Goal: Task Accomplishment & Management: Use online tool/utility

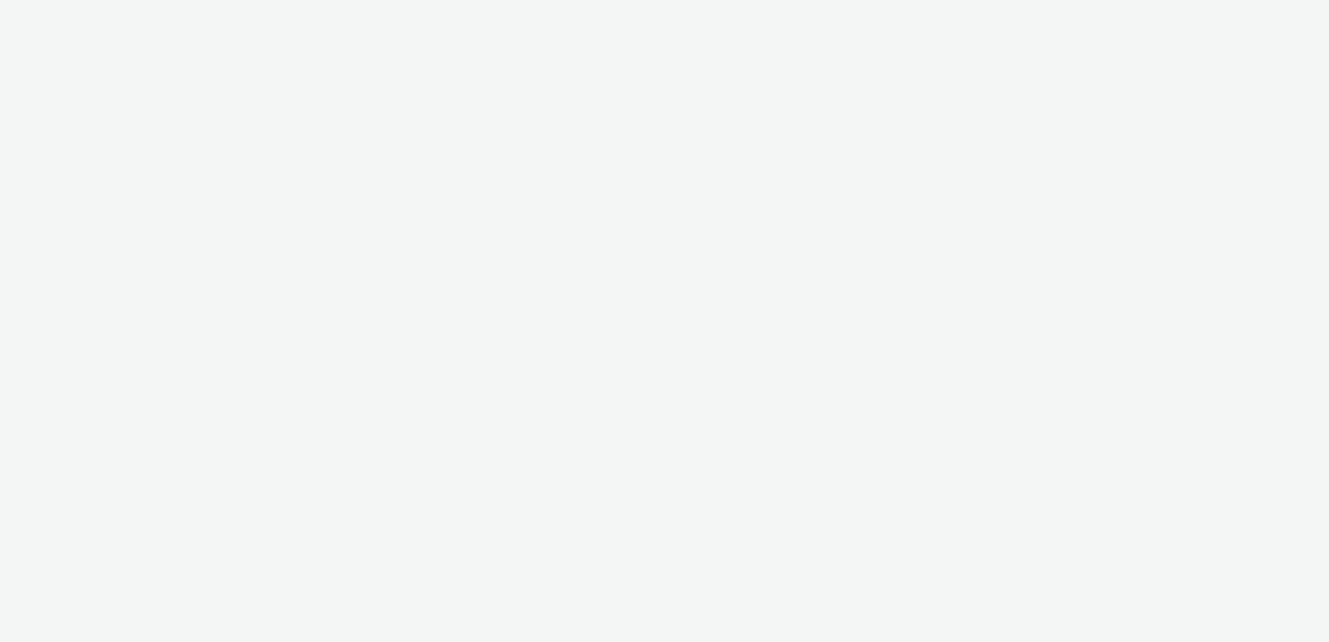
select select "7502541c-291d-438e-9ed0-28cfb675a45a"
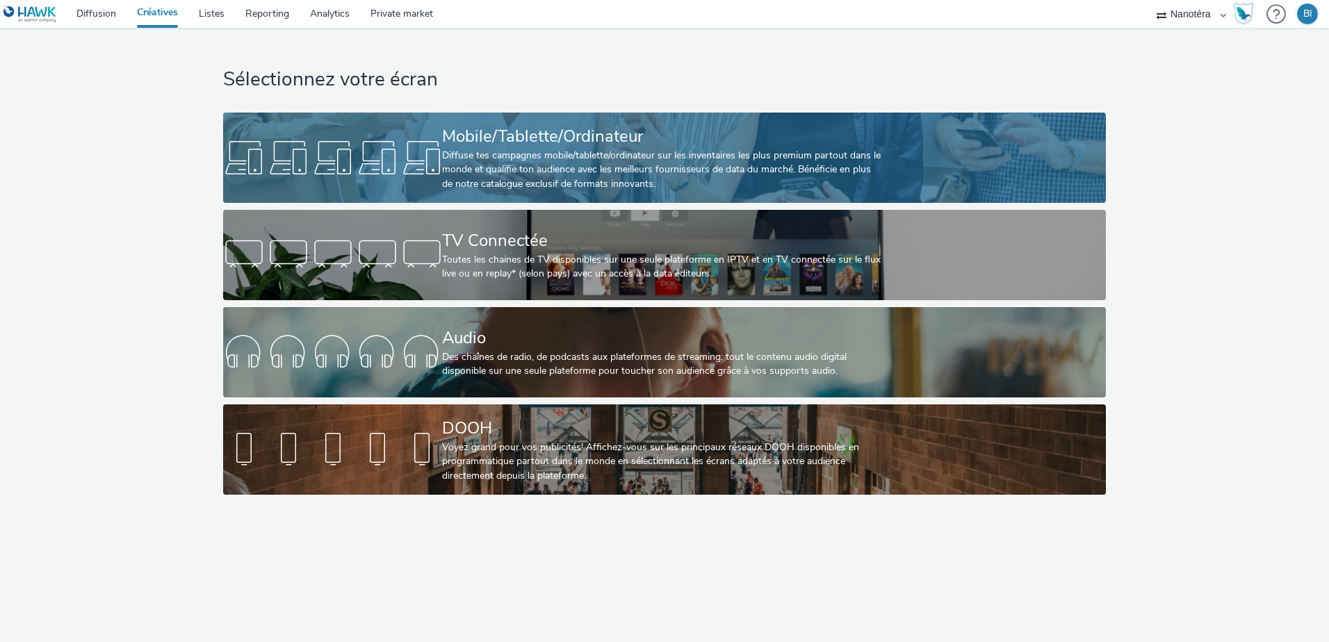
click at [528, 149] on div "Diffuse tes campagnes mobile/tablette/ordinateur sur les inventaires les plus p…" at bounding box center [661, 170] width 439 height 42
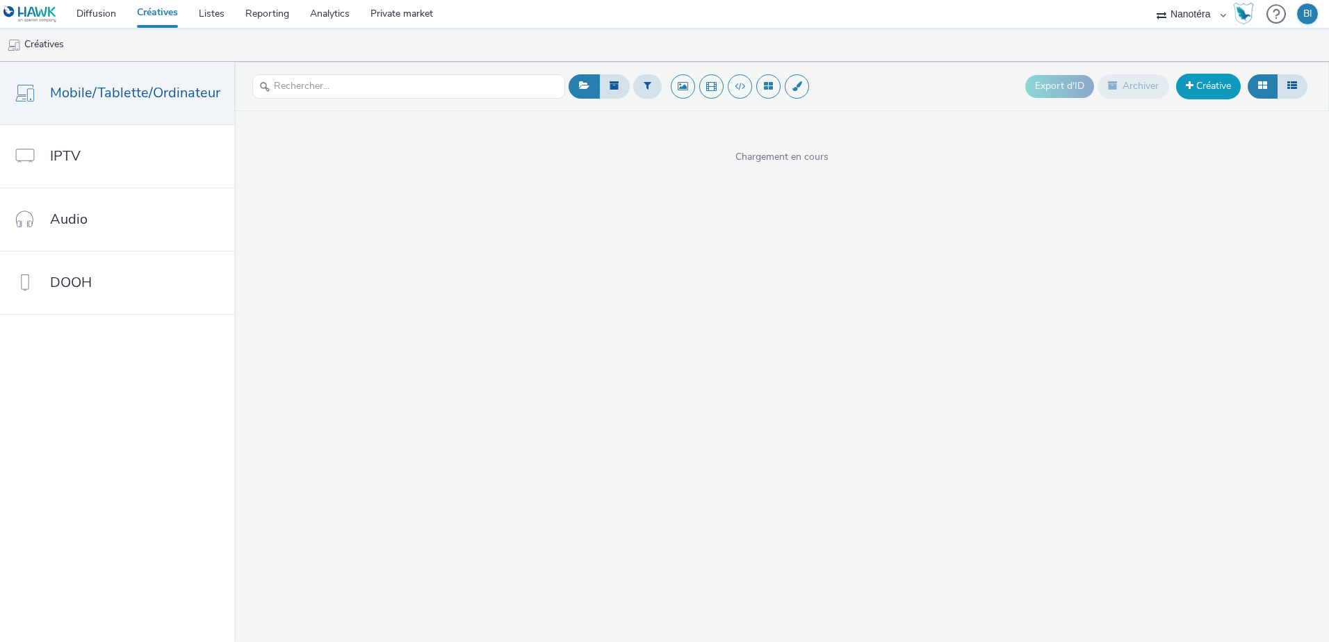
click at [1212, 85] on link "Créative" at bounding box center [1208, 86] width 65 height 25
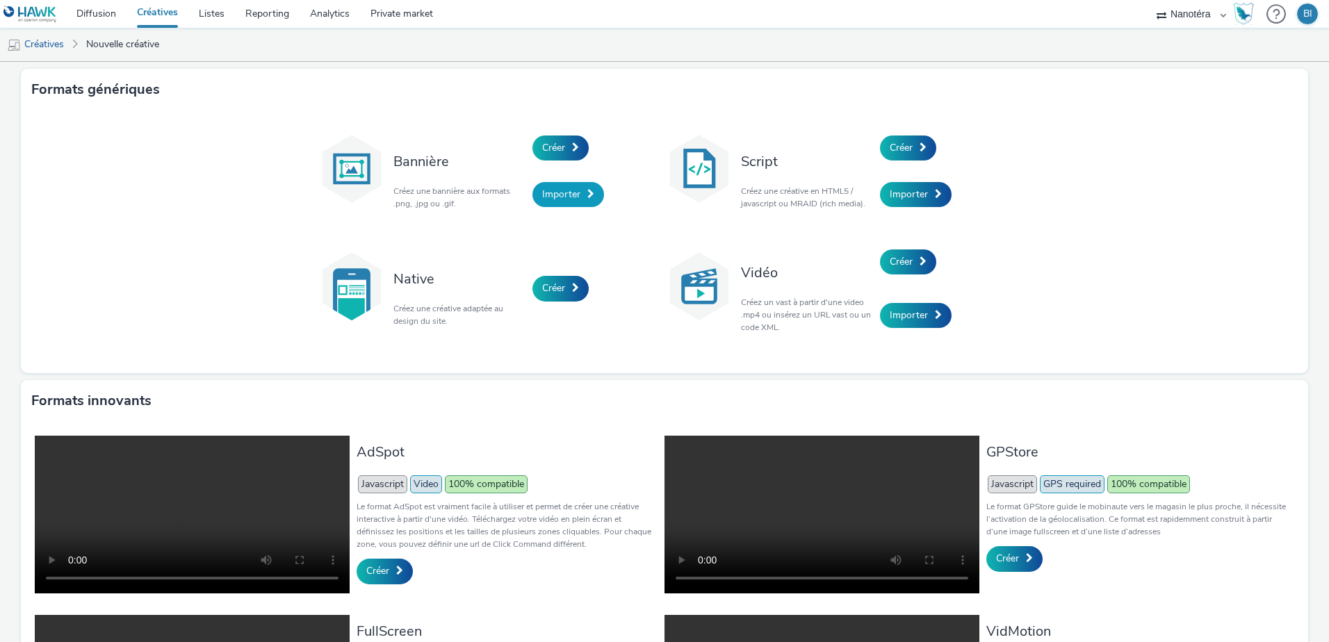
click at [558, 194] on span "Importer" at bounding box center [561, 194] width 38 height 13
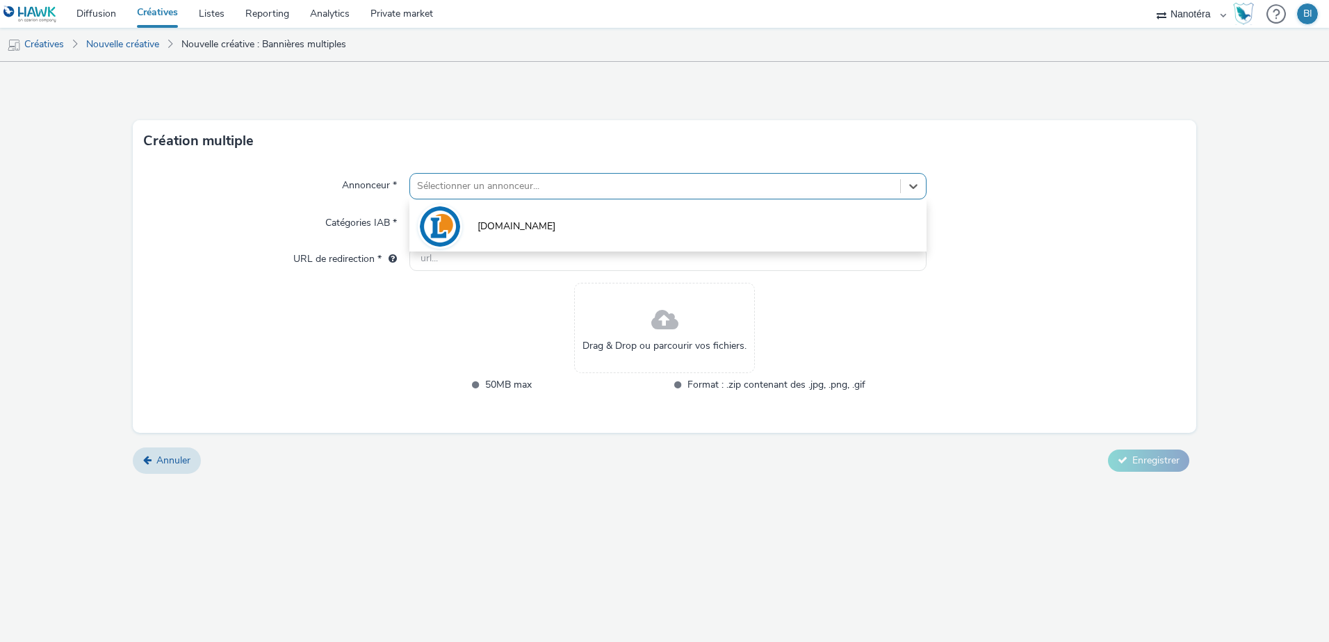
click at [535, 192] on div at bounding box center [655, 186] width 476 height 17
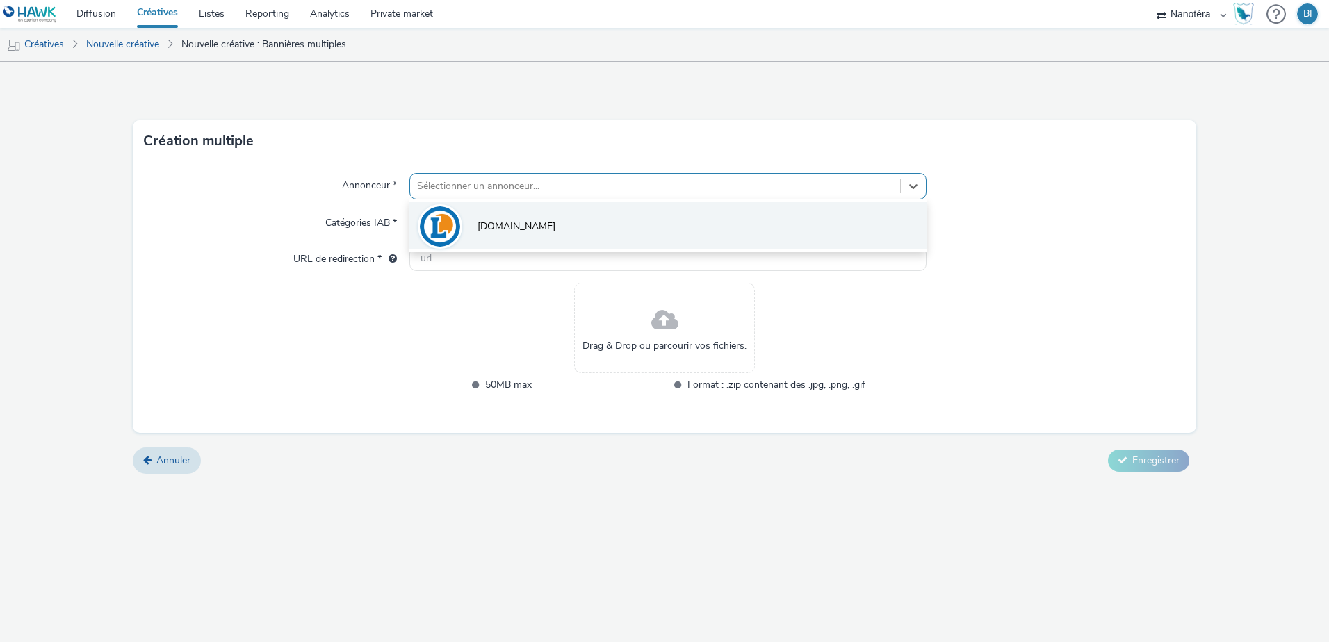
click at [499, 231] on span "[DOMAIN_NAME]" at bounding box center [517, 227] width 78 height 14
type input "[URL][DOMAIN_NAME]"
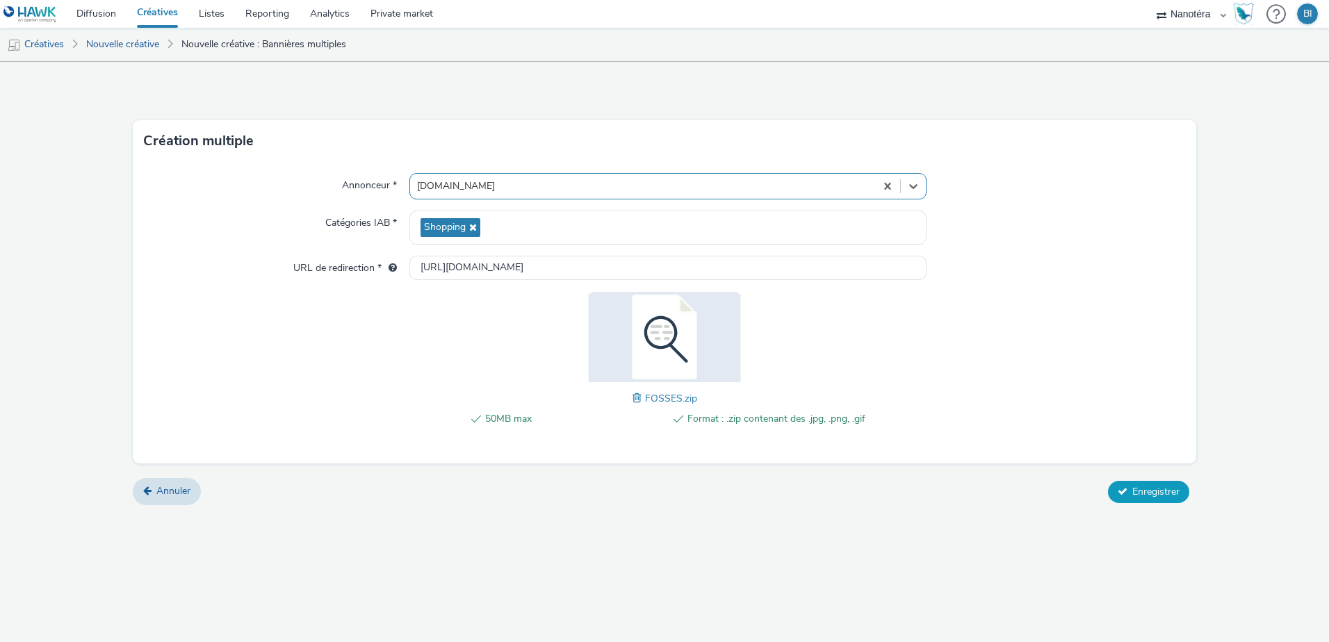
click at [1126, 491] on icon at bounding box center [1123, 492] width 10 height 10
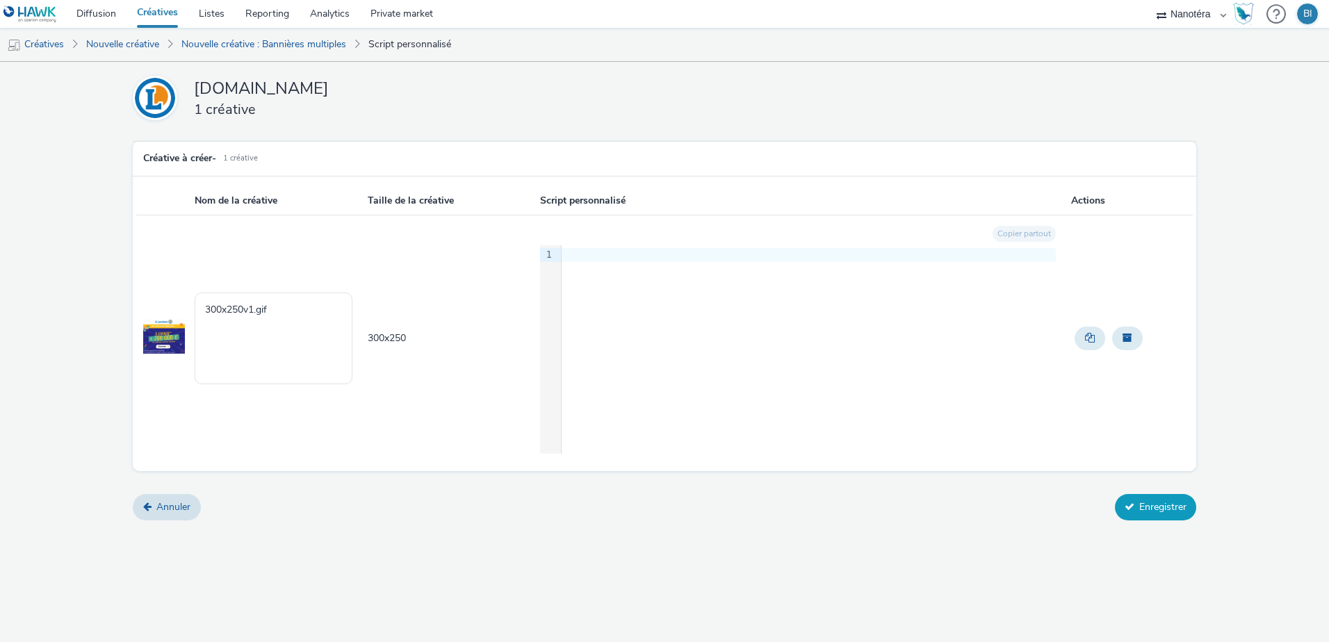
click at [1148, 503] on button "Enregistrer" at bounding box center [1155, 507] width 81 height 26
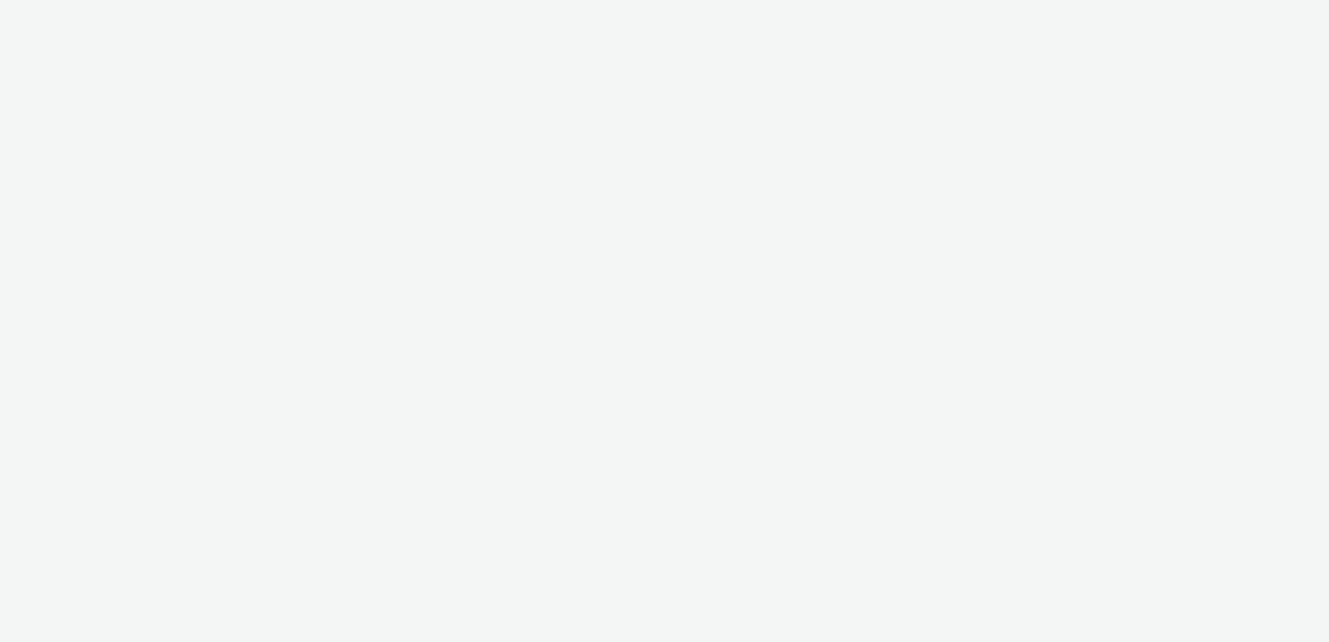
select select "7502541c-291d-438e-9ed0-28cfb675a45a"
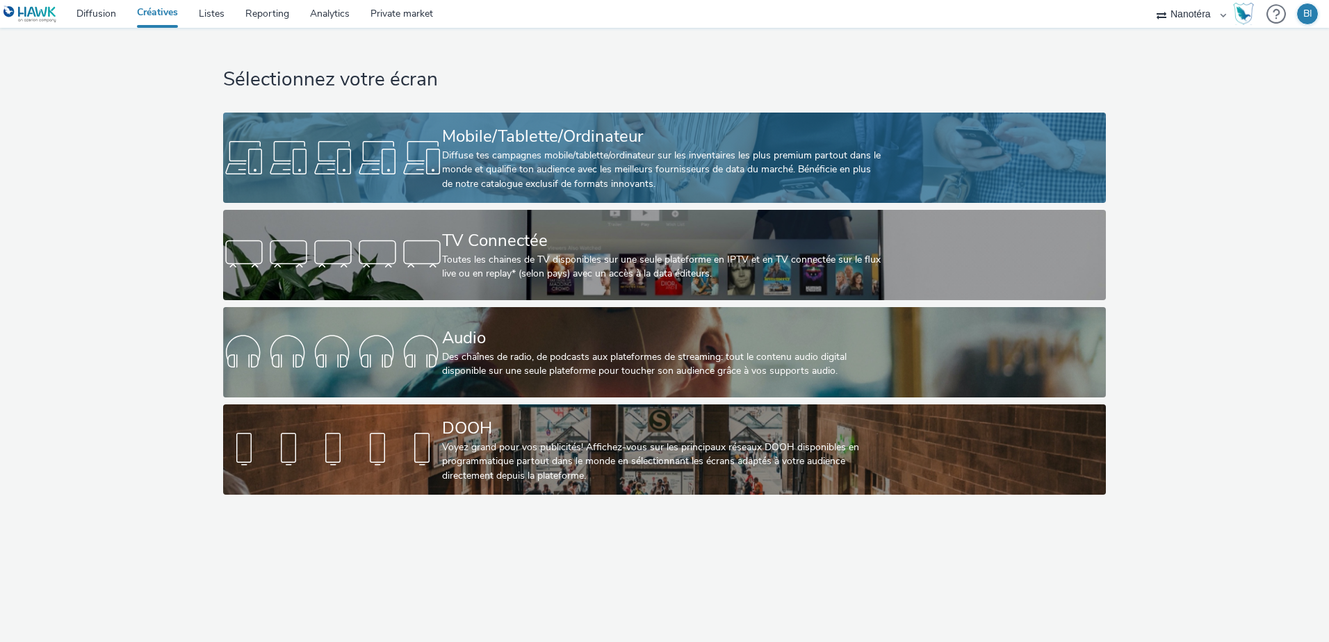
click at [594, 124] on div "Mobile/Tablette/Ordinateur" at bounding box center [661, 136] width 439 height 24
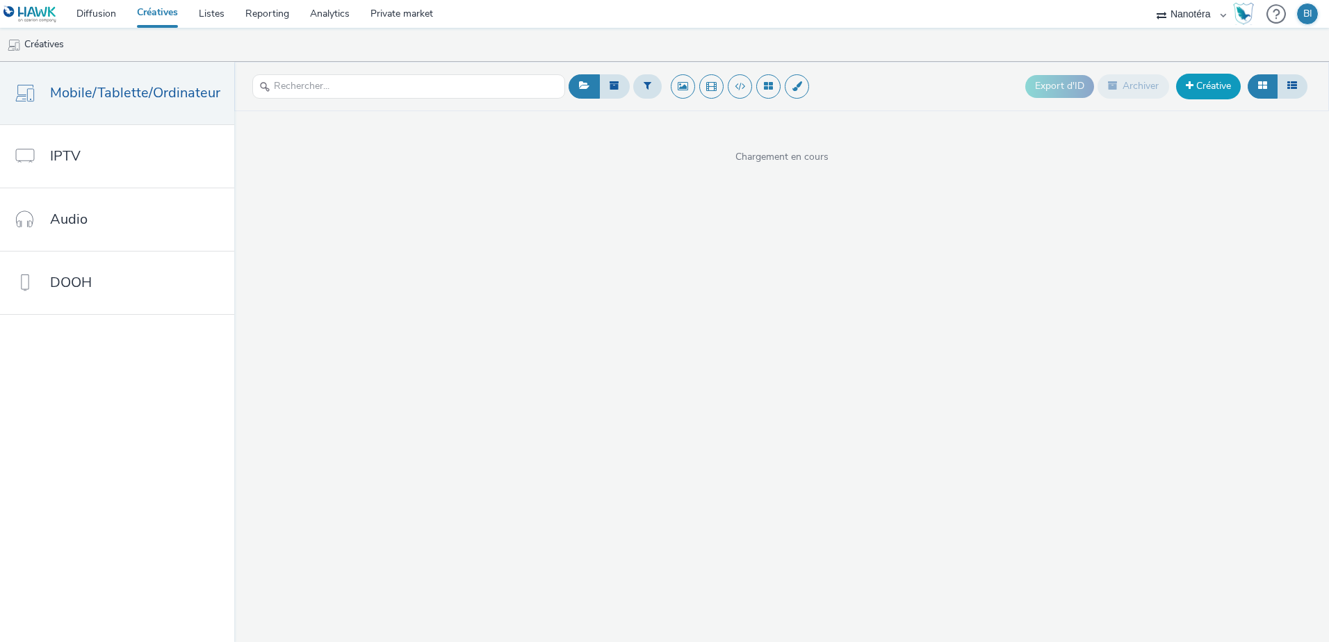
click at [1228, 87] on link "Créative" at bounding box center [1208, 86] width 65 height 25
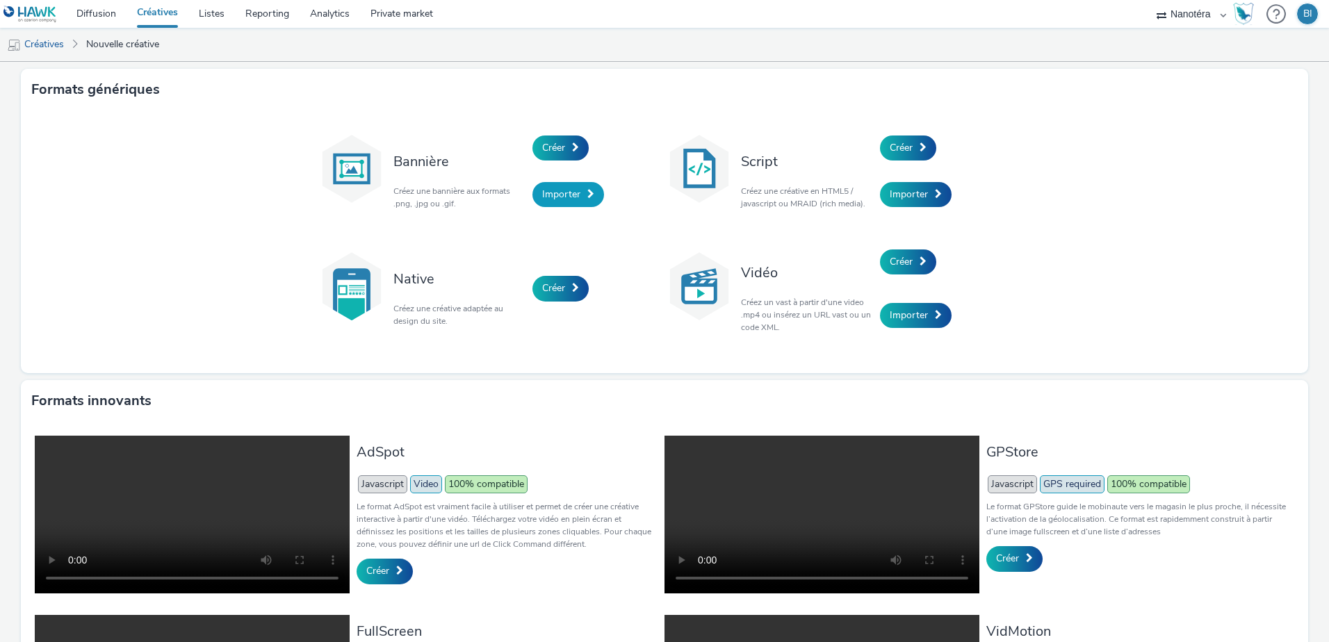
click at [564, 190] on span "Importer" at bounding box center [561, 194] width 38 height 13
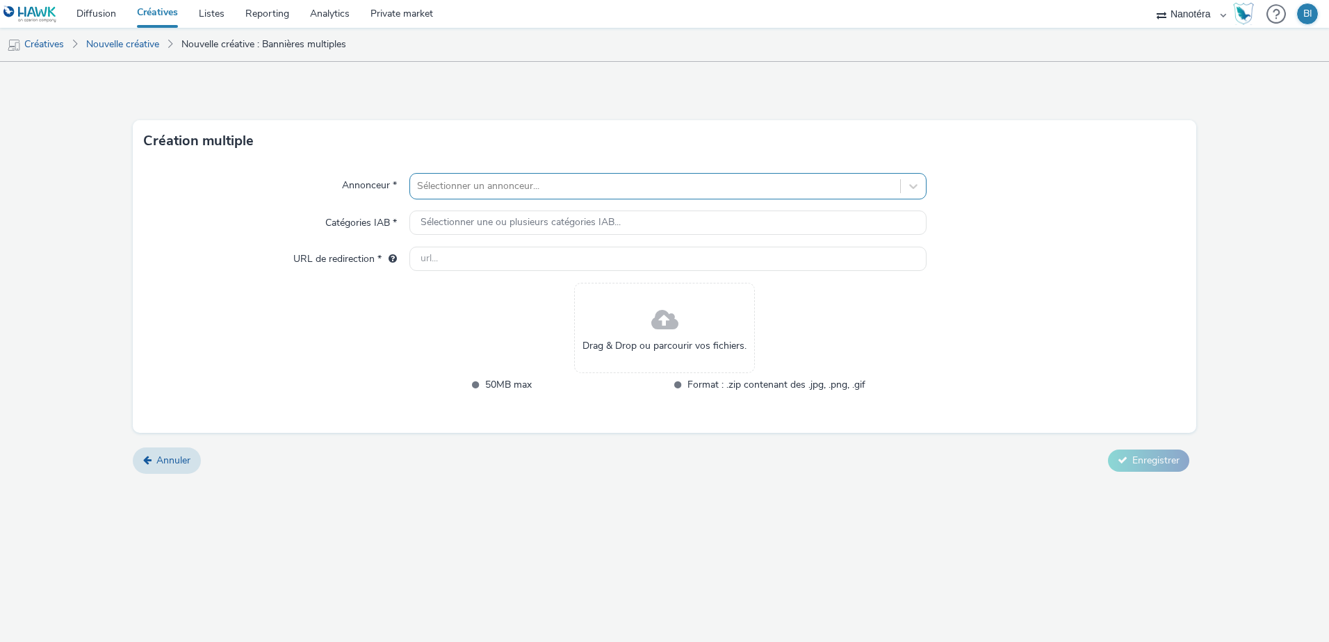
click at [510, 188] on div at bounding box center [655, 186] width 476 height 17
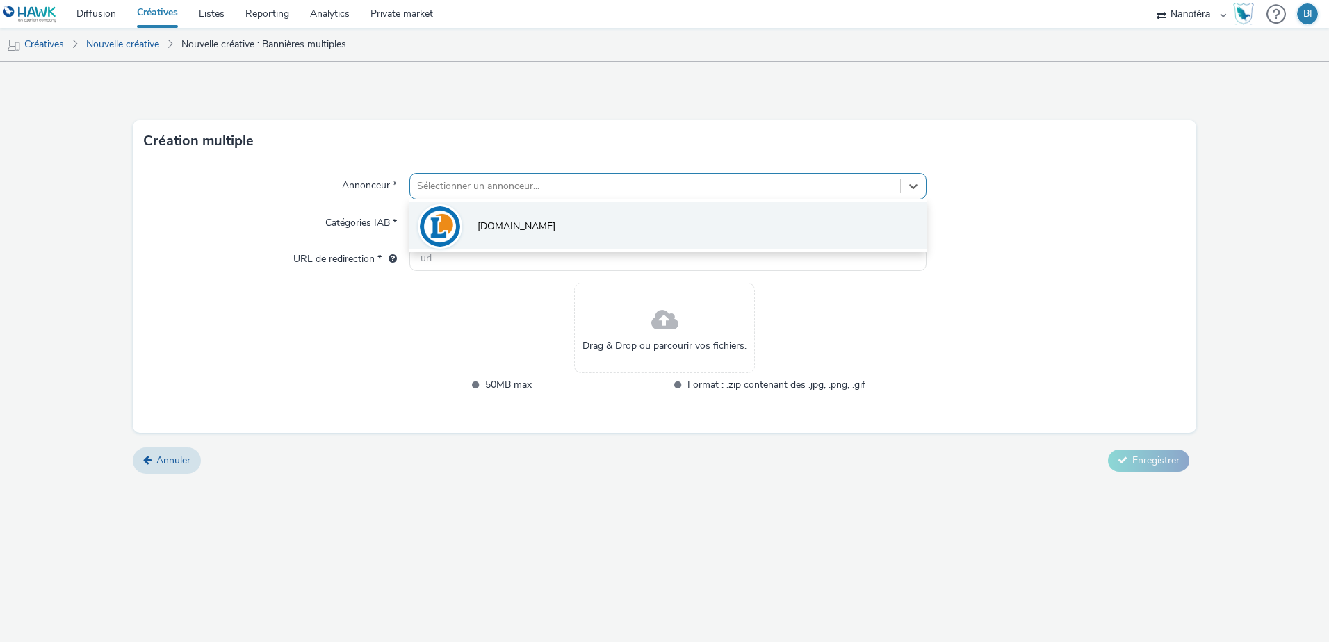
click at [482, 223] on span "[DOMAIN_NAME]" at bounding box center [517, 227] width 78 height 14
type input "[URL][DOMAIN_NAME]"
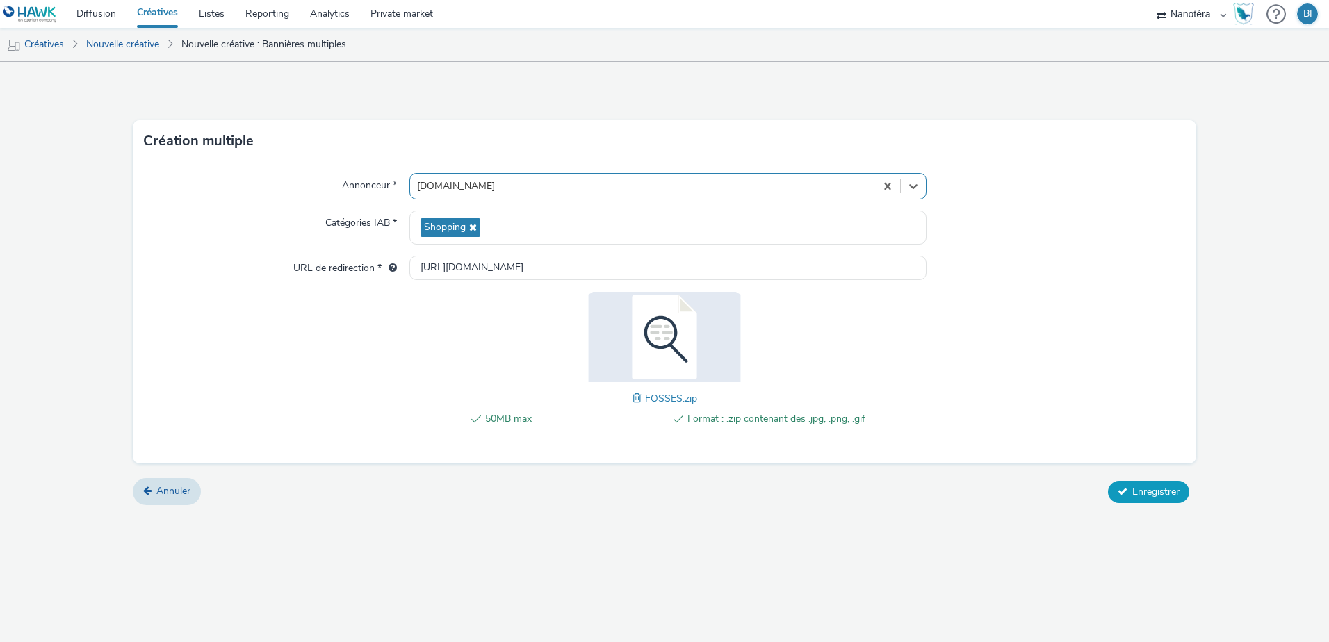
click at [1152, 487] on span "Enregistrer" at bounding box center [1155, 491] width 47 height 13
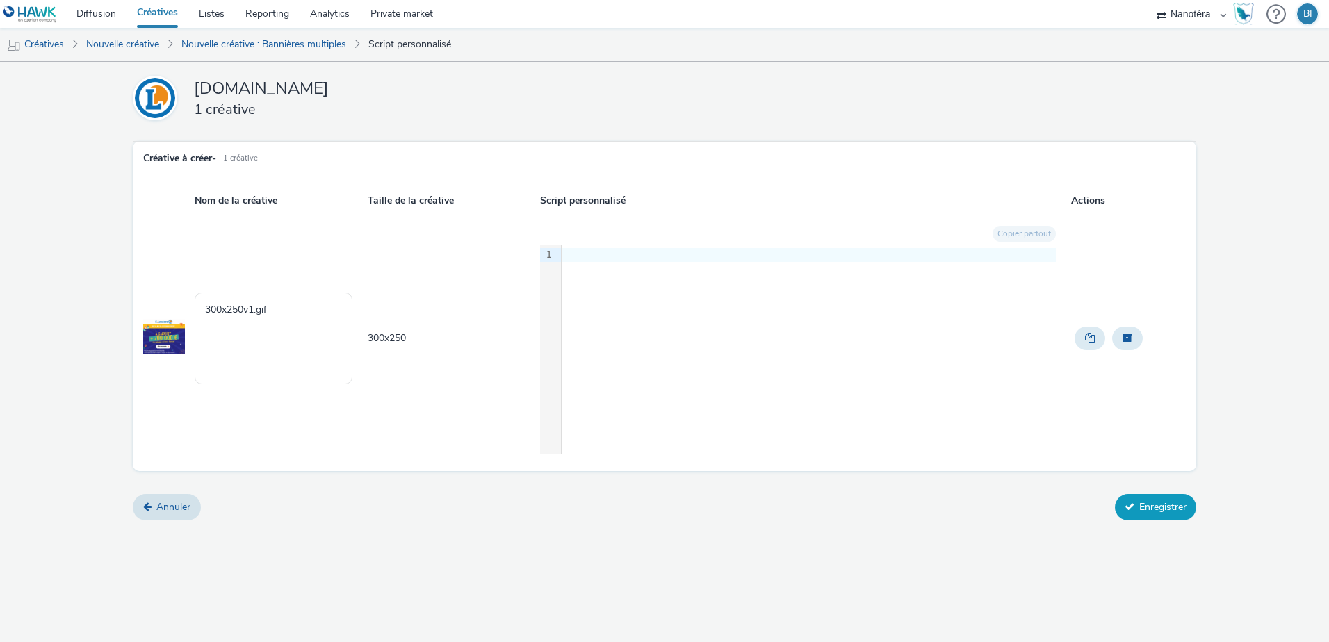
click at [1130, 507] on icon at bounding box center [1130, 507] width 10 height 10
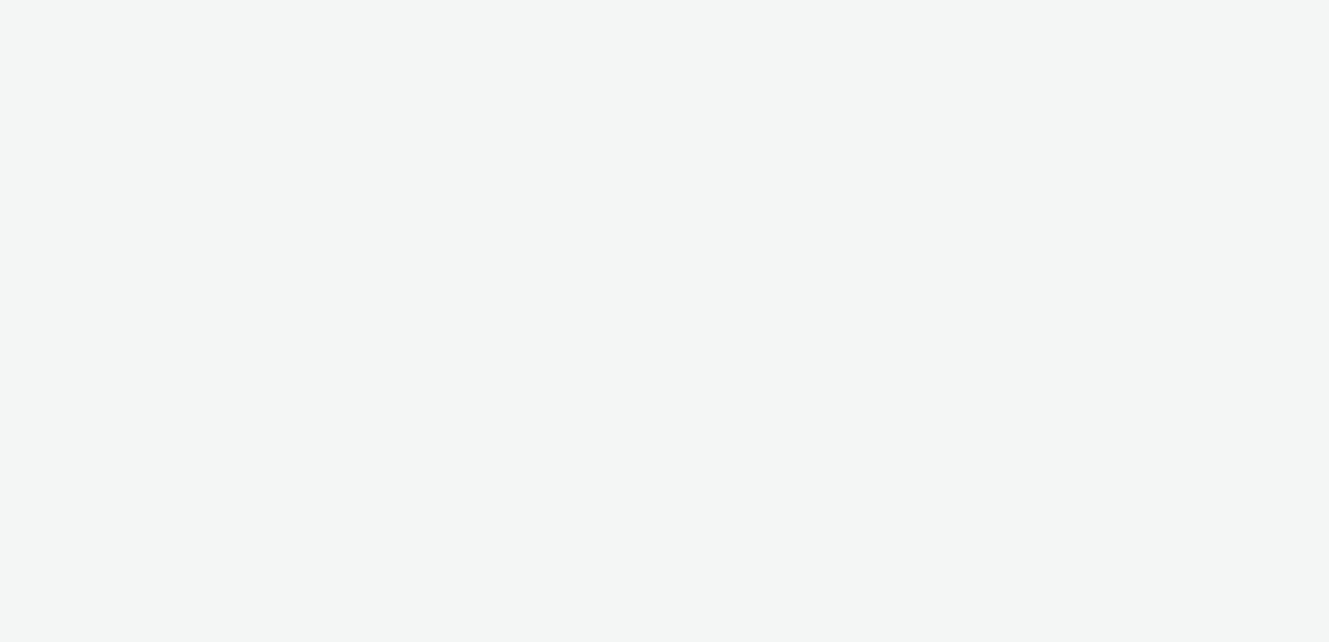
select select "7502541c-291d-438e-9ed0-28cfb675a45a"
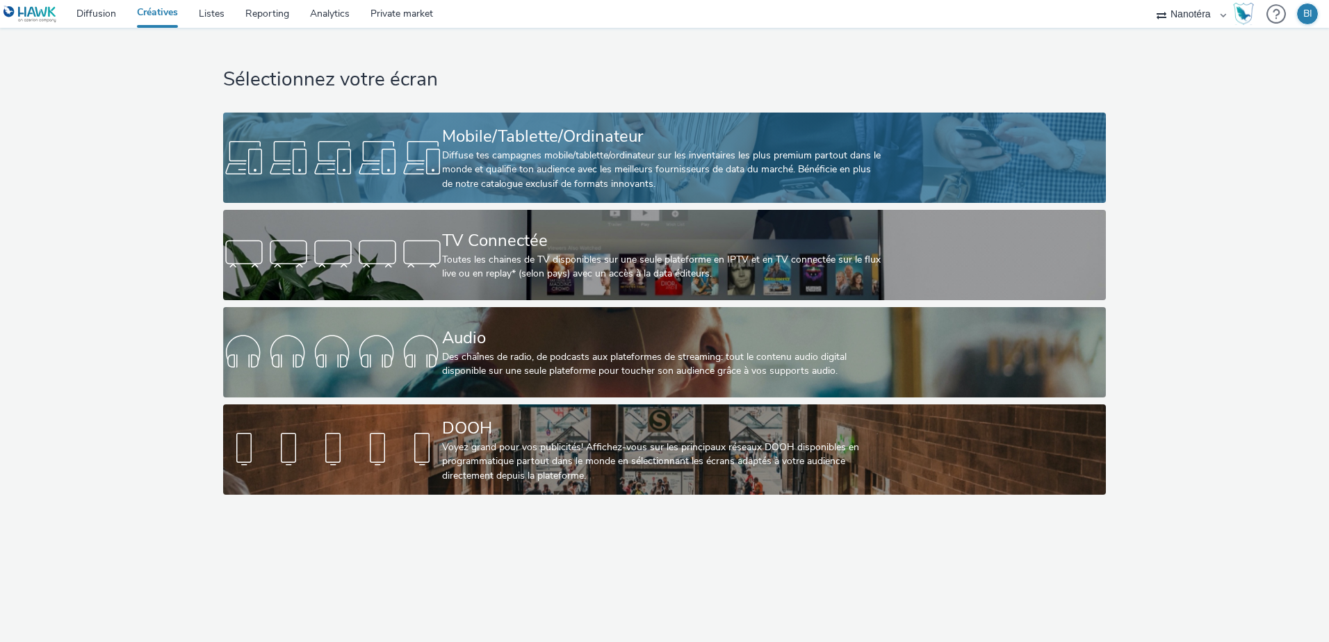
click at [542, 162] on div "Diffuse tes campagnes mobile/tablette/ordinateur sur les inventaires les plus p…" at bounding box center [661, 170] width 439 height 42
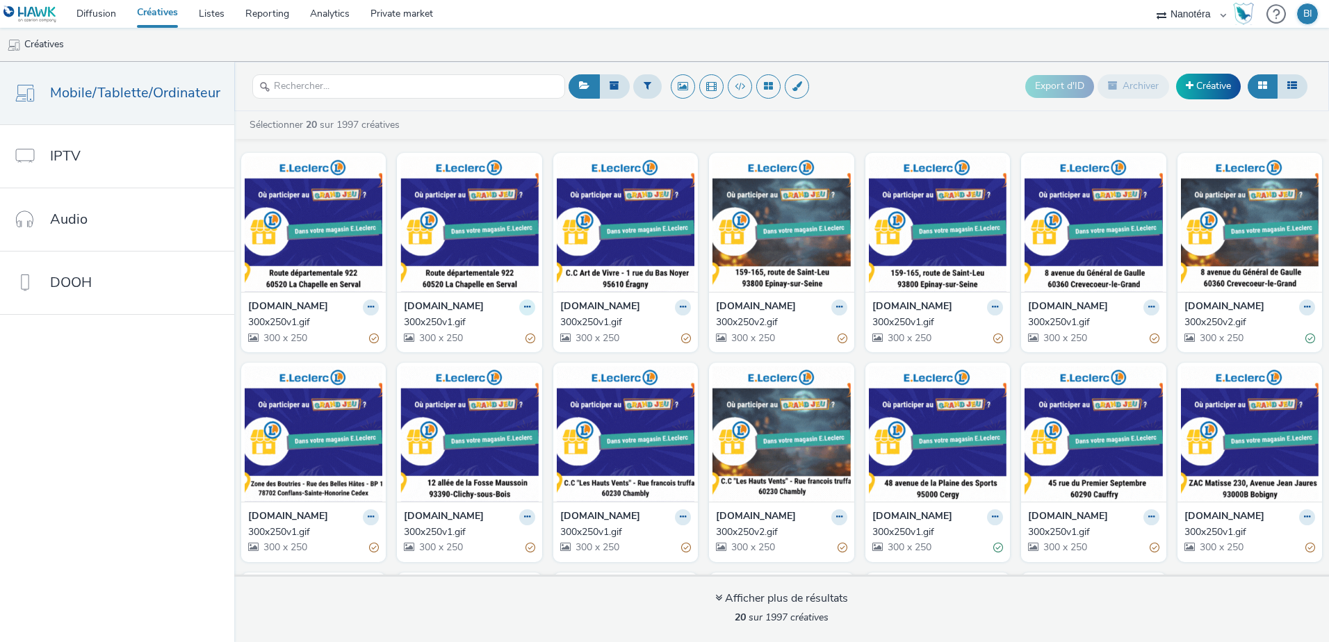
click at [524, 308] on icon at bounding box center [527, 307] width 6 height 8
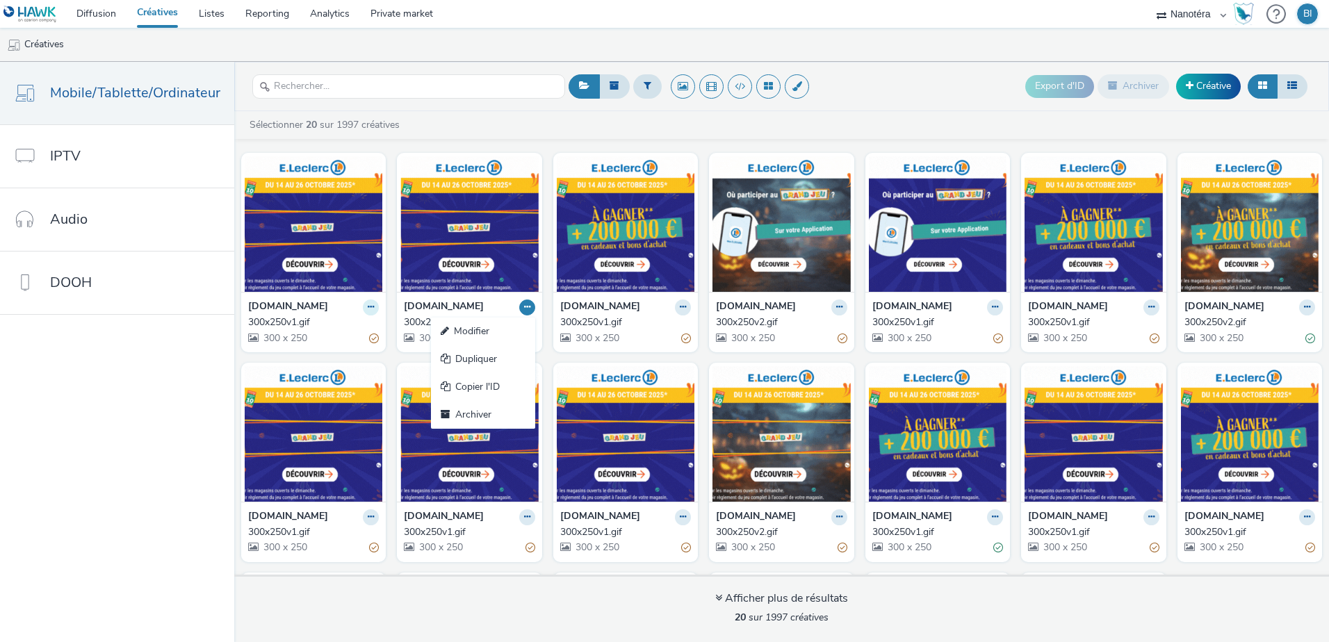
click at [363, 307] on button at bounding box center [371, 308] width 16 height 16
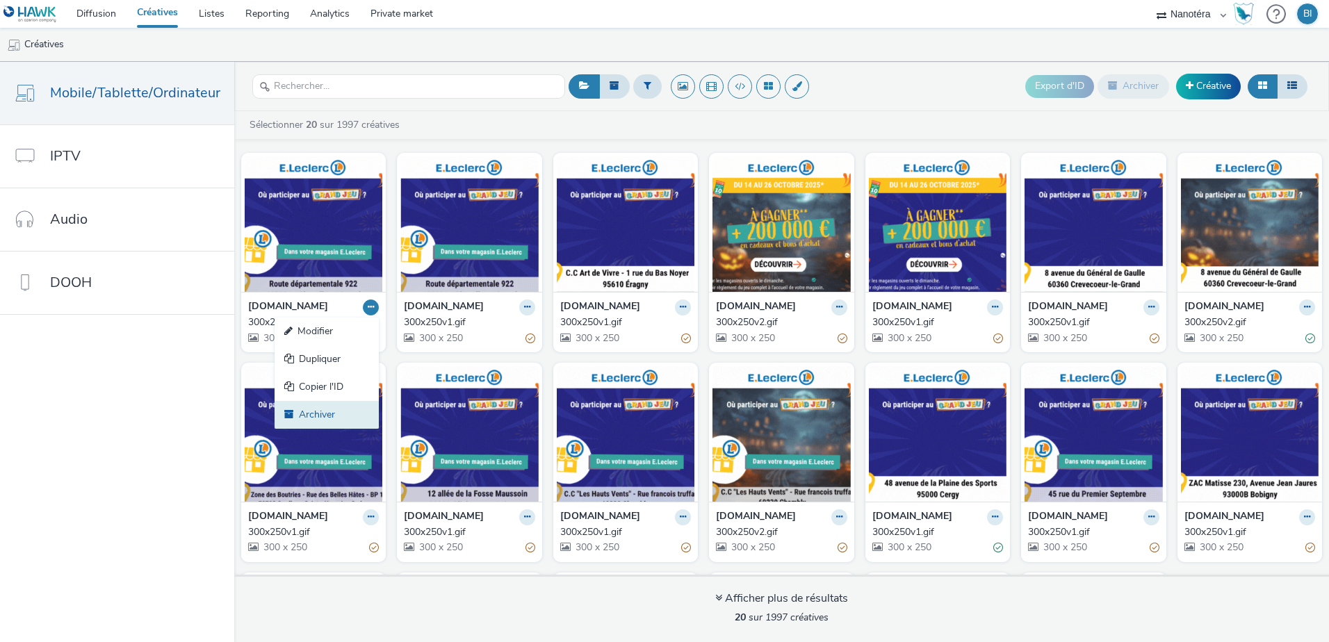
click at [327, 411] on link "Archiver" at bounding box center [327, 415] width 104 height 28
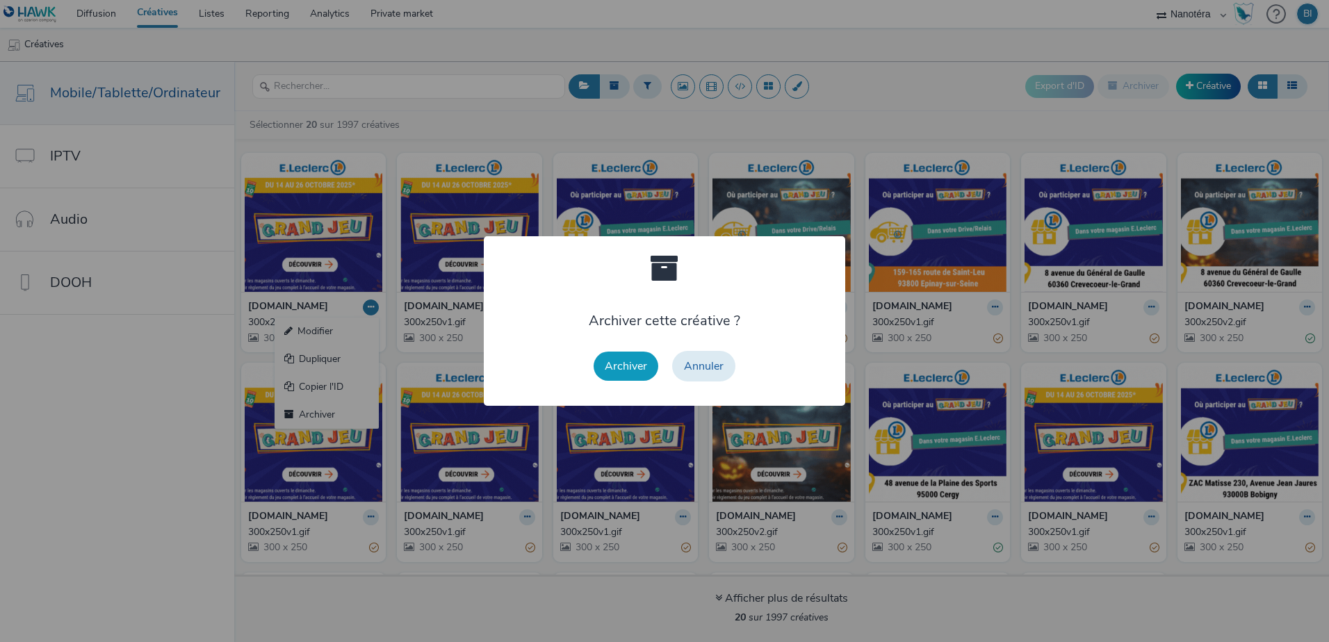
click at [624, 365] on button "Archiver" at bounding box center [626, 366] width 65 height 29
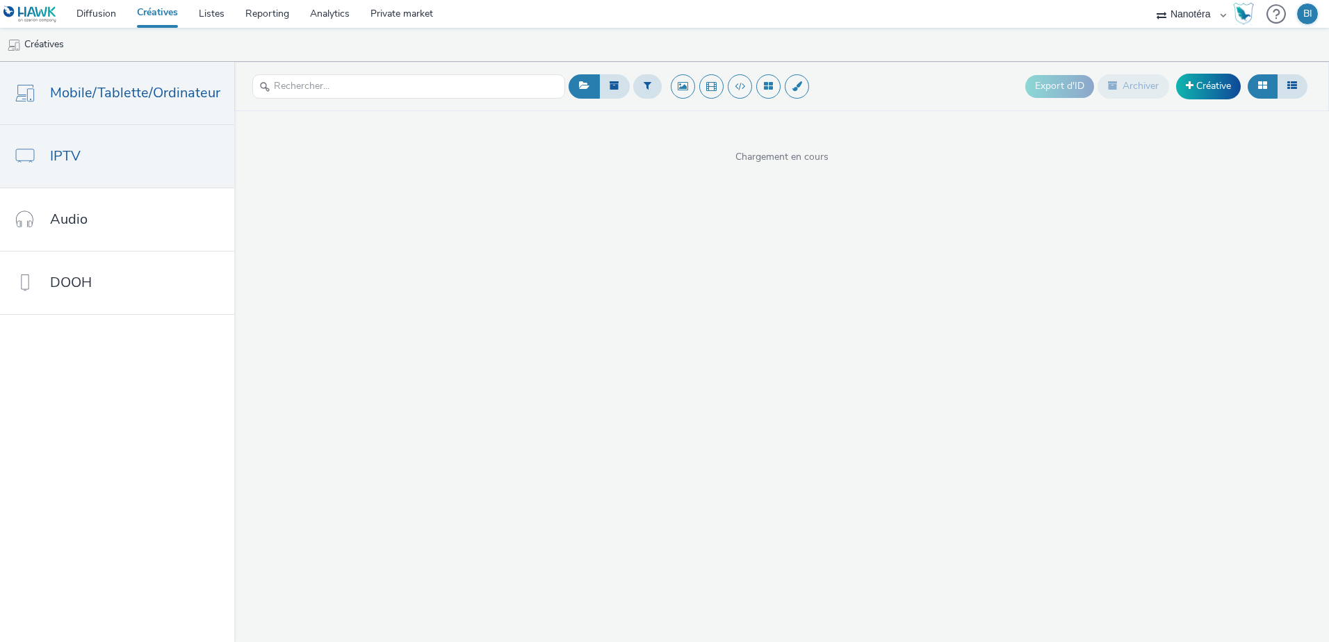
click at [132, 141] on link "IPTV" at bounding box center [117, 156] width 234 height 63
click at [134, 104] on link "Mobile/Tablette/Ordinateur" at bounding box center [117, 93] width 234 height 63
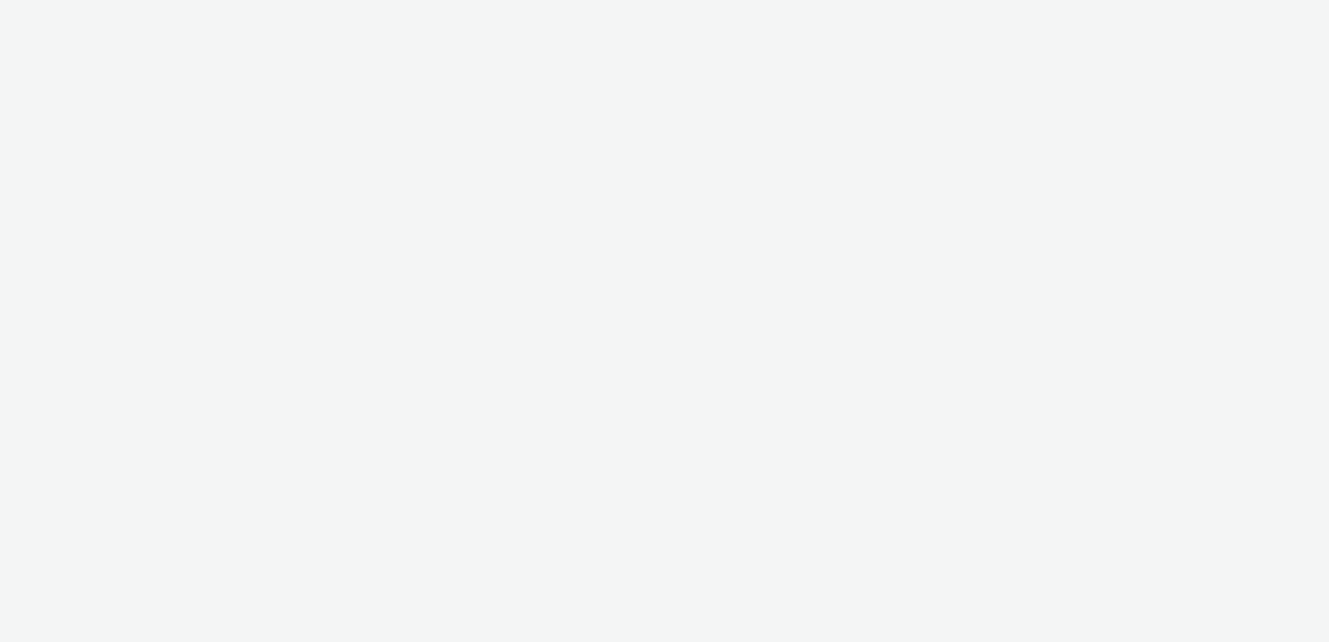
select select "7502541c-291d-438e-9ed0-28cfb675a45a"
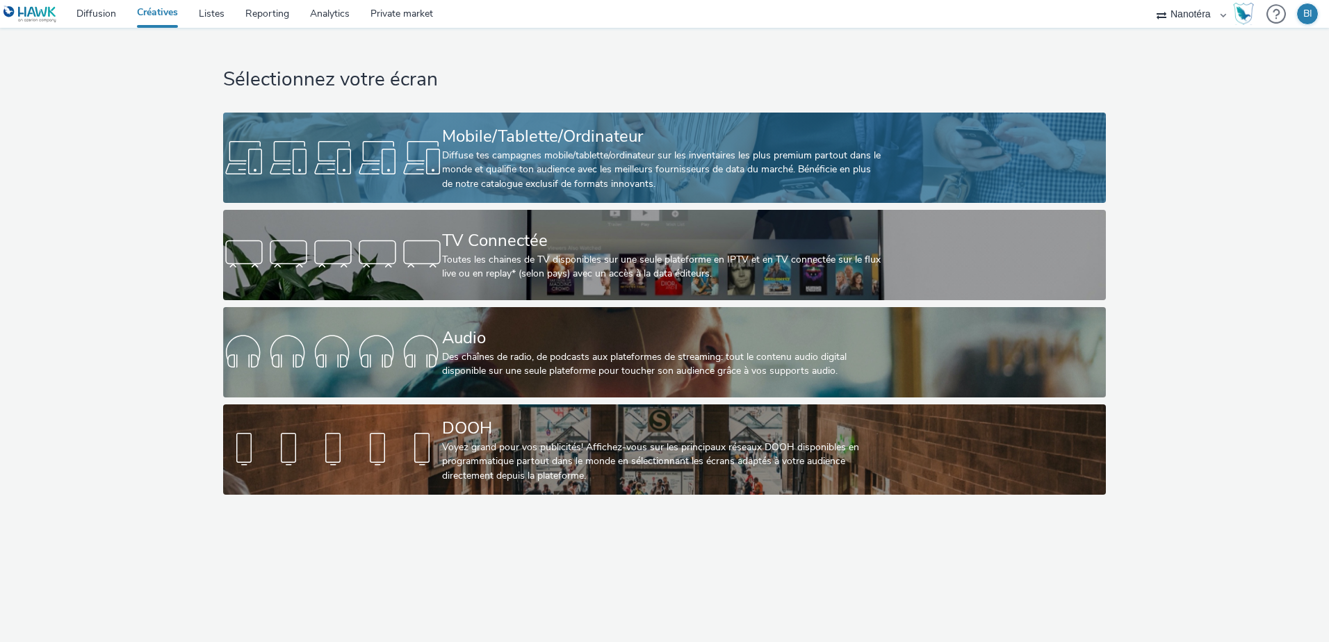
click at [623, 161] on div "Diffuse tes campagnes mobile/tablette/ordinateur sur les inventaires les plus p…" at bounding box center [661, 170] width 439 height 42
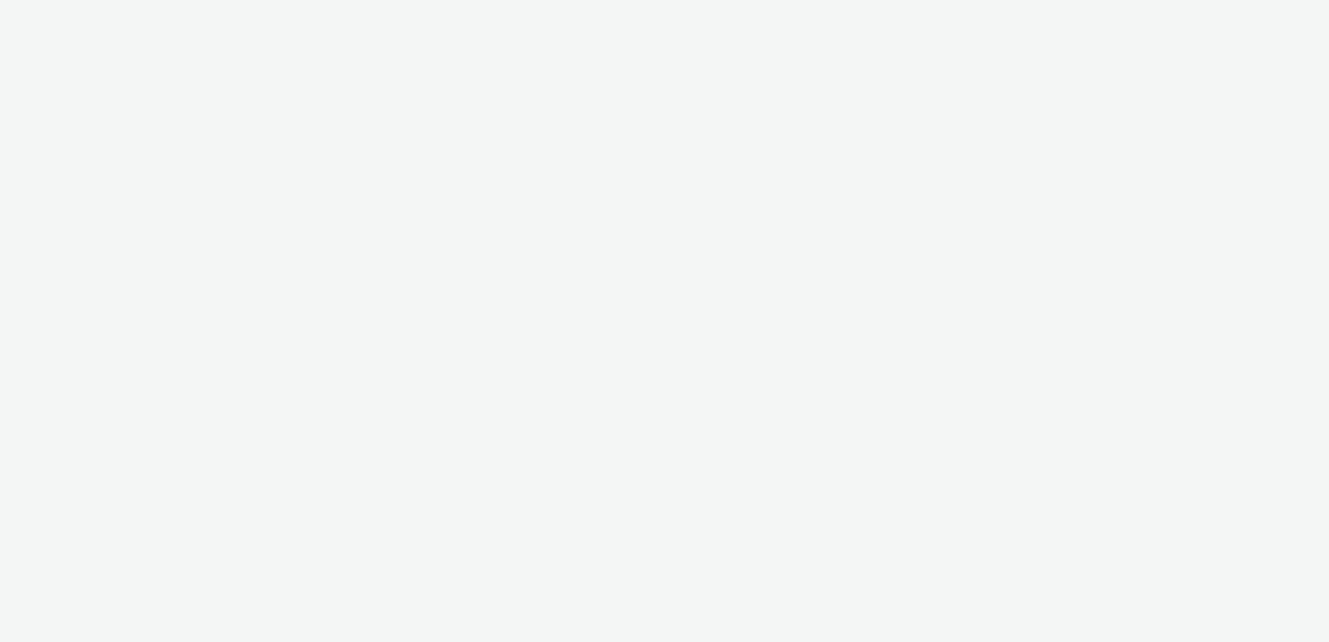
select select "7502541c-291d-438e-9ed0-28cfb675a45a"
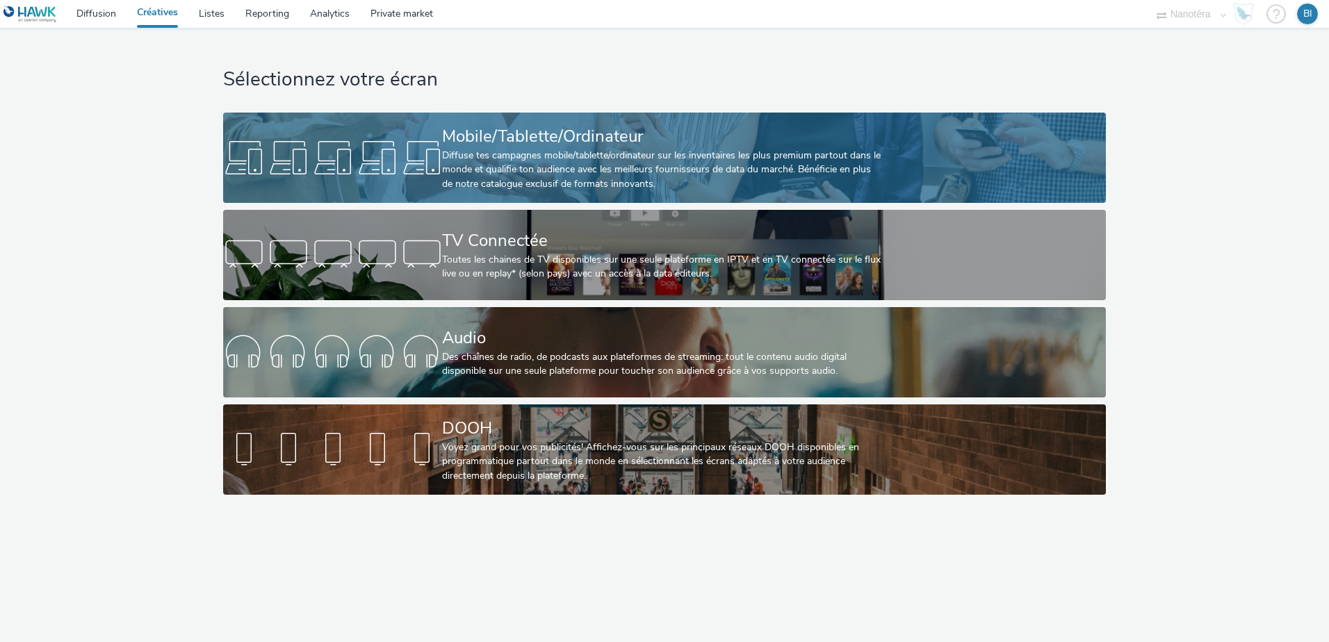
click at [580, 134] on div "Mobile/Tablette/Ordinateur" at bounding box center [661, 136] width 439 height 24
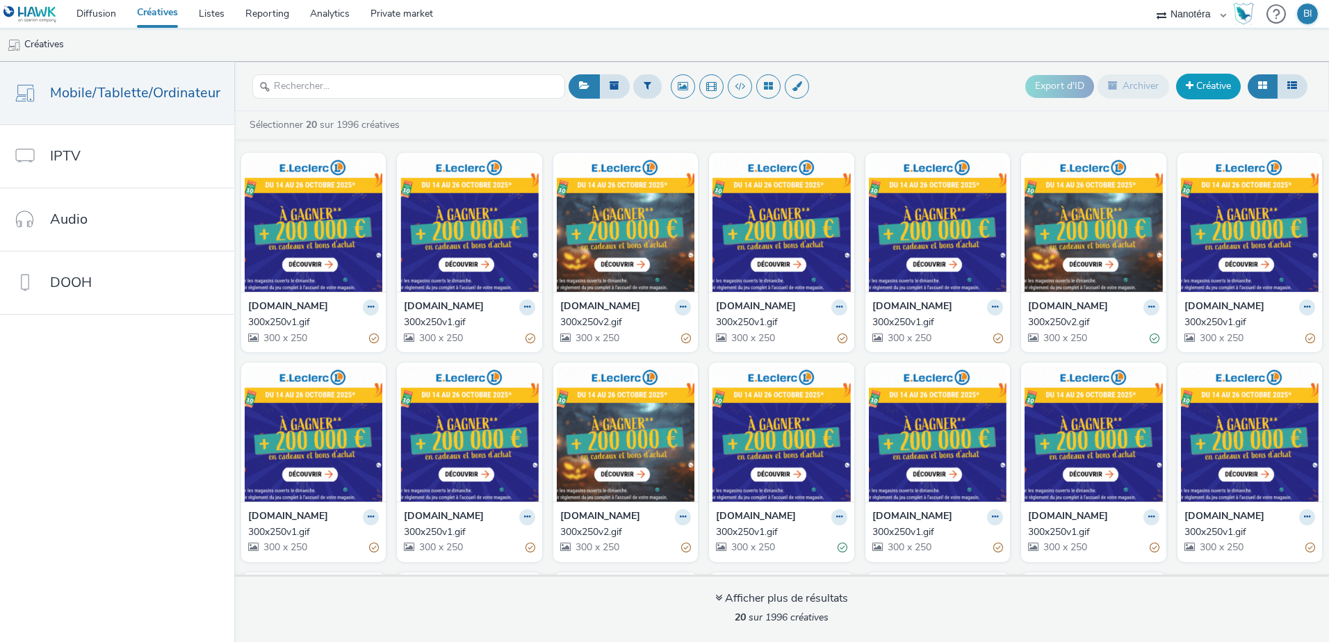
click at [1221, 82] on link "Créative" at bounding box center [1208, 86] width 65 height 25
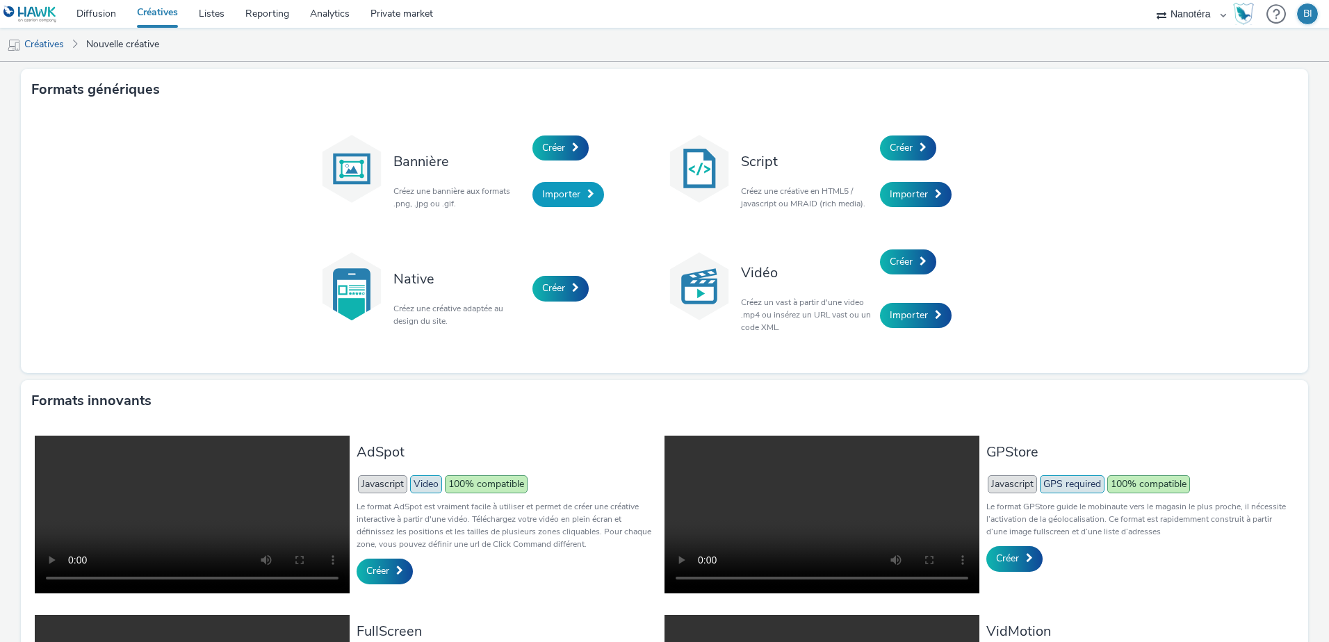
click at [549, 203] on link "Importer" at bounding box center [568, 194] width 72 height 25
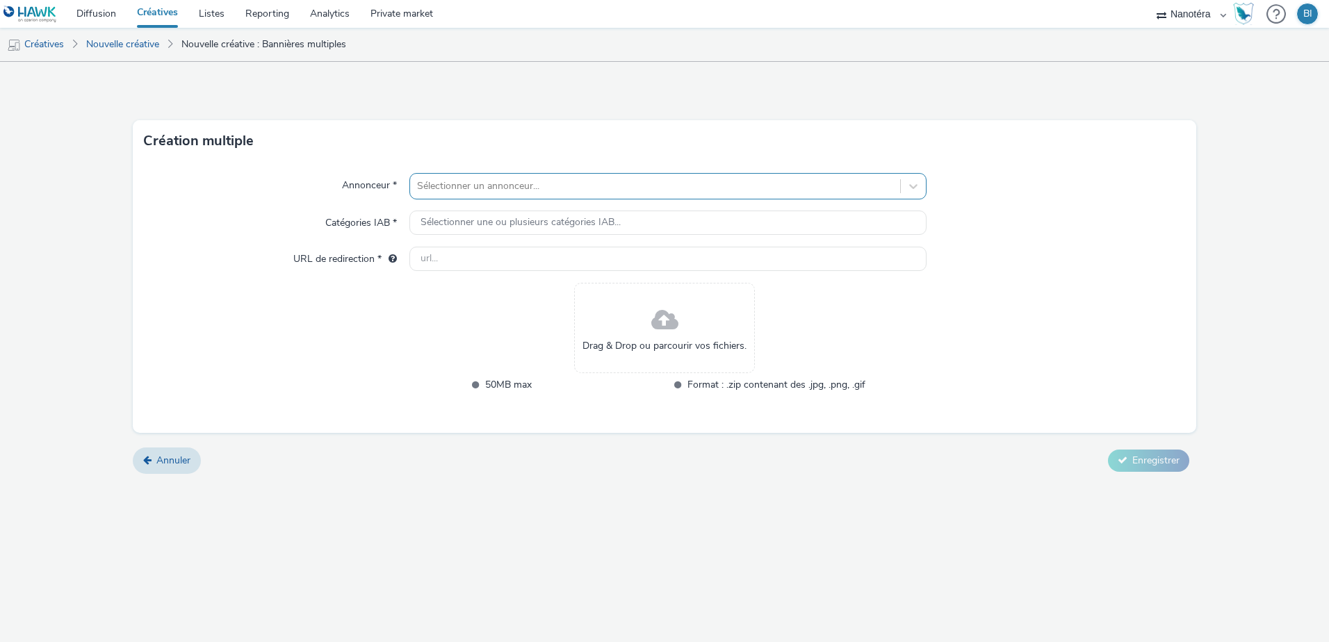
click at [581, 186] on div at bounding box center [655, 186] width 476 height 17
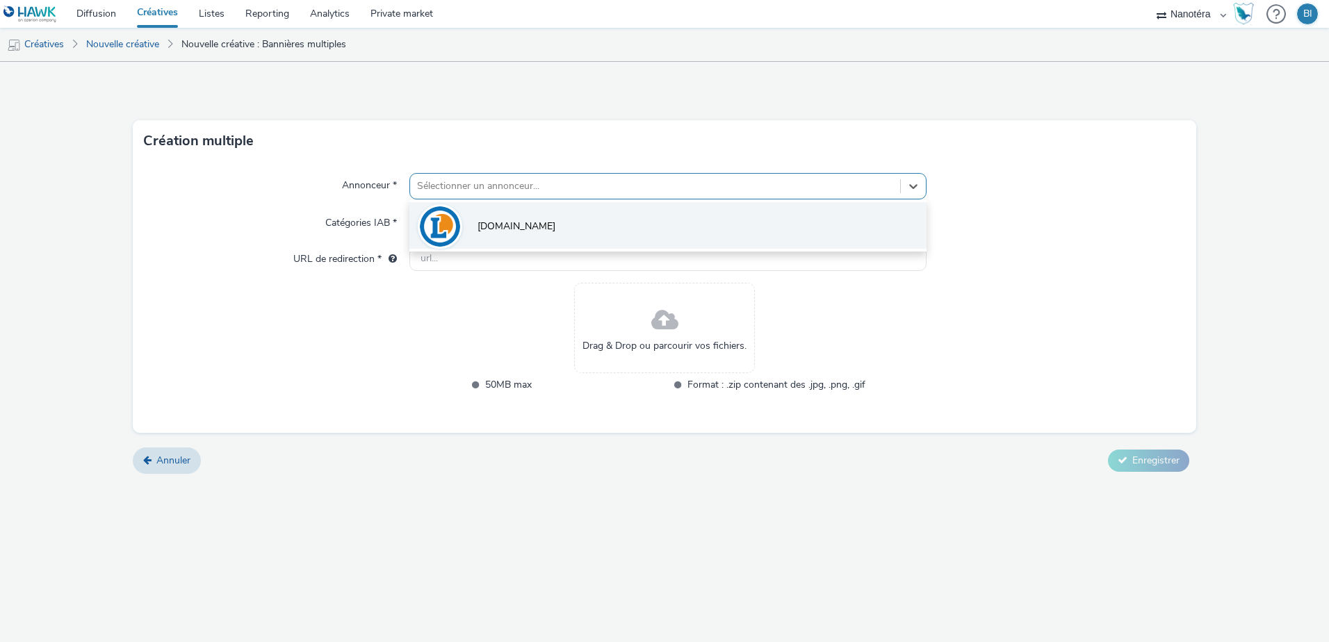
click at [538, 225] on li "[DOMAIN_NAME]" at bounding box center [667, 225] width 517 height 47
type input "[URL][DOMAIN_NAME]"
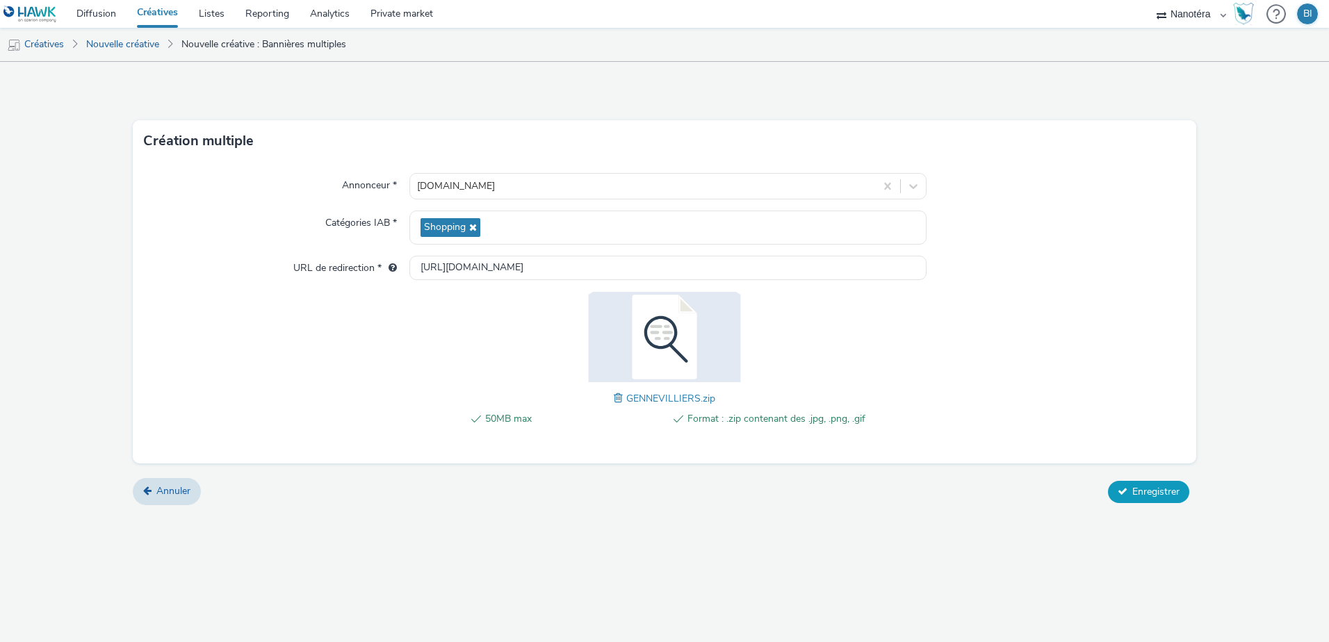
click at [1144, 487] on span "Enregistrer" at bounding box center [1155, 491] width 47 height 13
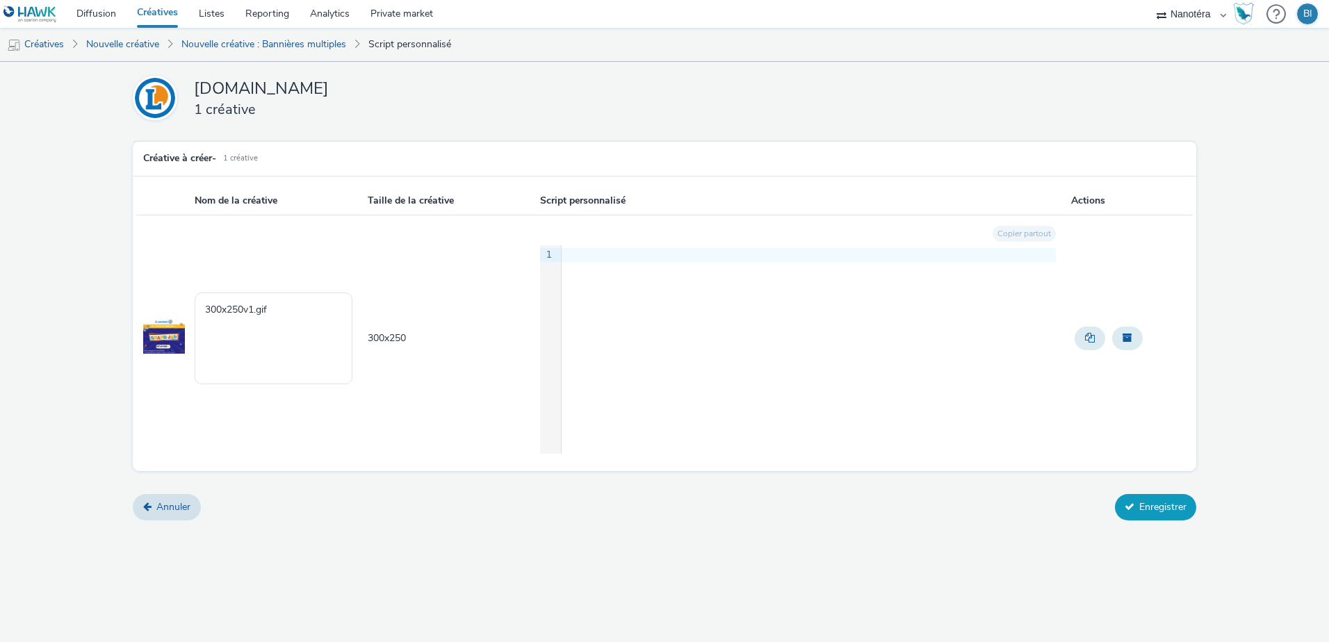
click at [1161, 514] on button "Enregistrer" at bounding box center [1155, 507] width 81 height 26
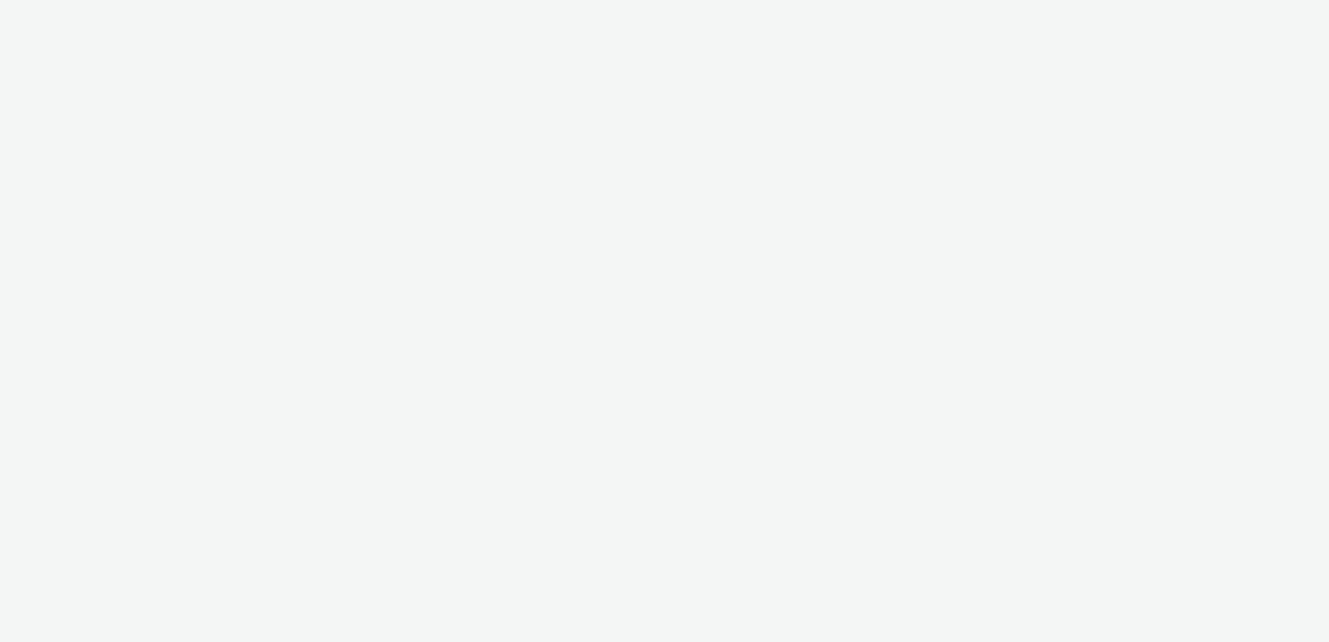
select select "7502541c-291d-438e-9ed0-28cfb675a45a"
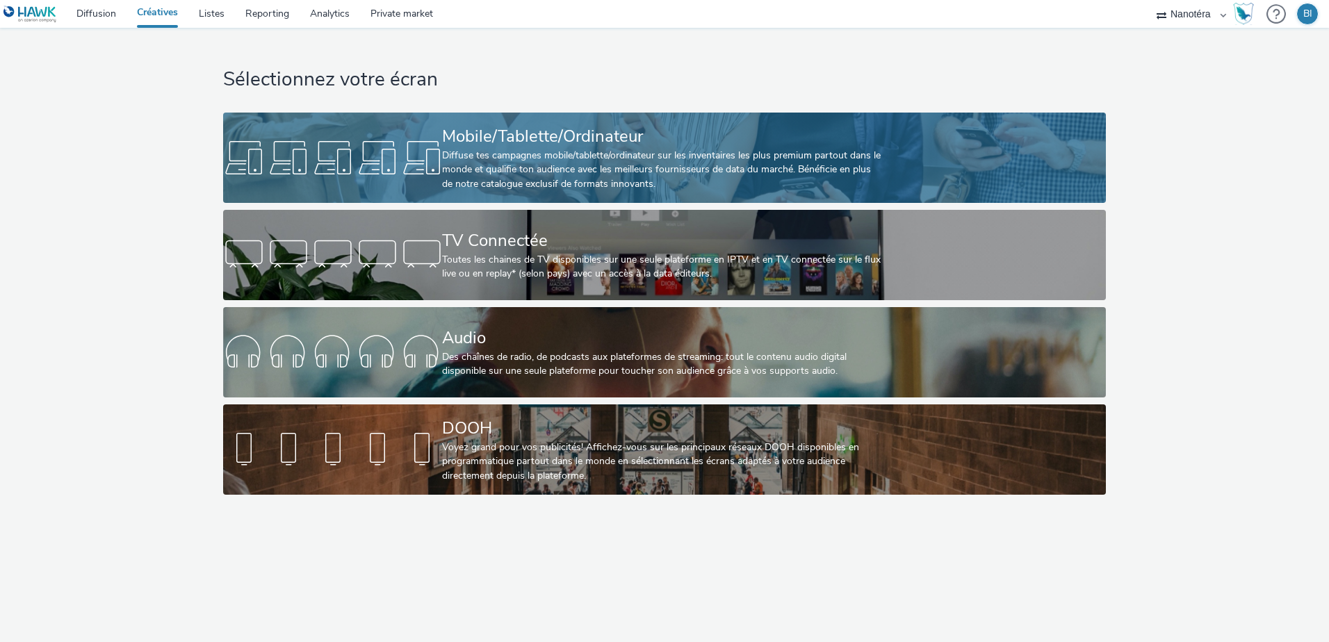
click at [505, 146] on div "Mobile/Tablette/Ordinateur" at bounding box center [661, 136] width 439 height 24
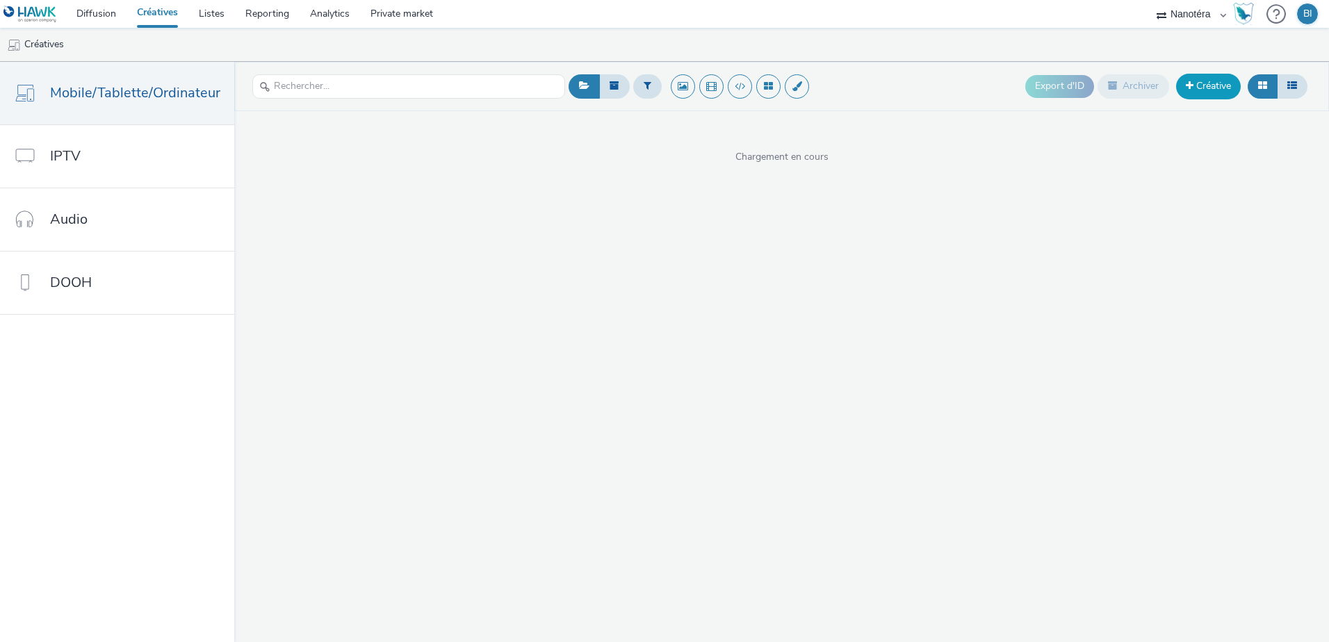
click at [1216, 85] on link "Créative" at bounding box center [1208, 86] width 65 height 25
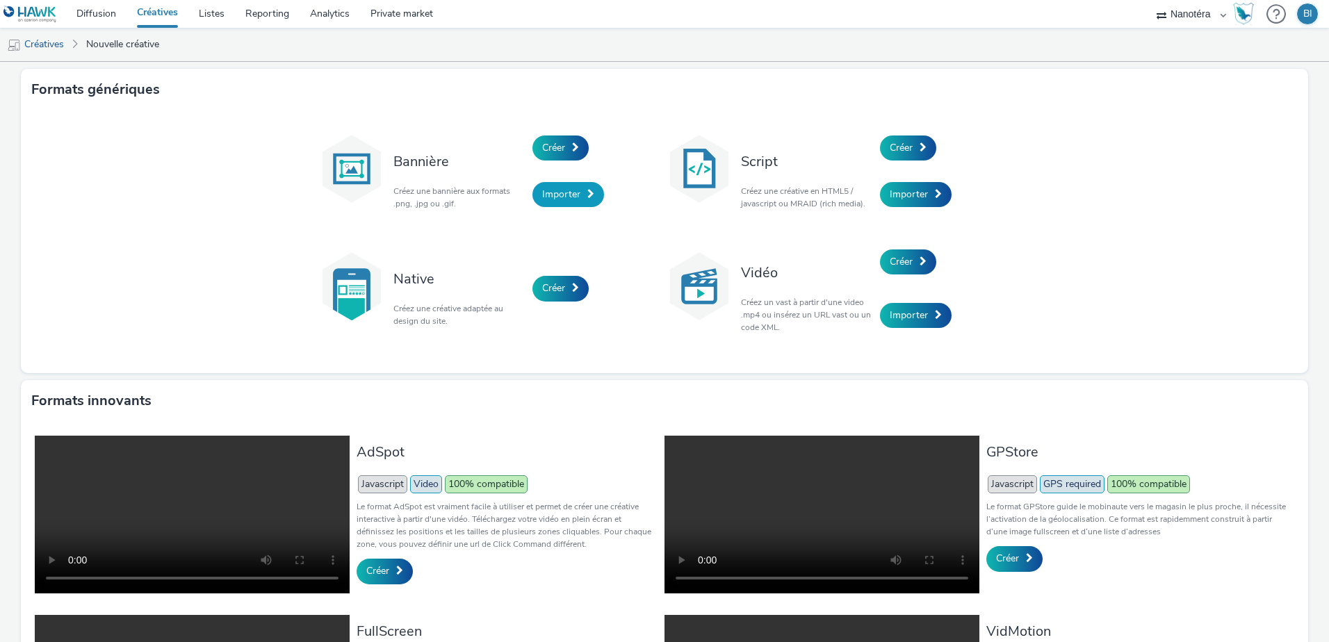
click at [559, 197] on span "Importer" at bounding box center [561, 194] width 38 height 13
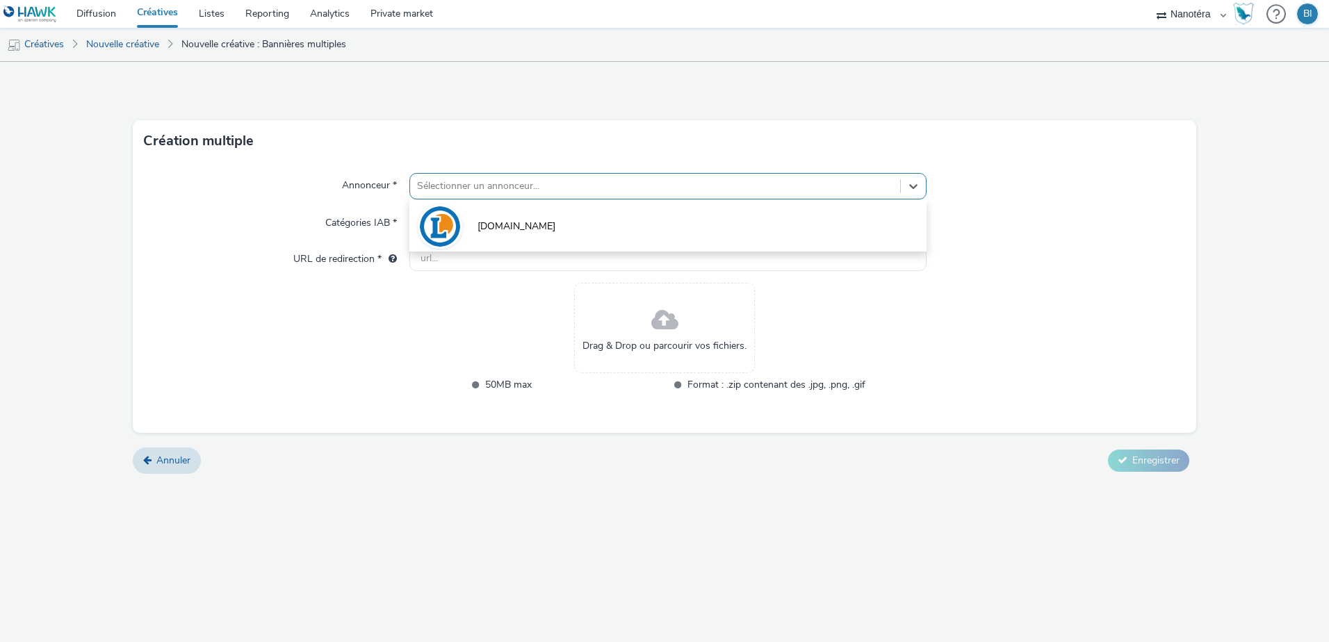
click at [547, 187] on div at bounding box center [655, 186] width 476 height 17
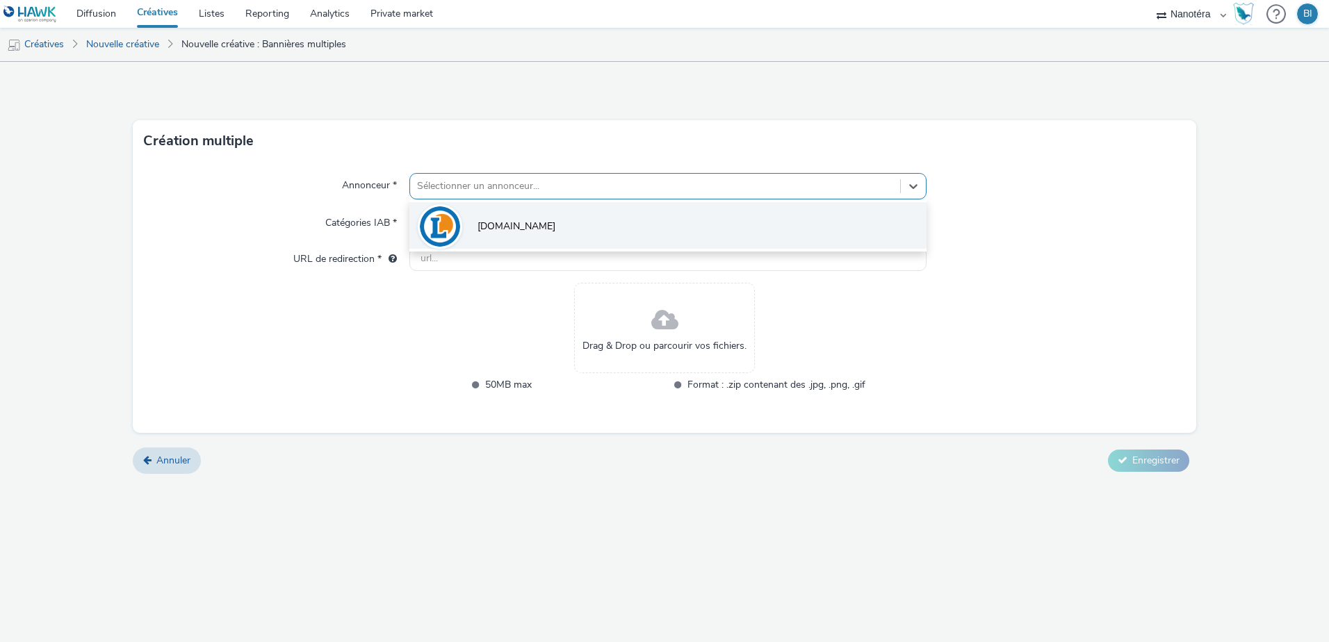
click at [485, 229] on span "[DOMAIN_NAME]" at bounding box center [517, 227] width 78 height 14
type input "[URL][DOMAIN_NAME]"
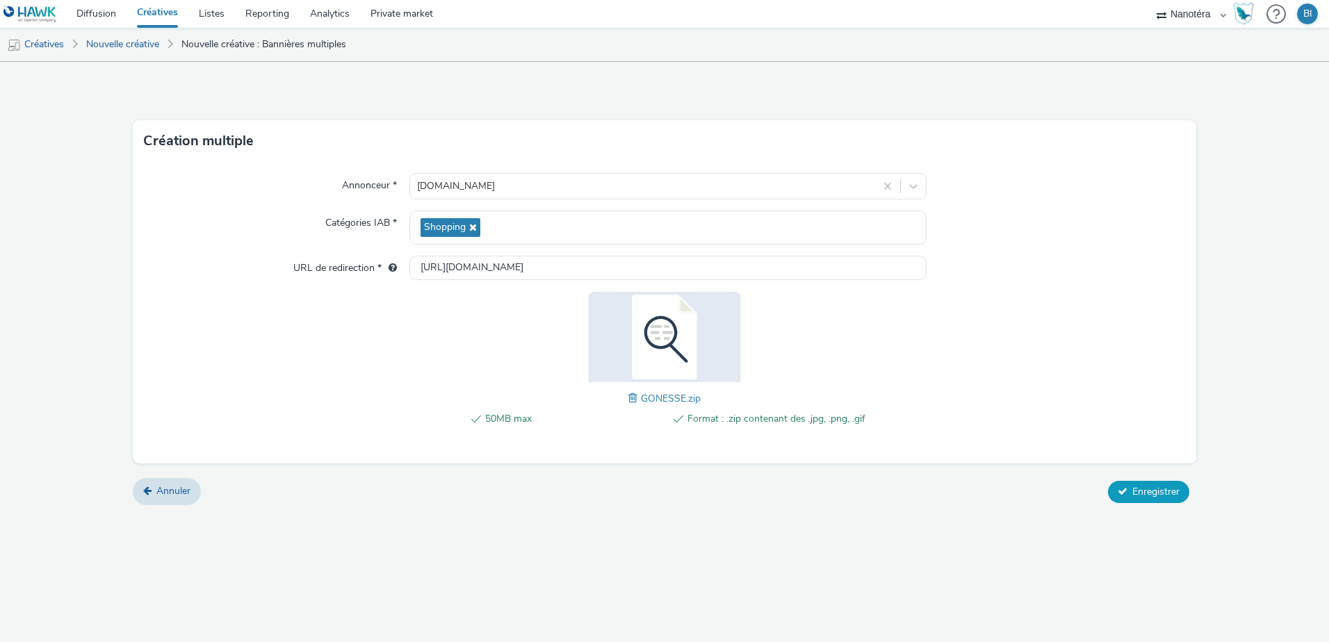
click at [1164, 497] on span "Enregistrer" at bounding box center [1155, 491] width 47 height 13
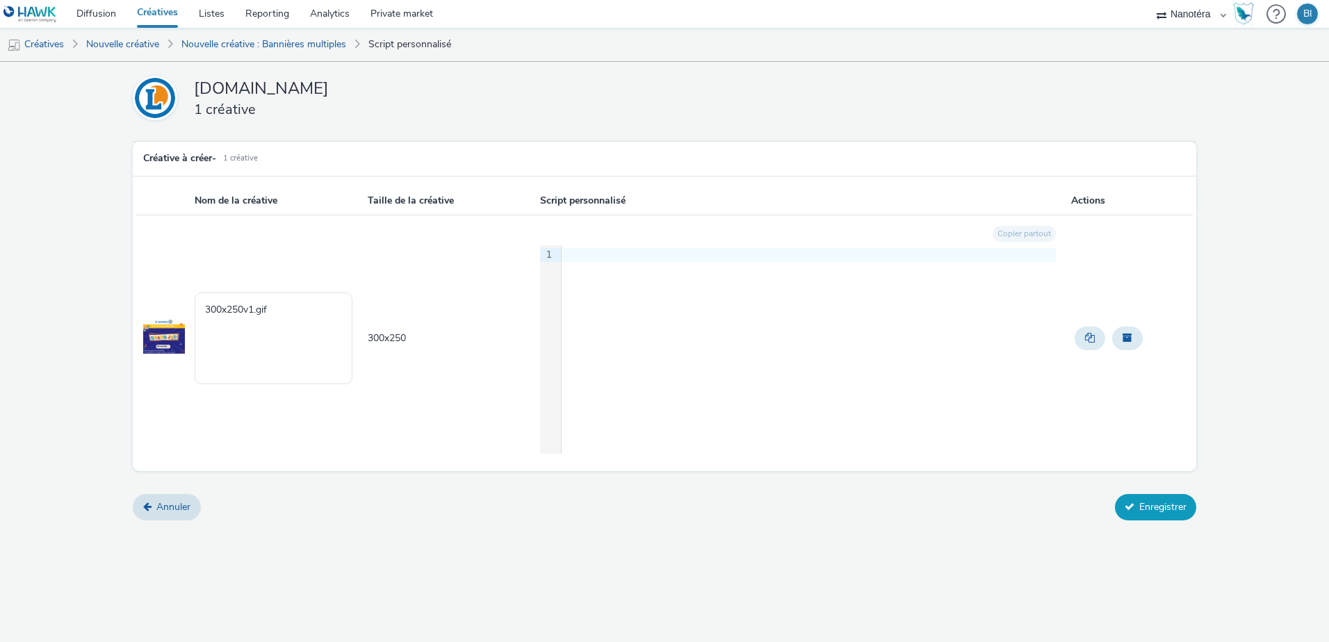
click at [1146, 504] on button "Enregistrer" at bounding box center [1155, 507] width 81 height 26
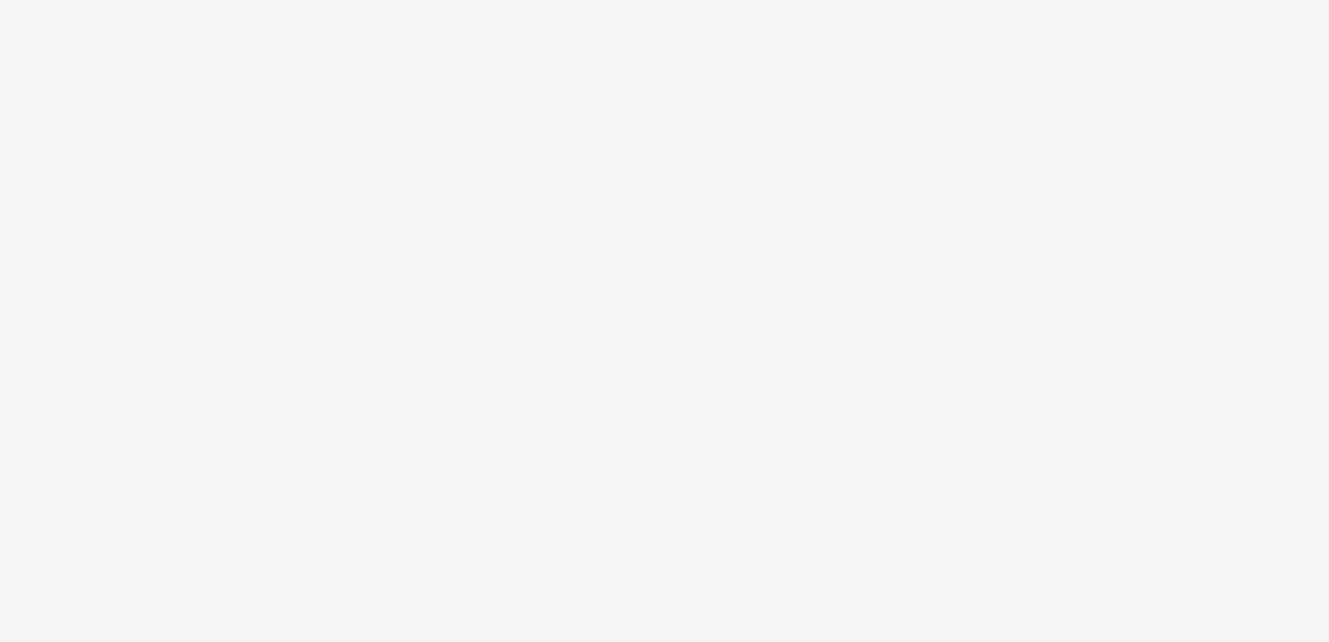
select select "7502541c-291d-438e-9ed0-28cfb675a45a"
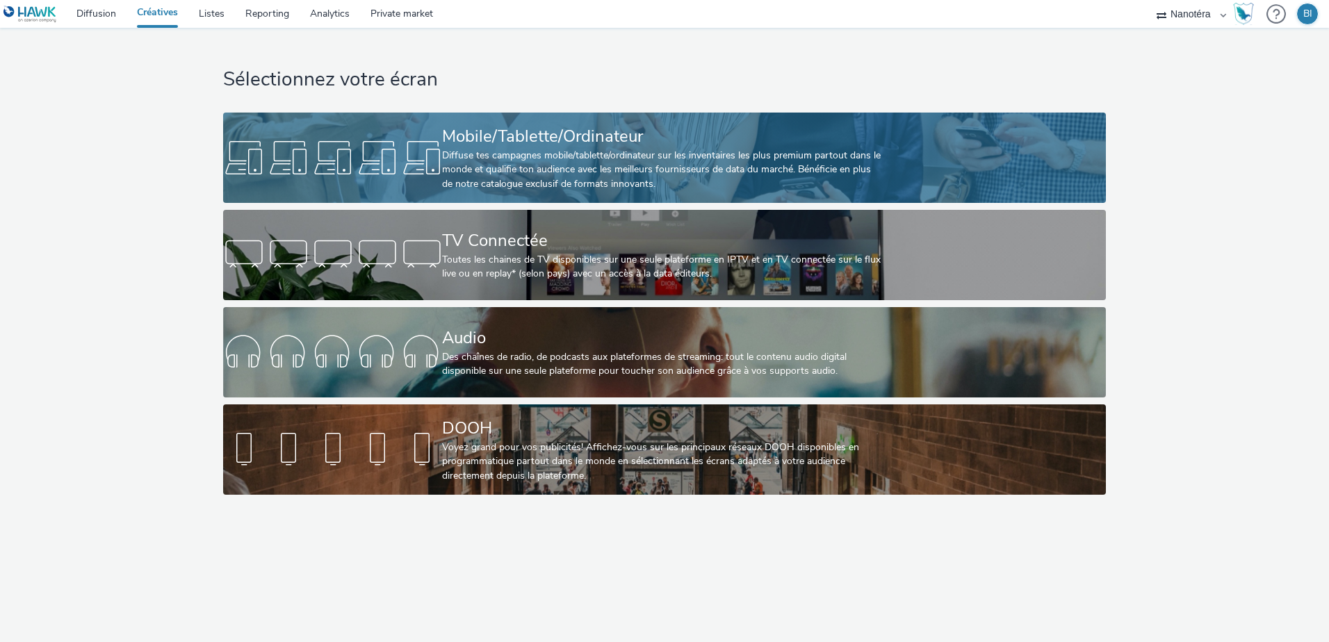
click at [637, 179] on div "Diffuse tes campagnes mobile/tablette/ordinateur sur les inventaires les plus p…" at bounding box center [661, 170] width 439 height 42
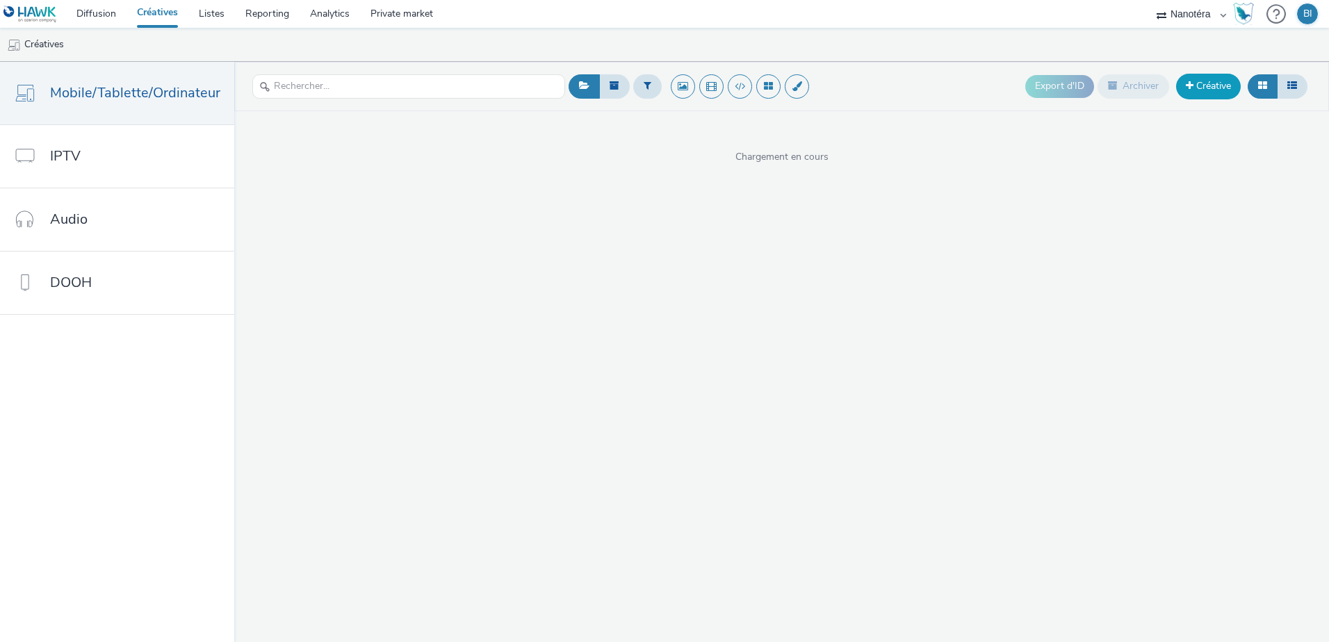
click at [1208, 88] on link "Créative" at bounding box center [1208, 86] width 65 height 25
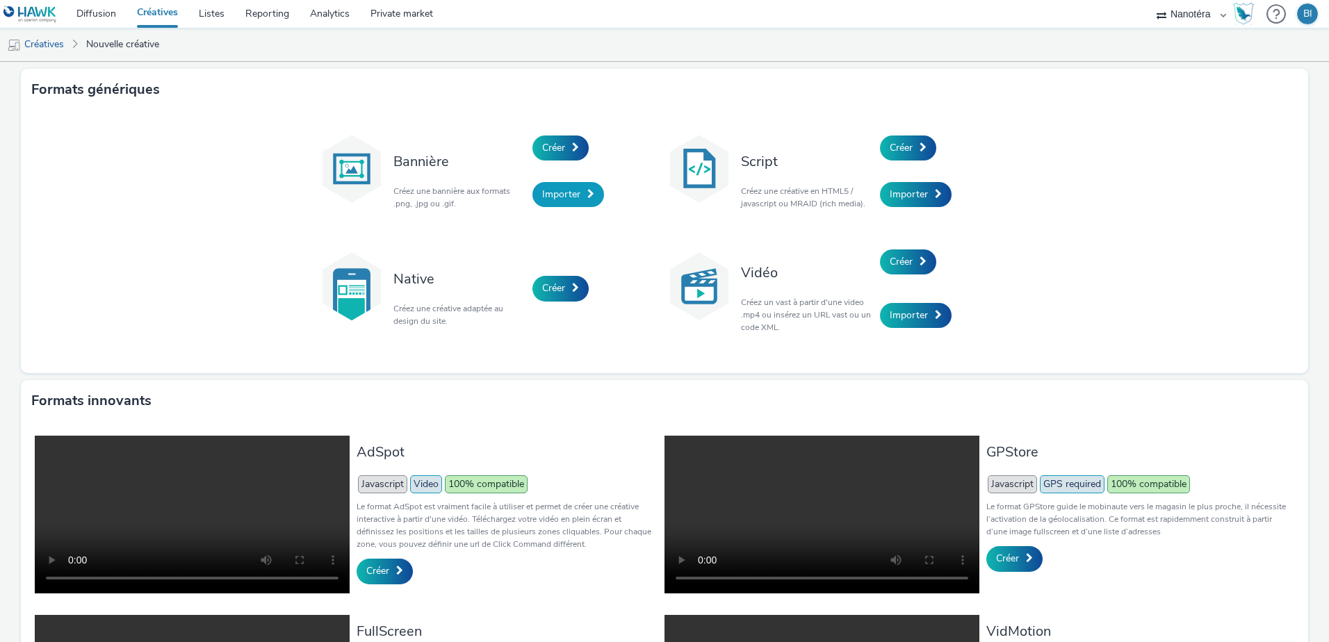
click at [545, 204] on link "Importer" at bounding box center [568, 194] width 72 height 25
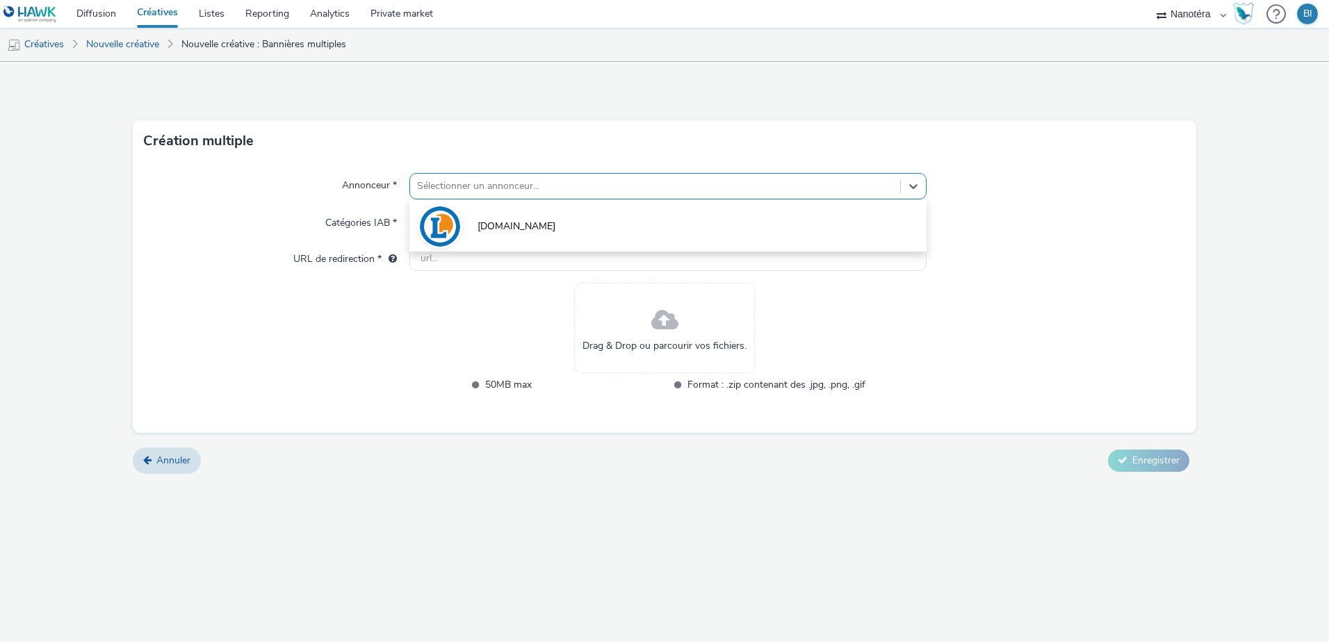
click at [489, 186] on div at bounding box center [655, 186] width 476 height 17
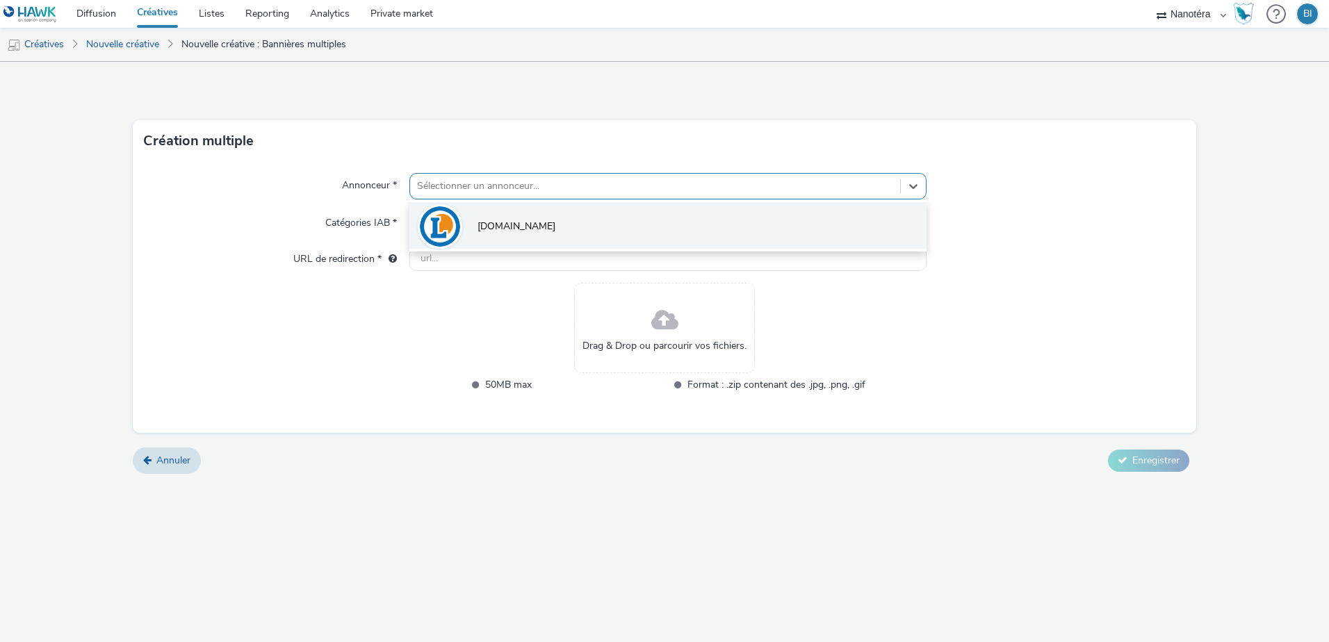
click at [471, 228] on li "[DOMAIN_NAME]" at bounding box center [667, 225] width 517 height 47
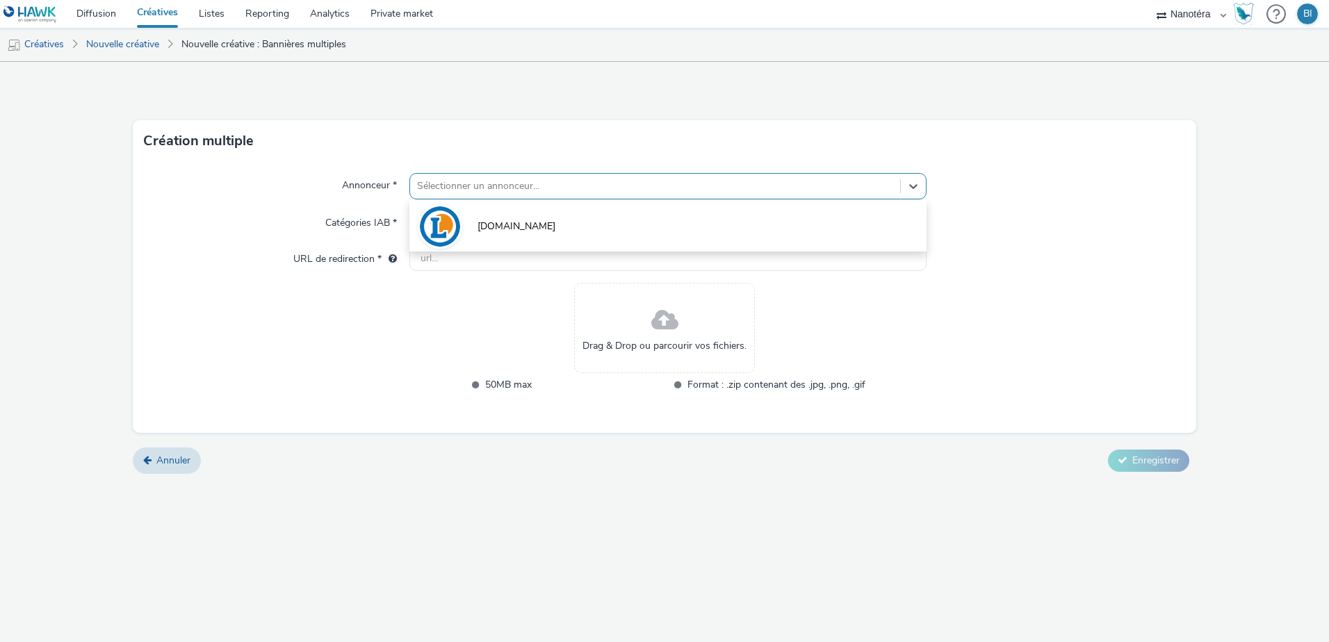
type input "[URL][DOMAIN_NAME]"
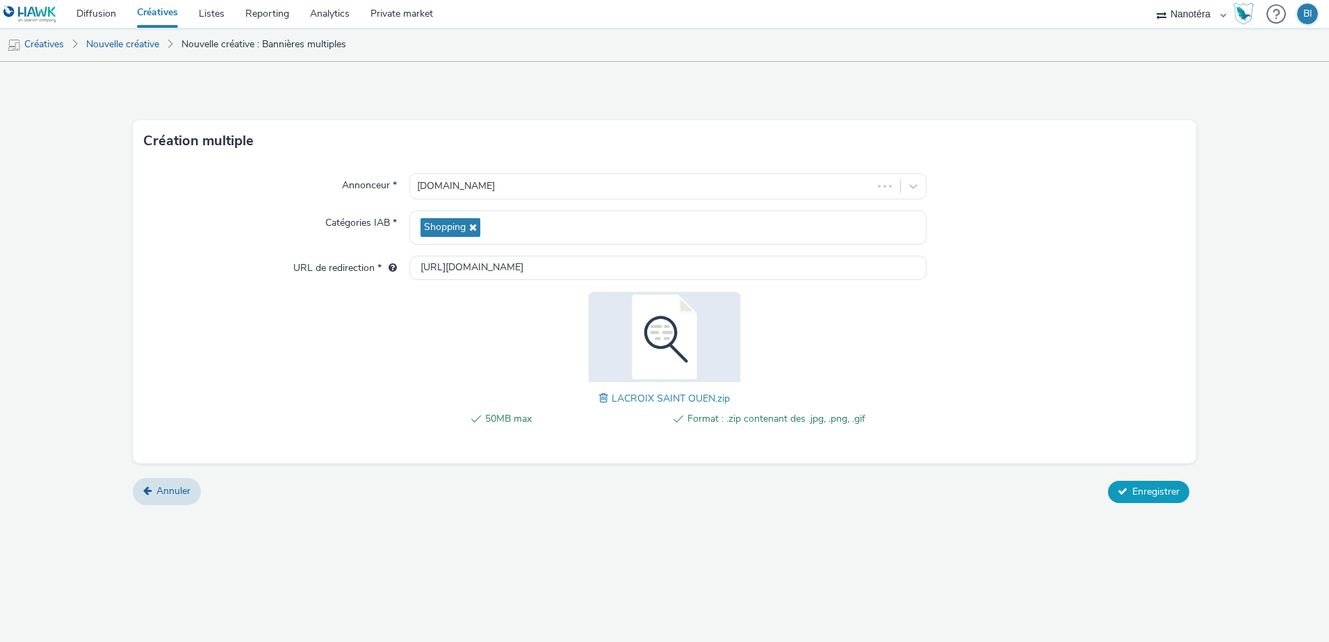
click at [1133, 491] on span "Enregistrer" at bounding box center [1155, 491] width 47 height 13
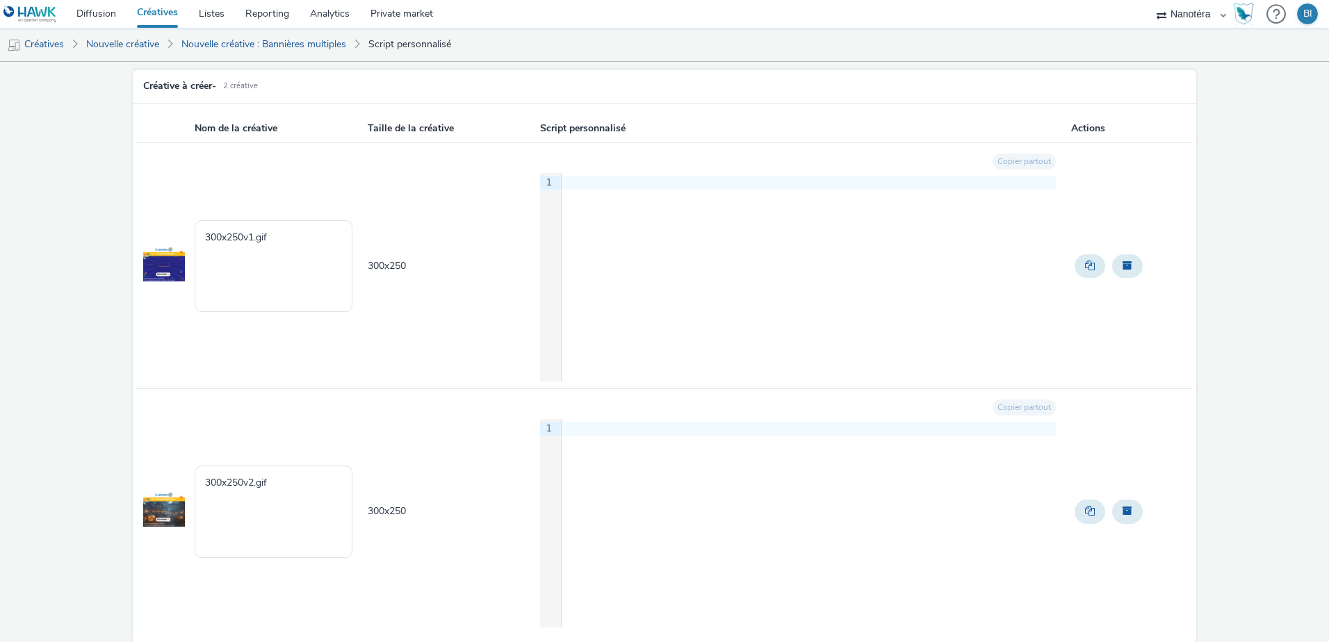
scroll to position [131, 0]
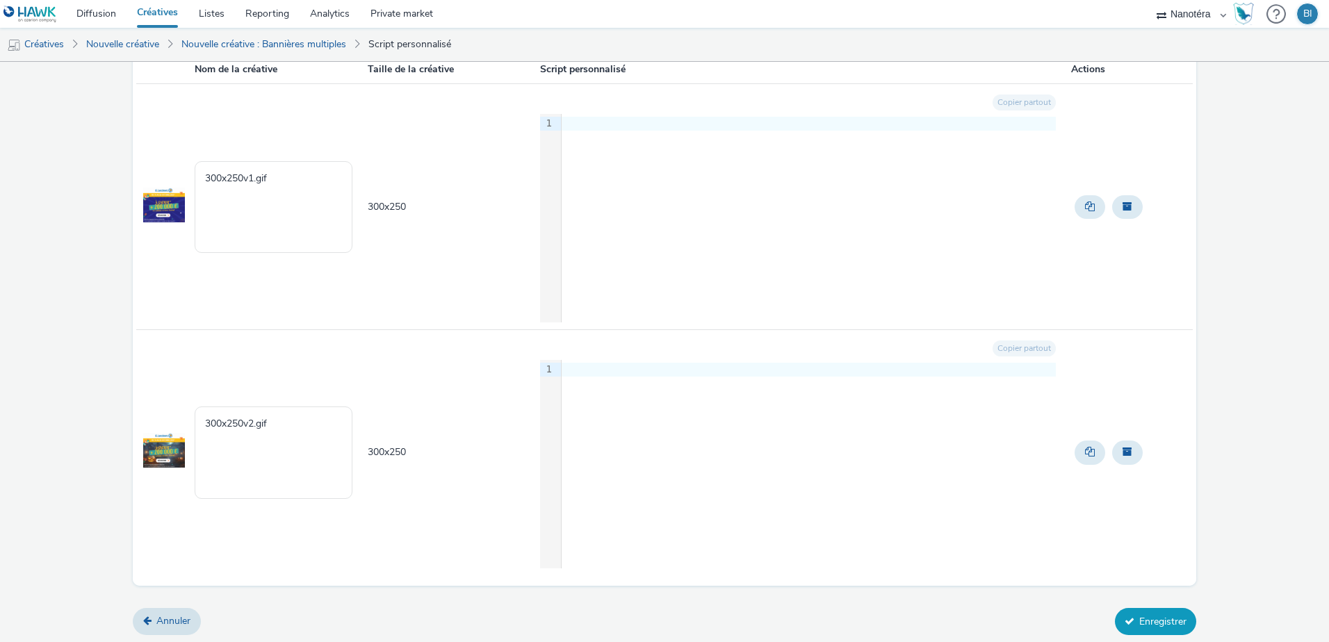
click at [1125, 617] on icon at bounding box center [1130, 622] width 10 height 10
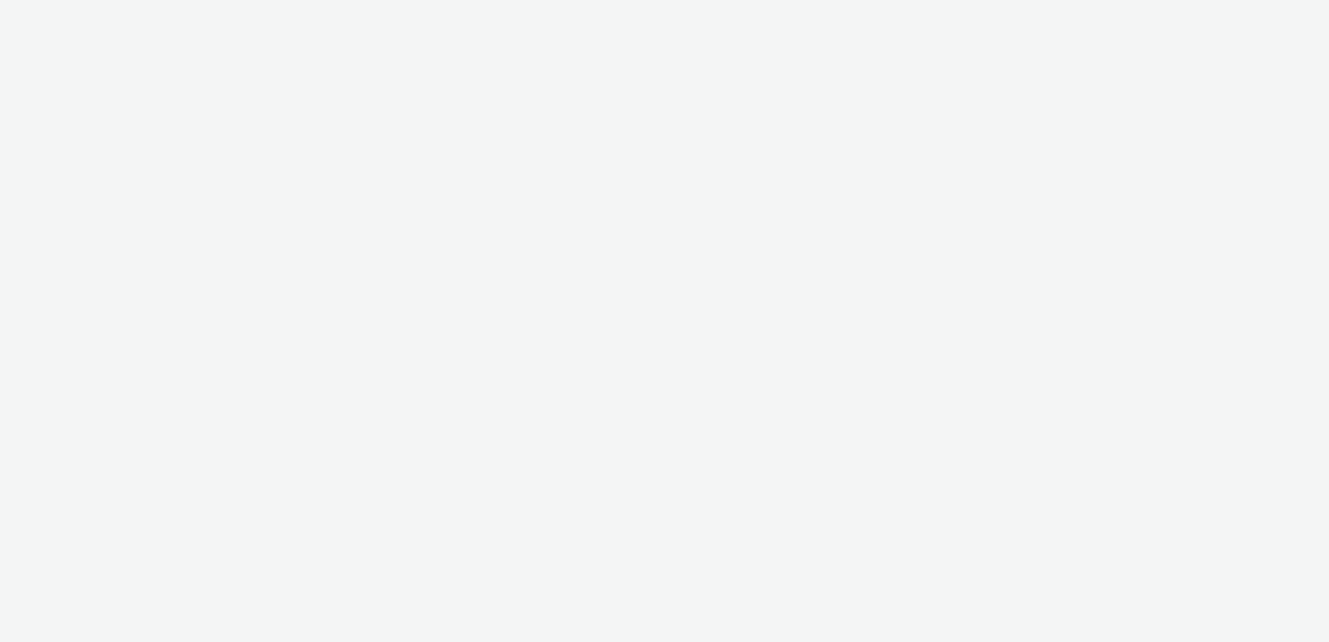
select select "7502541c-291d-438e-9ed0-28cfb675a45a"
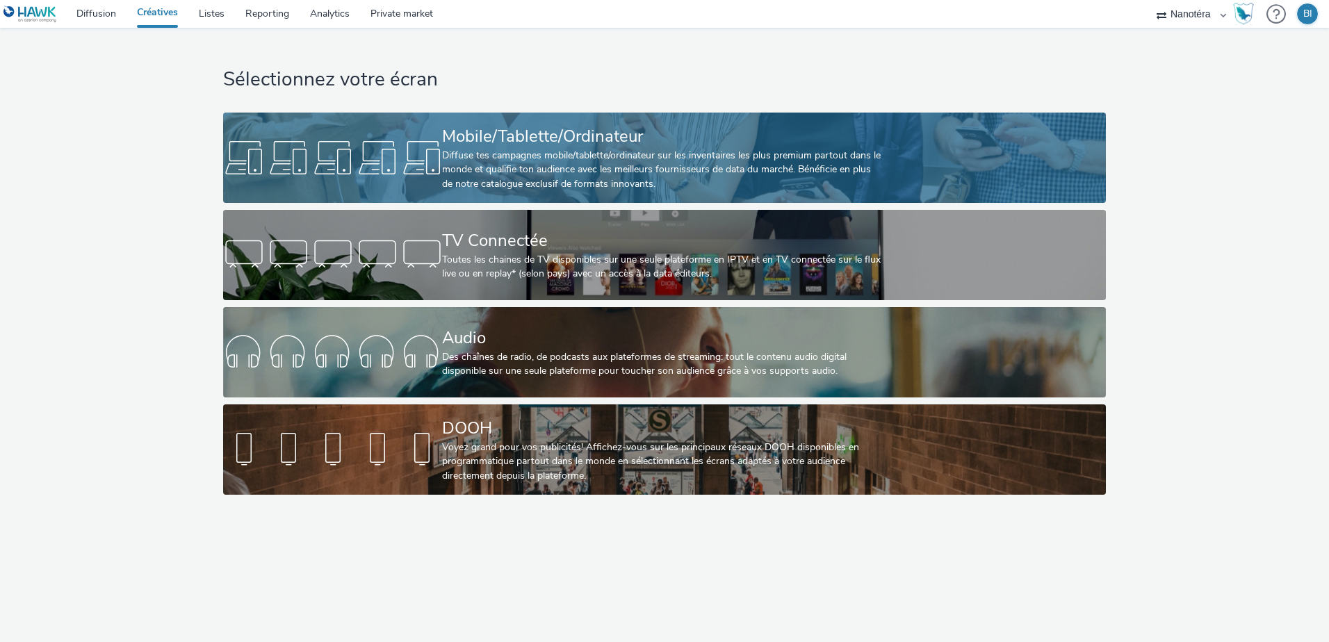
click at [477, 149] on div "Diffuse tes campagnes mobile/tablette/ordinateur sur les inventaires les plus p…" at bounding box center [661, 170] width 439 height 42
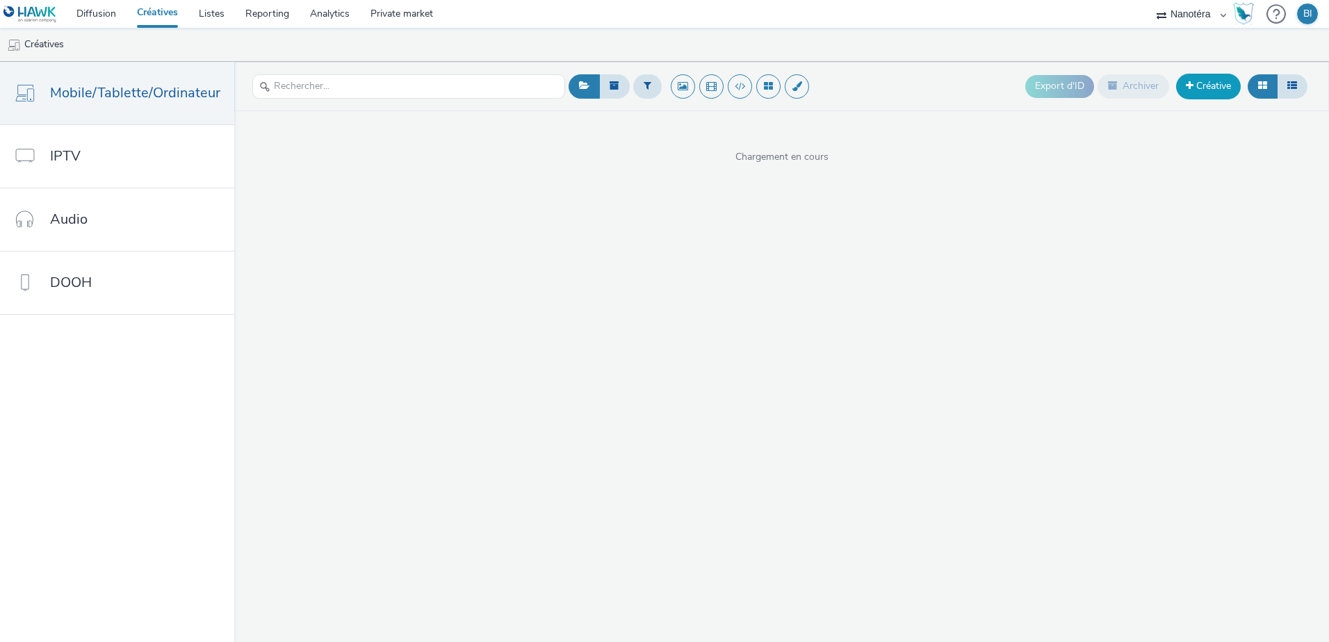
click at [1200, 95] on link "Créative" at bounding box center [1208, 86] width 65 height 25
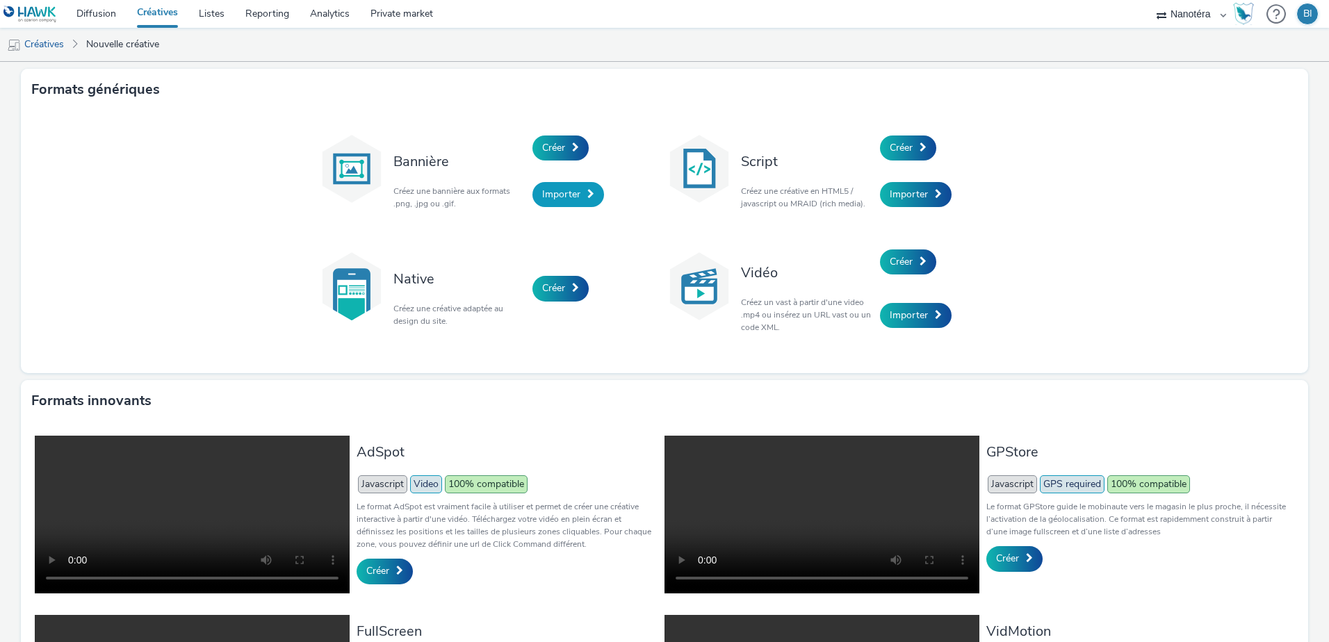
click at [564, 193] on span "Importer" at bounding box center [561, 194] width 38 height 13
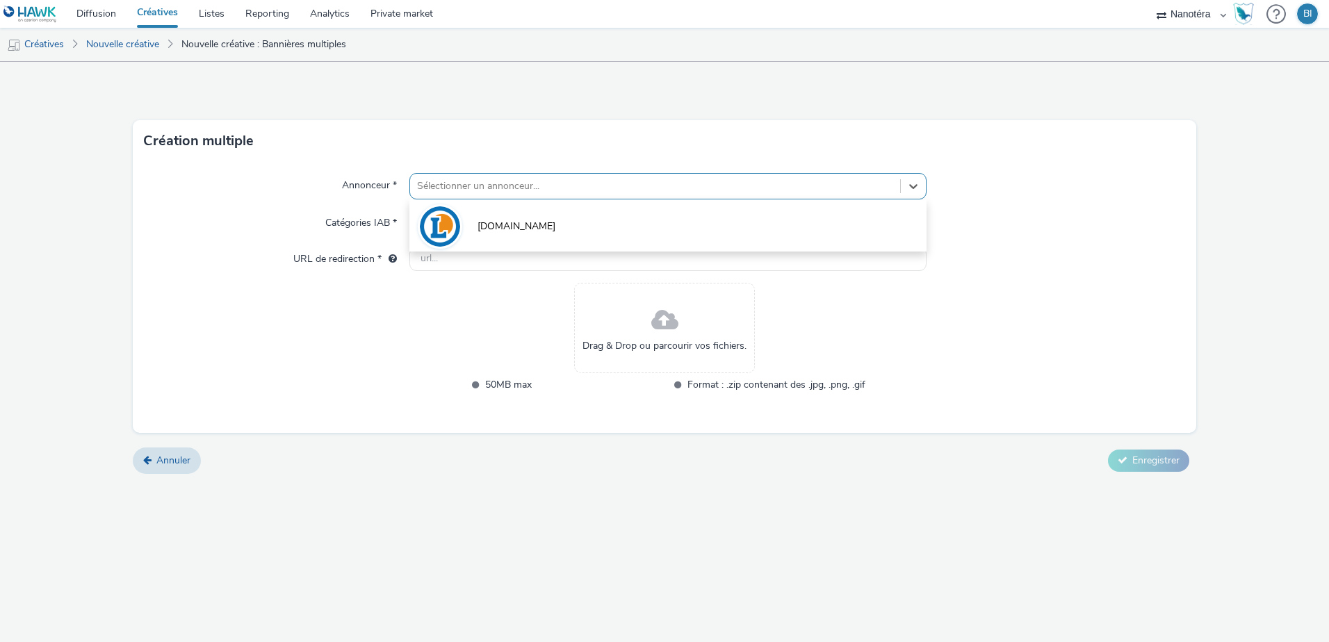
click at [546, 186] on div at bounding box center [655, 186] width 476 height 17
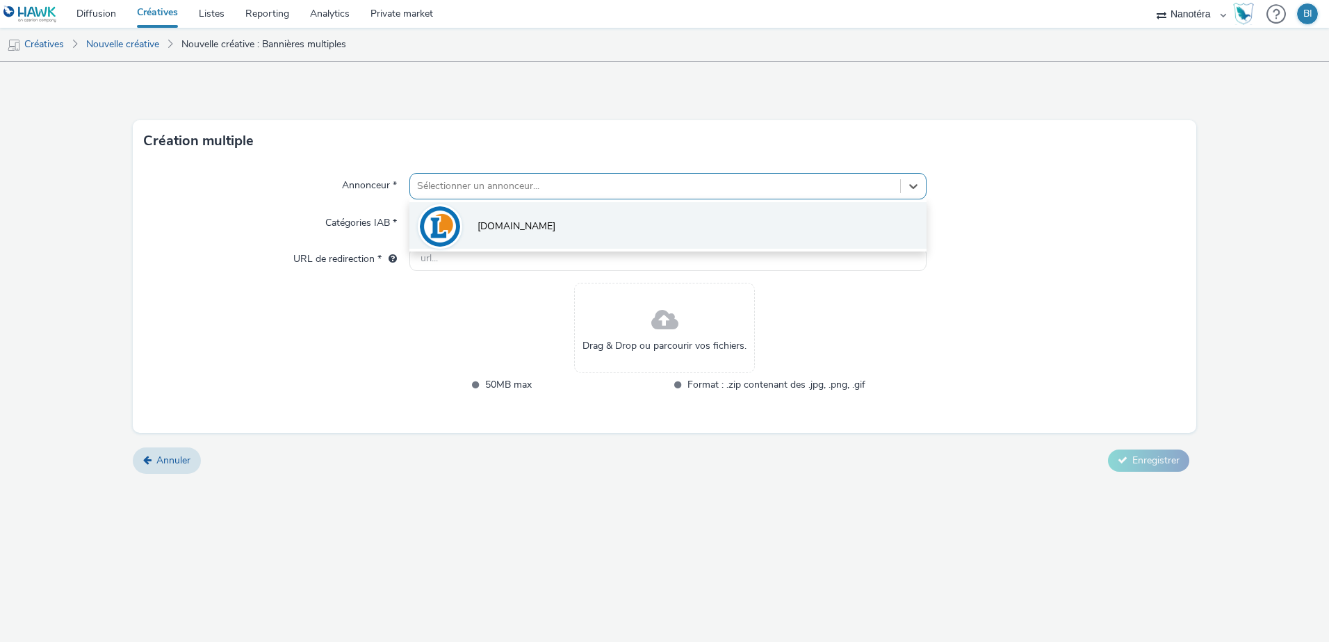
click at [532, 222] on li "E.Leclerc" at bounding box center [667, 225] width 517 height 47
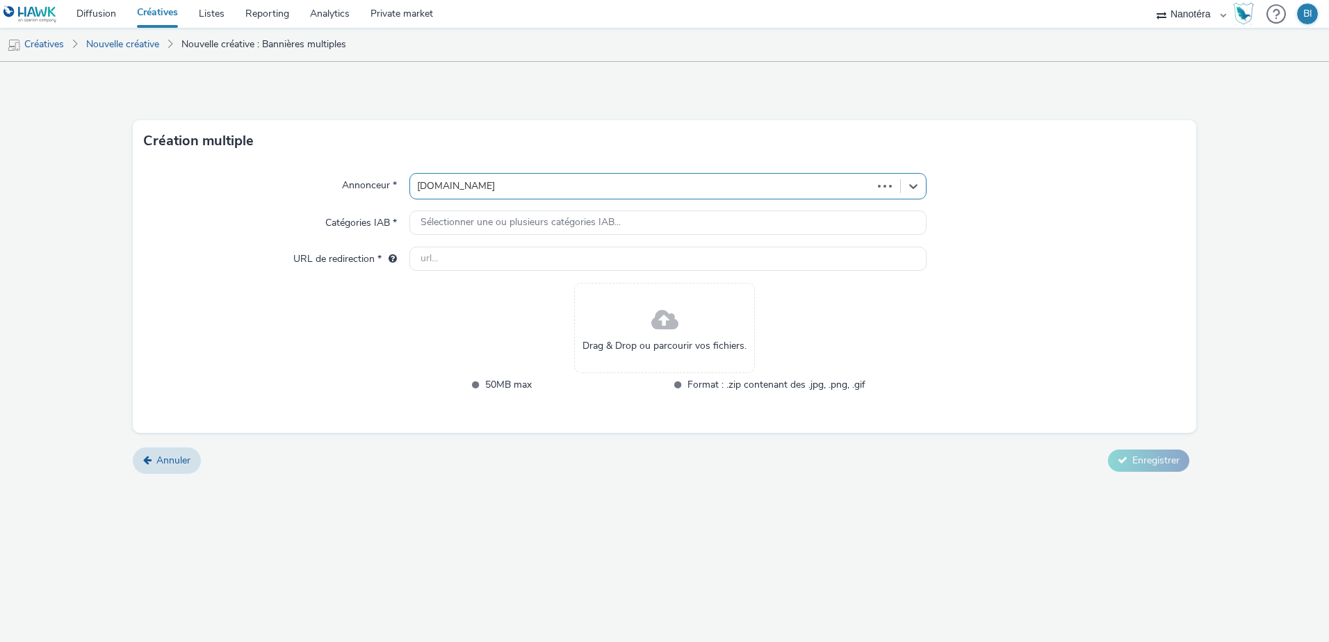
type input "http://e.leclerc"
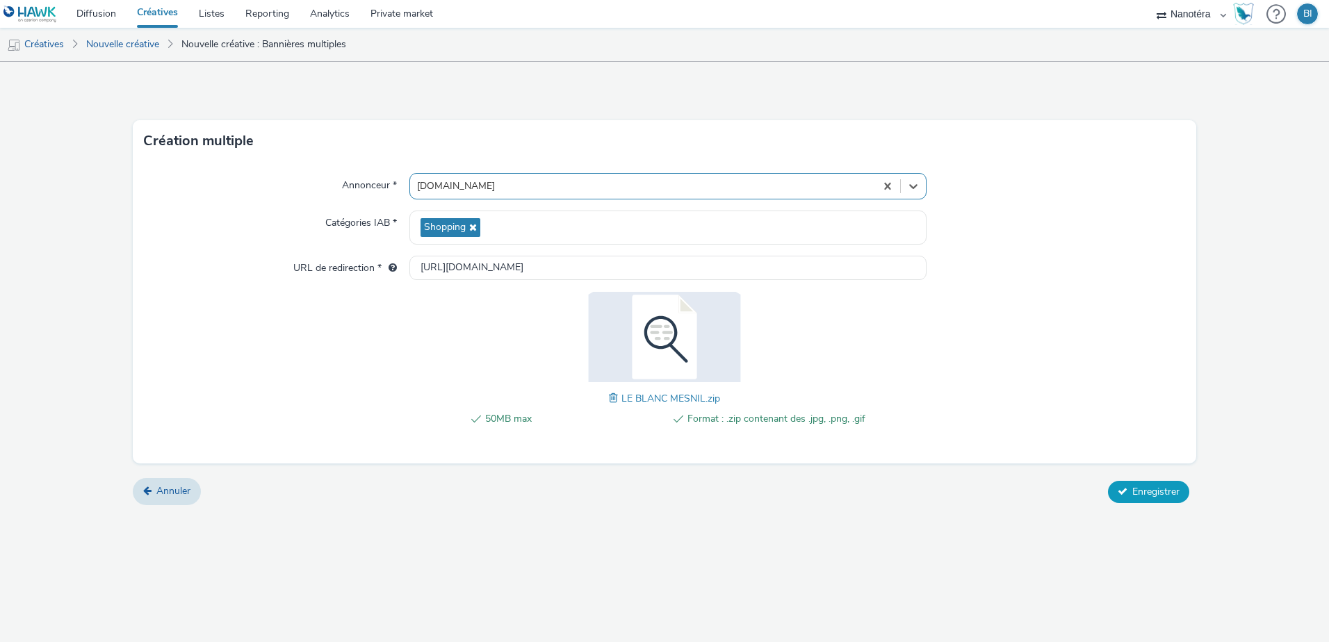
click at [1139, 496] on span "Enregistrer" at bounding box center [1155, 491] width 47 height 13
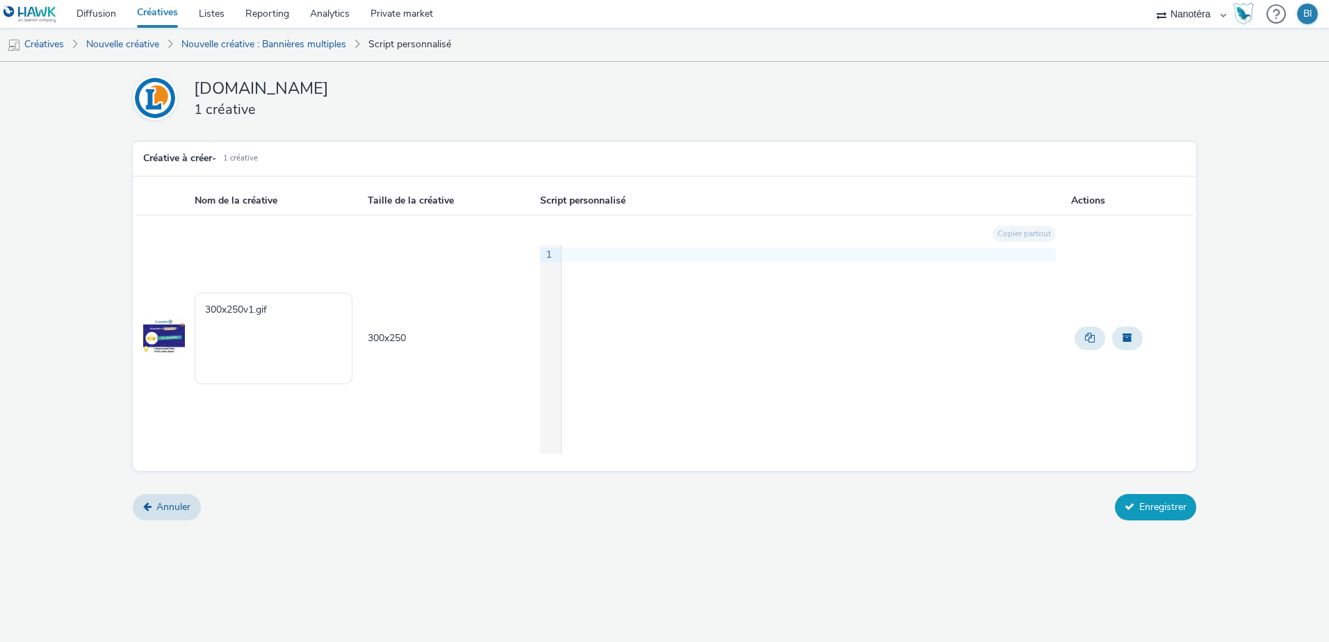
click at [1162, 512] on button "Enregistrer" at bounding box center [1155, 507] width 81 height 26
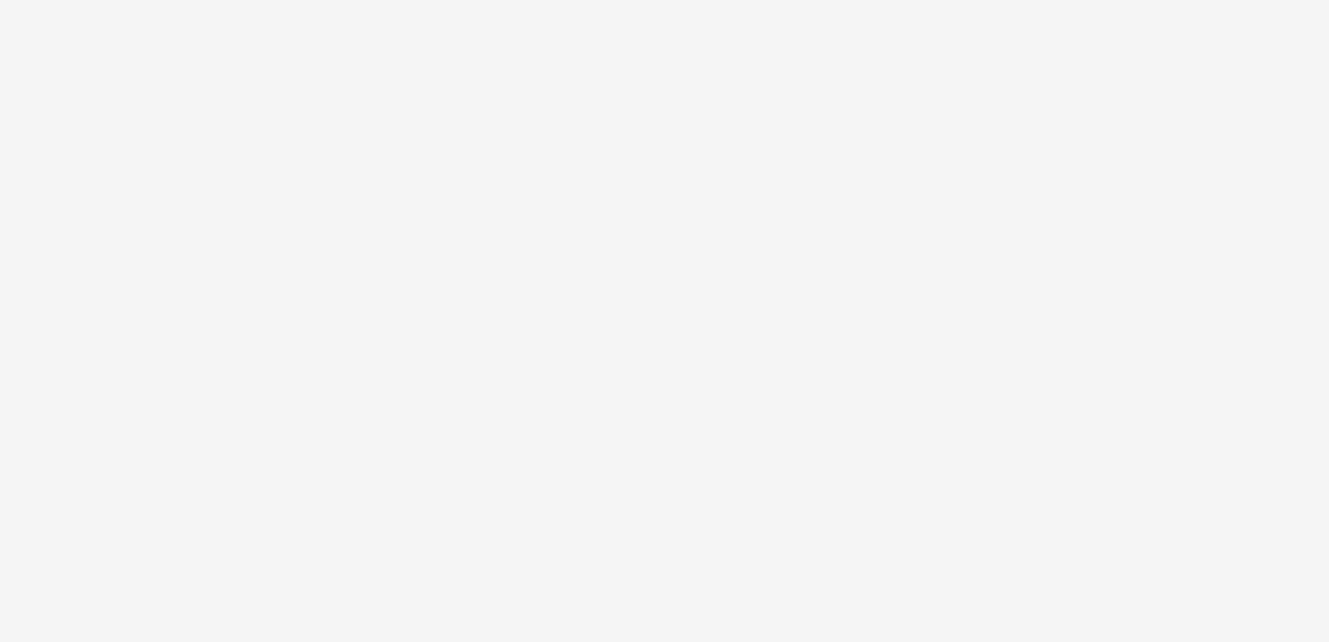
select select "7502541c-291d-438e-9ed0-28cfb675a45a"
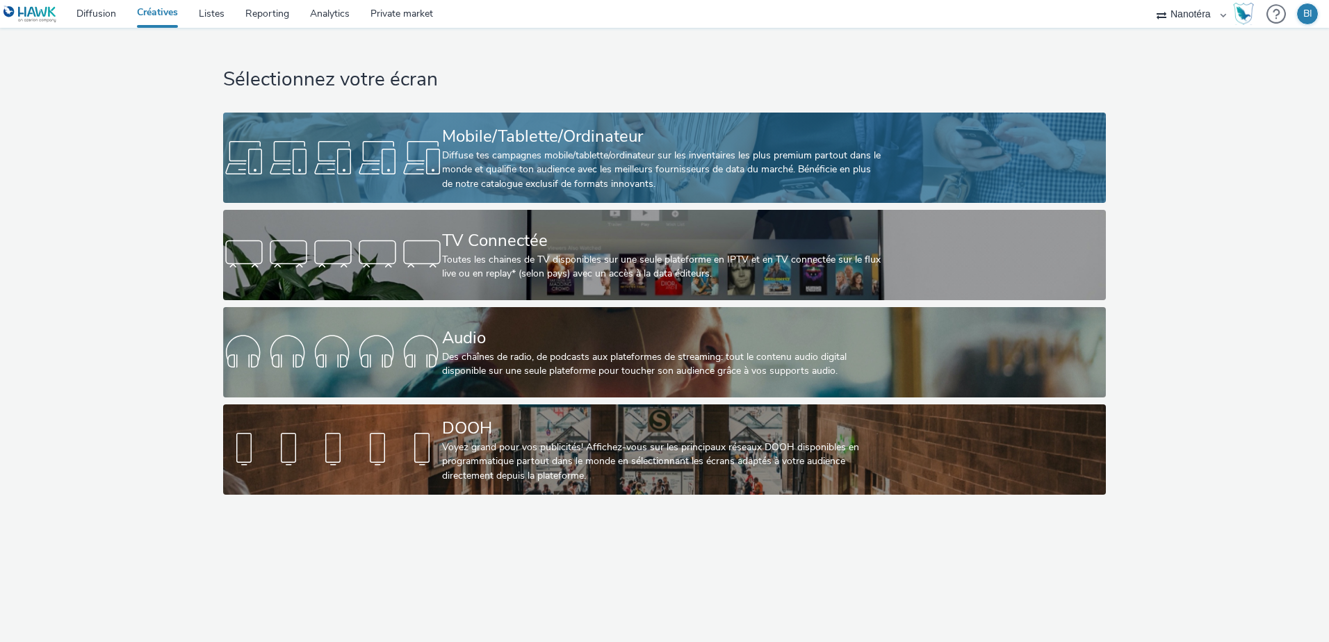
click at [519, 140] on div "Mobile/Tablette/Ordinateur" at bounding box center [661, 136] width 439 height 24
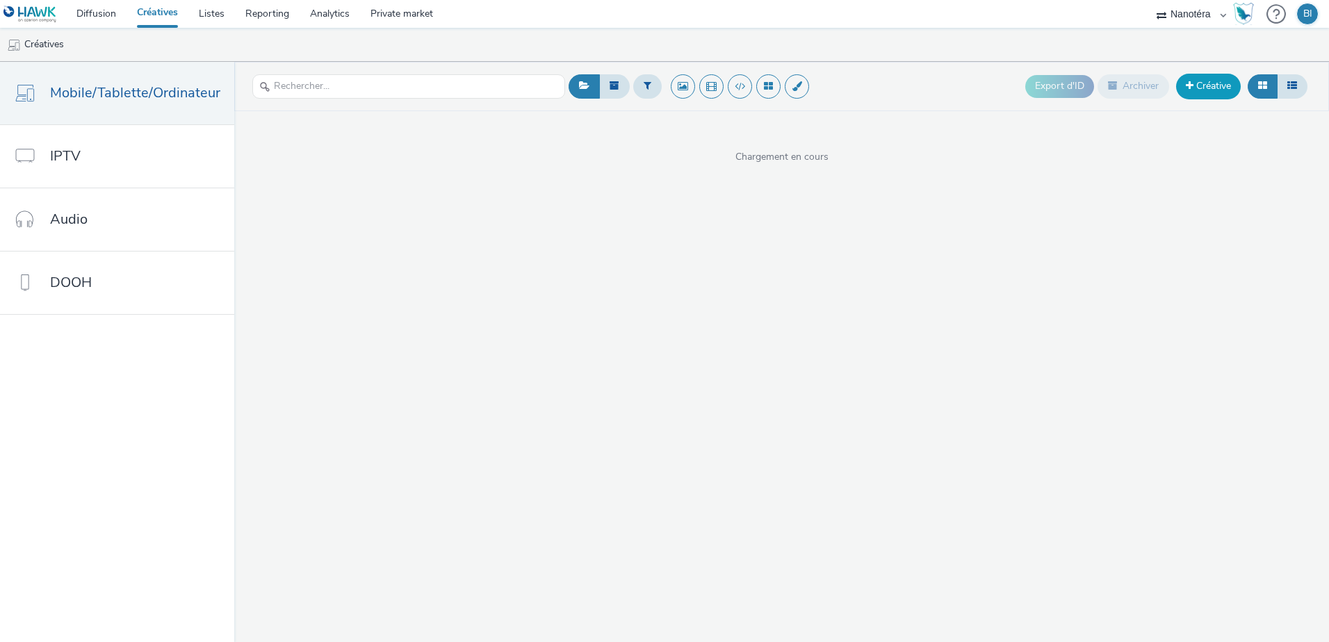
click at [1192, 87] on span at bounding box center [1190, 86] width 8 height 10
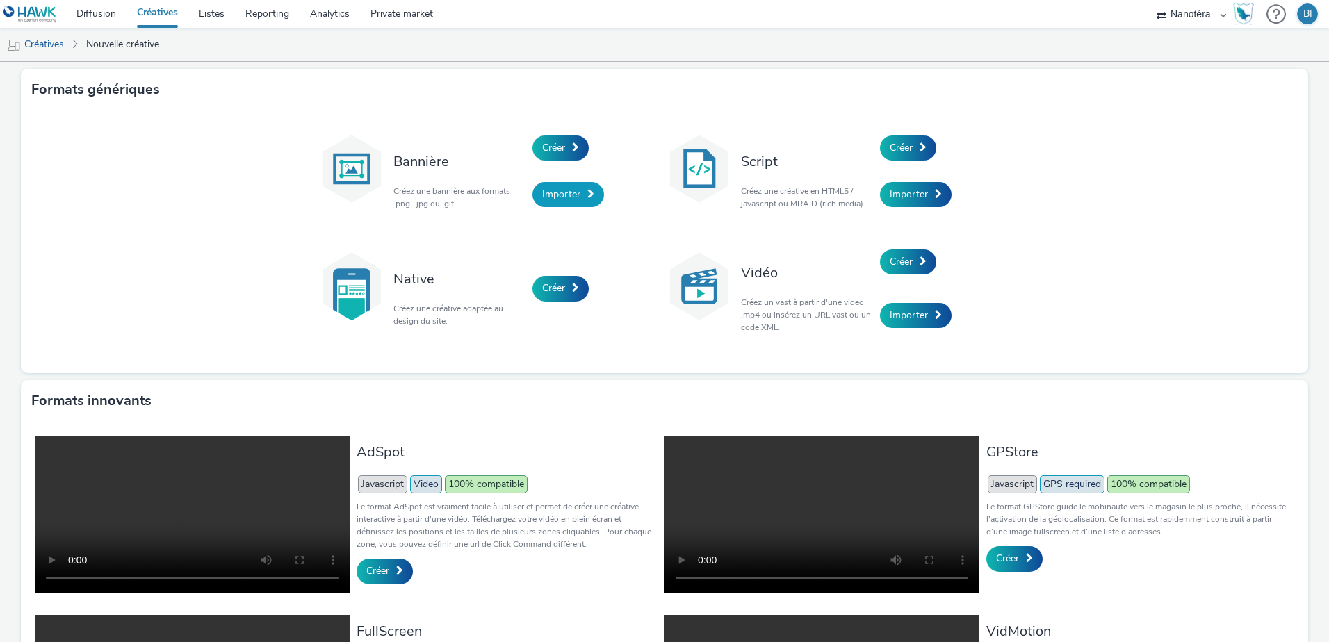
click at [551, 195] on span "Importer" at bounding box center [561, 194] width 38 height 13
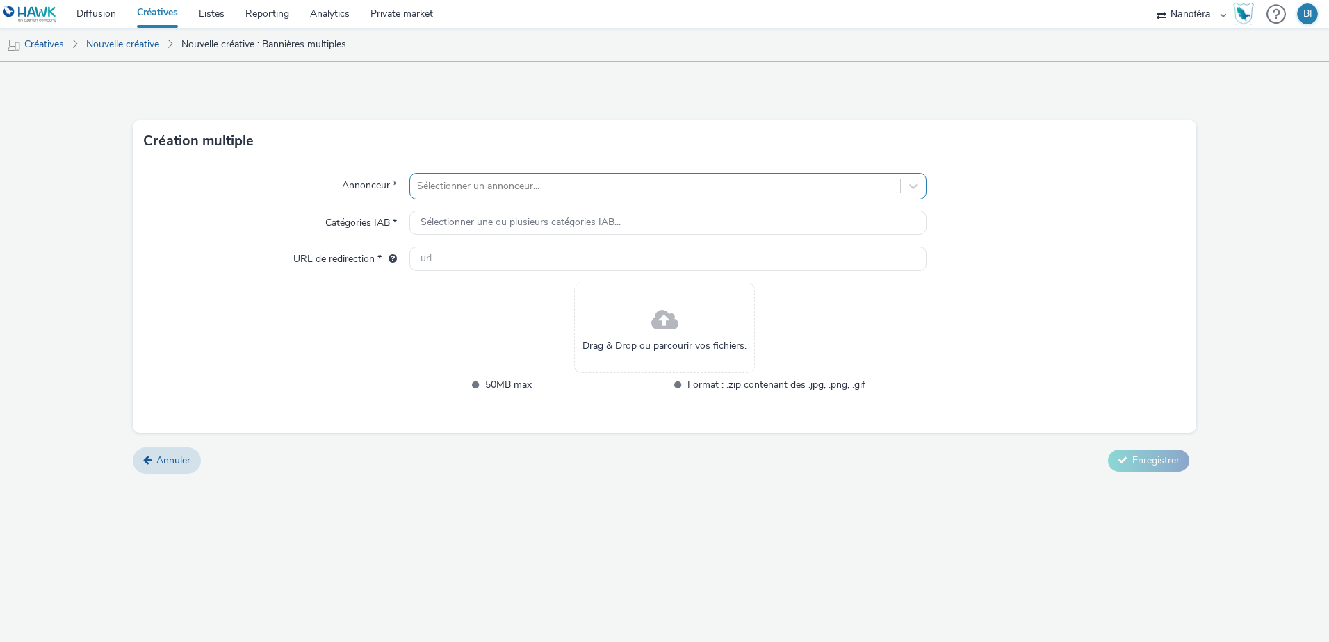
click at [528, 190] on div at bounding box center [655, 186] width 476 height 17
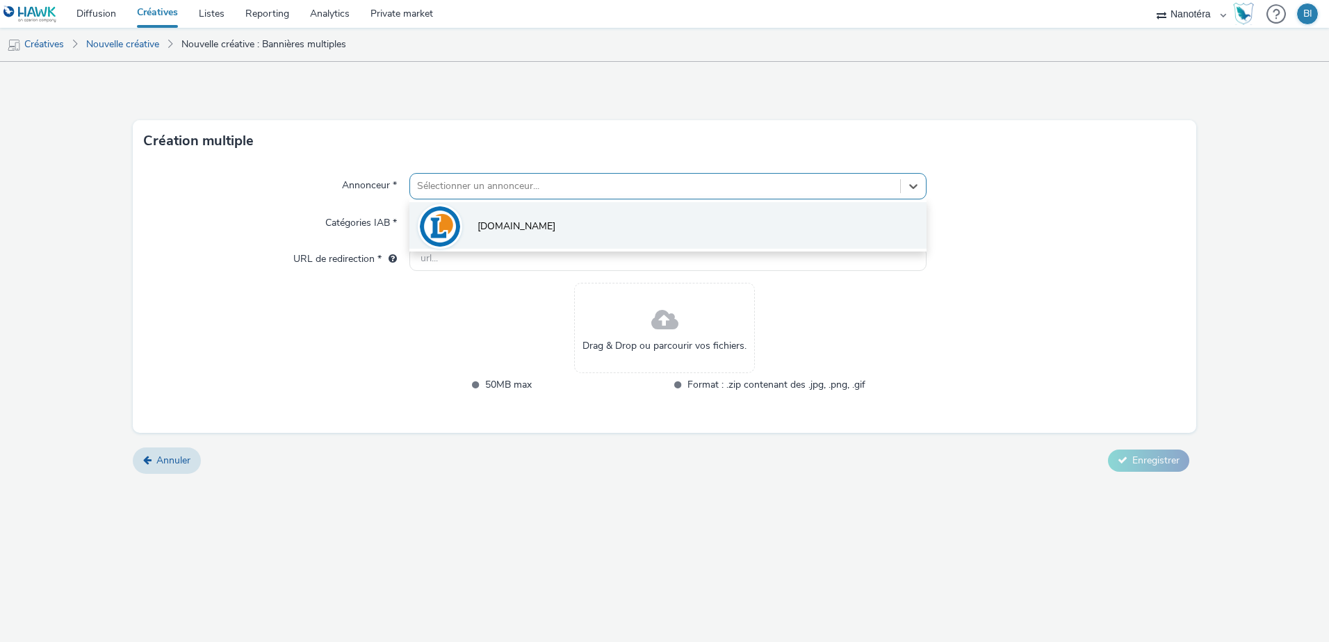
click at [519, 225] on li "[DOMAIN_NAME]" at bounding box center [667, 225] width 517 height 47
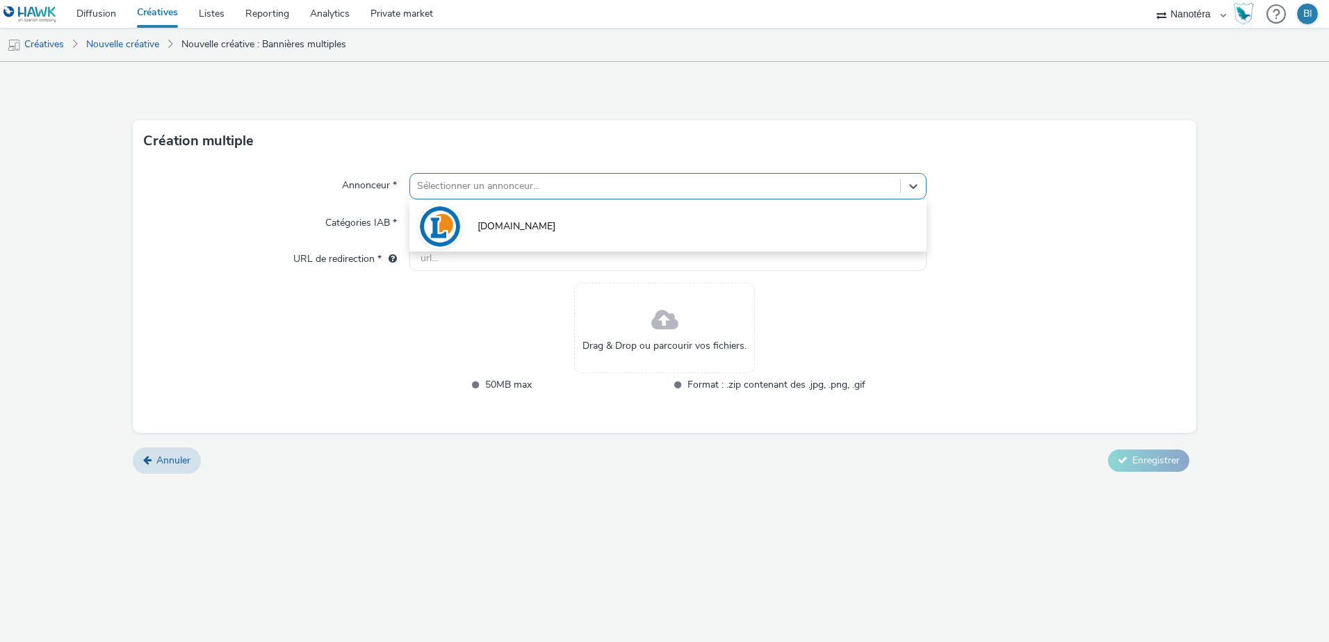
type input "[URL][DOMAIN_NAME]"
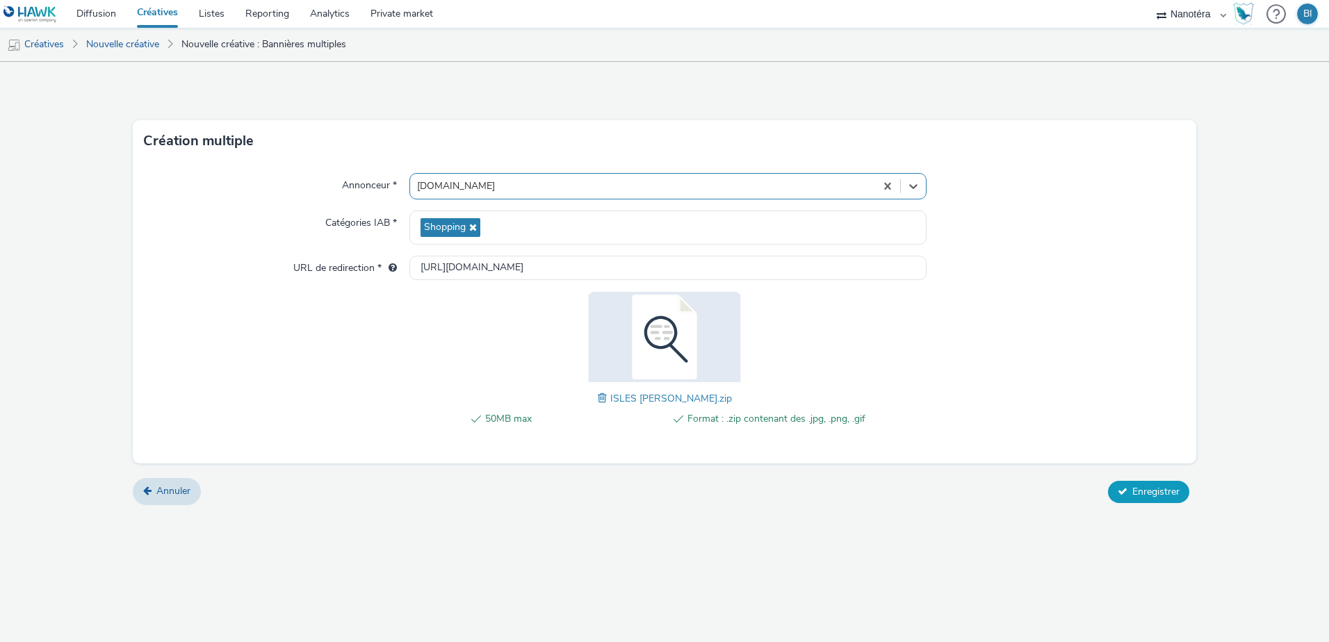
click at [1146, 487] on span "Enregistrer" at bounding box center [1155, 491] width 47 height 13
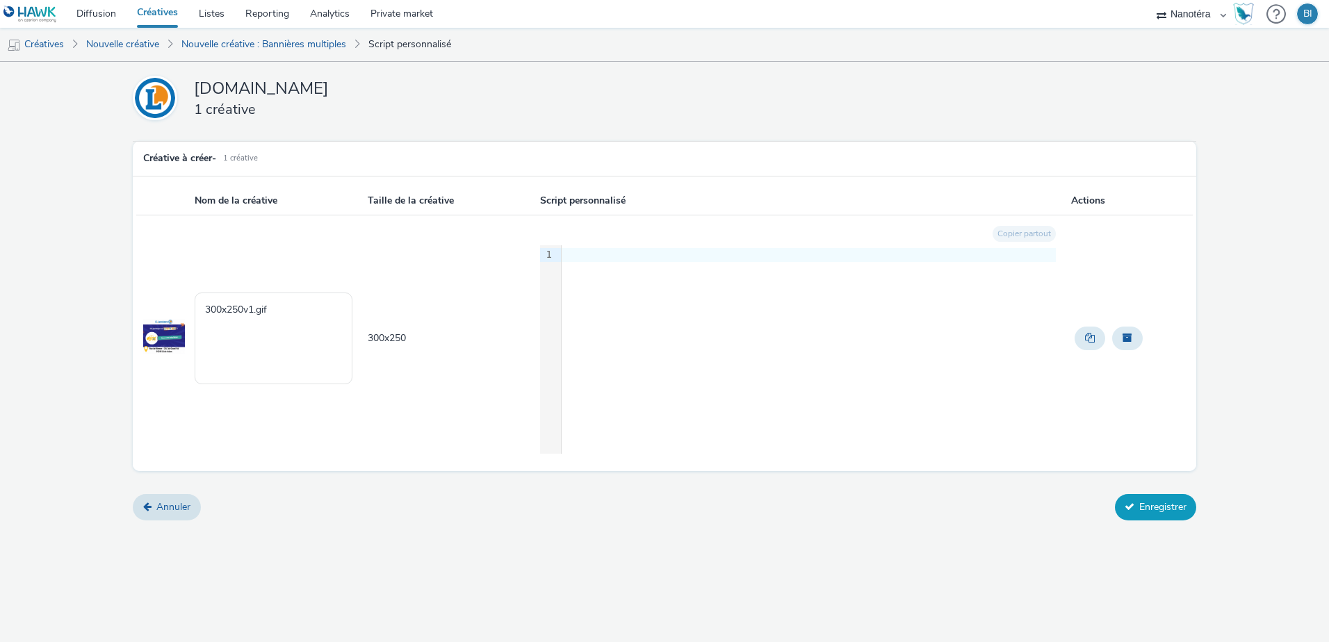
click at [1159, 505] on button "Enregistrer" at bounding box center [1155, 507] width 81 height 26
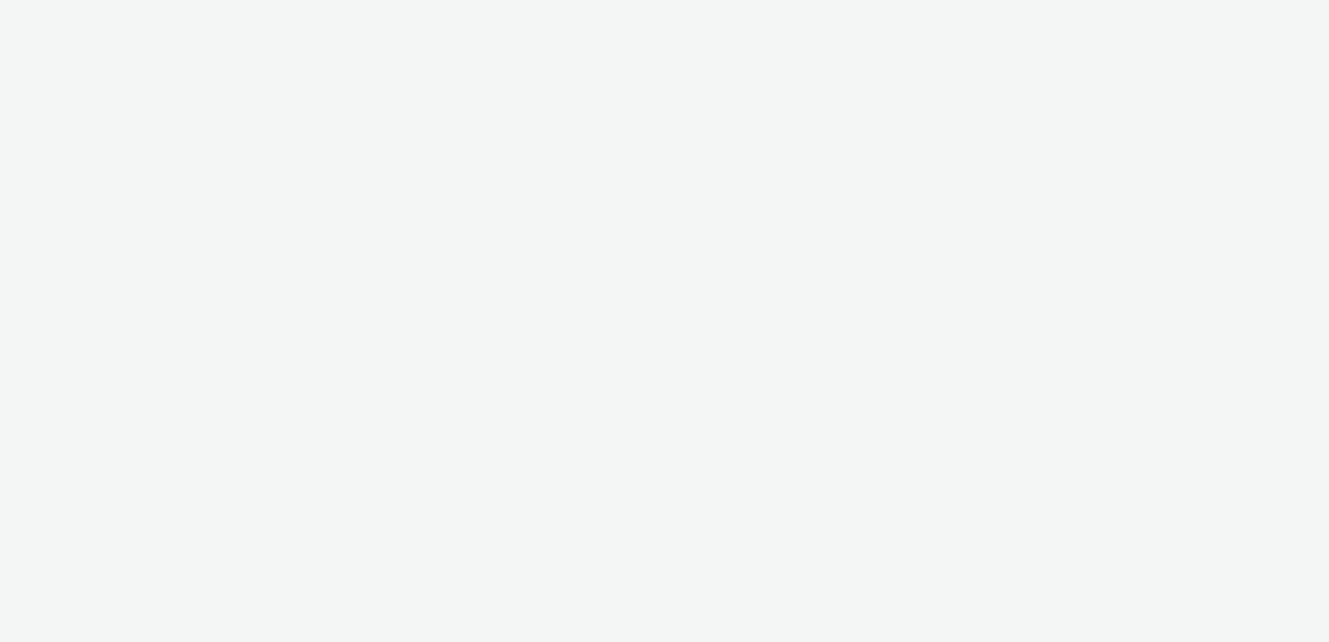
select select "7502541c-291d-438e-9ed0-28cfb675a45a"
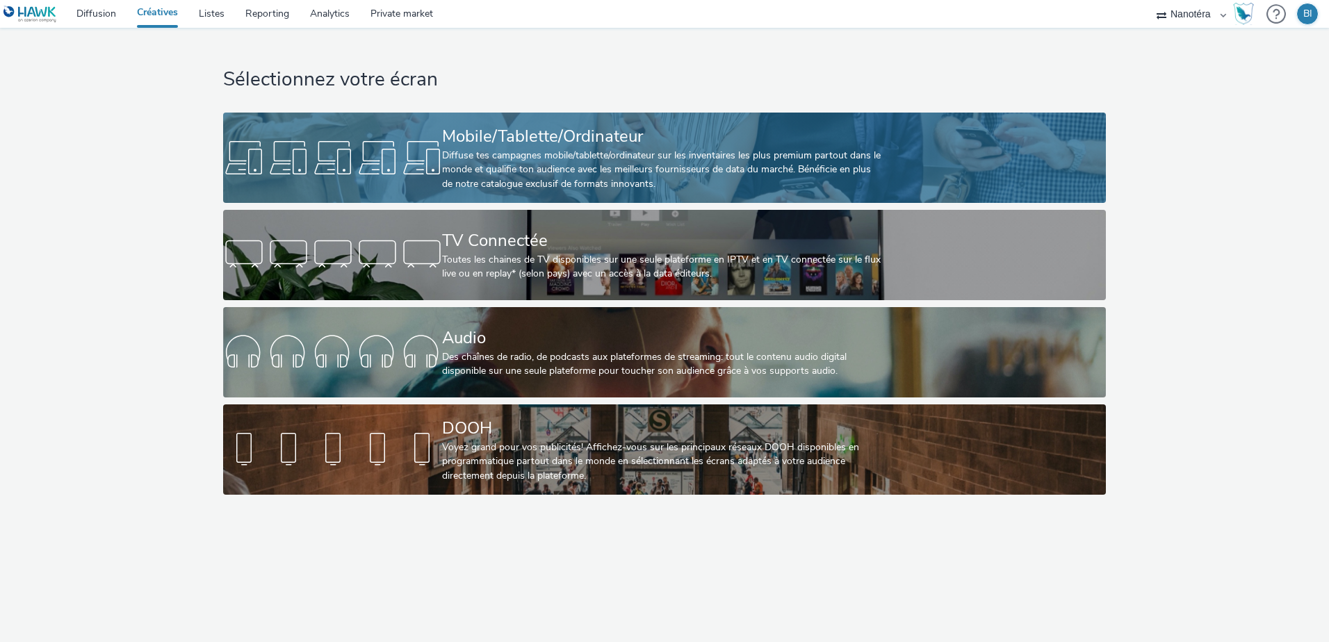
click at [629, 136] on div "Mobile/Tablette/Ordinateur" at bounding box center [661, 136] width 439 height 24
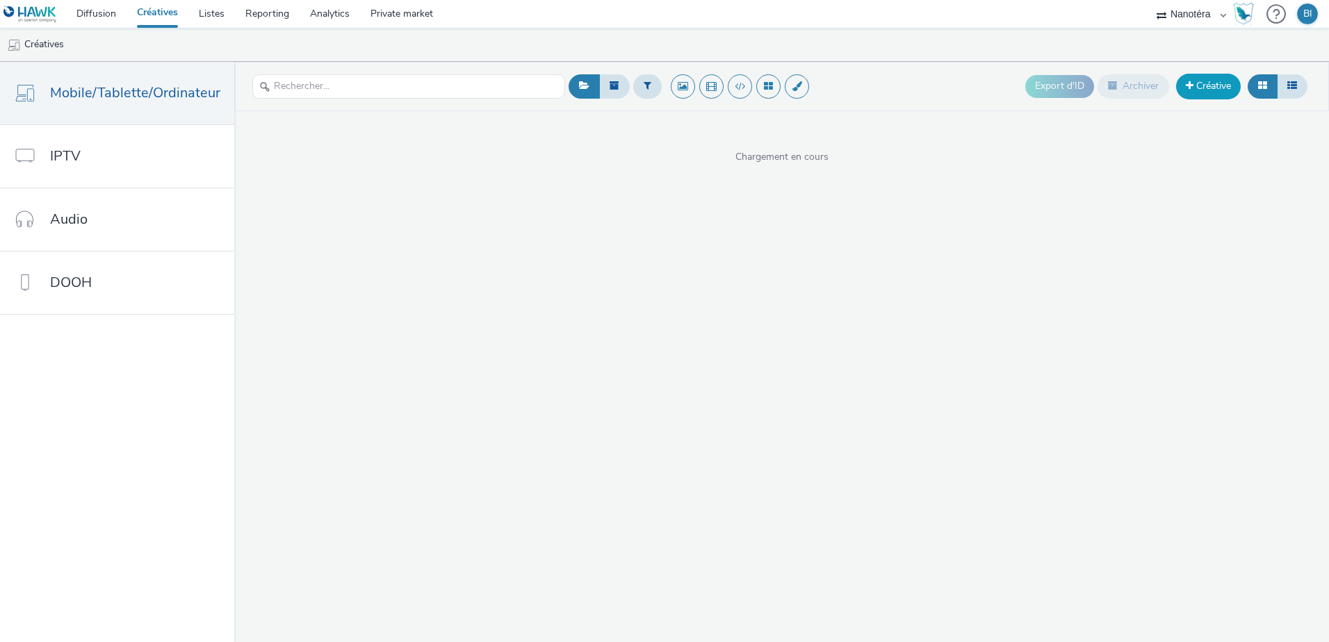
click at [1201, 95] on link "Créative" at bounding box center [1208, 86] width 65 height 25
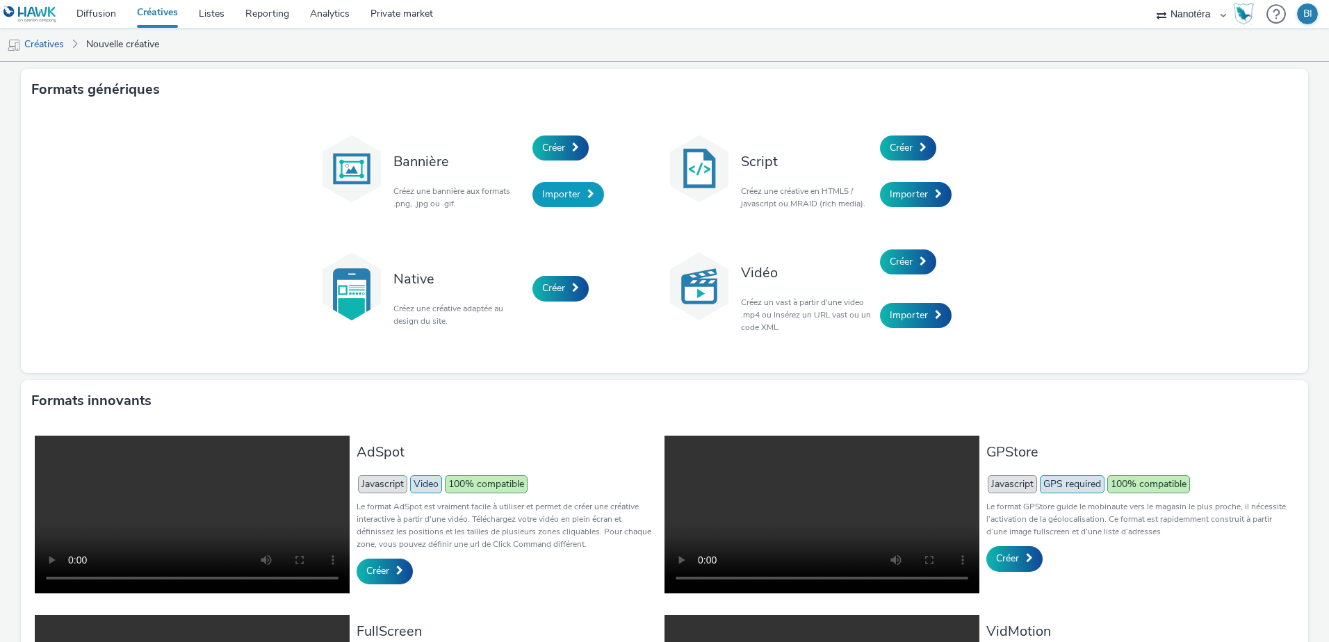
click at [578, 198] on link "Importer" at bounding box center [568, 194] width 72 height 25
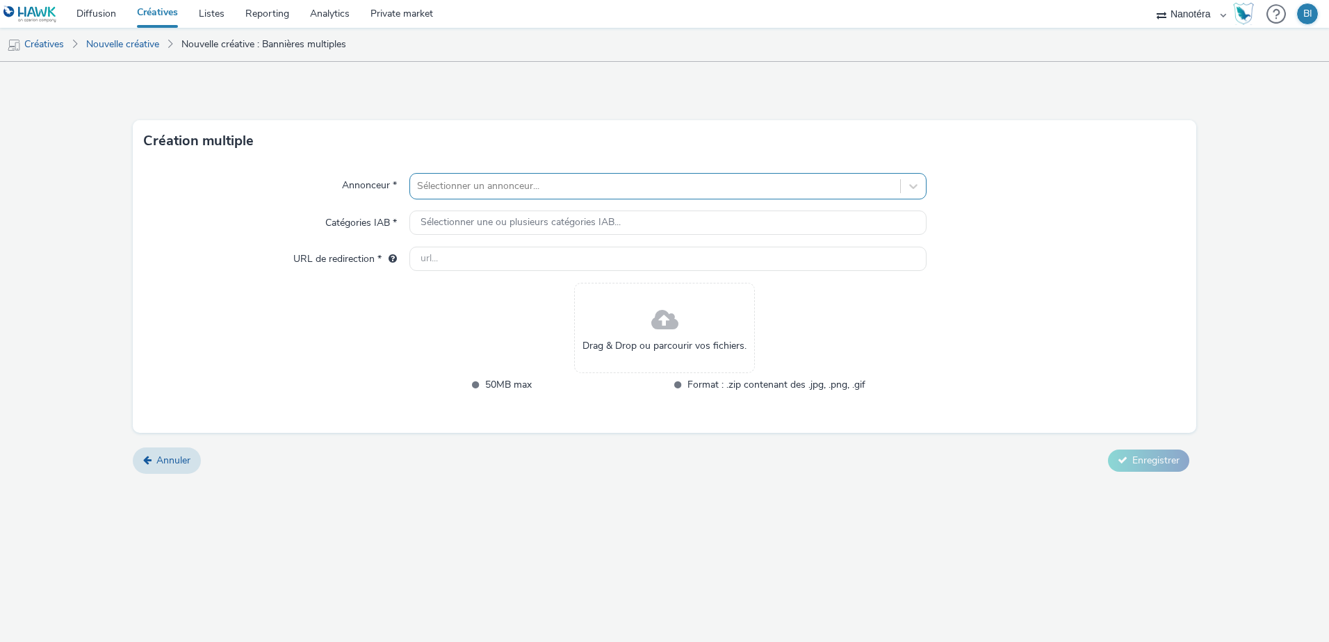
click at [582, 195] on div at bounding box center [655, 186] width 476 height 17
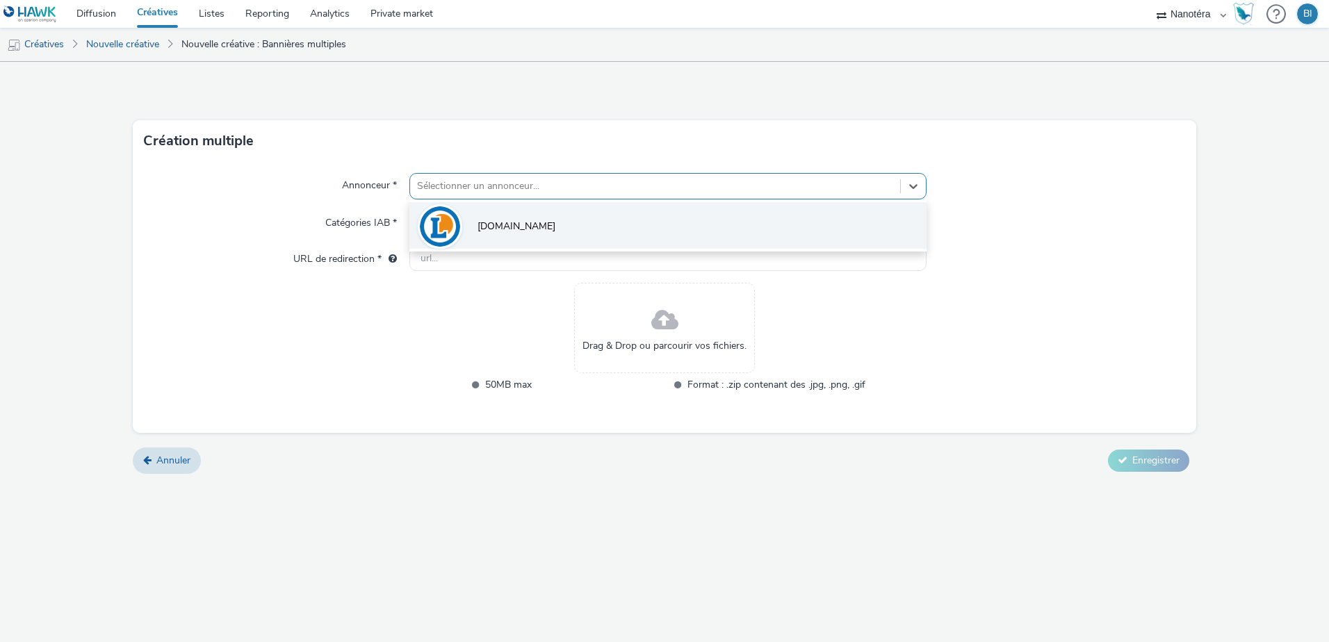
click at [564, 227] on li "[DOMAIN_NAME]" at bounding box center [667, 225] width 517 height 47
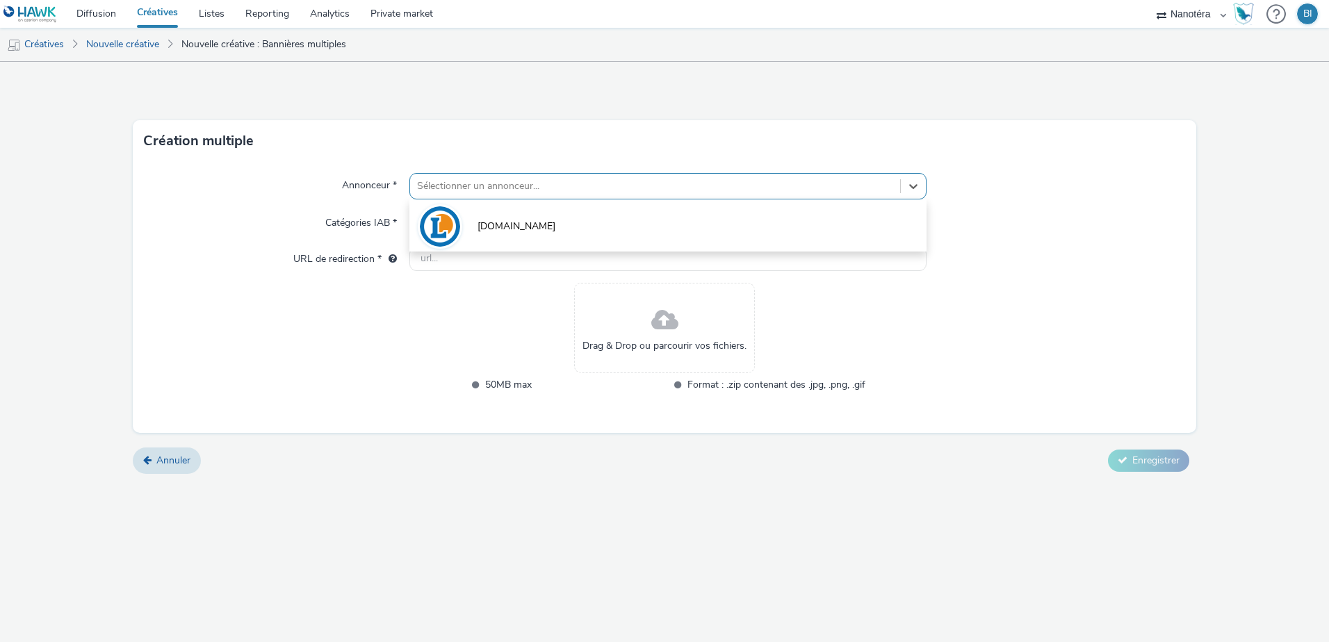
type input "[URL][DOMAIN_NAME]"
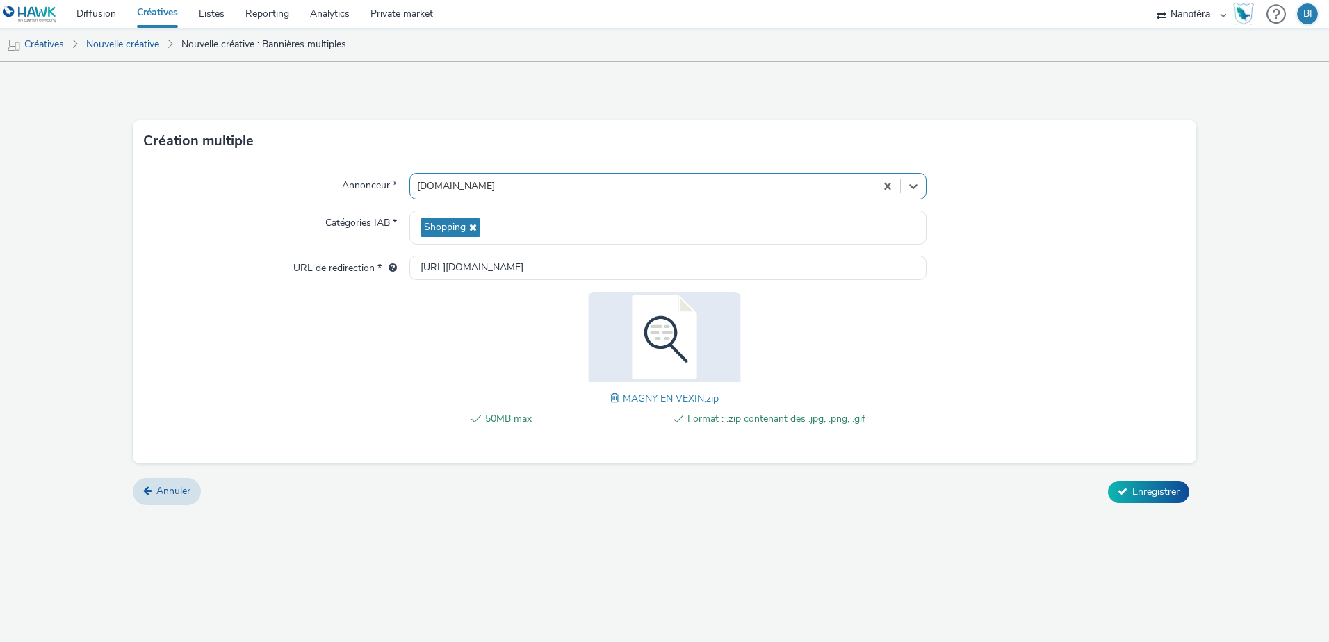
click at [1136, 477] on form "Création multiple Annonceur * Select is focused ,type to refine list, press Dow…" at bounding box center [664, 289] width 1329 height 454
click at [1138, 494] on span "Enregistrer" at bounding box center [1155, 491] width 47 height 13
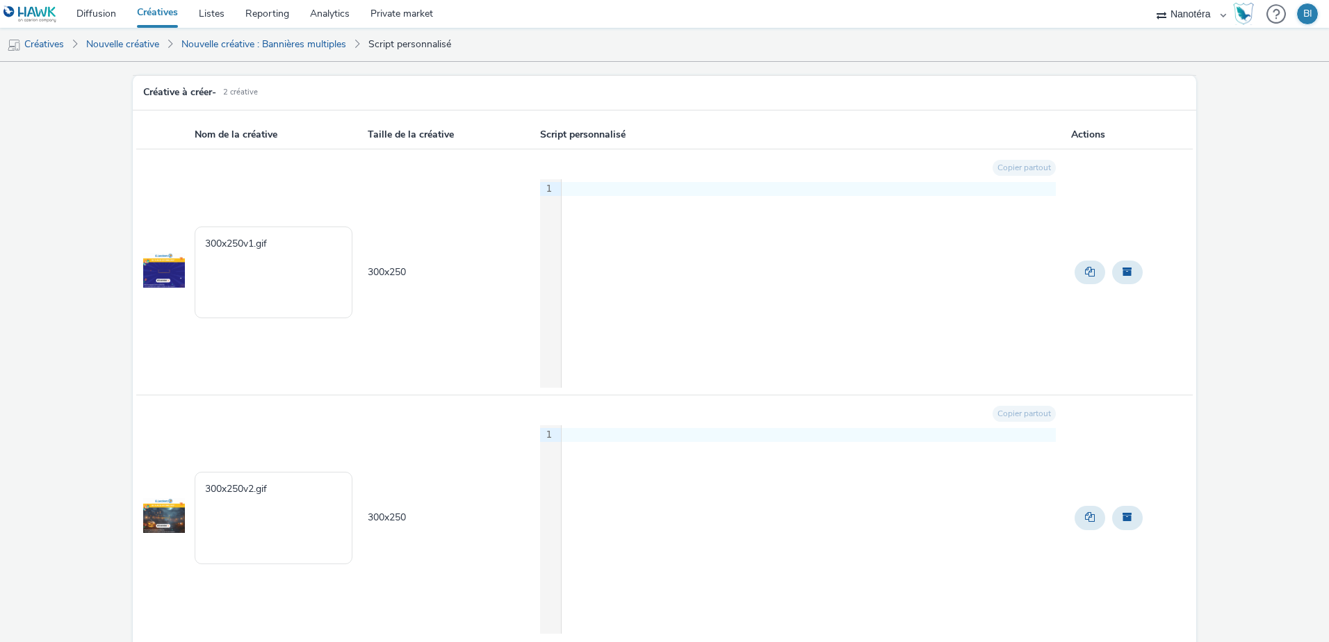
scroll to position [131, 0]
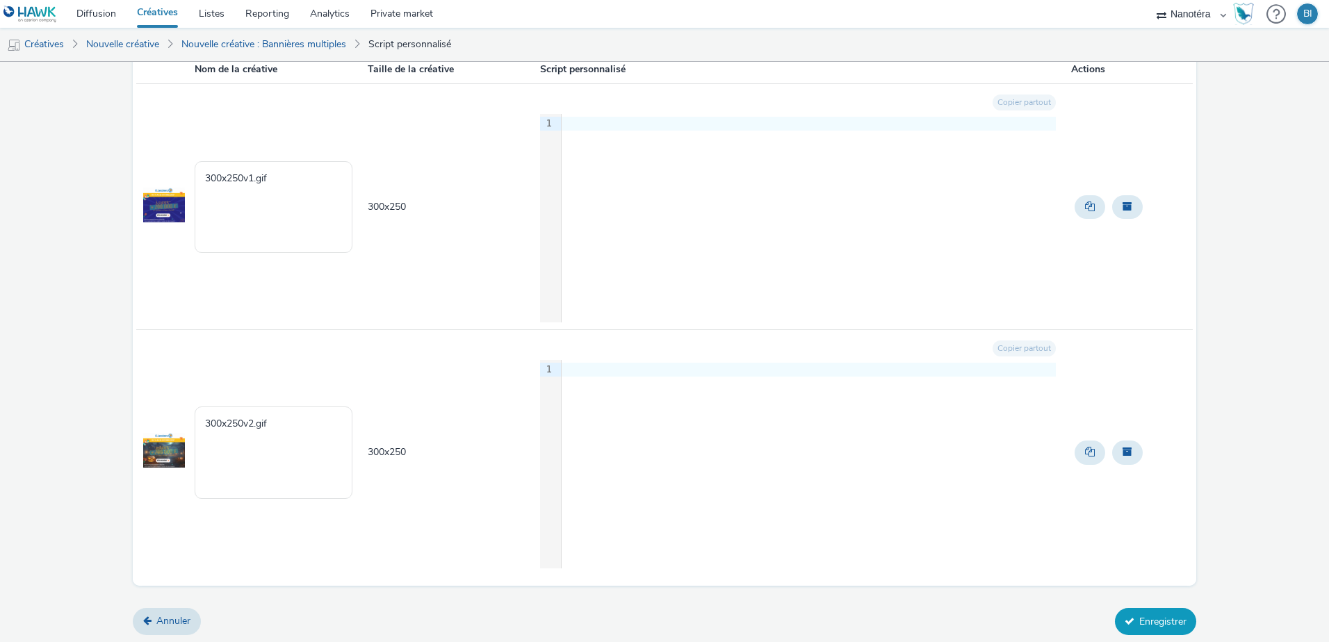
click at [1143, 623] on button "Enregistrer" at bounding box center [1155, 621] width 81 height 26
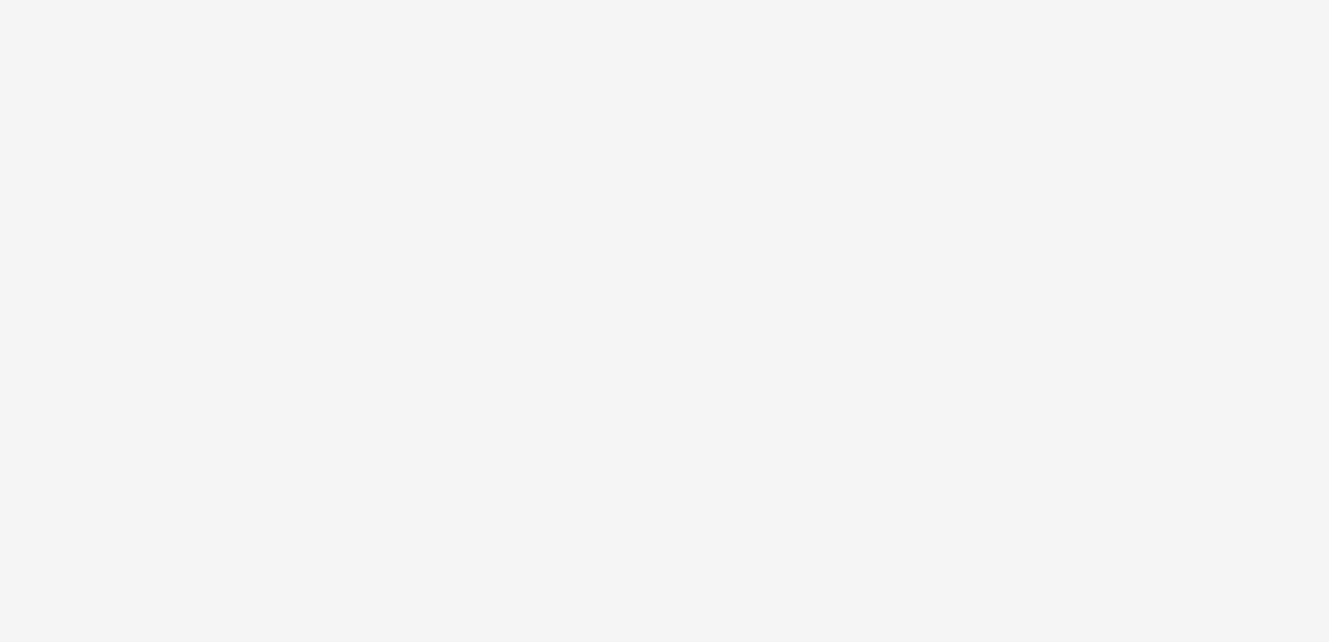
select select "7502541c-291d-438e-9ed0-28cfb675a45a"
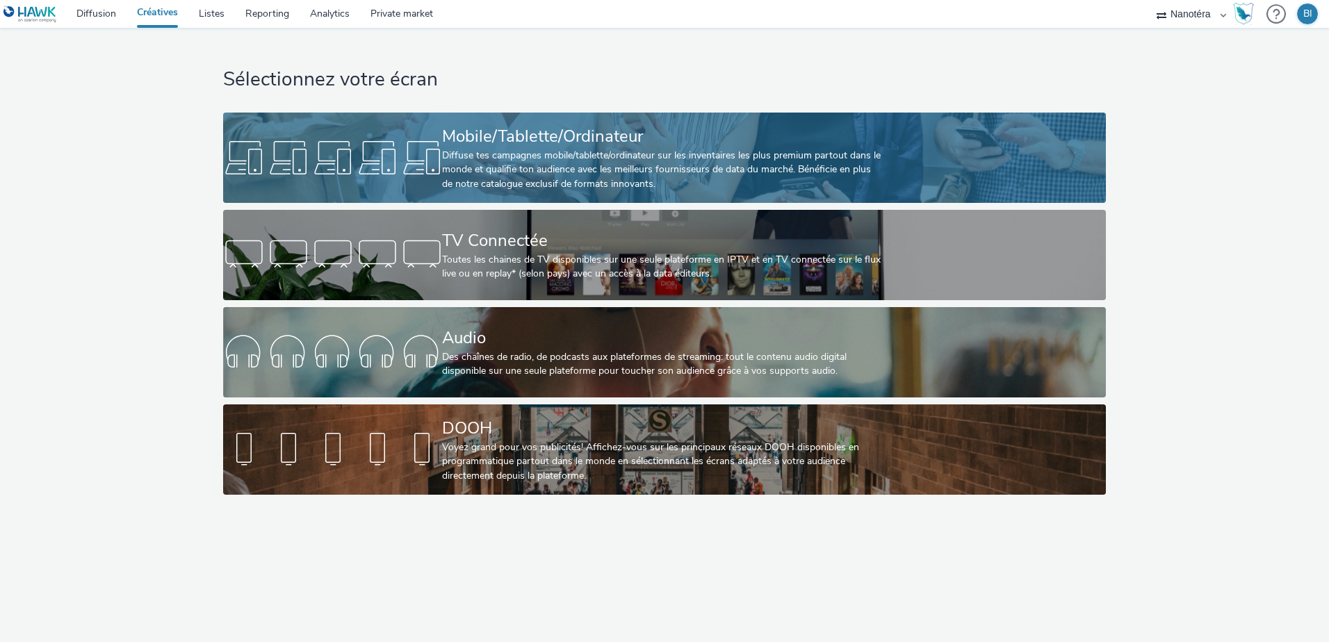
click at [470, 139] on div "Mobile/Tablette/Ordinateur" at bounding box center [661, 136] width 439 height 24
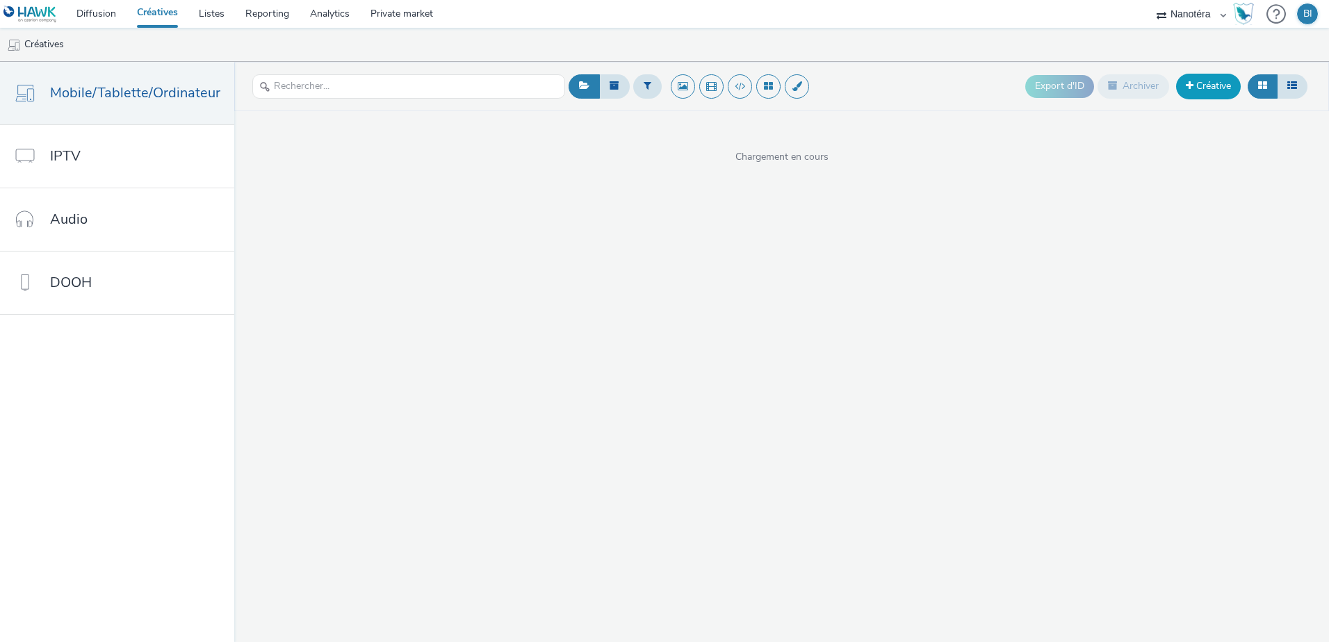
click at [1225, 84] on link "Créative" at bounding box center [1208, 86] width 65 height 25
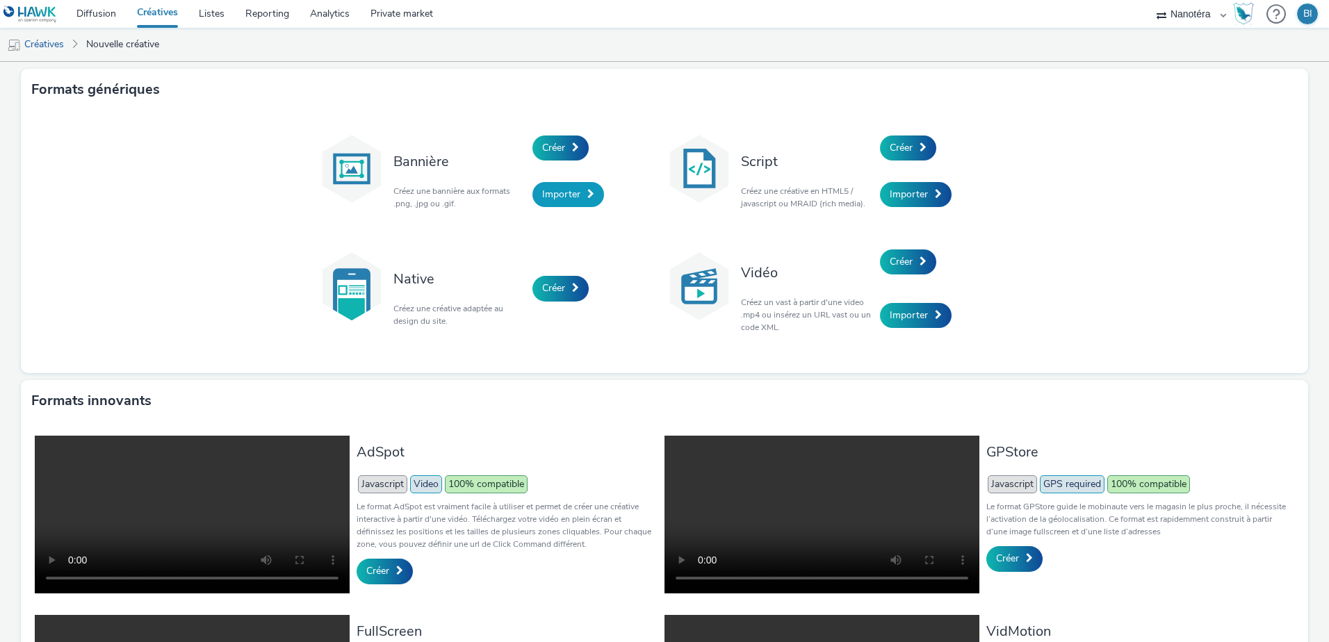
click at [562, 193] on span "Importer" at bounding box center [561, 194] width 38 height 13
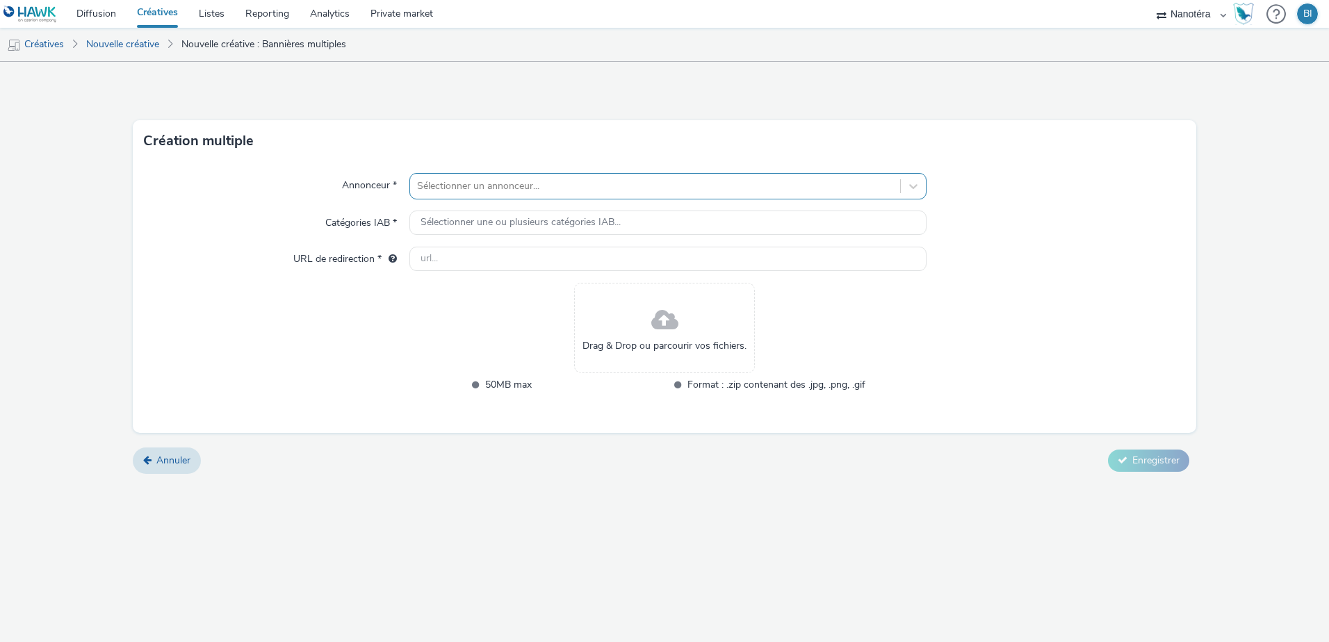
click at [551, 177] on div "Sélectionner un annonceur..." at bounding box center [655, 186] width 490 height 22
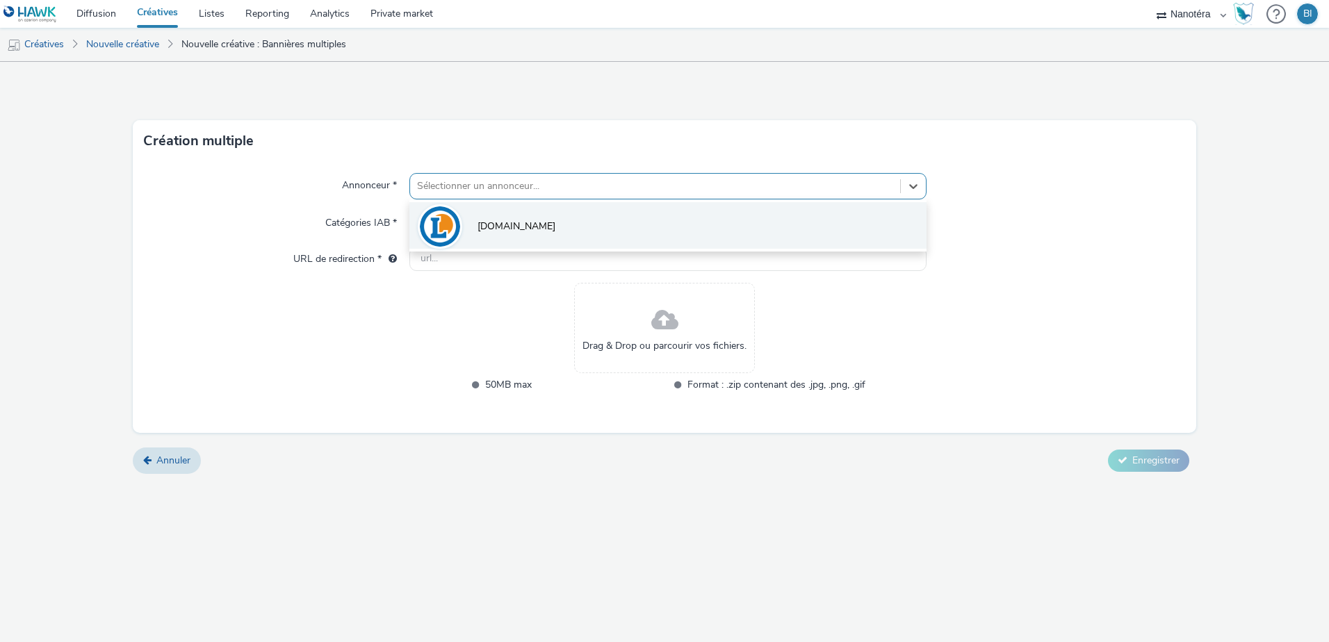
click at [533, 219] on li "[DOMAIN_NAME]" at bounding box center [667, 225] width 517 height 47
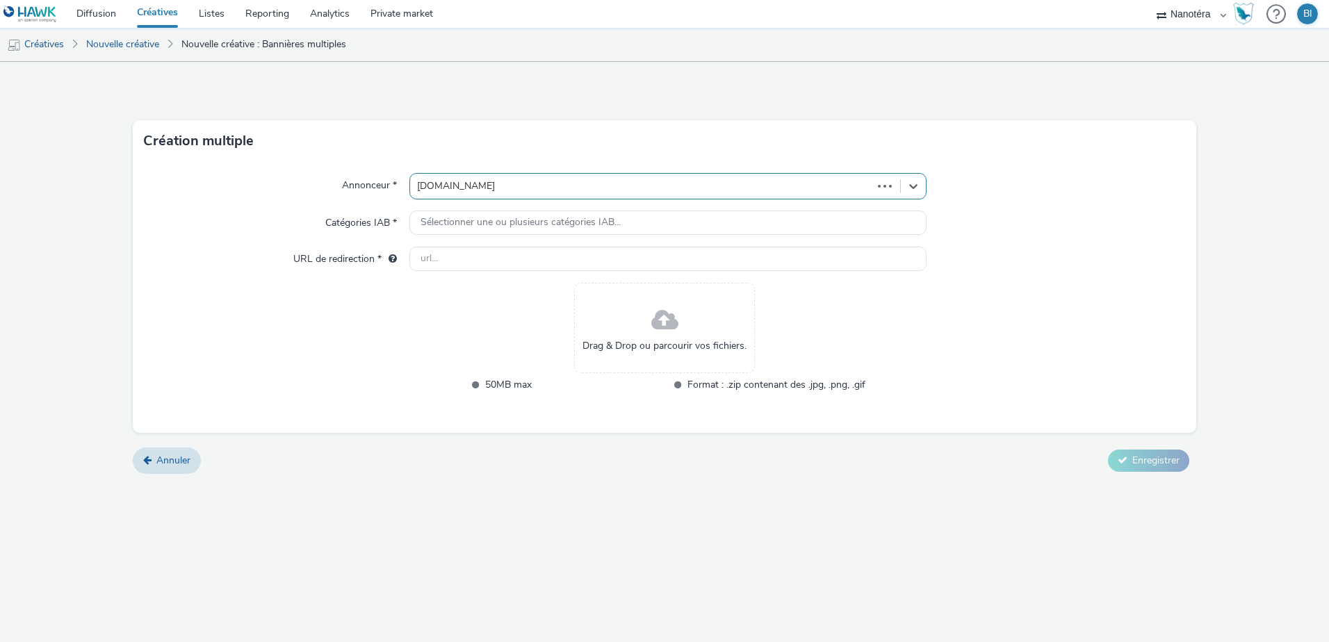
type input "[URL][DOMAIN_NAME]"
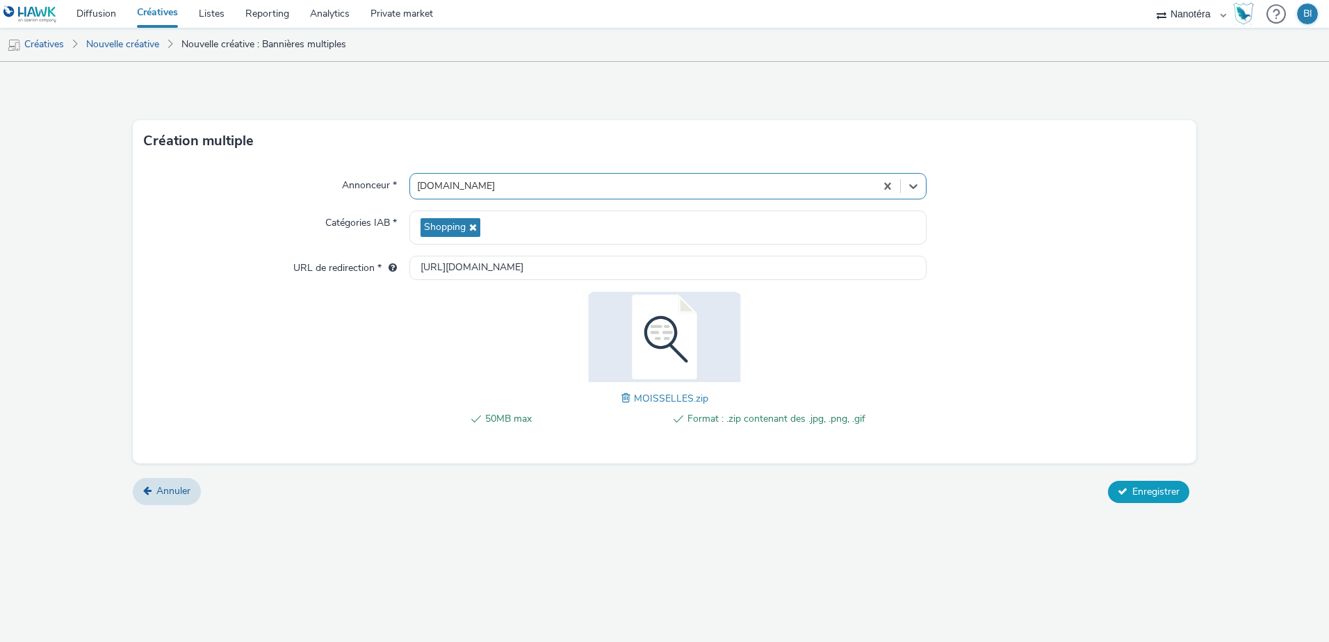
click at [1139, 491] on span "Enregistrer" at bounding box center [1155, 491] width 47 height 13
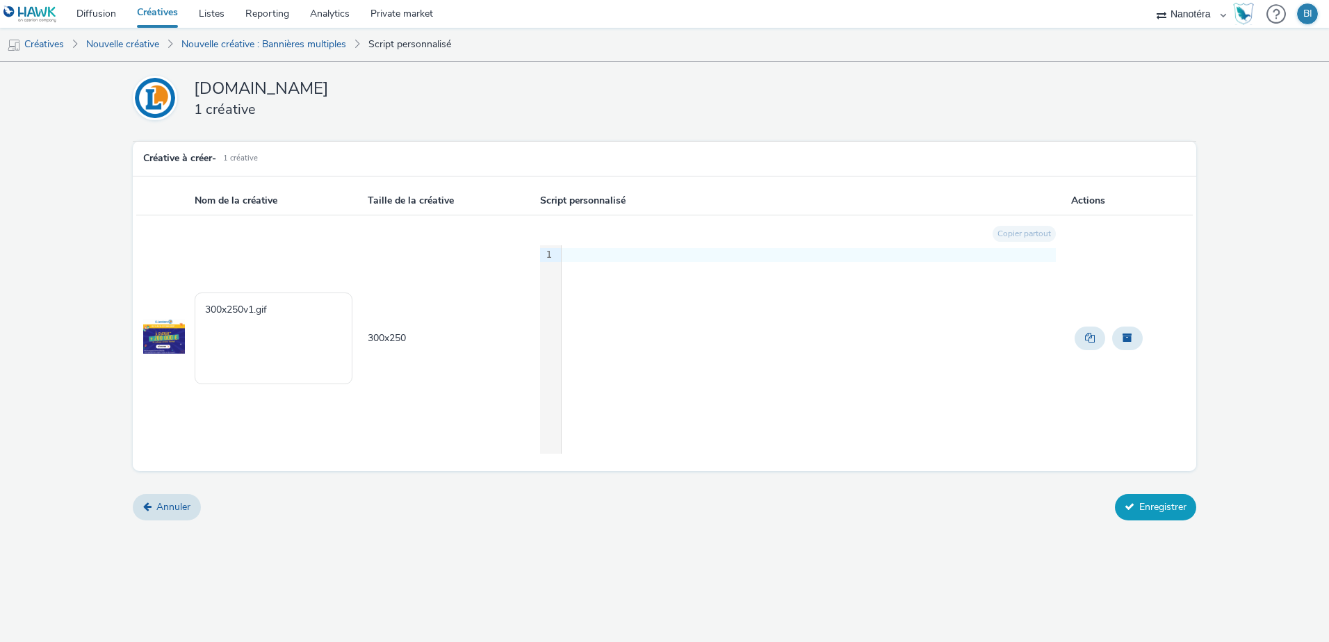
click at [1174, 512] on button "Enregistrer" at bounding box center [1155, 507] width 81 height 26
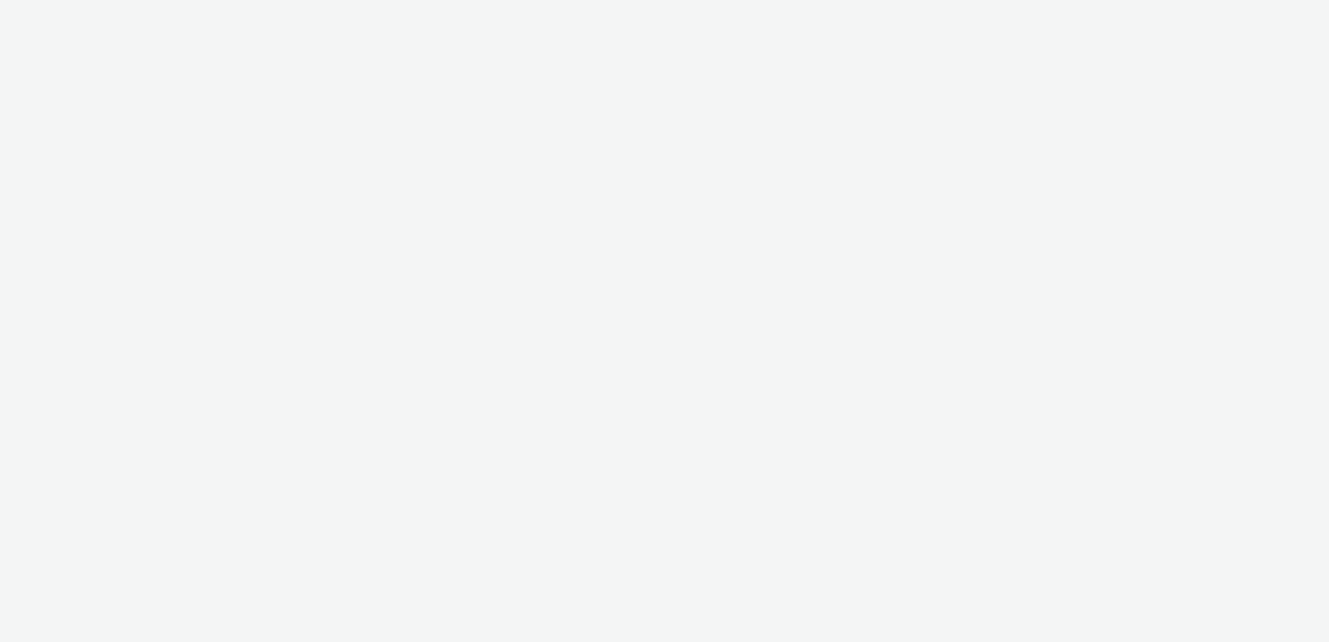
select select "7502541c-291d-438e-9ed0-28cfb675a45a"
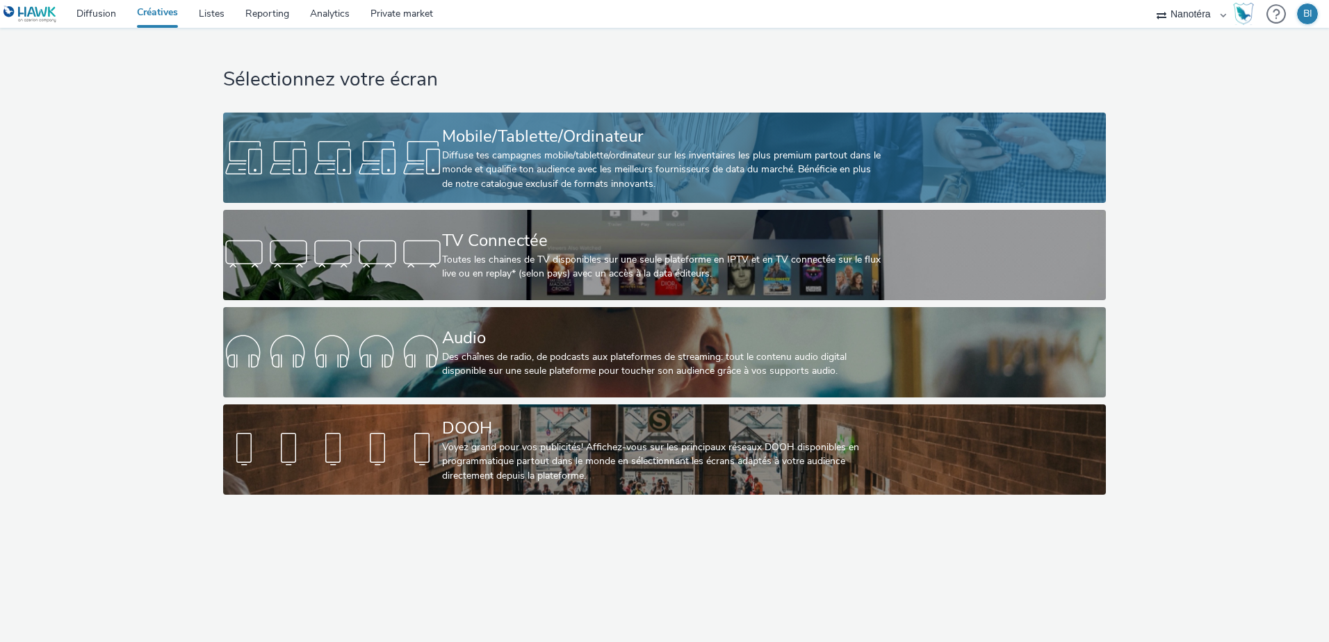
click at [471, 156] on div "Diffuse tes campagnes mobile/tablette/ordinateur sur les inventaires les plus p…" at bounding box center [661, 170] width 439 height 42
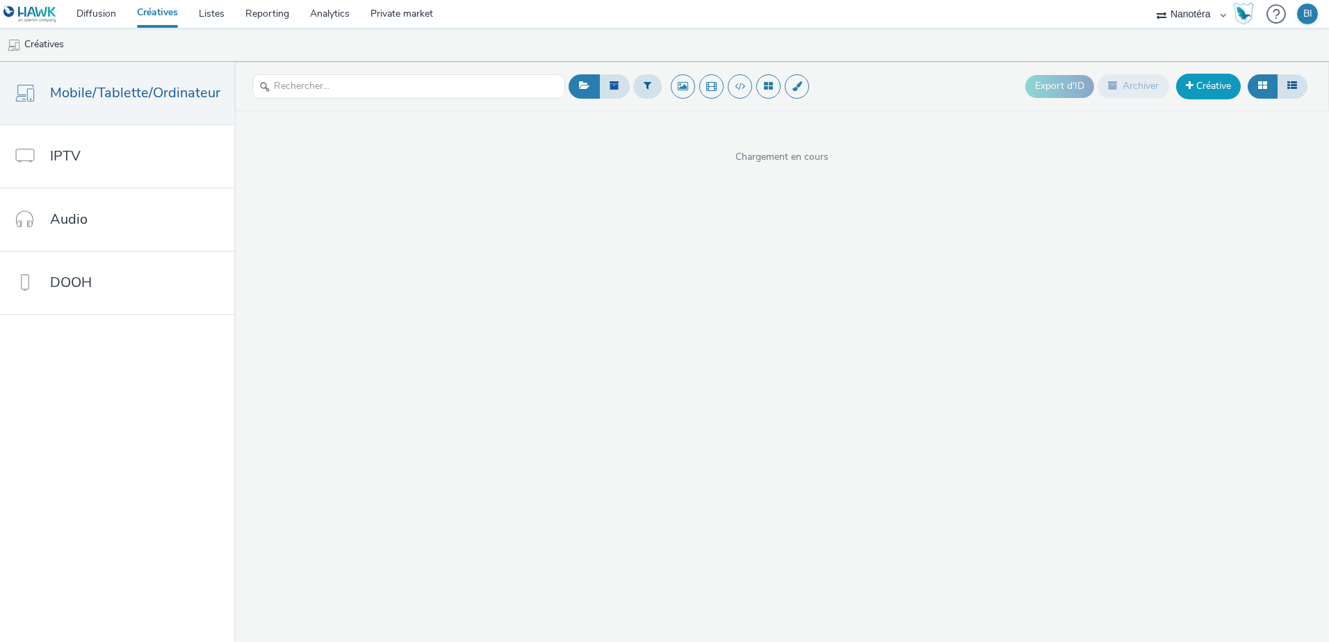
click at [1189, 88] on span at bounding box center [1190, 86] width 8 height 10
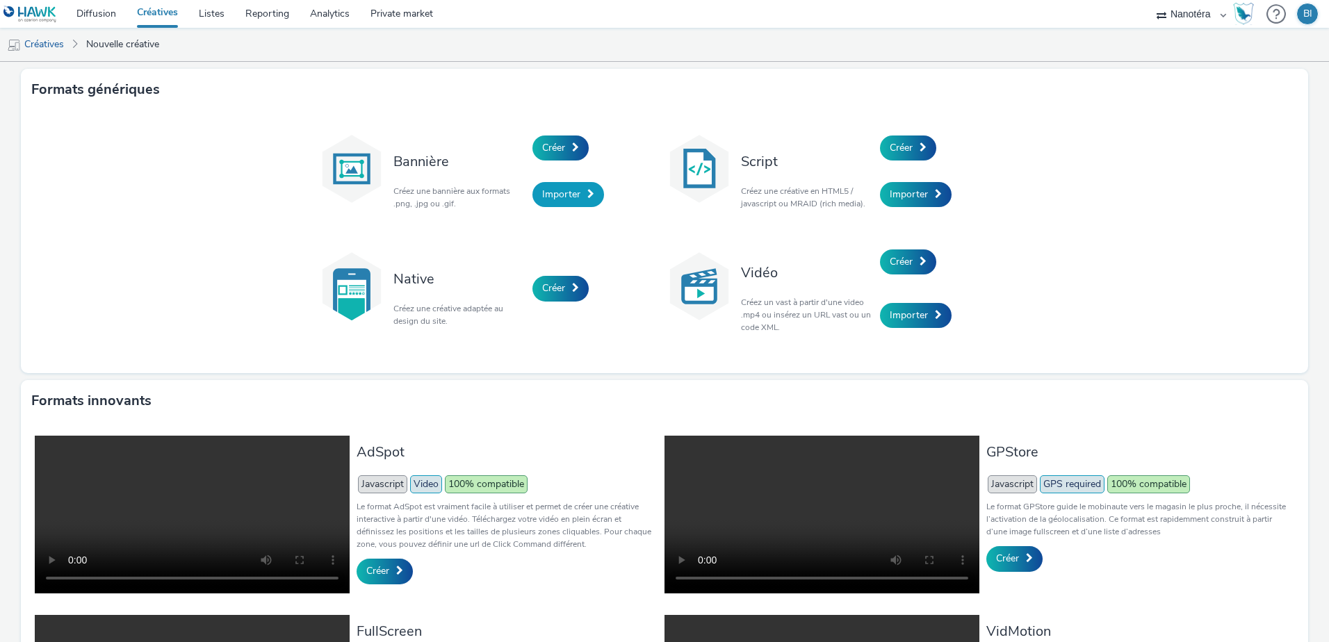
click at [565, 189] on span "Importer" at bounding box center [561, 194] width 38 height 13
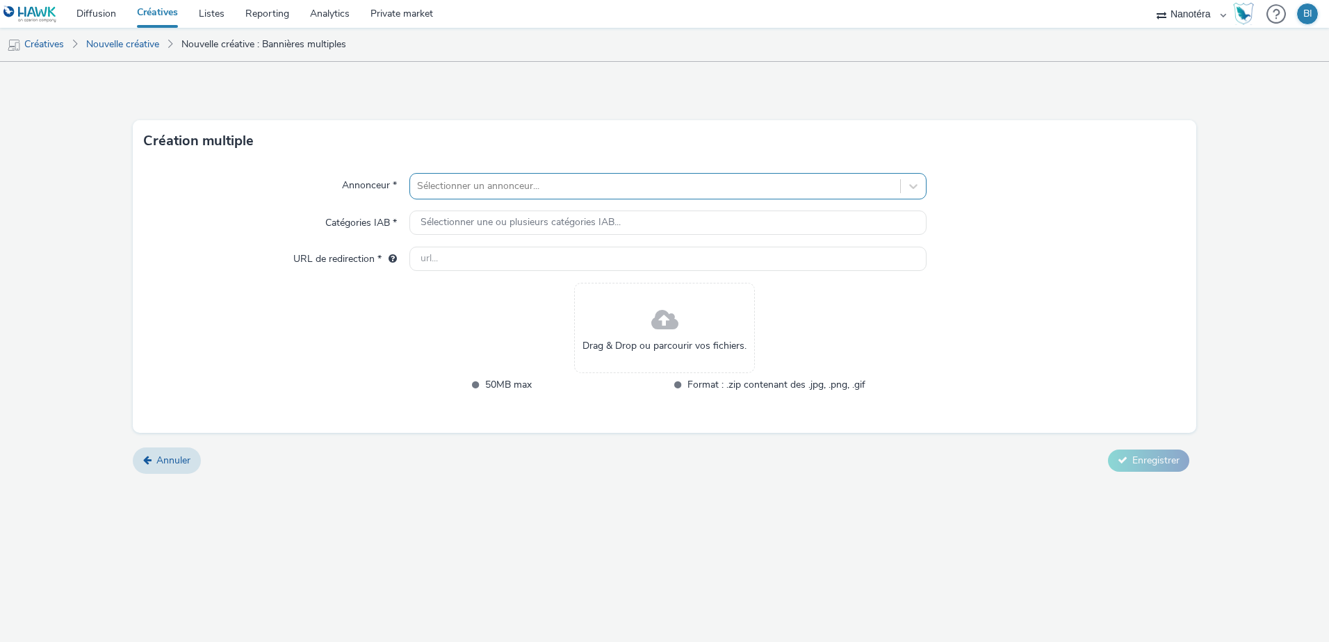
click at [528, 184] on div at bounding box center [655, 186] width 476 height 17
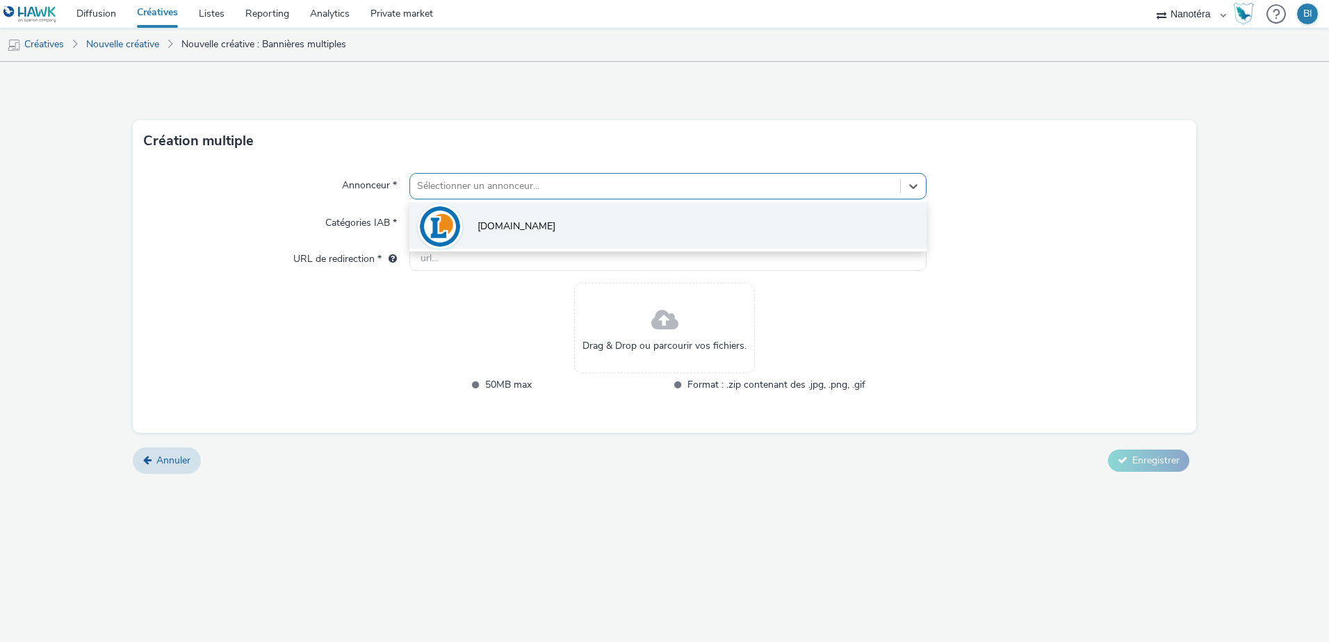
click at [523, 228] on li "[DOMAIN_NAME]" at bounding box center [667, 225] width 517 height 47
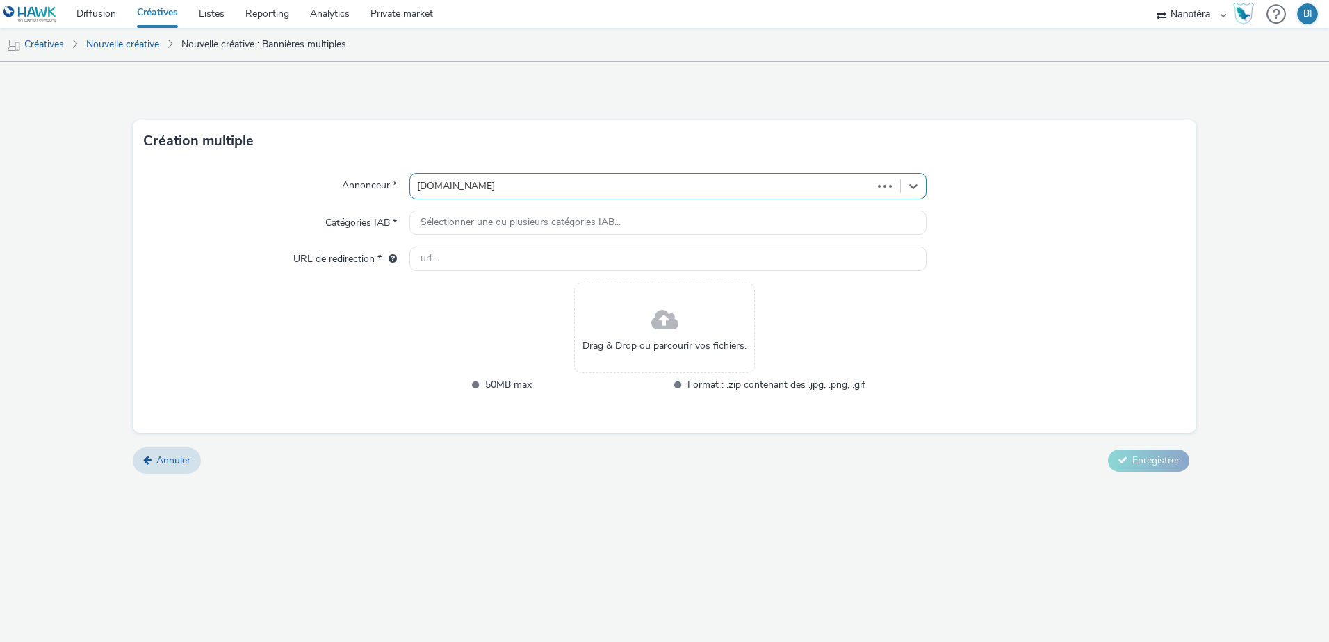
type input "[URL][DOMAIN_NAME]"
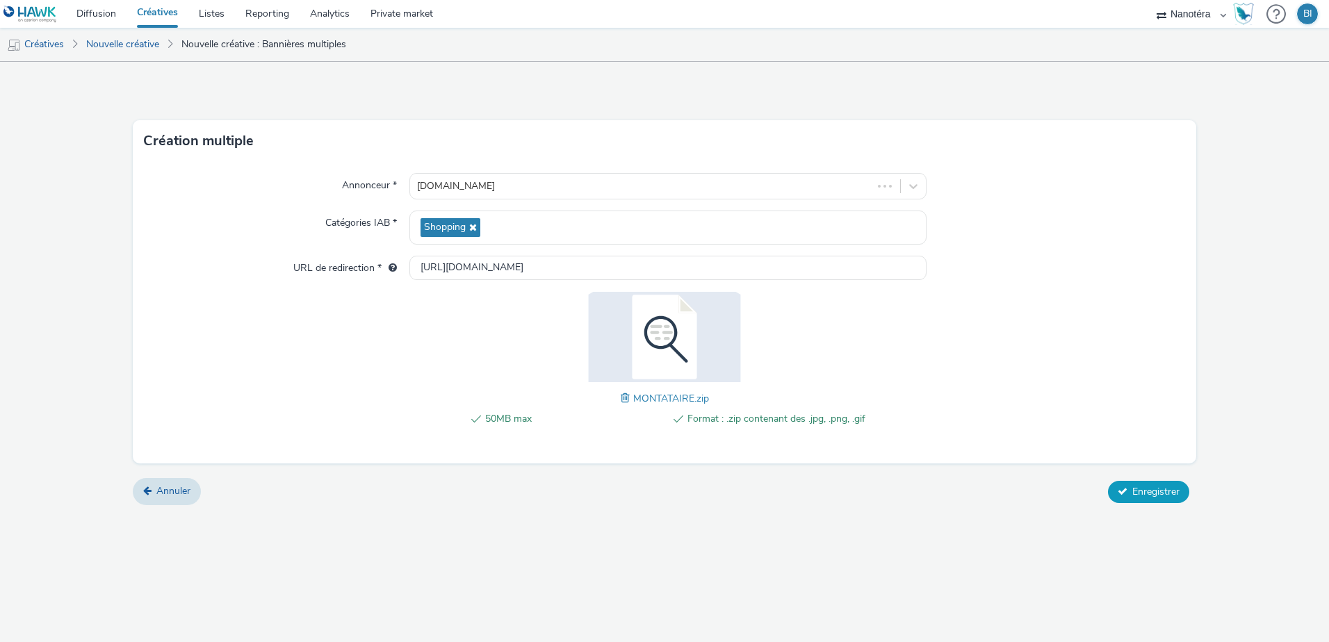
click at [1166, 485] on span "Enregistrer" at bounding box center [1155, 491] width 47 height 13
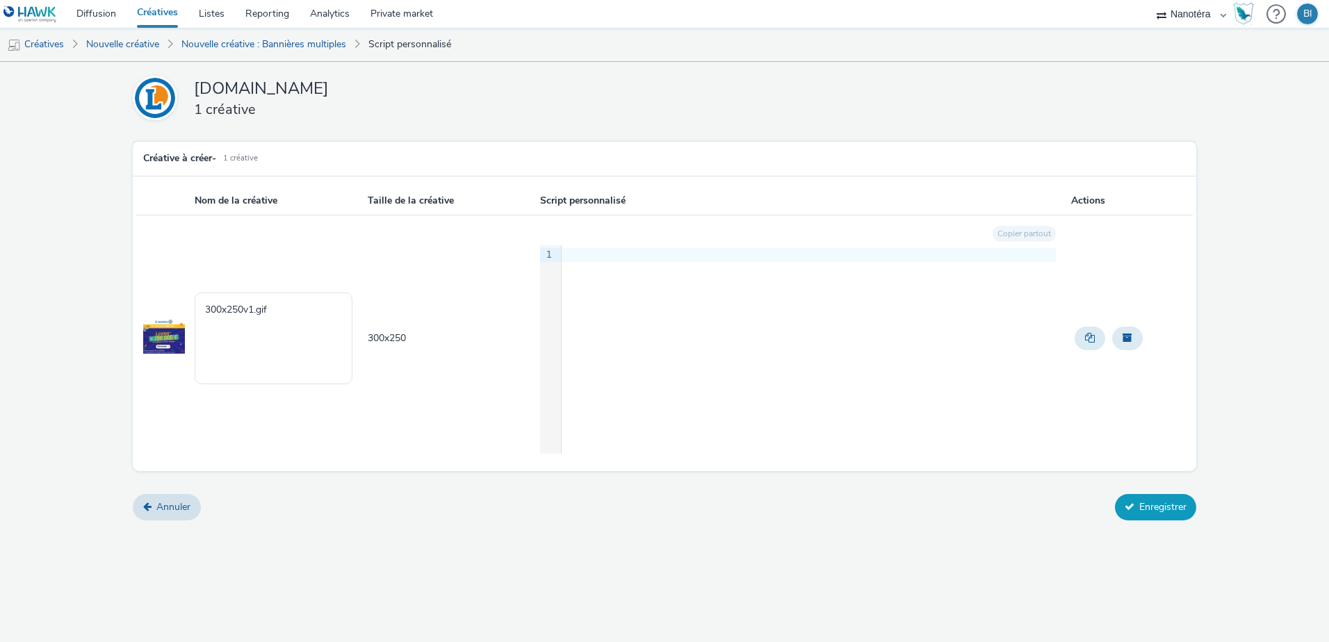
click at [1150, 503] on button "Enregistrer" at bounding box center [1155, 507] width 81 height 26
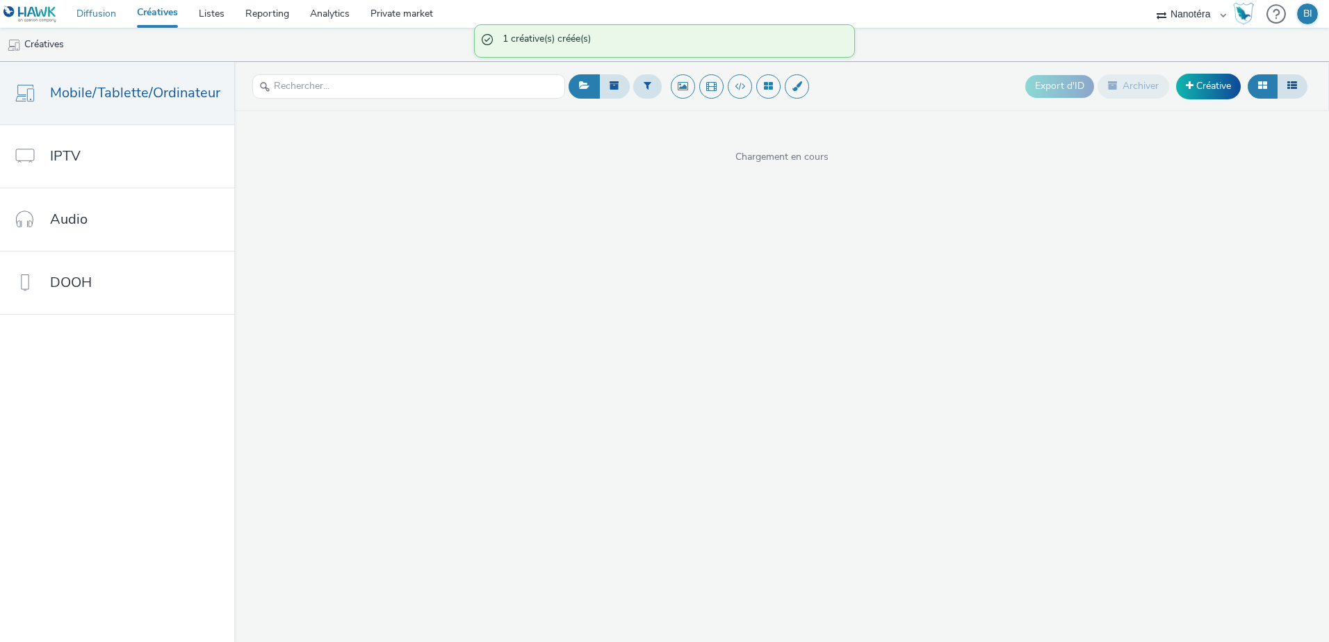
click at [115, 16] on link "Diffusion" at bounding box center [96, 14] width 60 height 28
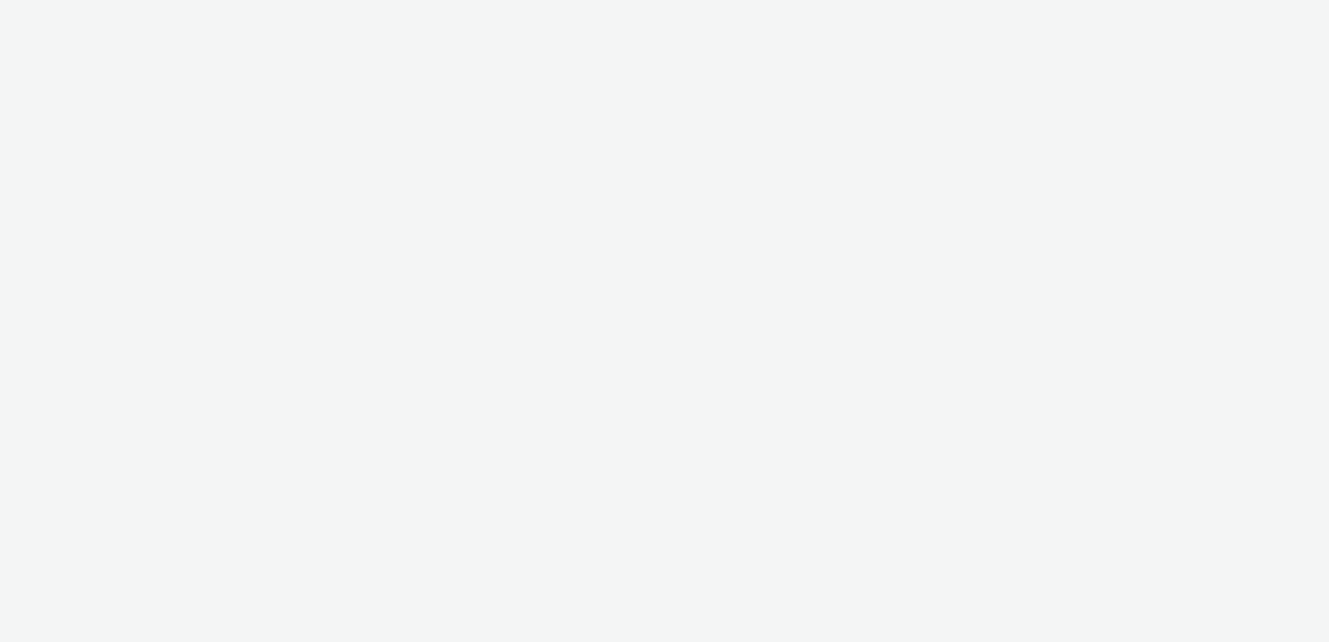
select select "7502541c-291d-438e-9ed0-28cfb675a45a"
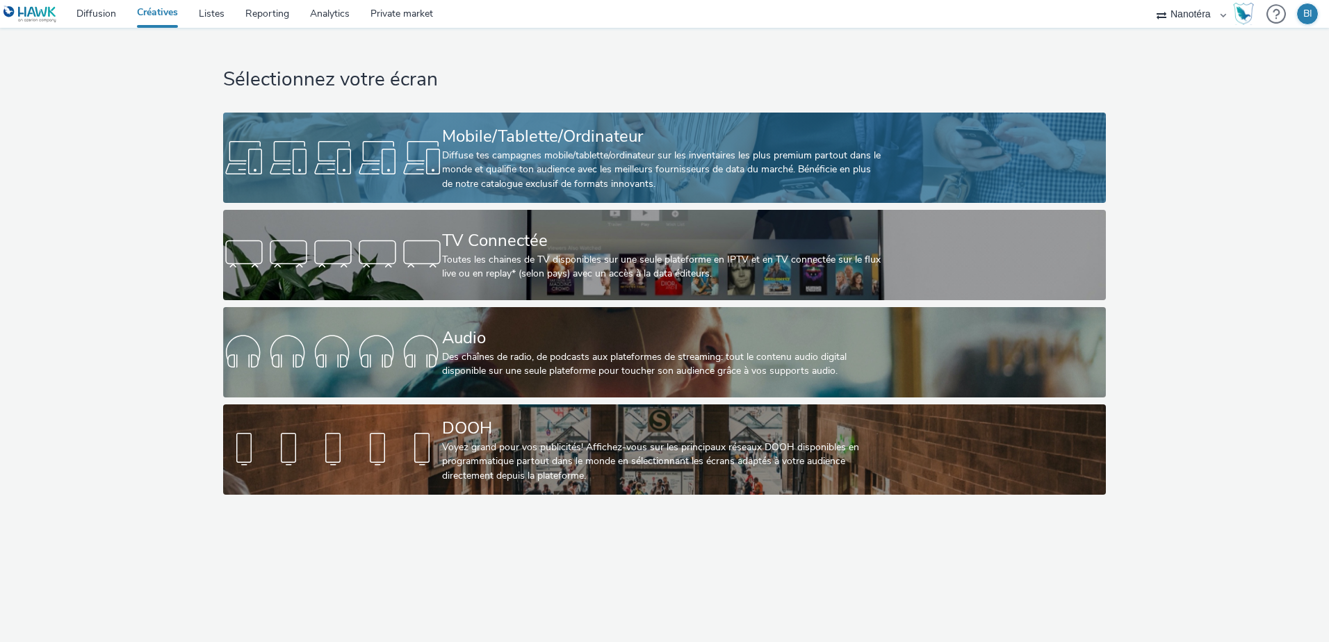
click at [514, 143] on div "Mobile/Tablette/Ordinateur" at bounding box center [661, 136] width 439 height 24
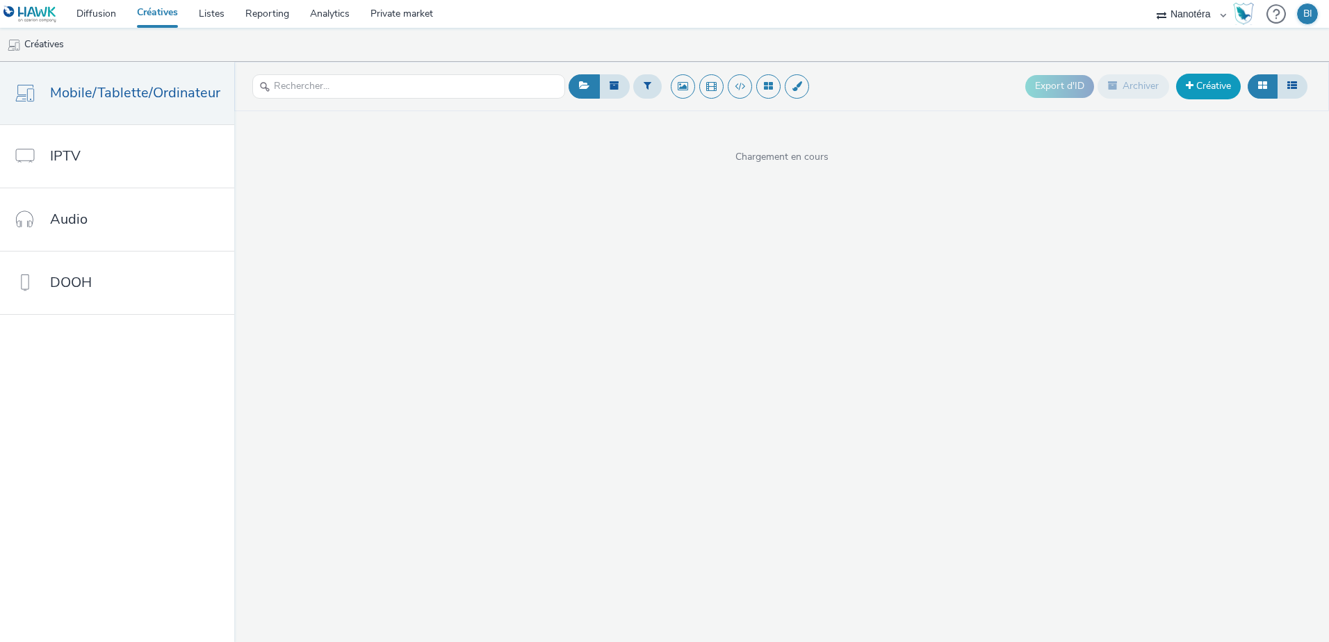
click at [1209, 88] on link "Créative" at bounding box center [1208, 86] width 65 height 25
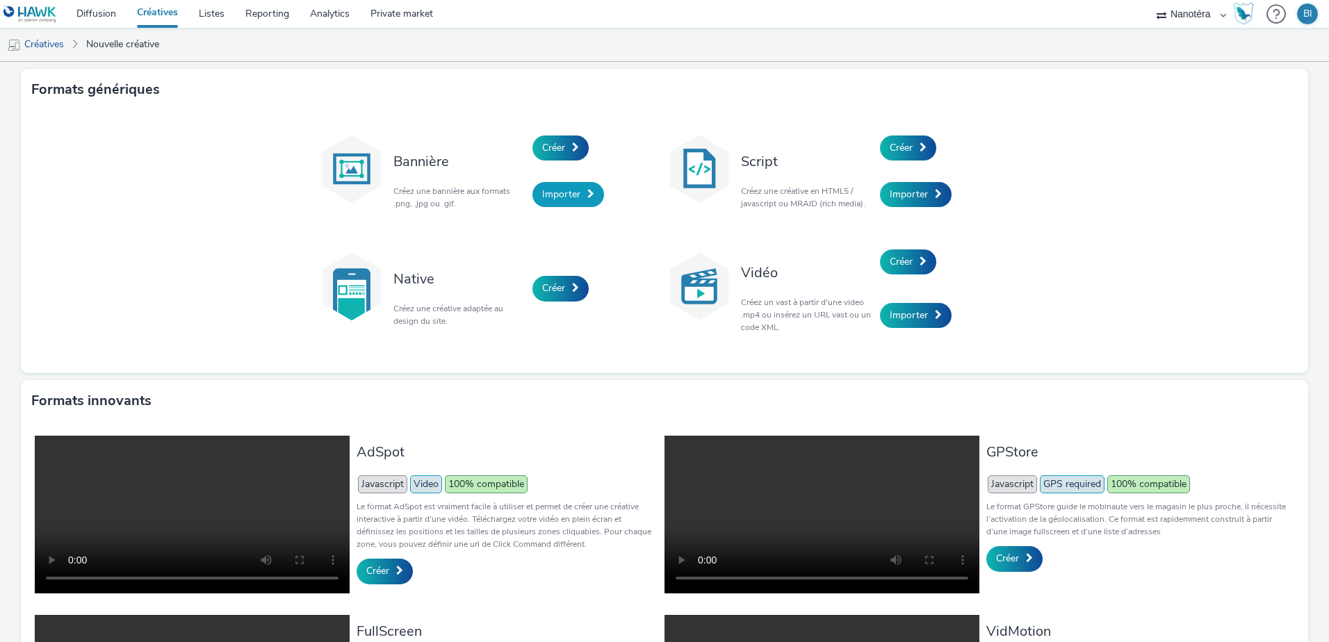
click at [558, 193] on span "Importer" at bounding box center [561, 194] width 38 height 13
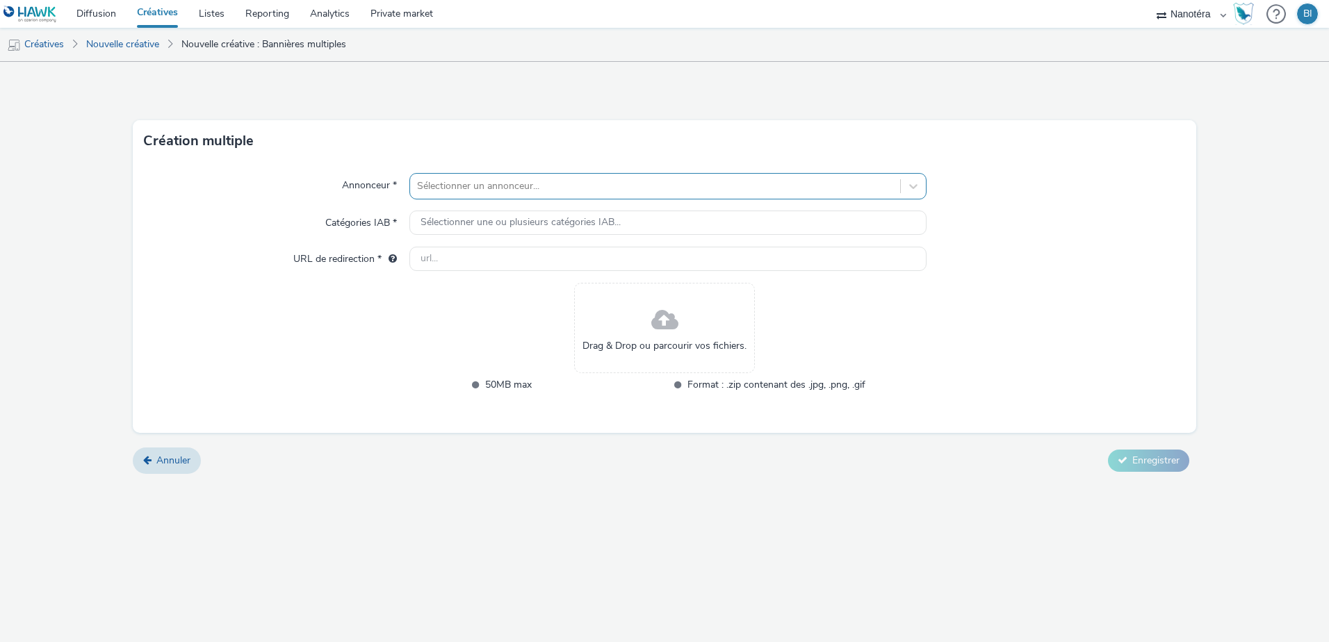
click at [562, 184] on div at bounding box center [655, 186] width 476 height 17
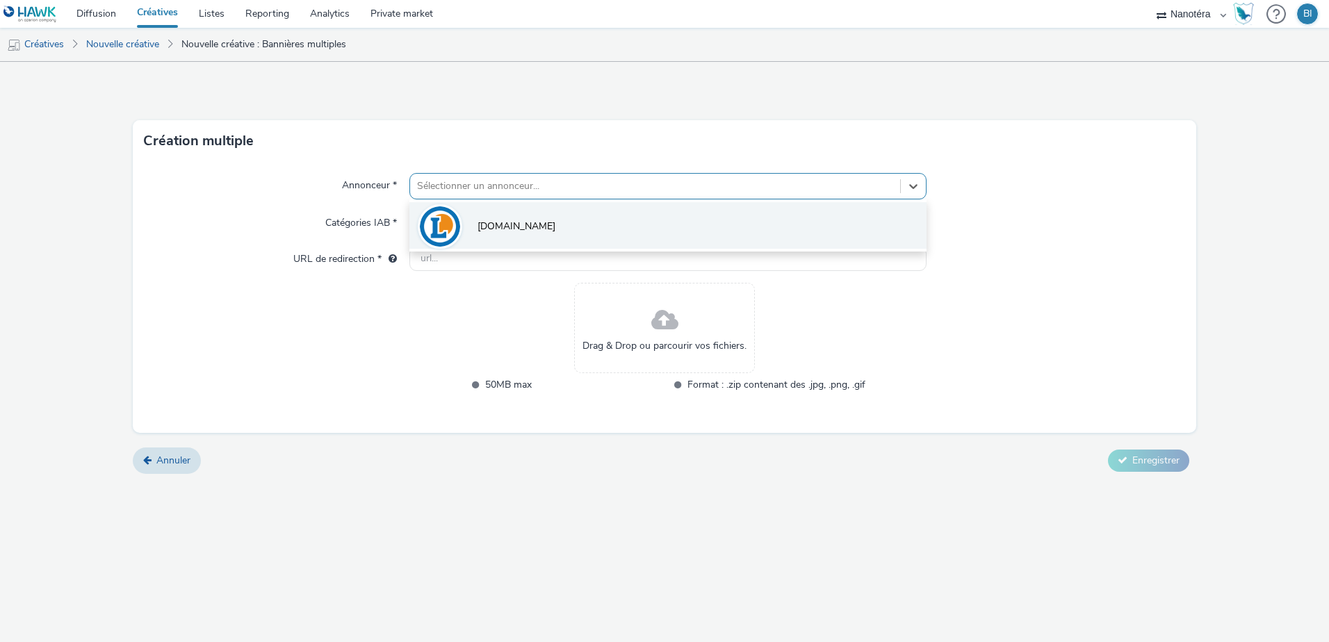
click at [540, 226] on li "[DOMAIN_NAME]" at bounding box center [667, 225] width 517 height 47
type input "[URL][DOMAIN_NAME]"
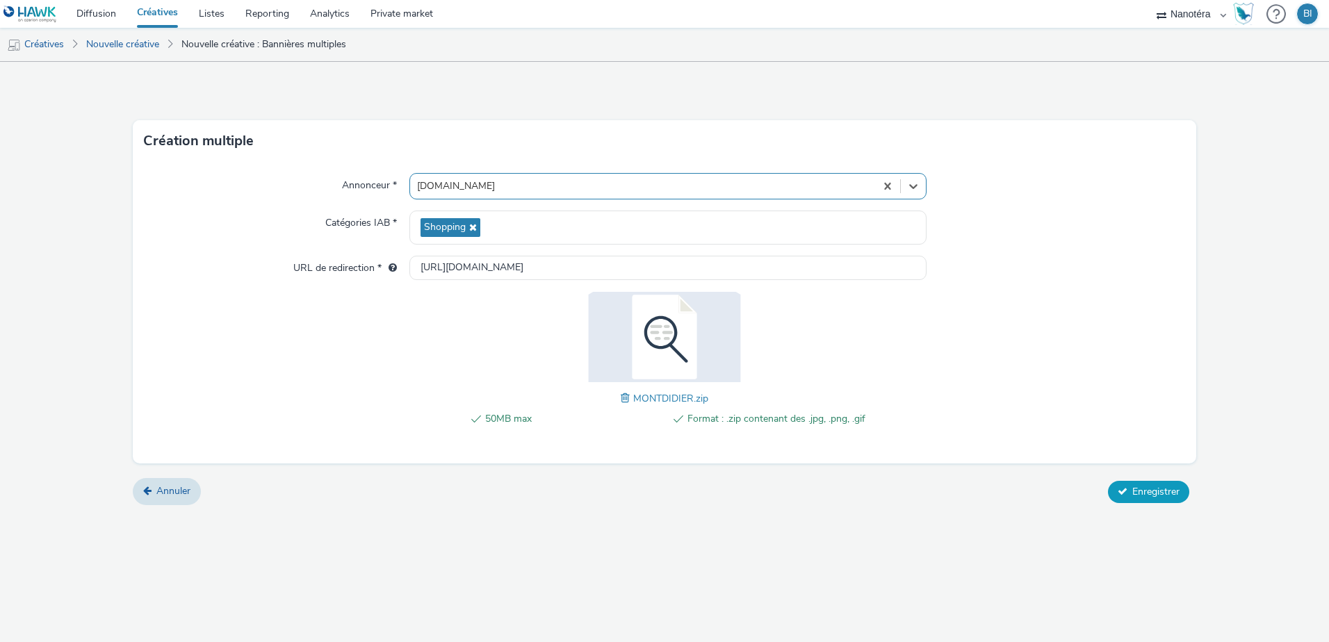
click at [1165, 486] on span "Enregistrer" at bounding box center [1155, 491] width 47 height 13
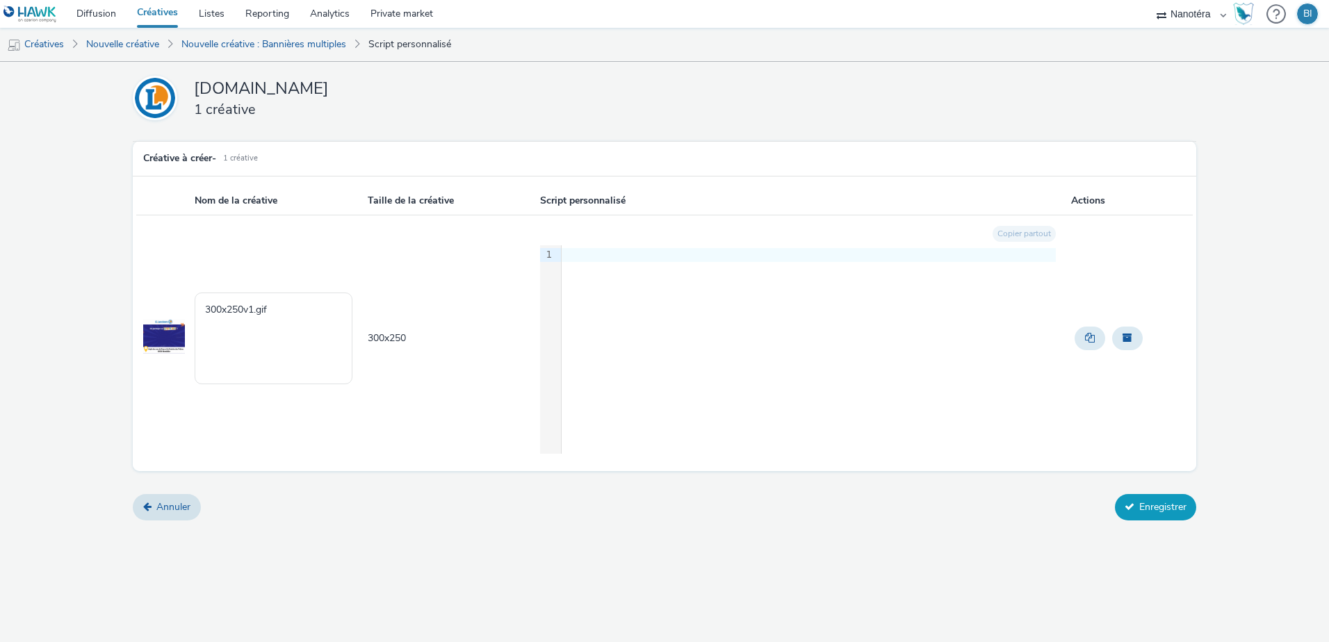
click at [1150, 497] on button "Enregistrer" at bounding box center [1155, 507] width 81 height 26
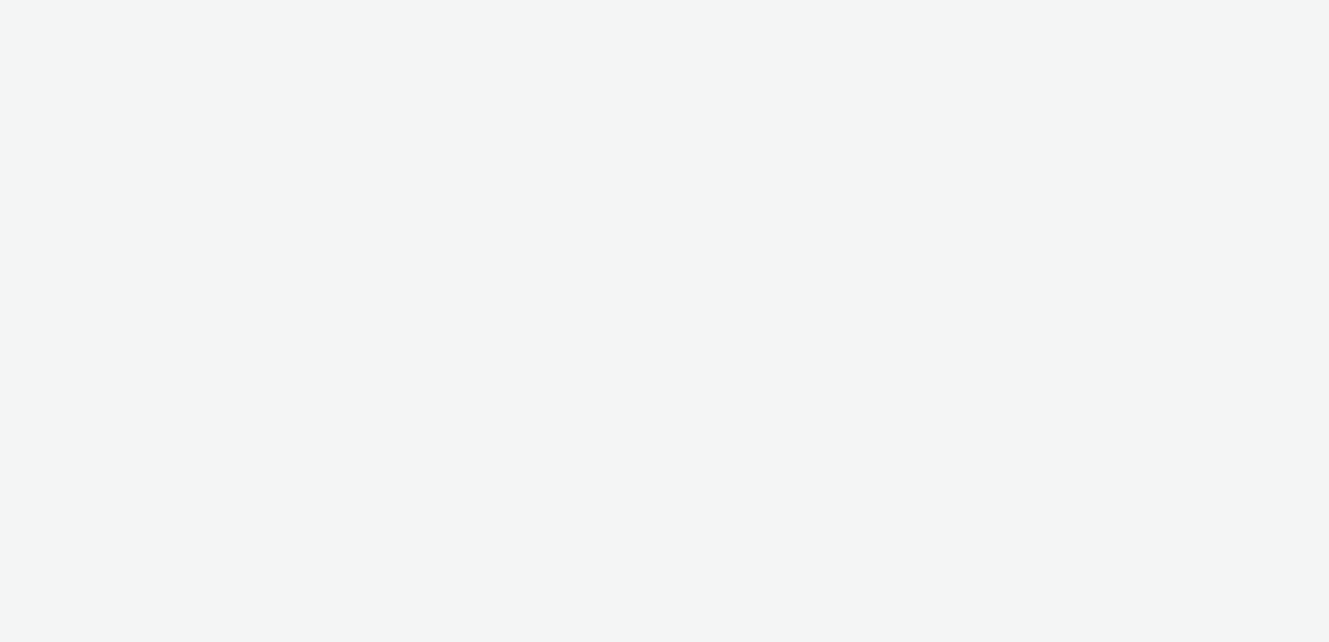
select select "7502541c-291d-438e-9ed0-28cfb675a45a"
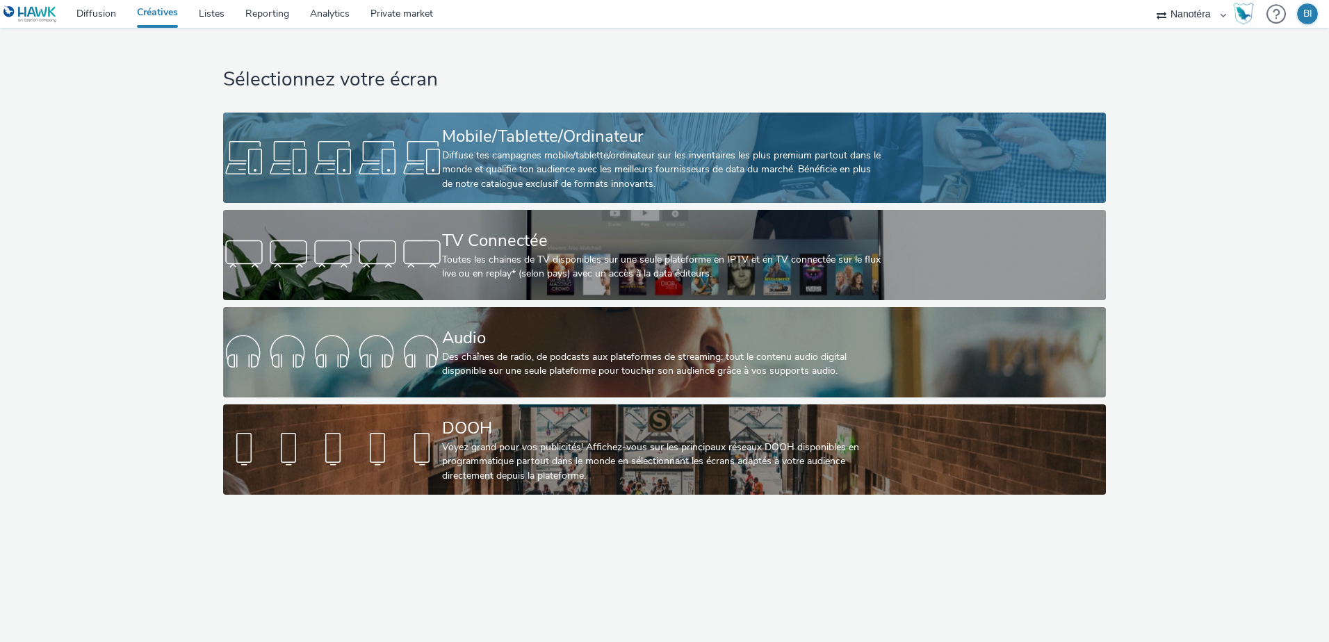
click at [502, 121] on div "Mobile/Tablette/Ordinateur Diffuse tes campagnes mobile/tablette/ordinateur sur…" at bounding box center [661, 158] width 439 height 90
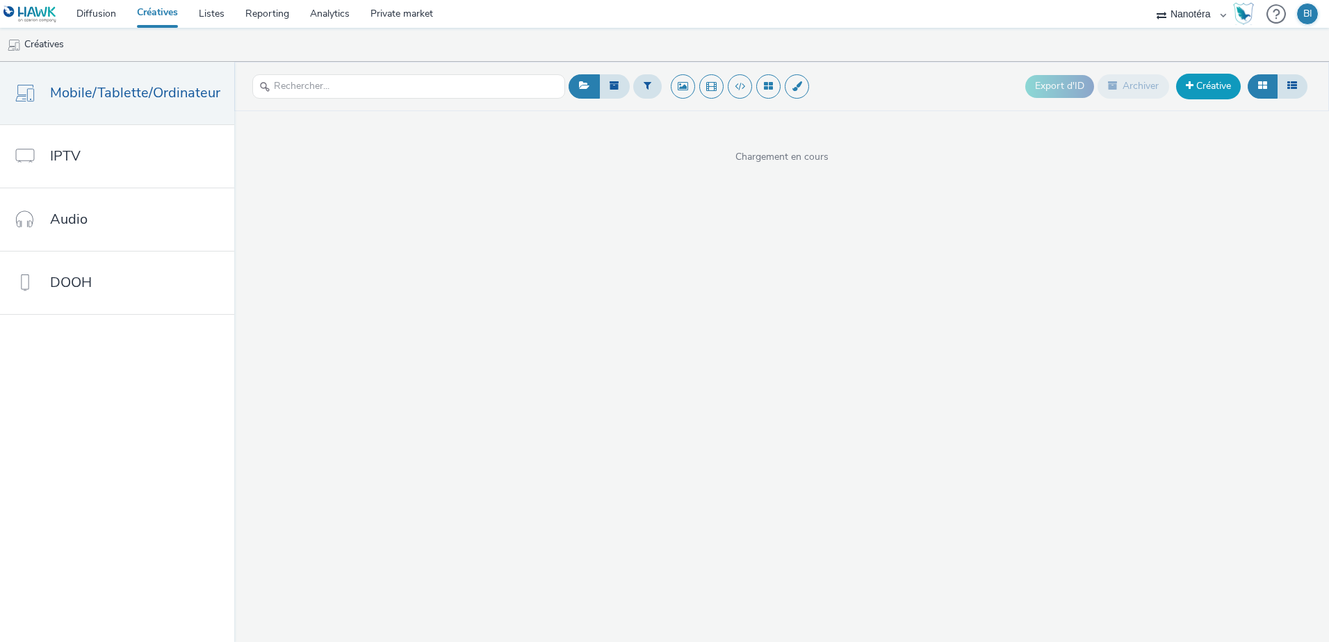
click at [1193, 90] on link "Créative" at bounding box center [1208, 86] width 65 height 25
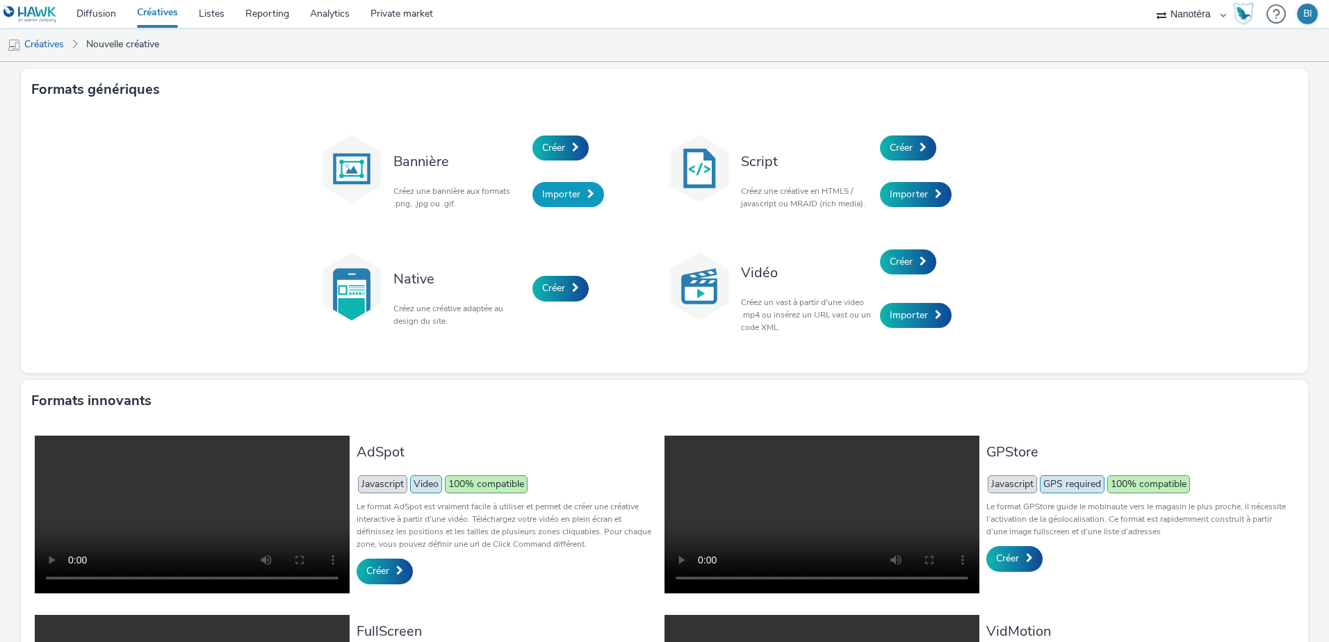
click at [547, 195] on span "Importer" at bounding box center [561, 194] width 38 height 13
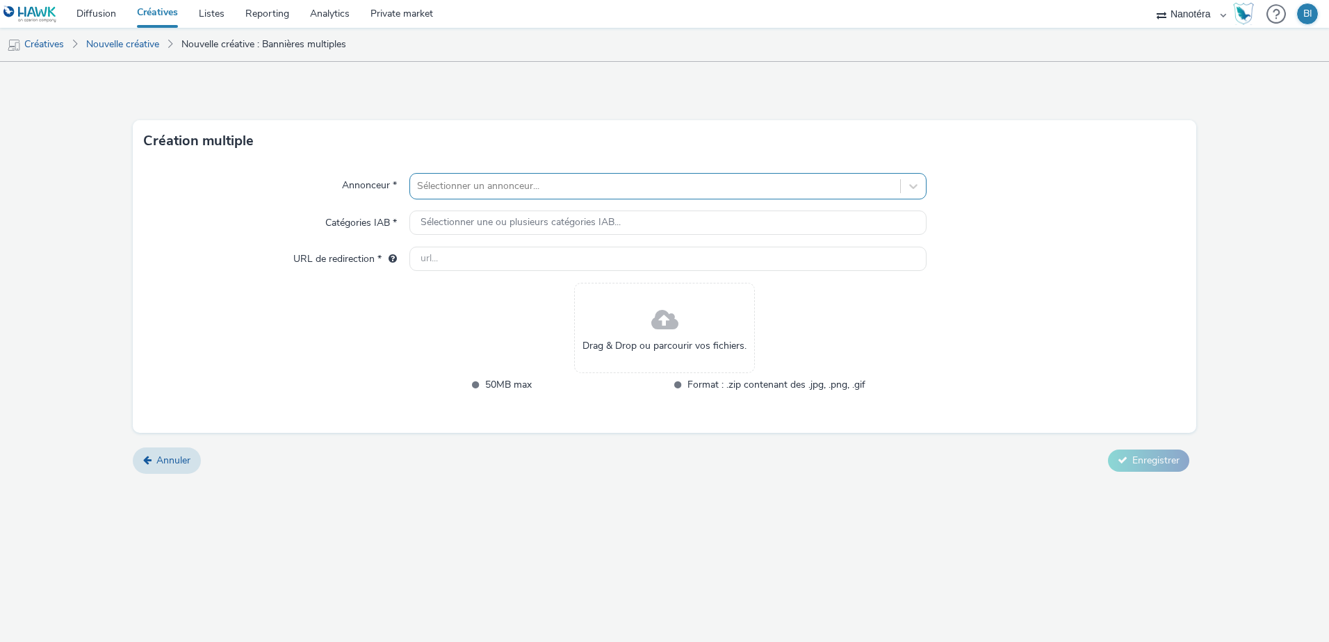
click at [614, 189] on div at bounding box center [655, 186] width 476 height 17
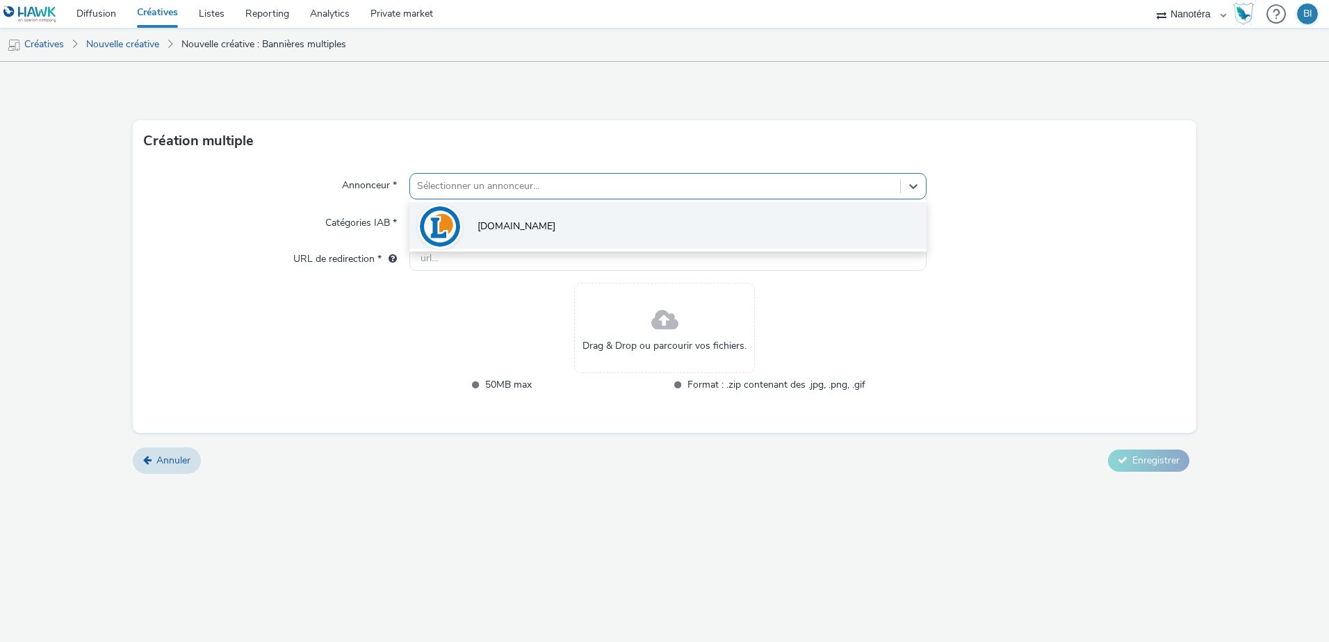
click at [531, 232] on li "[DOMAIN_NAME]" at bounding box center [667, 225] width 517 height 47
type input "[URL][DOMAIN_NAME]"
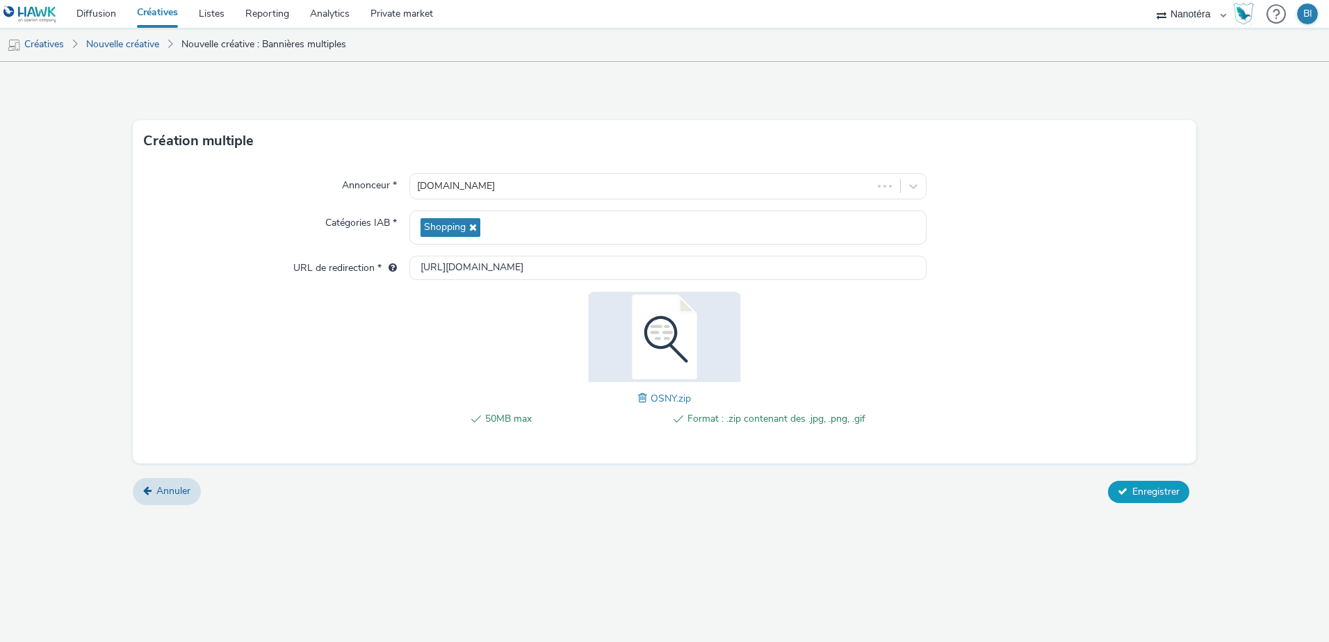
click at [1124, 491] on icon at bounding box center [1123, 492] width 10 height 10
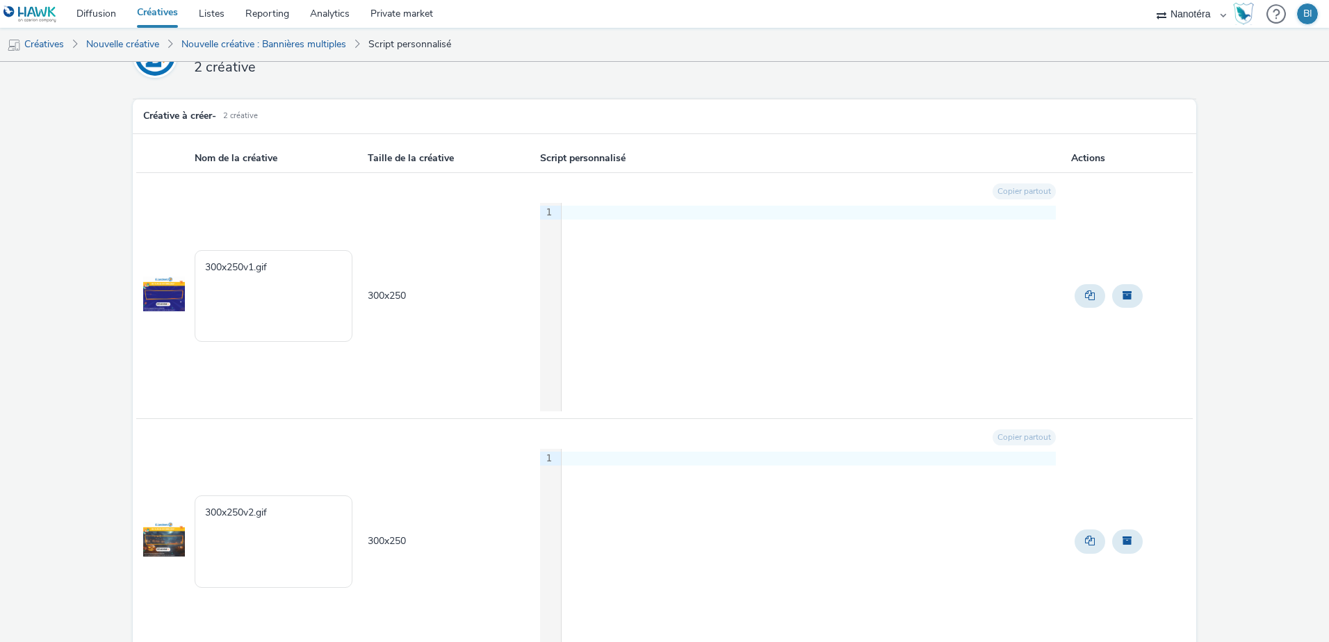
scroll to position [131, 0]
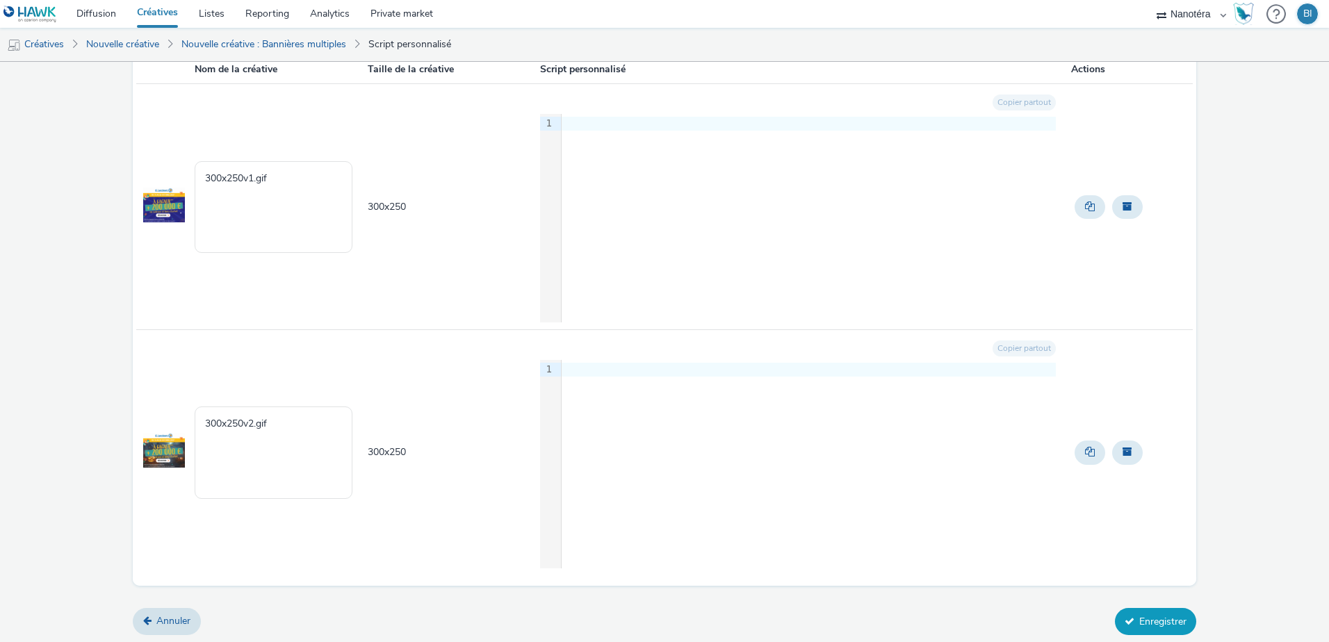
click at [1141, 625] on button "Enregistrer" at bounding box center [1155, 621] width 81 height 26
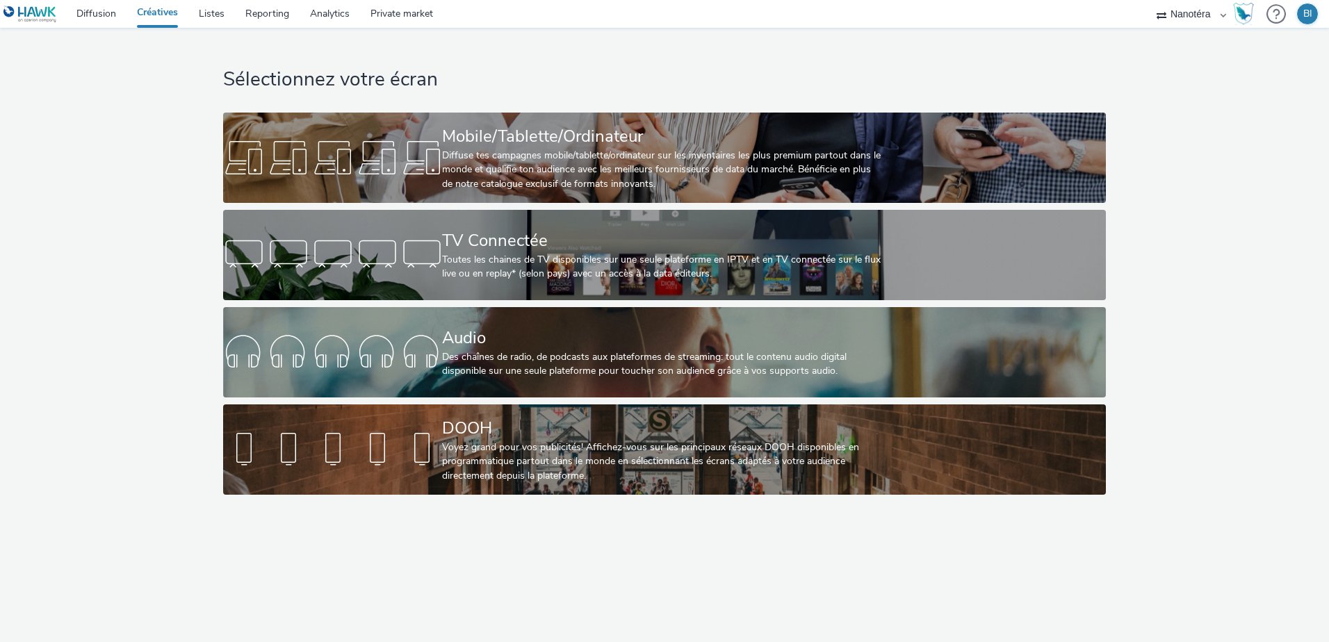
select select "7502541c-291d-438e-9ed0-28cfb675a45a"
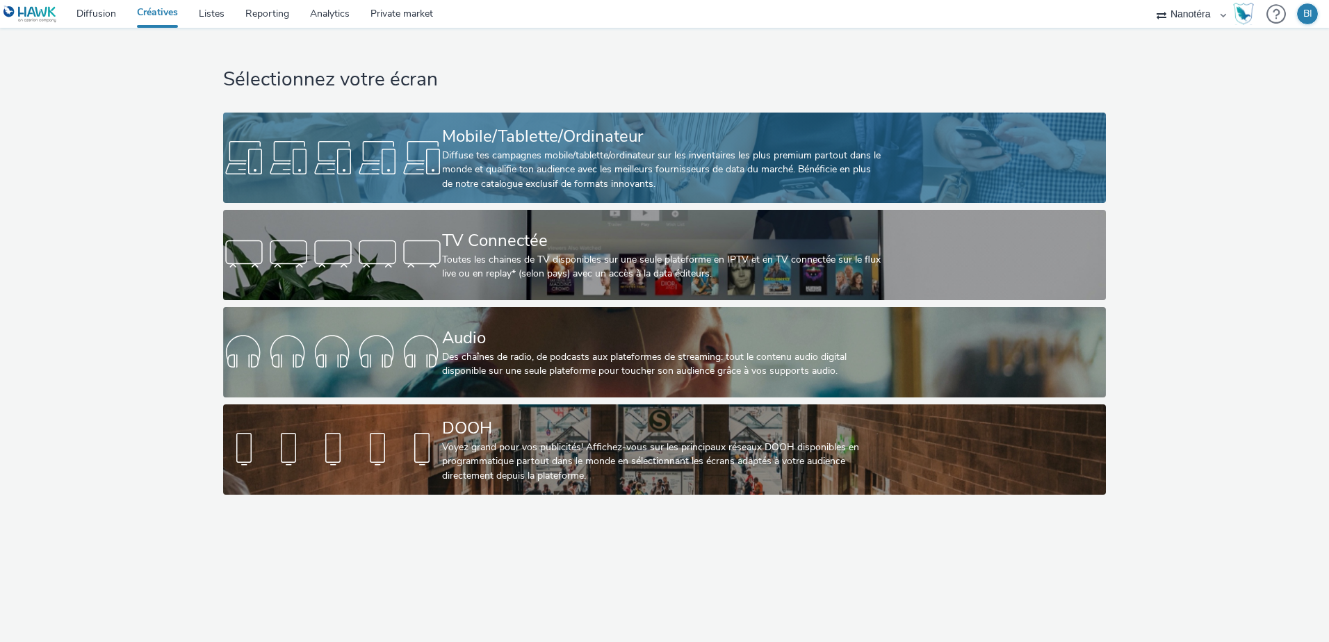
click at [590, 161] on div "Diffuse tes campagnes mobile/tablette/ordinateur sur les inventaires les plus p…" at bounding box center [661, 170] width 439 height 42
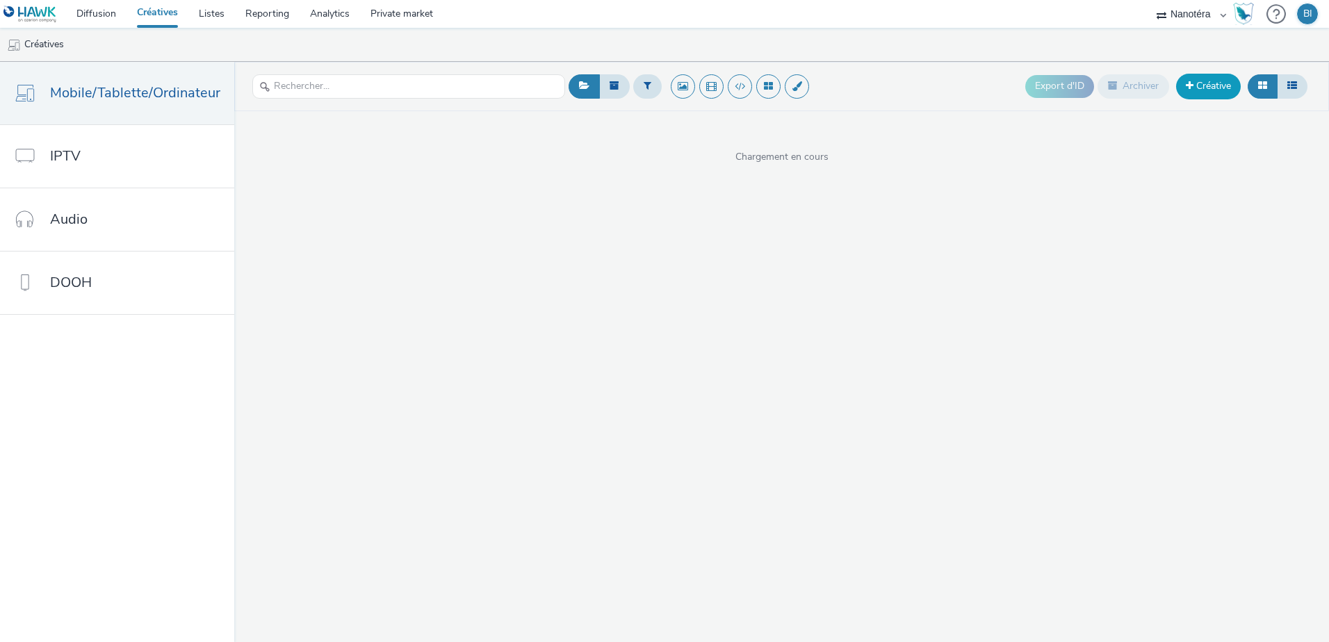
click at [1189, 90] on span at bounding box center [1190, 86] width 8 height 10
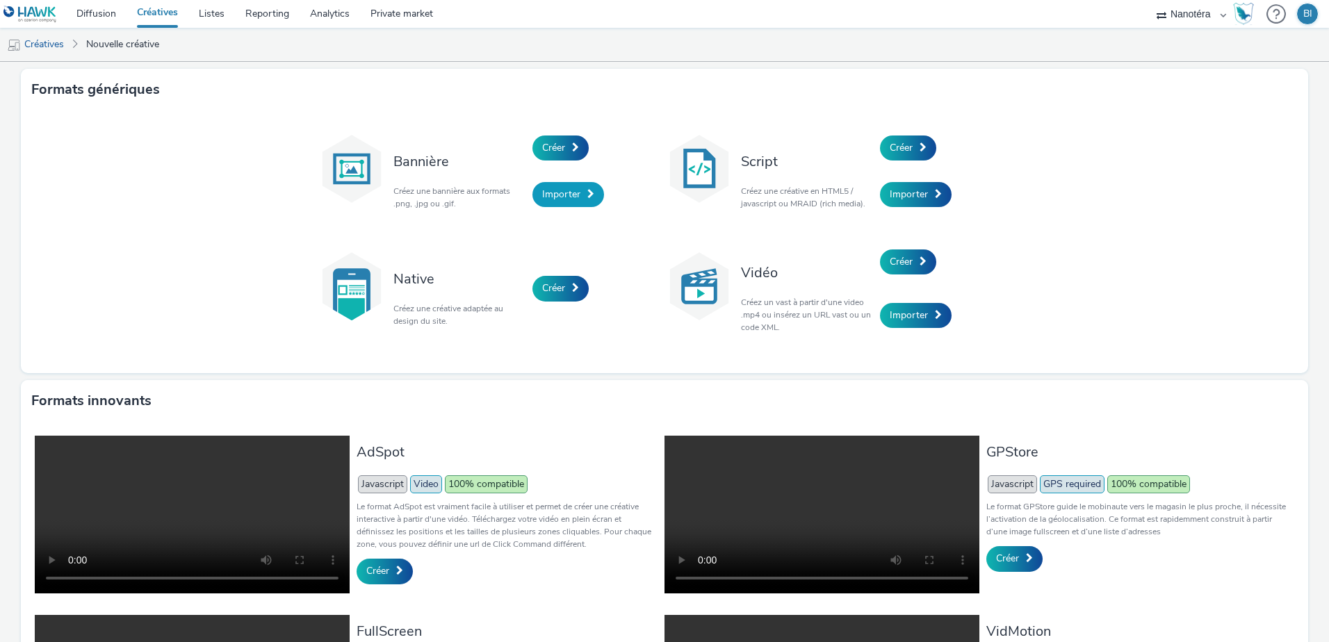
click at [549, 197] on span "Importer" at bounding box center [561, 194] width 38 height 13
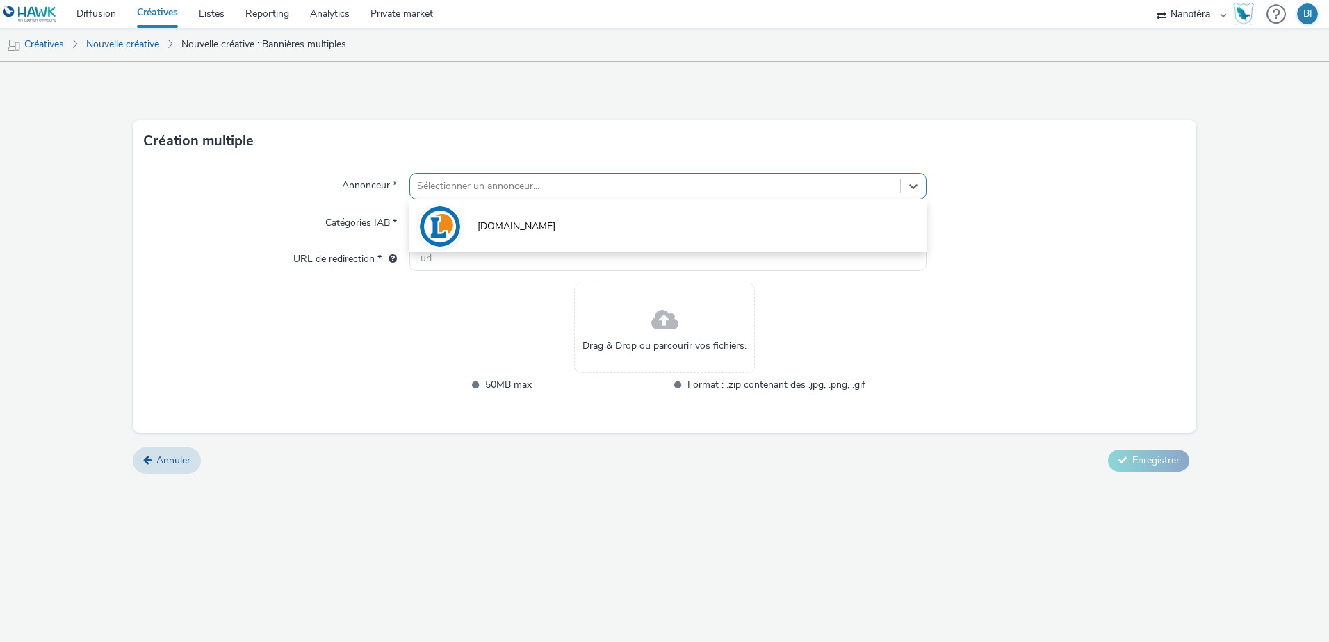
click at [542, 188] on div at bounding box center [655, 186] width 476 height 17
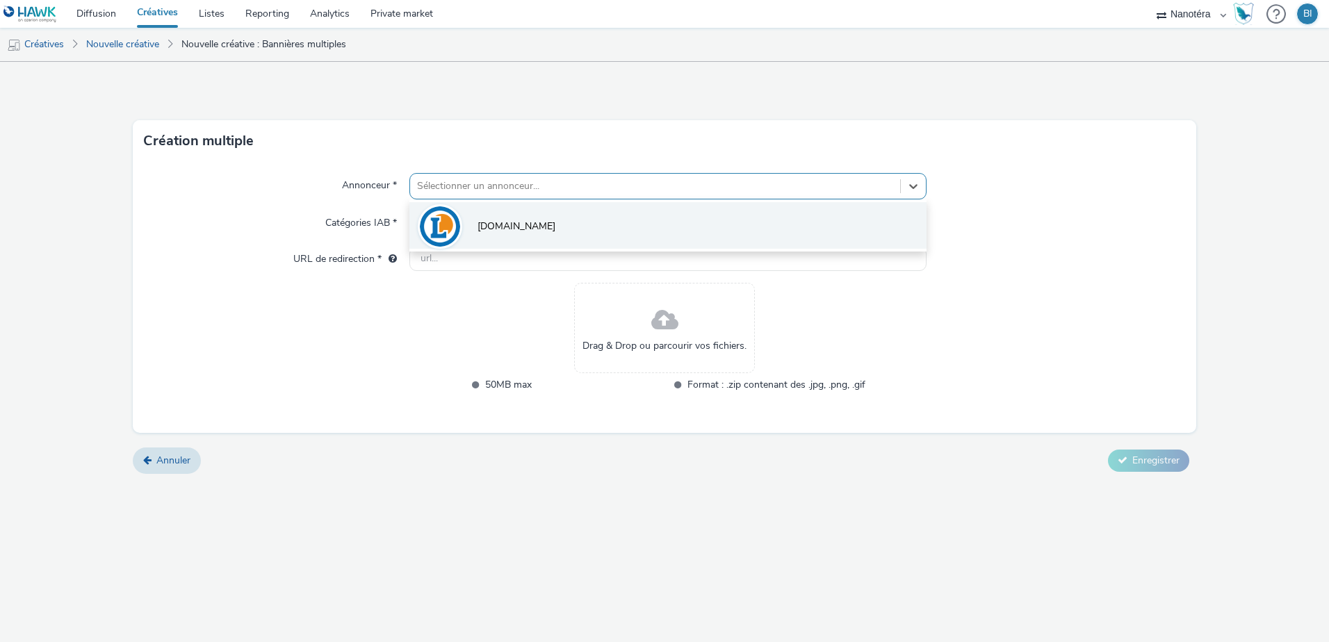
click at [521, 219] on li "[DOMAIN_NAME]" at bounding box center [667, 225] width 517 height 47
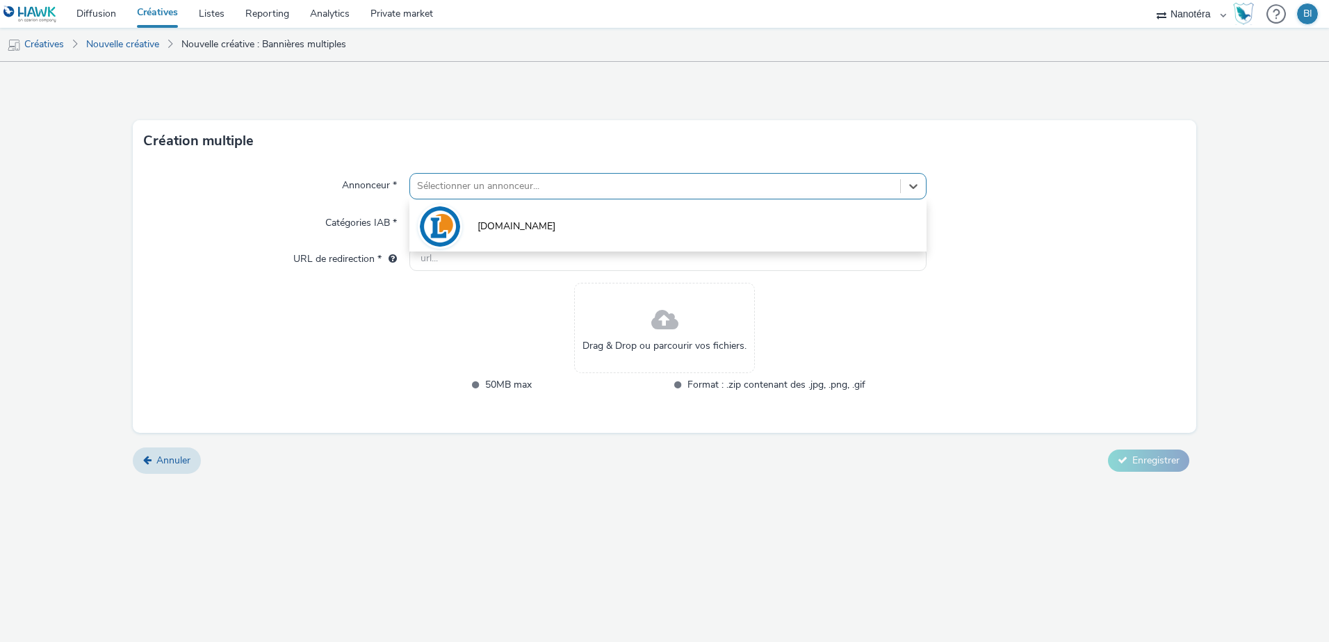
type input "[URL][DOMAIN_NAME]"
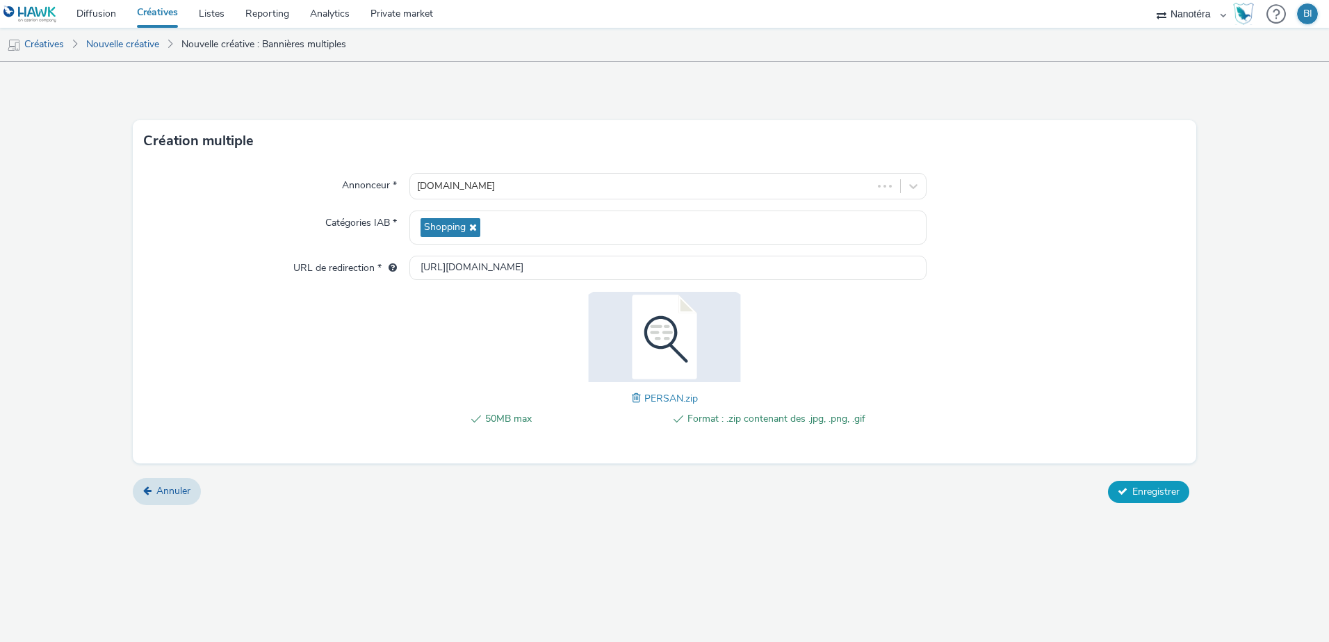
click at [1142, 489] on span "Enregistrer" at bounding box center [1155, 491] width 47 height 13
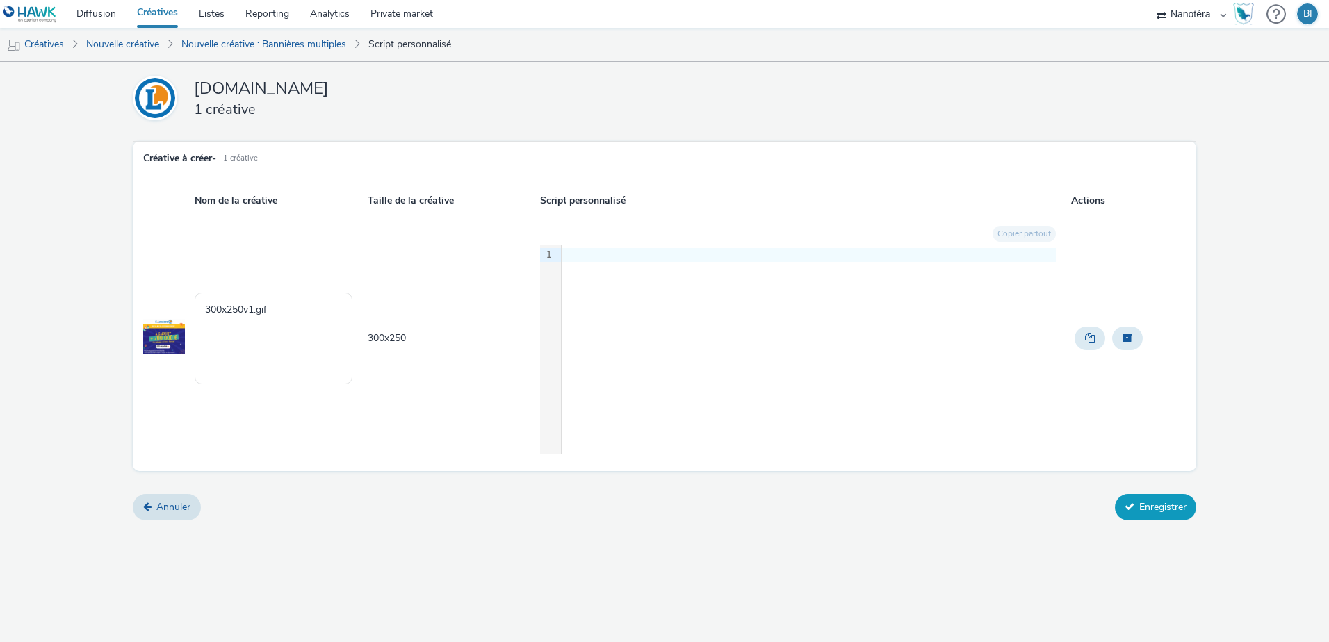
click at [1137, 510] on button "Enregistrer" at bounding box center [1155, 507] width 81 height 26
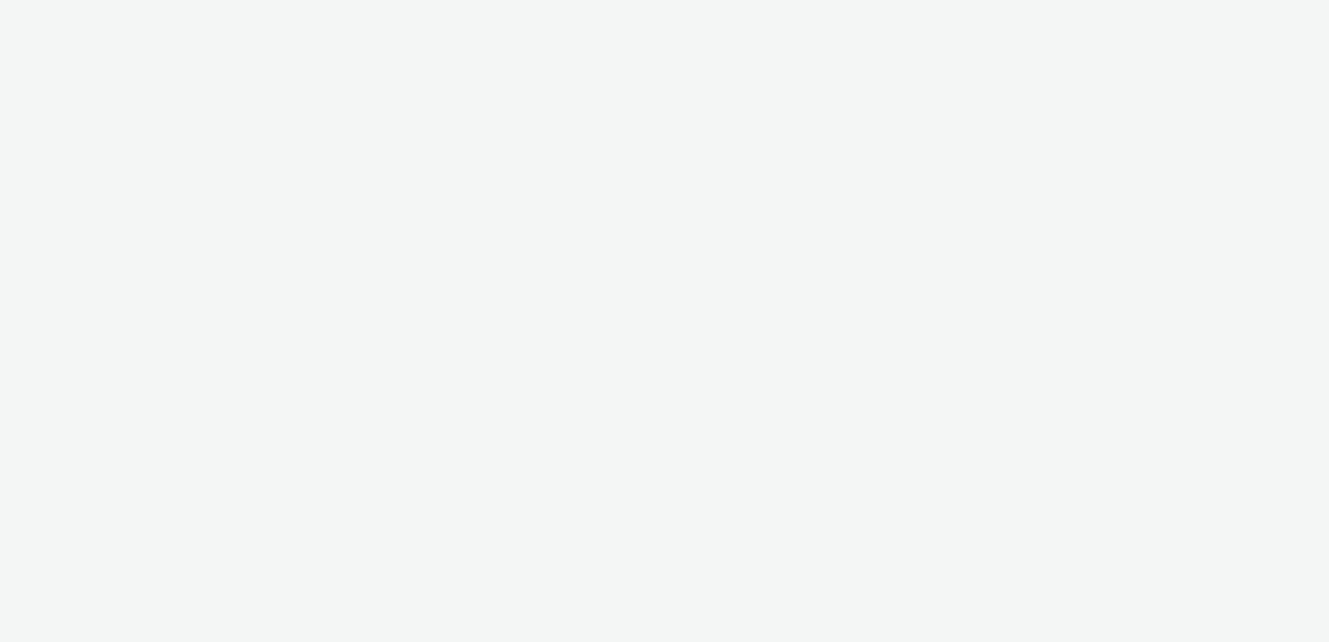
select select "7502541c-291d-438e-9ed0-28cfb675a45a"
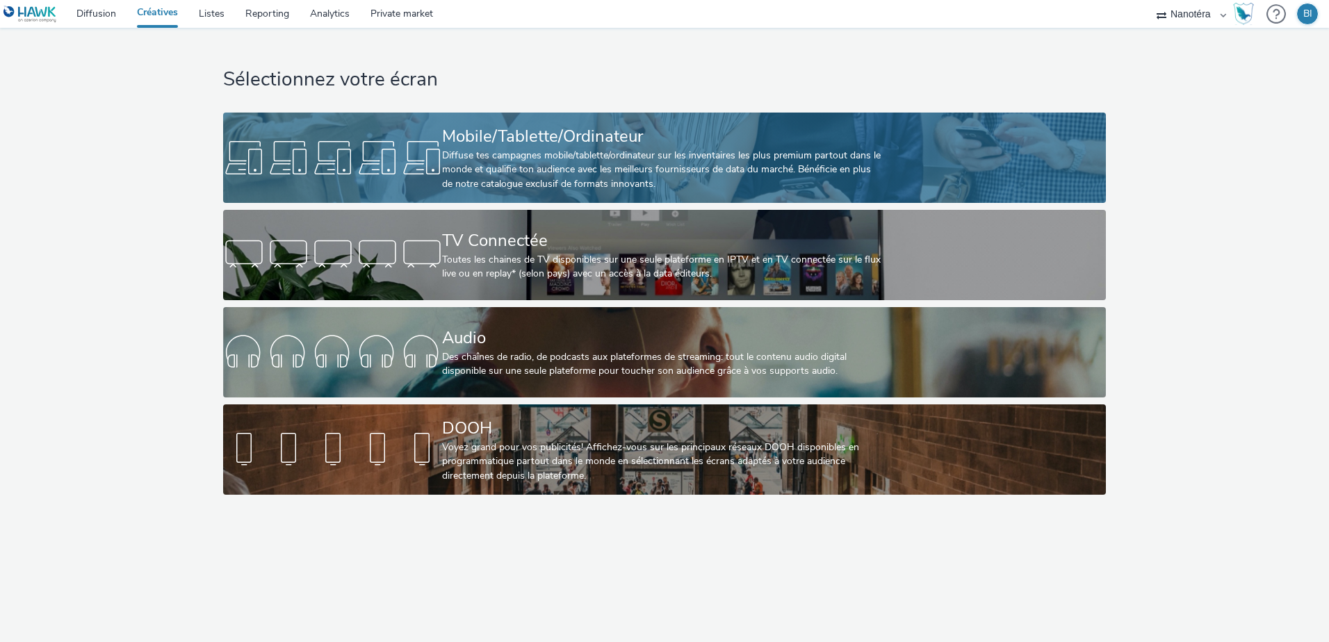
click at [449, 131] on div "Mobile/Tablette/Ordinateur" at bounding box center [661, 136] width 439 height 24
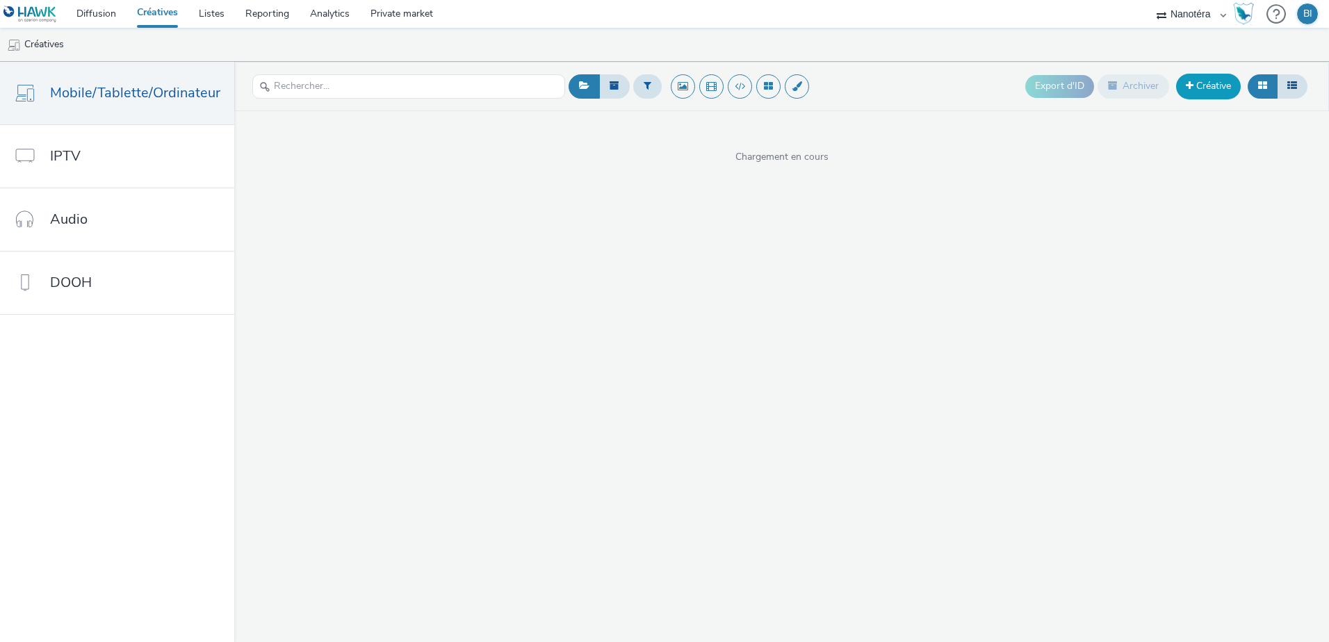
click at [1221, 87] on link "Créative" at bounding box center [1208, 86] width 65 height 25
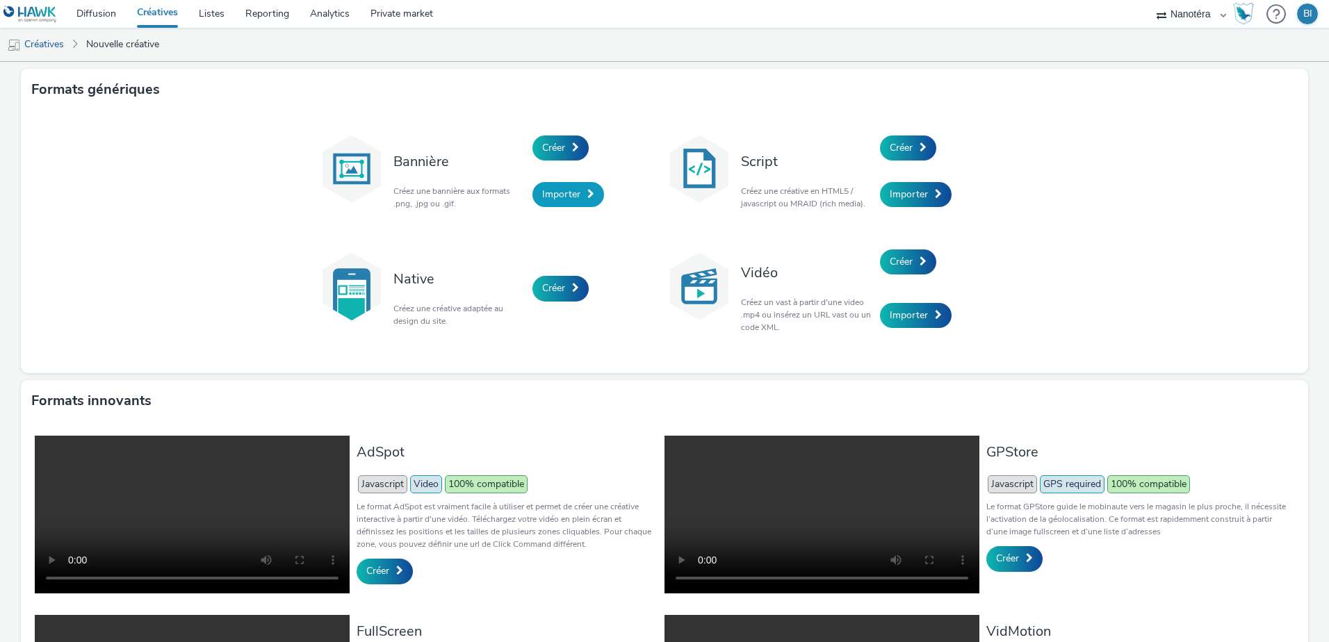
click at [544, 200] on span "Importer" at bounding box center [561, 194] width 38 height 13
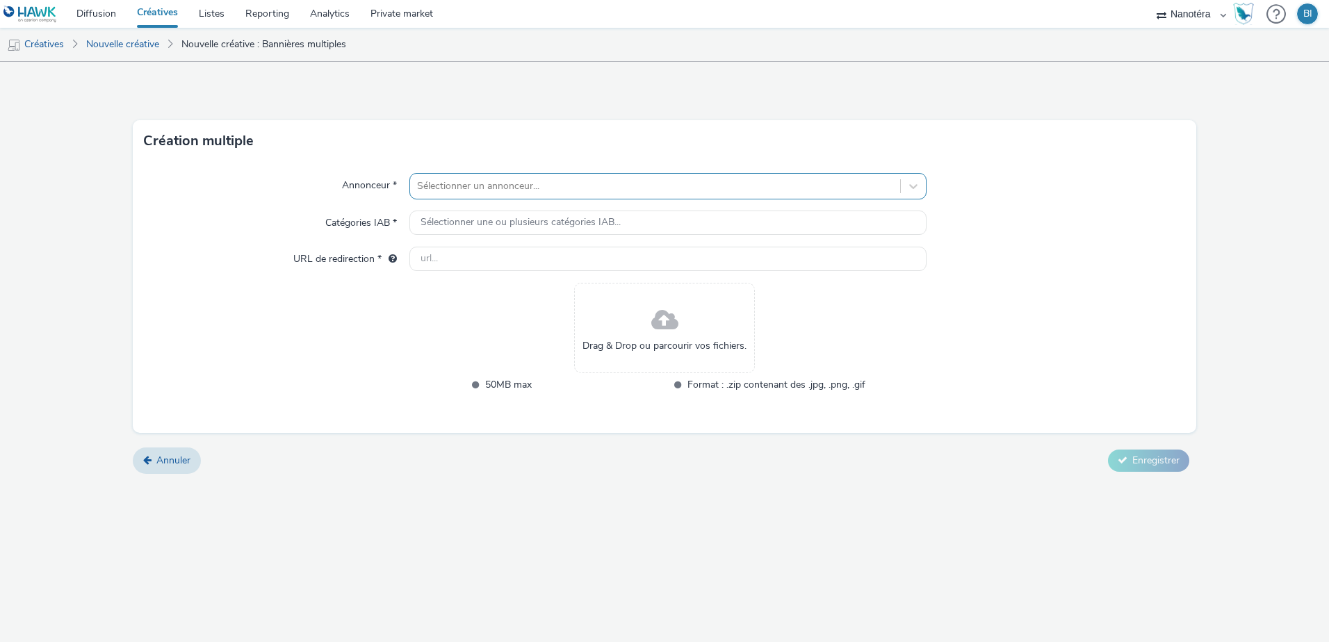
click at [578, 191] on div at bounding box center [655, 186] width 476 height 17
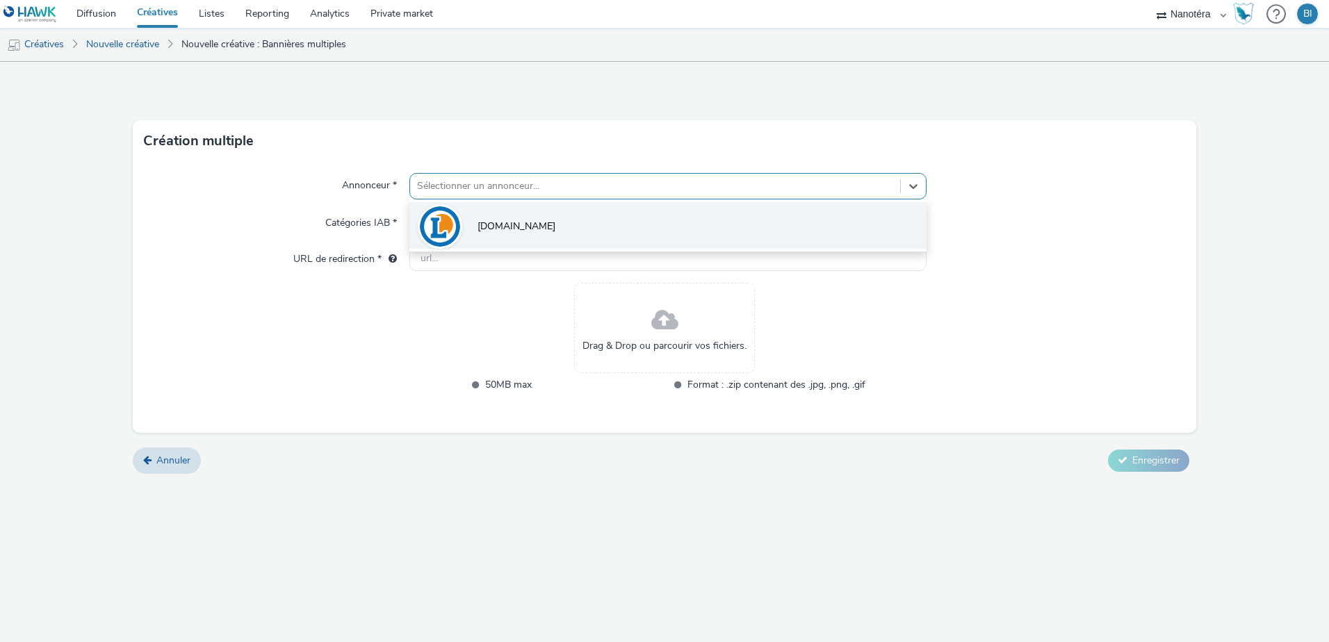
click at [580, 225] on li "[DOMAIN_NAME]" at bounding box center [667, 225] width 517 height 47
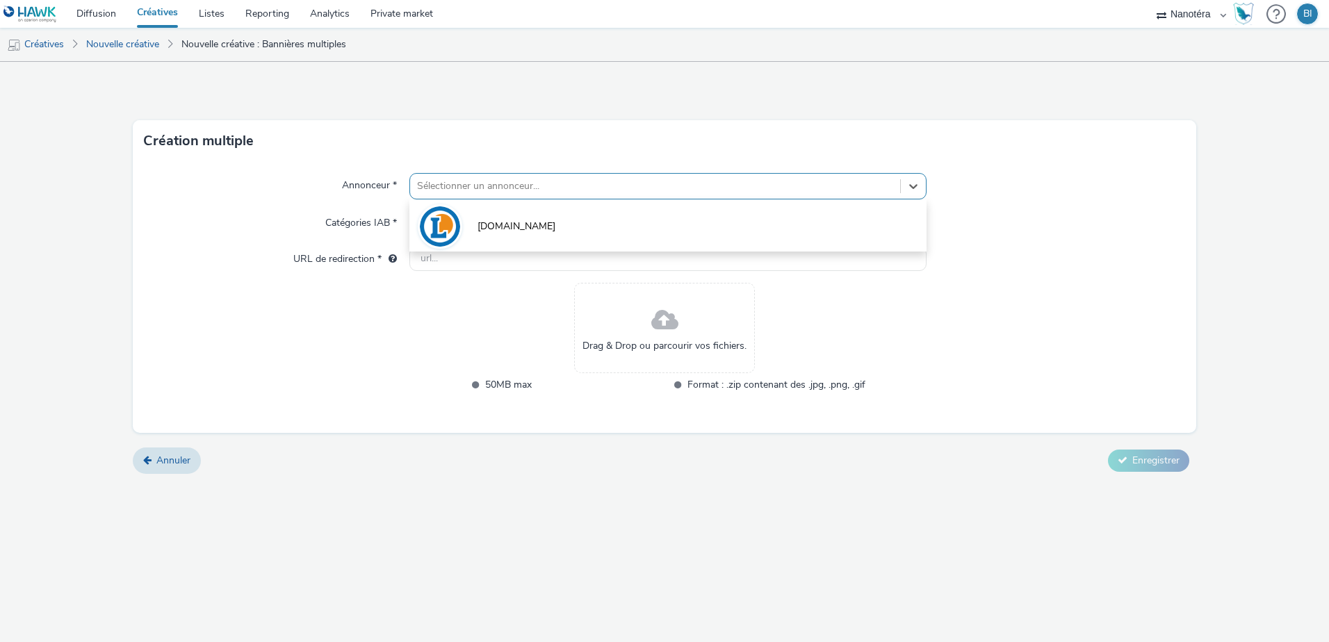
type input "[URL][DOMAIN_NAME]"
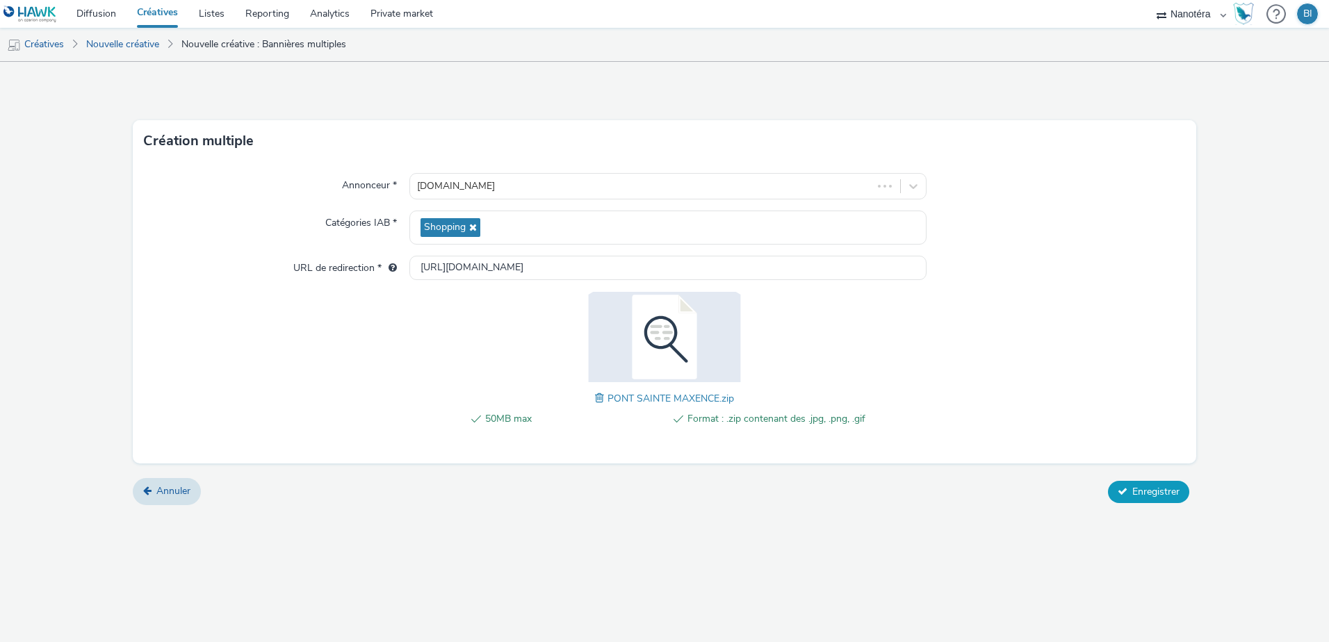
click at [1143, 491] on span "Enregistrer" at bounding box center [1155, 491] width 47 height 13
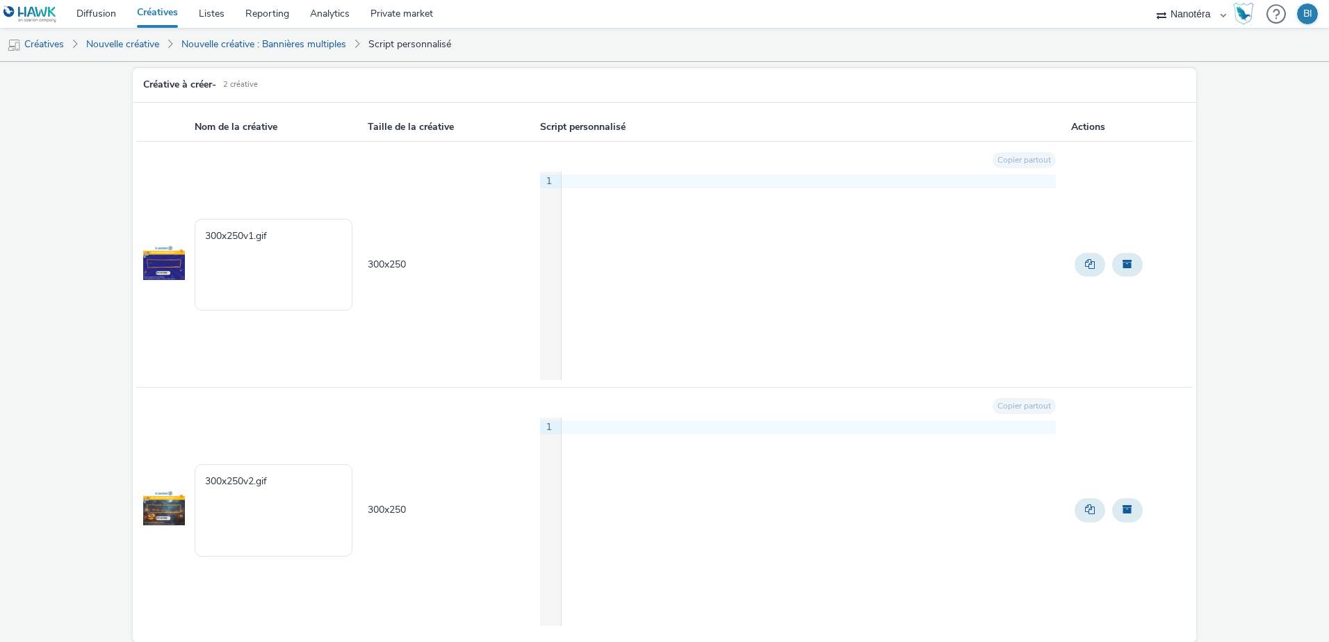
scroll to position [131, 0]
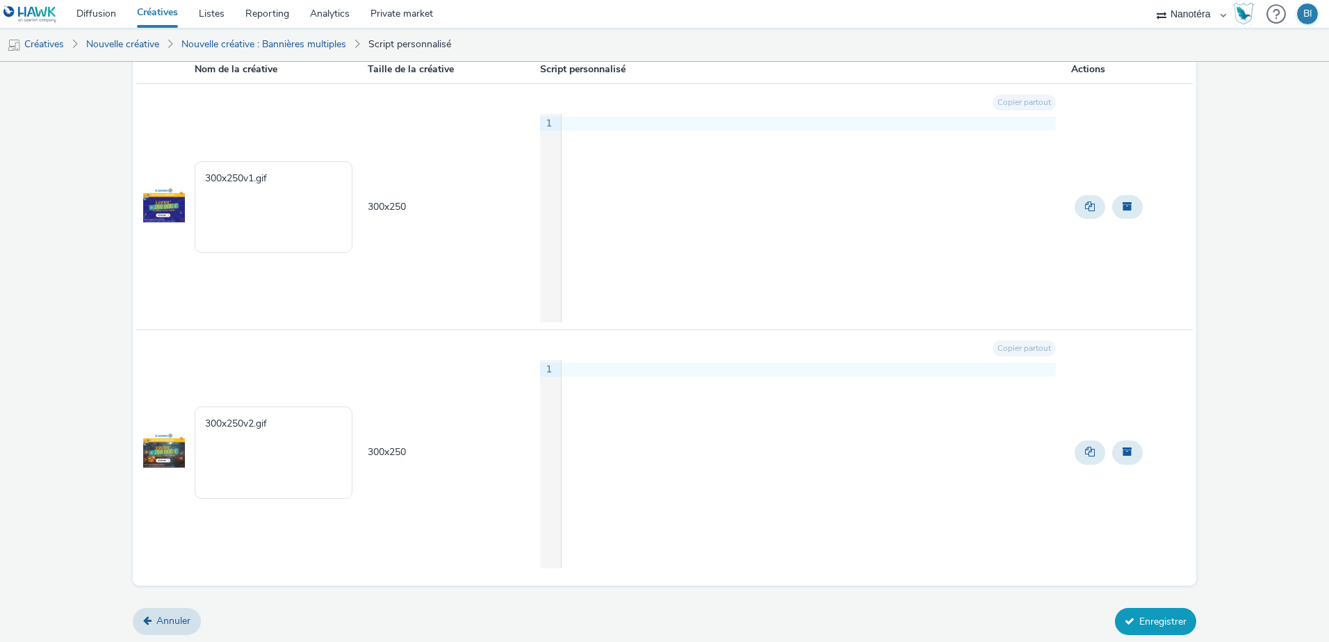
click at [1145, 631] on button "Enregistrer" at bounding box center [1155, 621] width 81 height 26
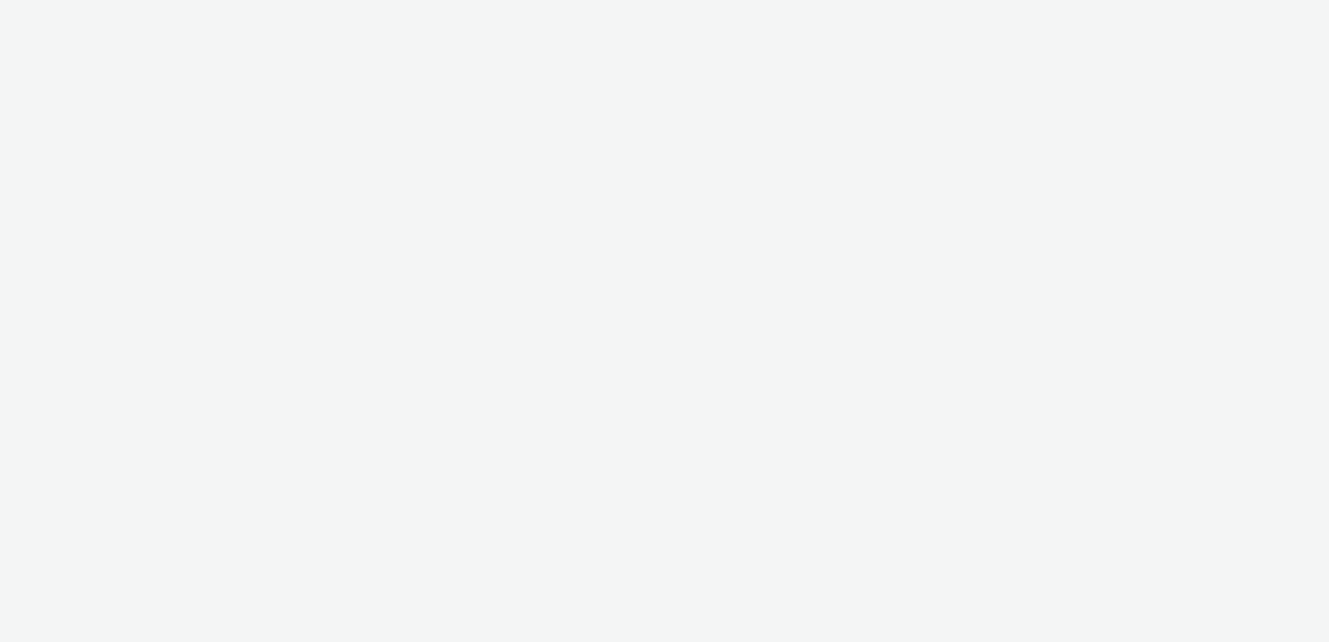
select select "7502541c-291d-438e-9ed0-28cfb675a45a"
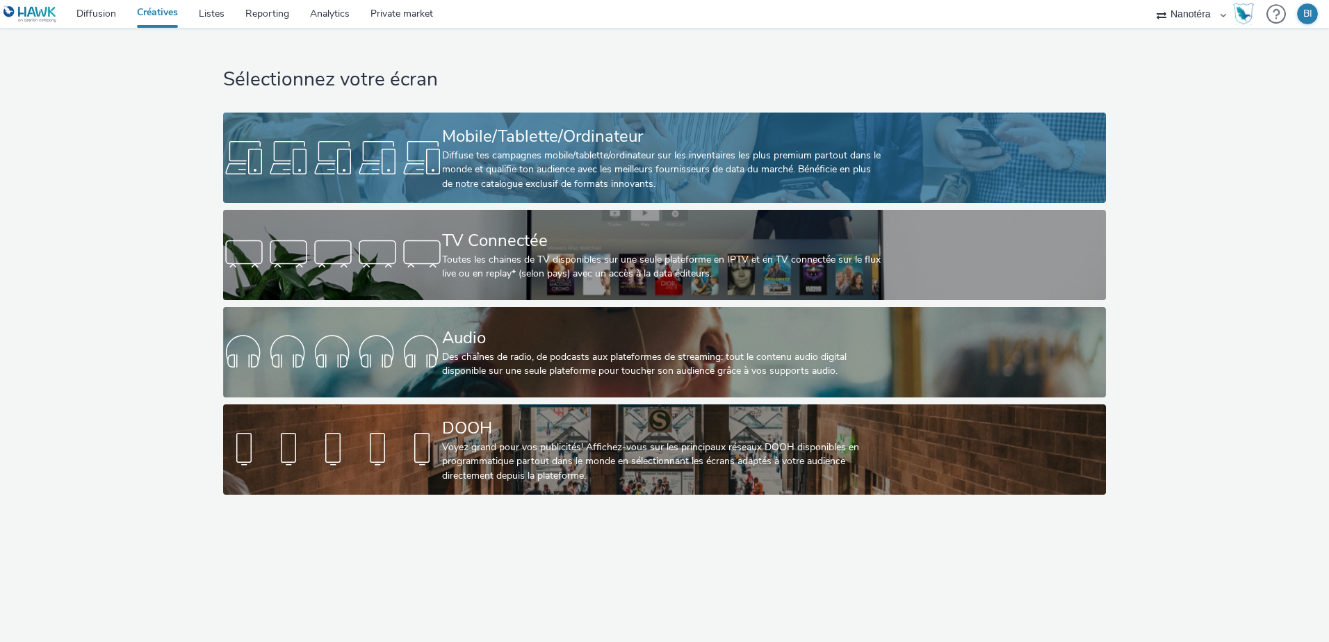
click at [585, 153] on div "Diffuse tes campagnes mobile/tablette/ordinateur sur les inventaires les plus p…" at bounding box center [661, 170] width 439 height 42
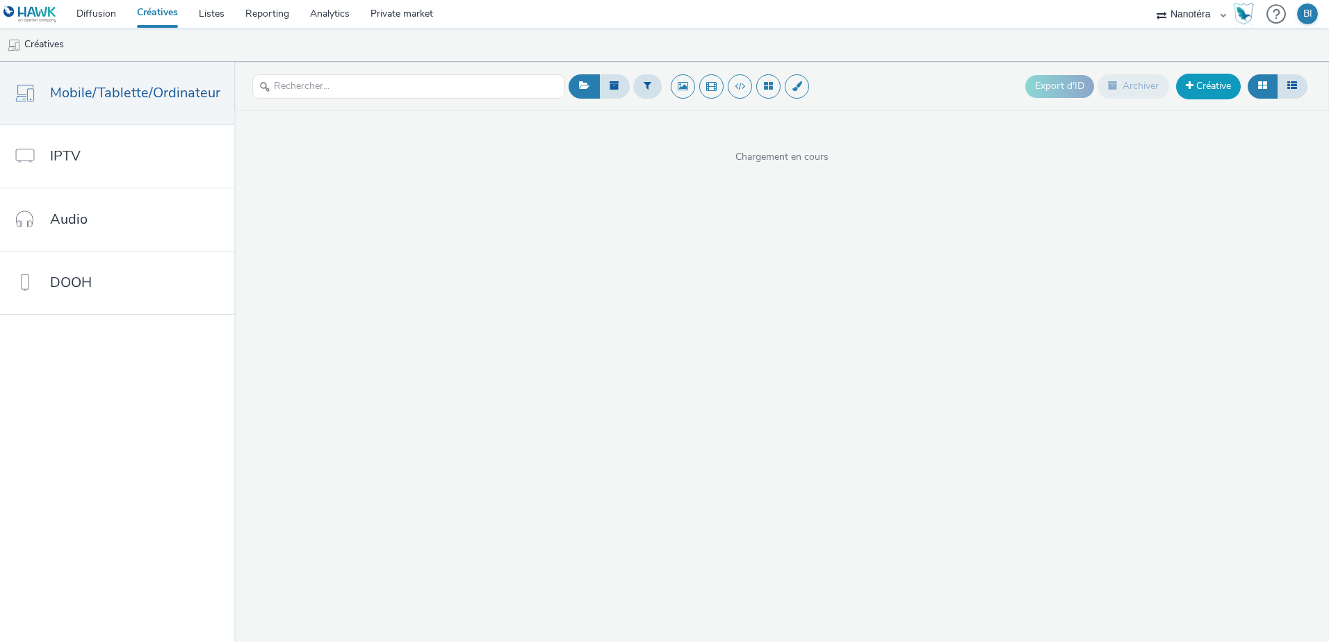
click at [1213, 82] on link "Créative" at bounding box center [1208, 86] width 65 height 25
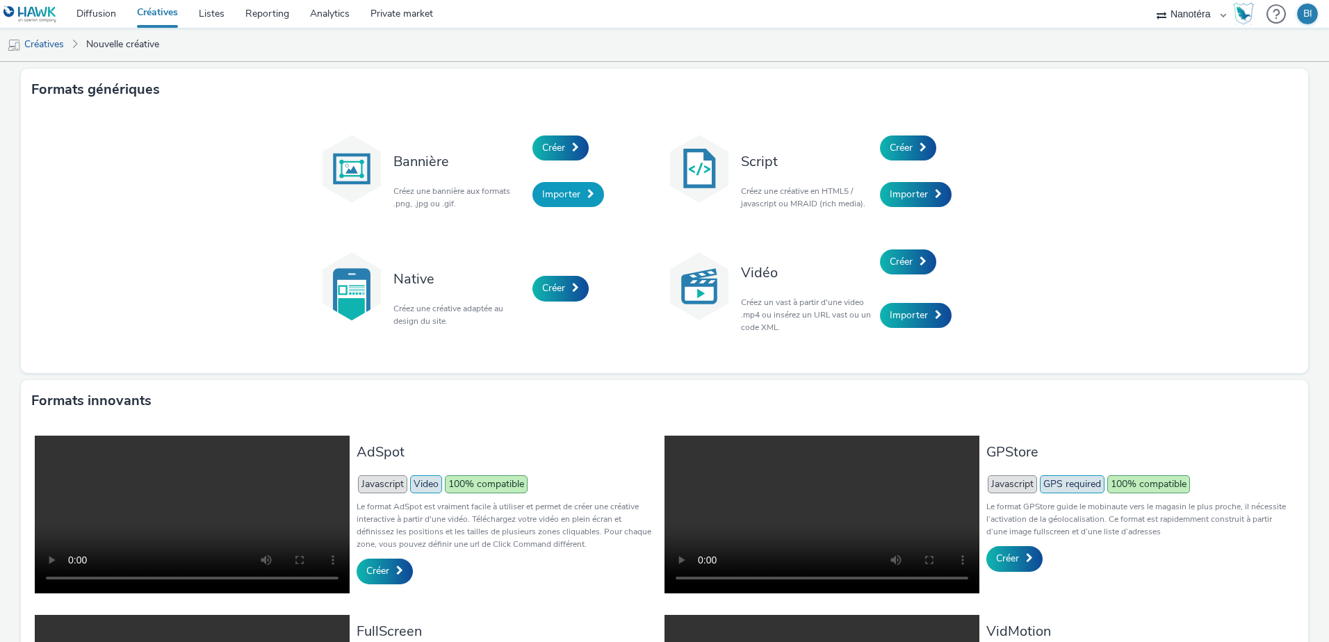
click at [562, 189] on span "Importer" at bounding box center [561, 194] width 38 height 13
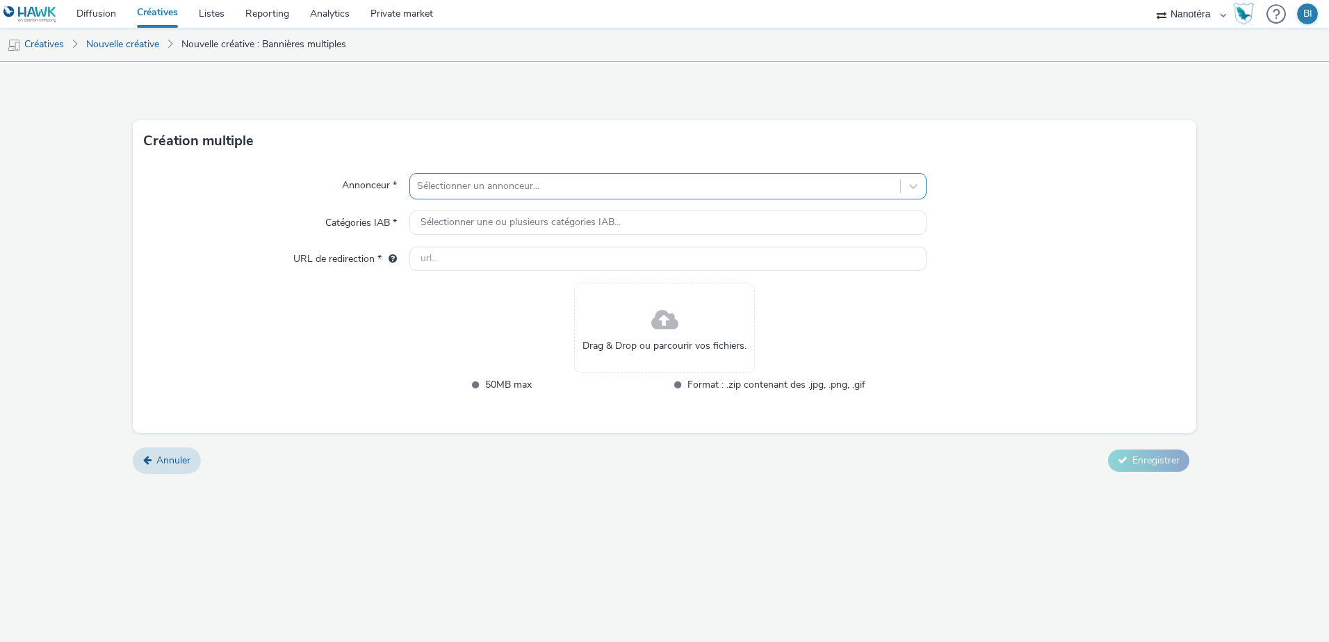
click at [553, 188] on div at bounding box center [655, 186] width 476 height 17
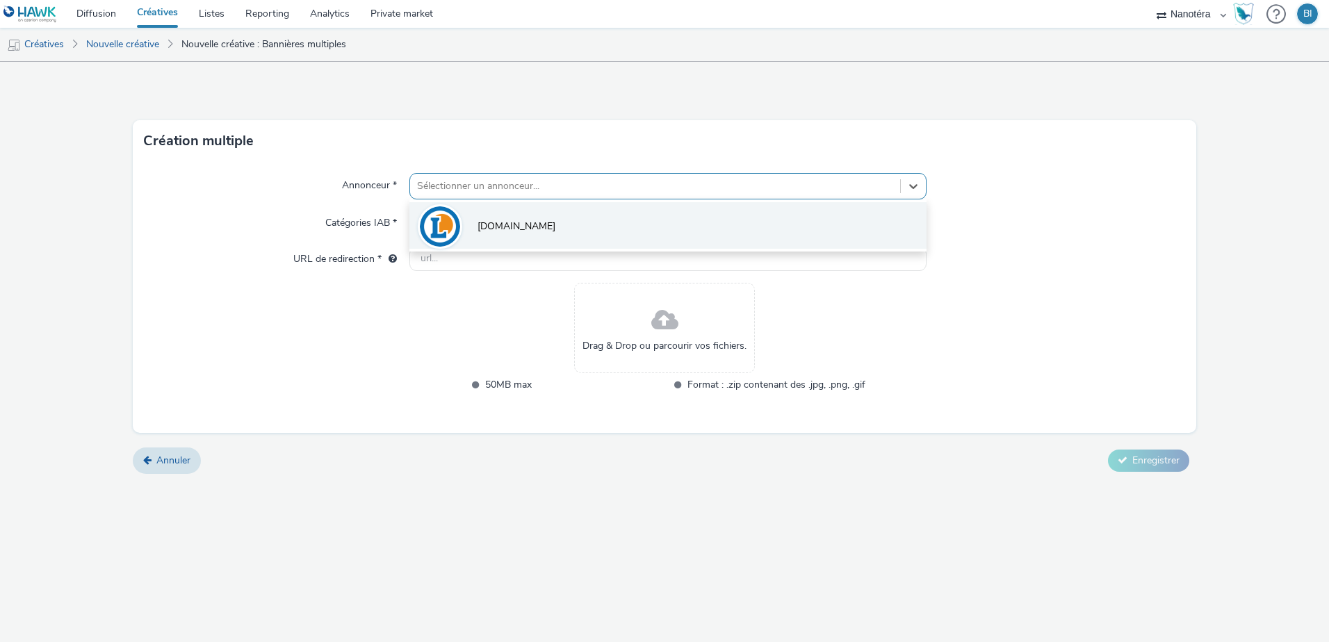
click at [539, 222] on li "[DOMAIN_NAME]" at bounding box center [667, 225] width 517 height 47
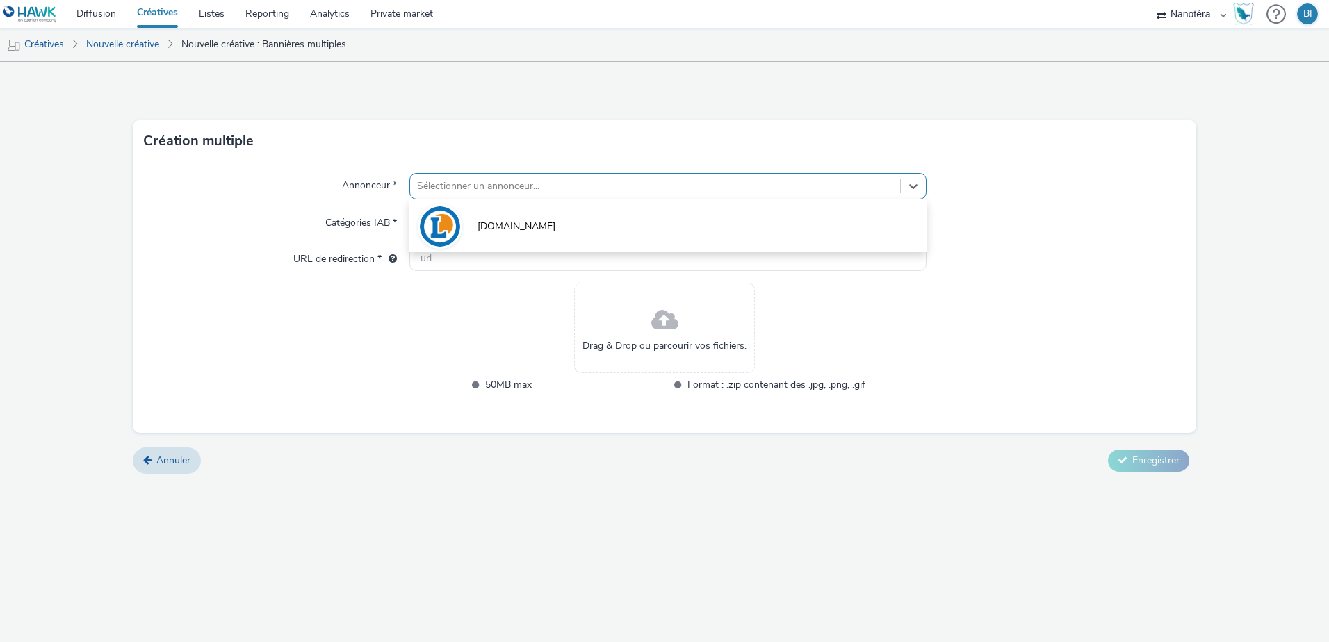
type input "[URL][DOMAIN_NAME]"
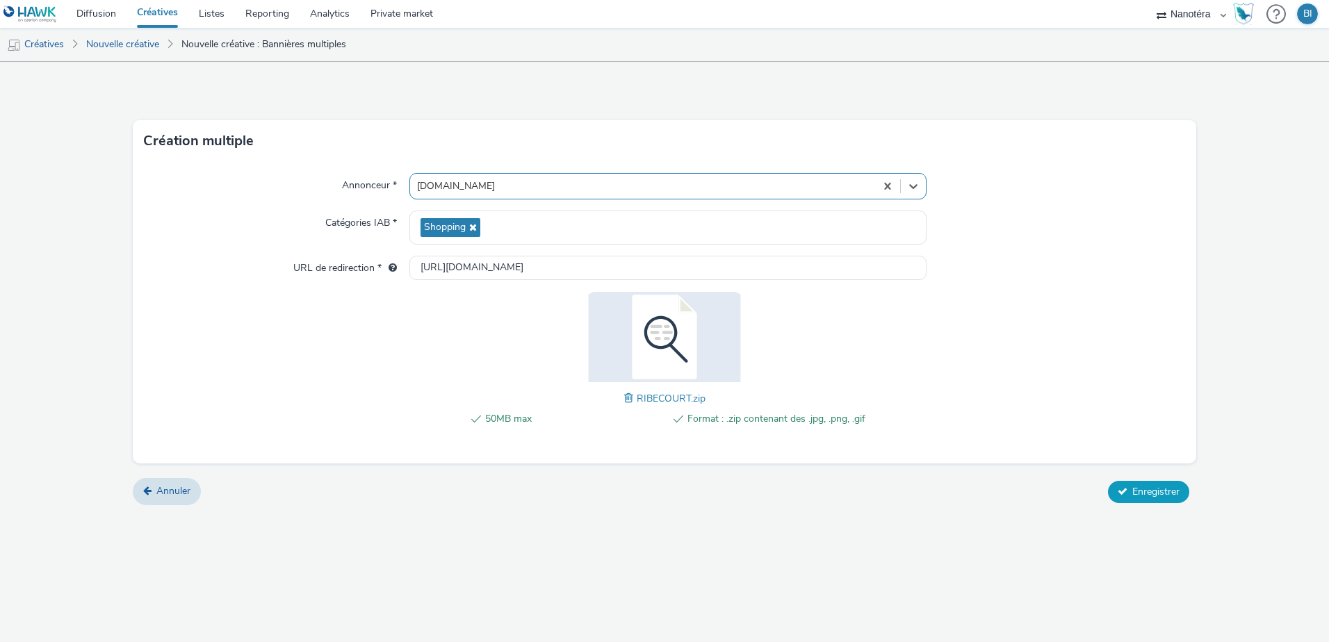
click at [1132, 489] on span "Enregistrer" at bounding box center [1155, 491] width 47 height 13
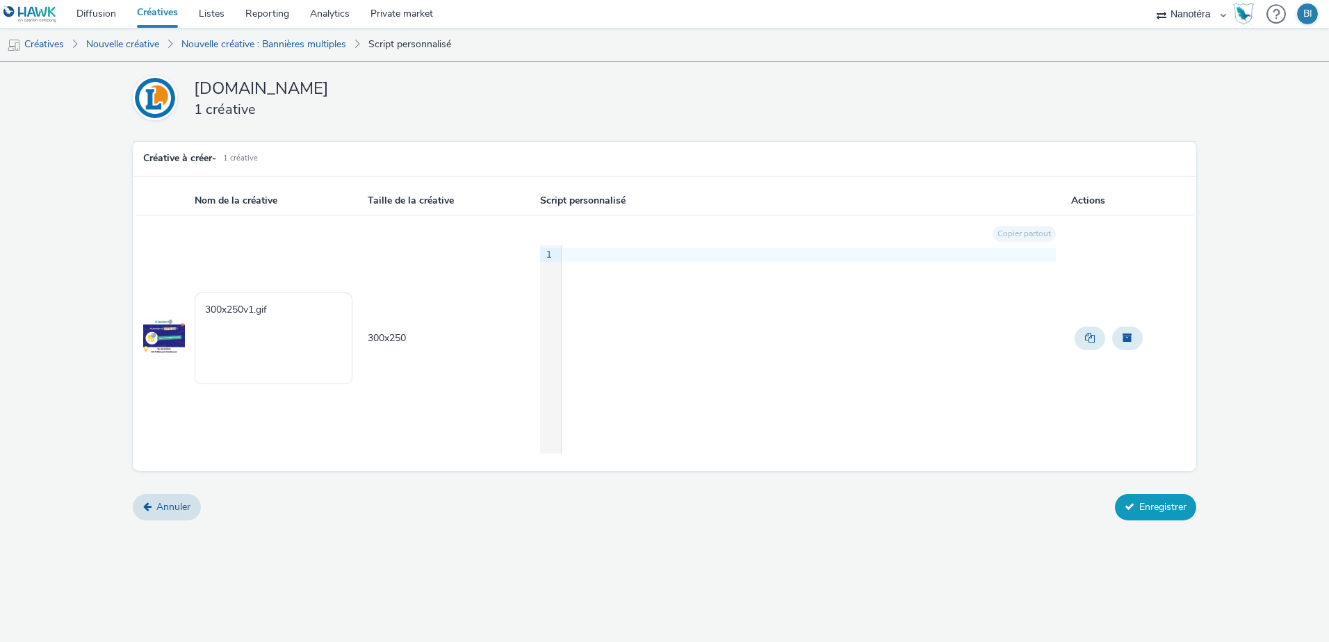
click at [1165, 503] on button "Enregistrer" at bounding box center [1155, 507] width 81 height 26
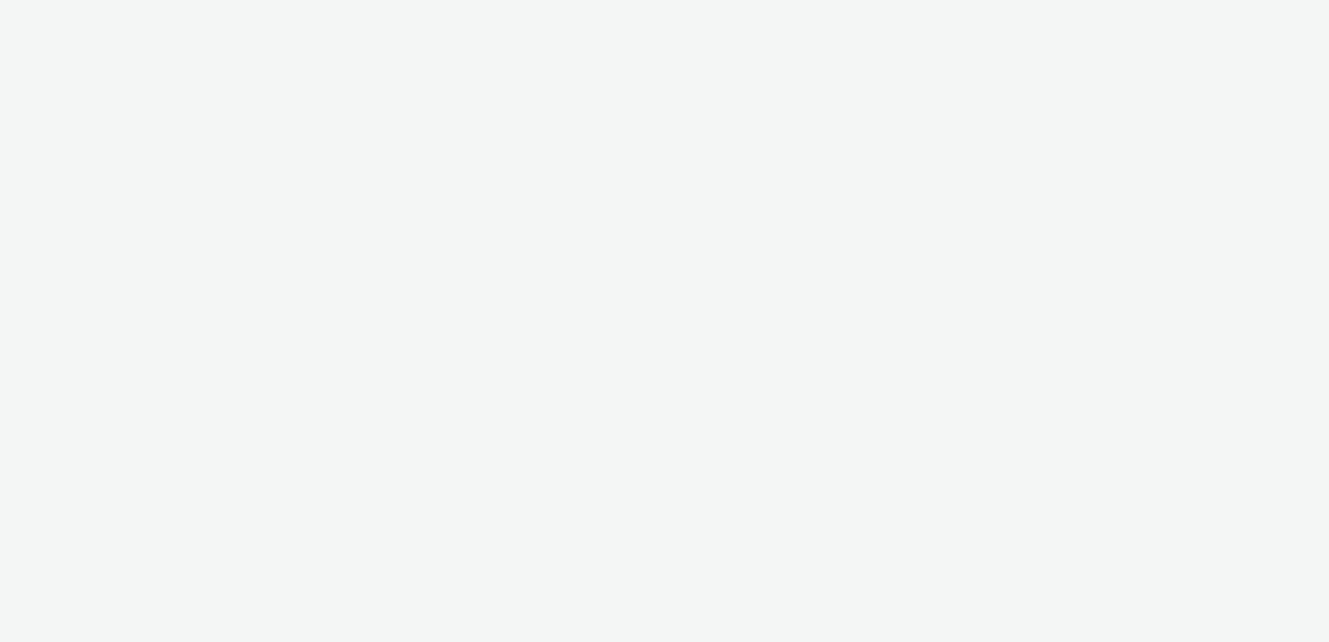
select select "7502541c-291d-438e-9ed0-28cfb675a45a"
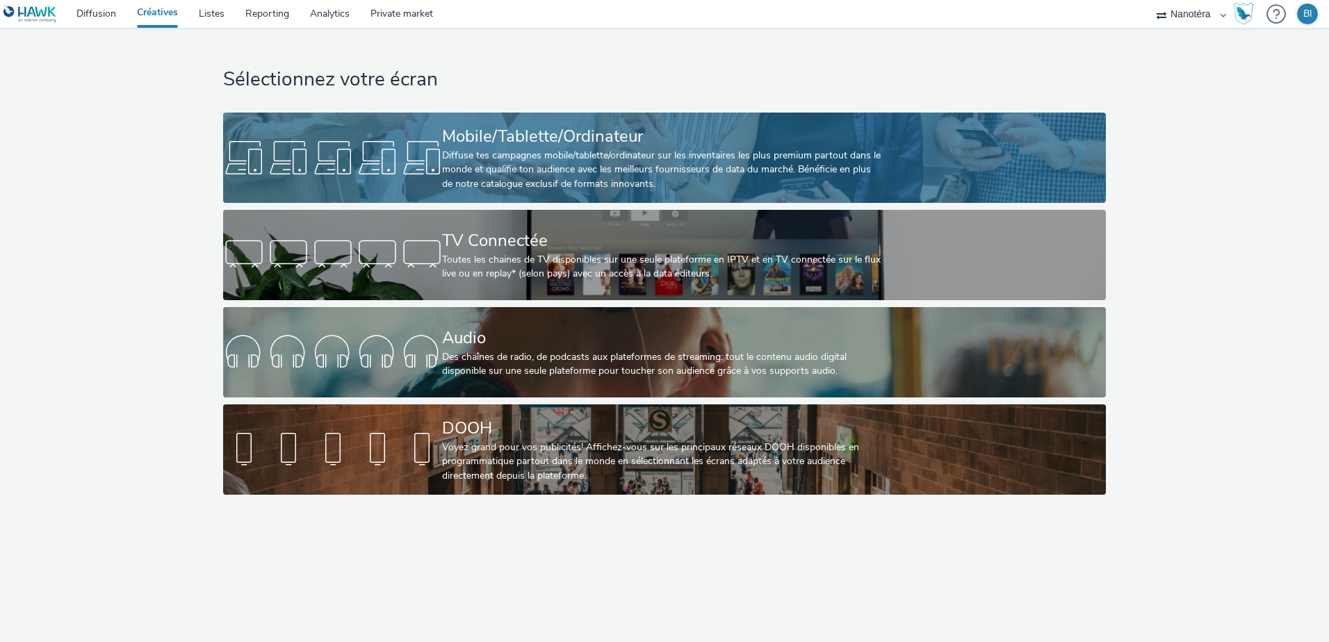
click at [577, 163] on div "Diffuse tes campagnes mobile/tablette/ordinateur sur les inventaires les plus p…" at bounding box center [661, 170] width 439 height 42
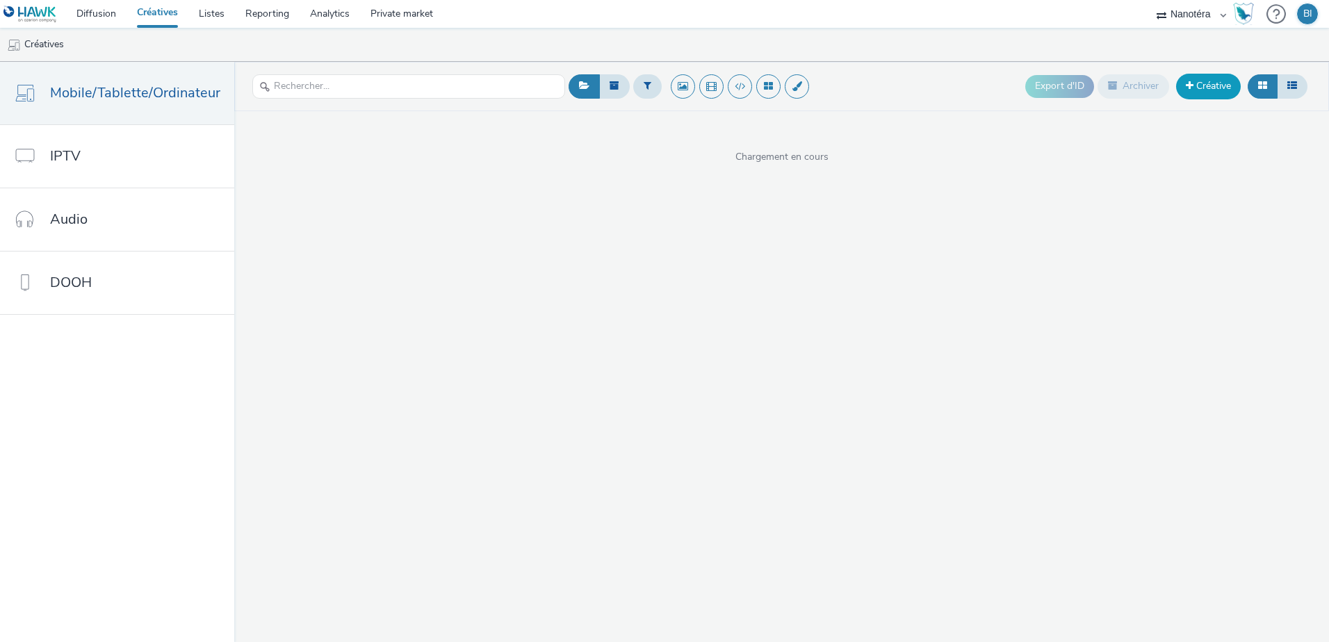
click at [1196, 92] on link "Créative" at bounding box center [1208, 86] width 65 height 25
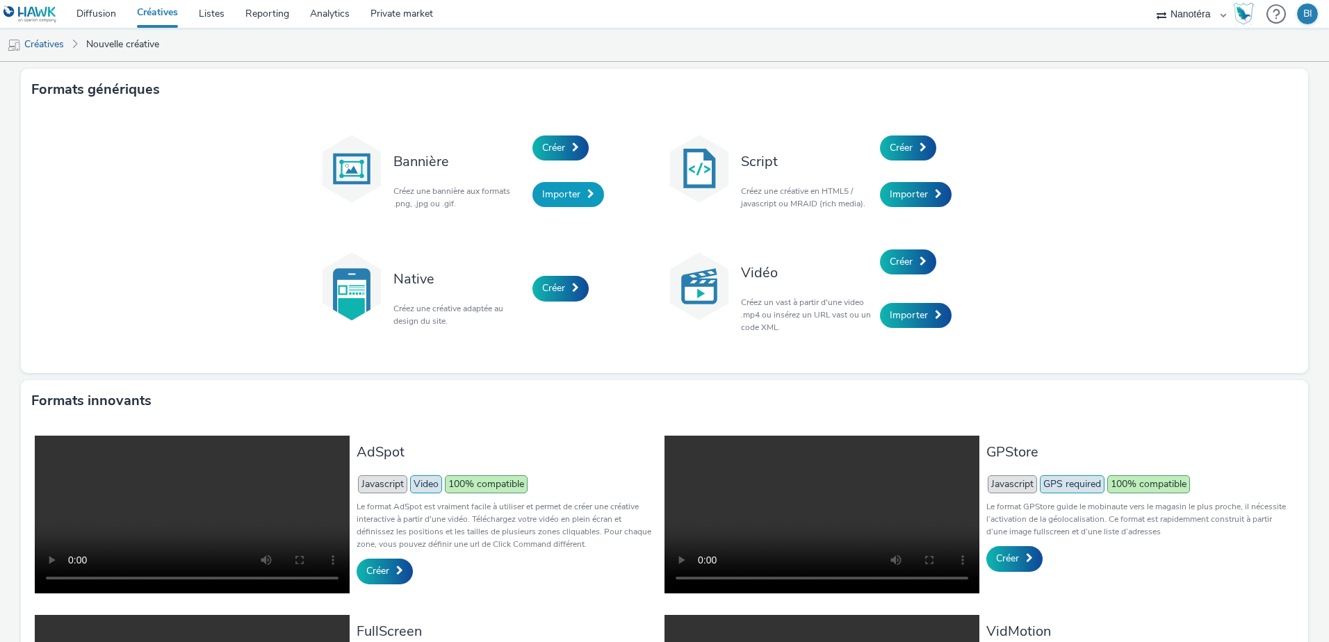
click at [551, 193] on span "Importer" at bounding box center [561, 194] width 38 height 13
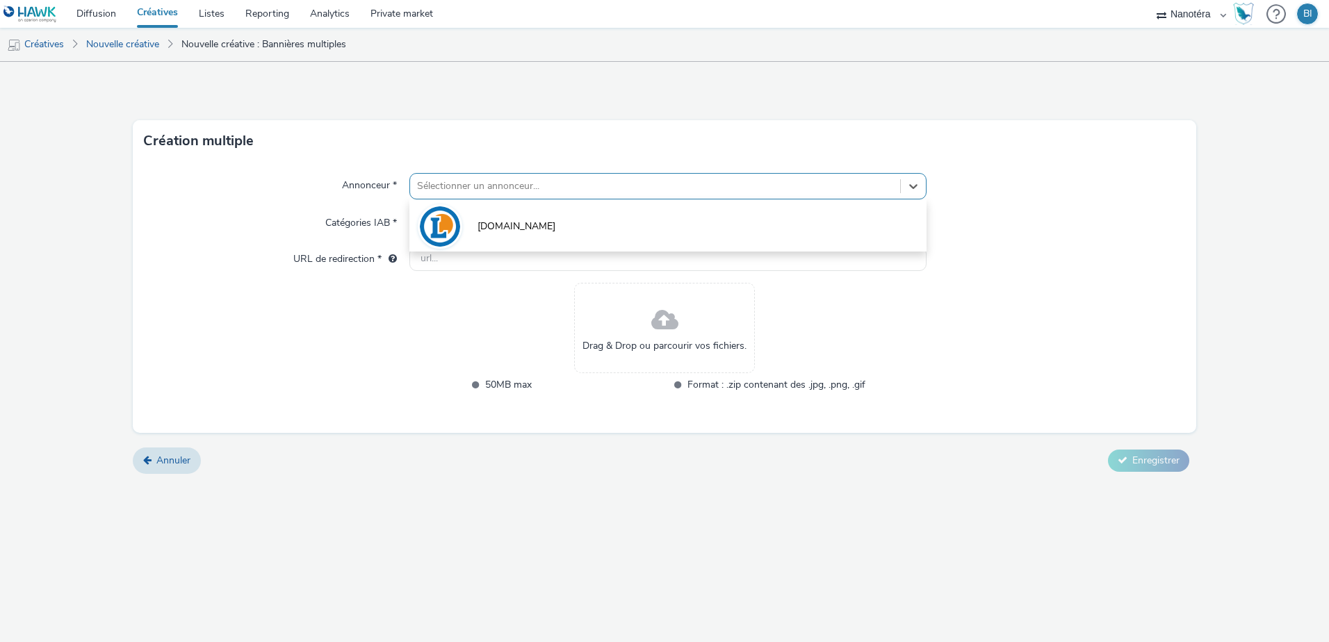
click at [488, 188] on div at bounding box center [655, 186] width 476 height 17
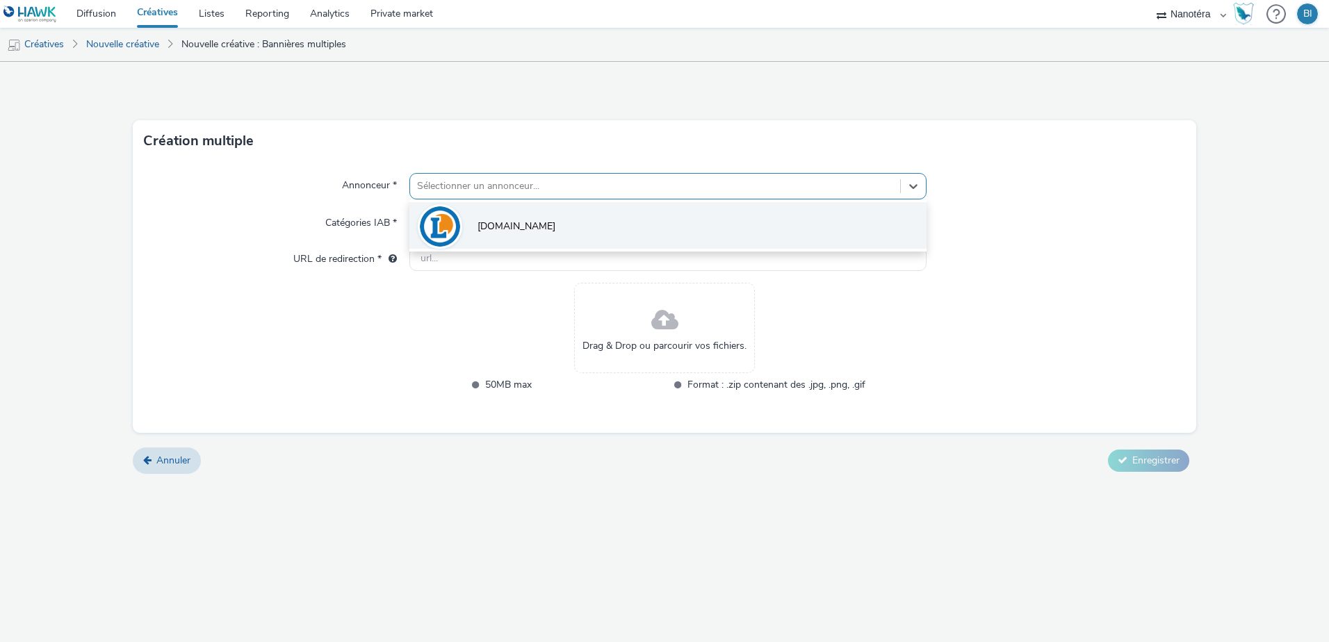
click at [501, 227] on span "[DOMAIN_NAME]" at bounding box center [517, 227] width 78 height 14
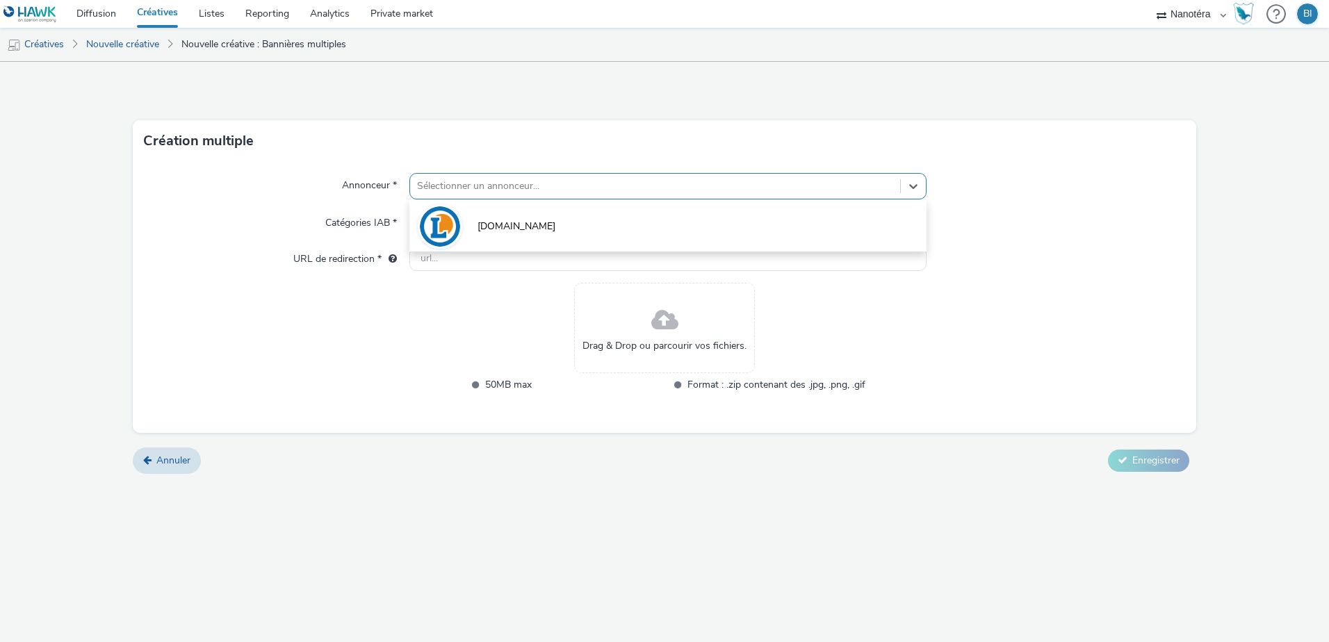
type input "[URL][DOMAIN_NAME]"
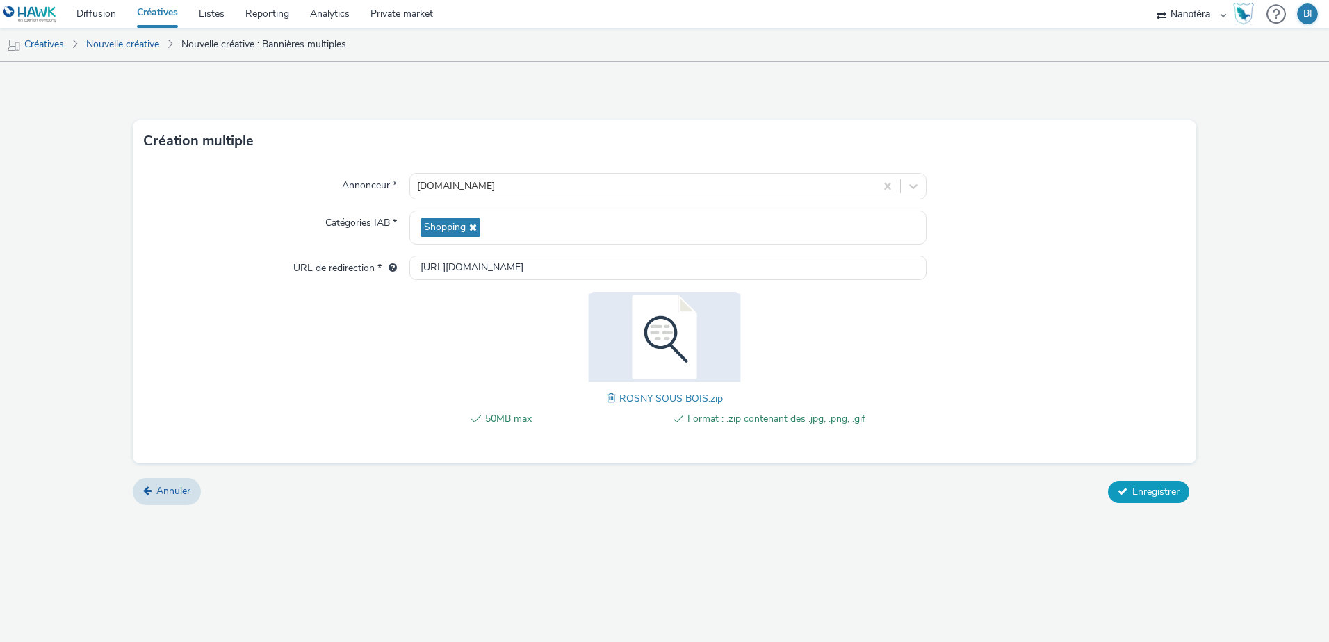
click at [1141, 491] on span "Enregistrer" at bounding box center [1155, 491] width 47 height 13
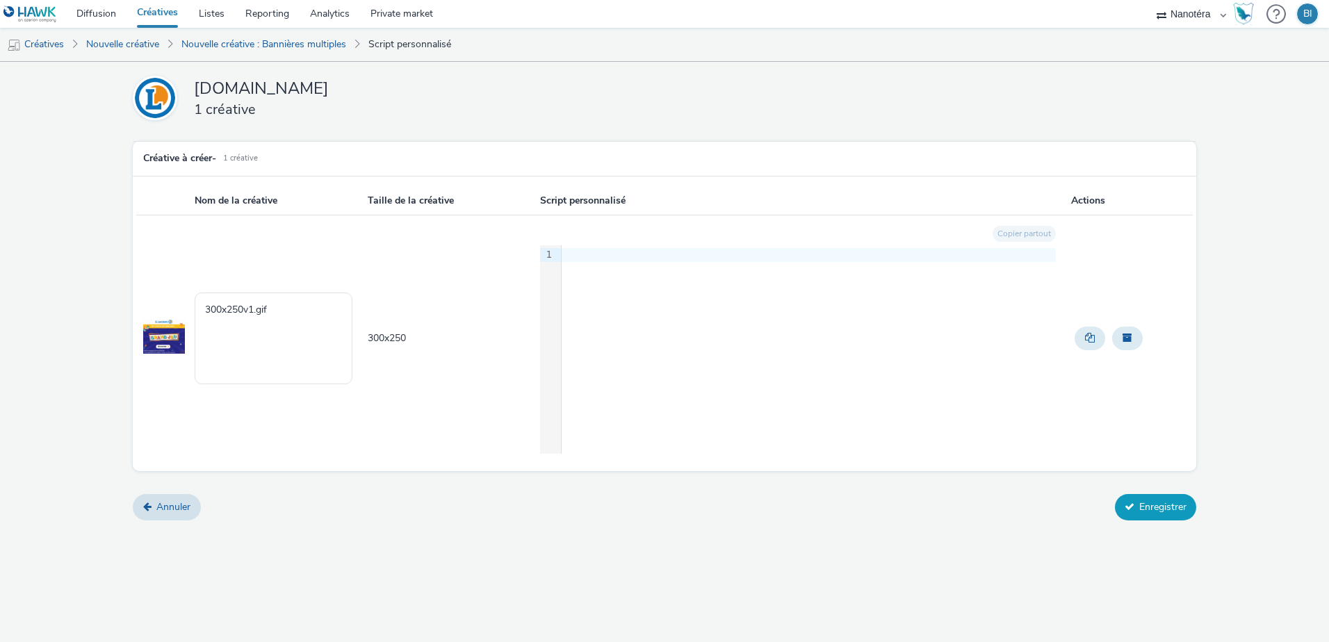
click at [1145, 512] on button "Enregistrer" at bounding box center [1155, 507] width 81 height 26
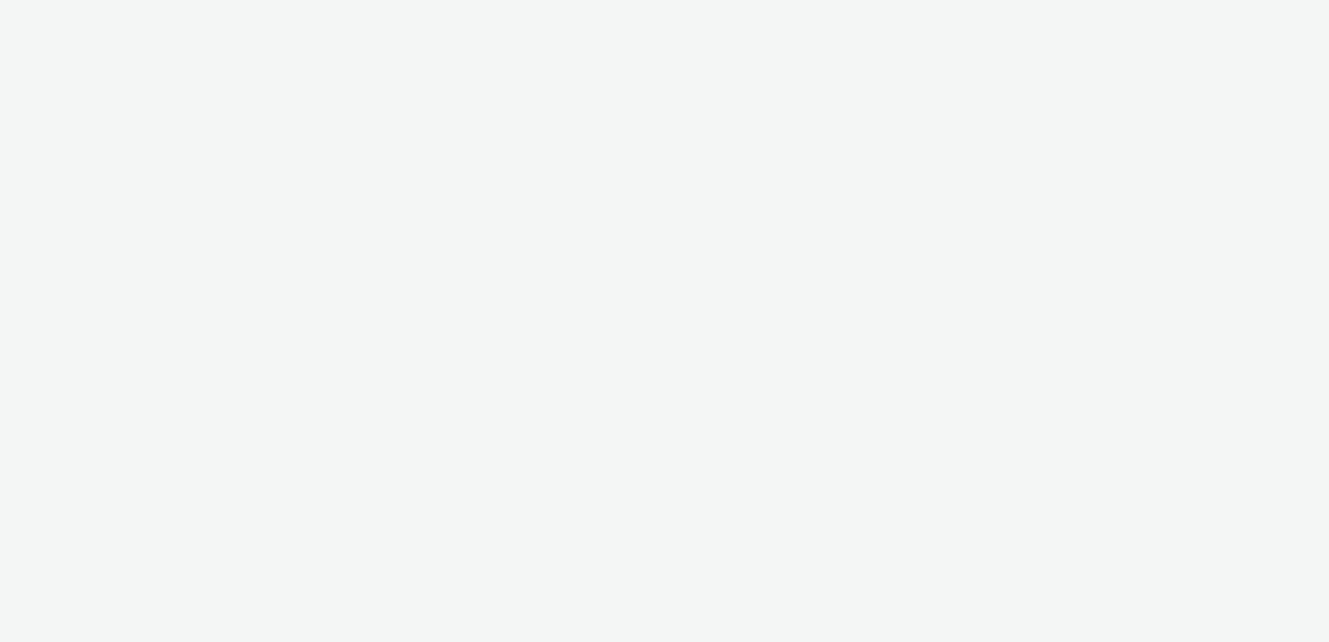
select select "7502541c-291d-438e-9ed0-28cfb675a45a"
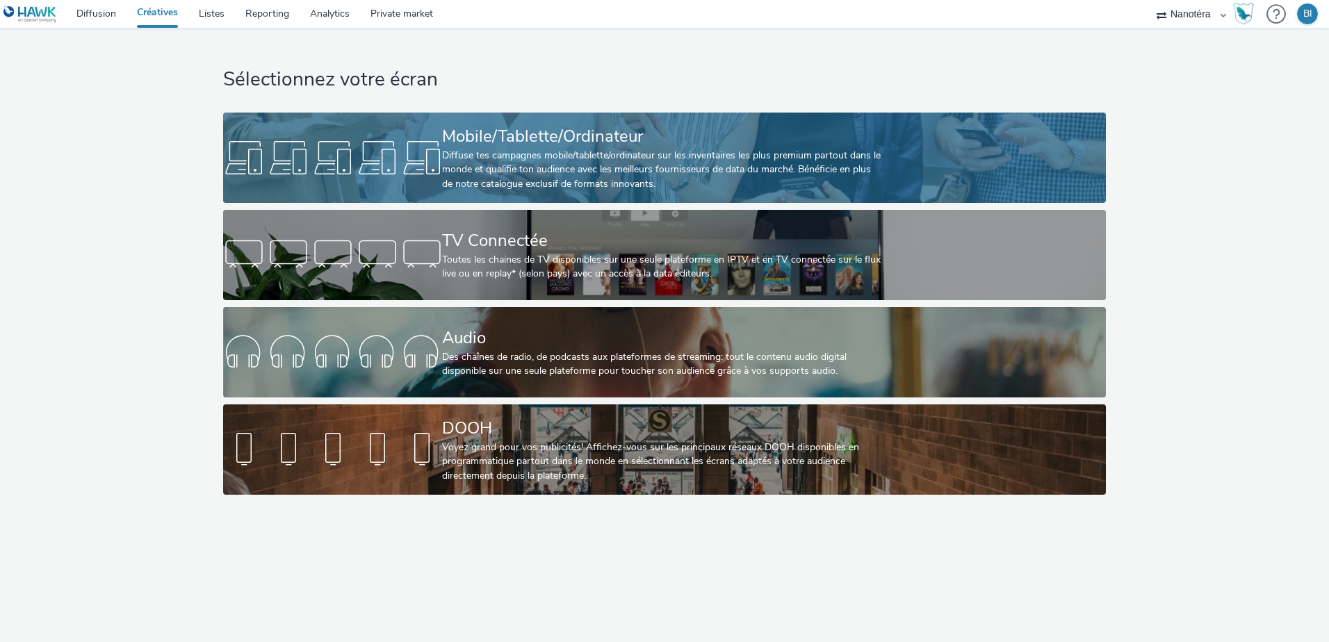
click at [436, 162] on div at bounding box center [332, 158] width 219 height 44
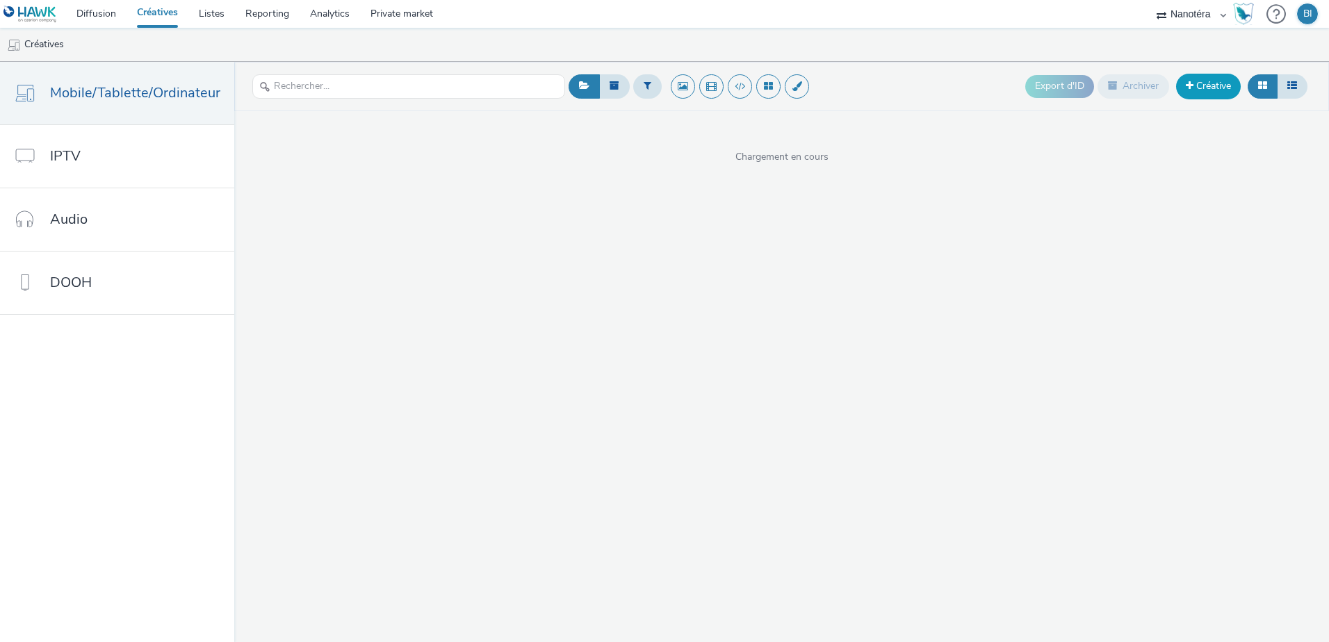
click at [1228, 88] on link "Créative" at bounding box center [1208, 86] width 65 height 25
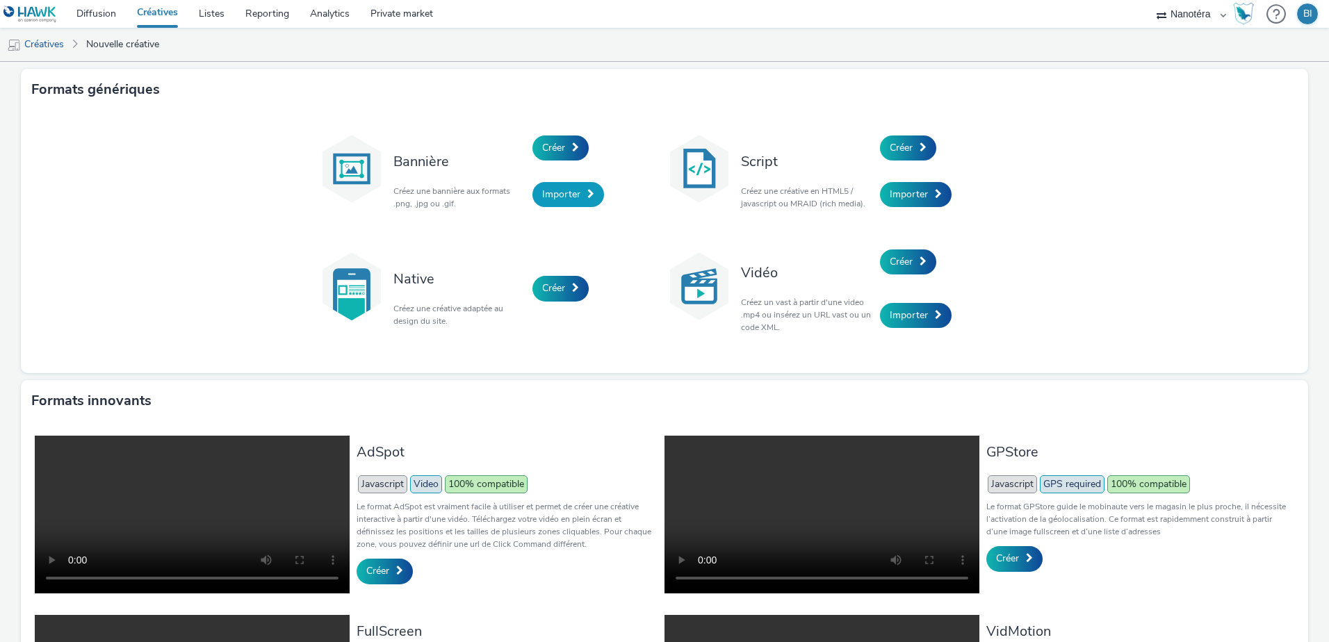
click at [542, 195] on span "Importer" at bounding box center [561, 194] width 38 height 13
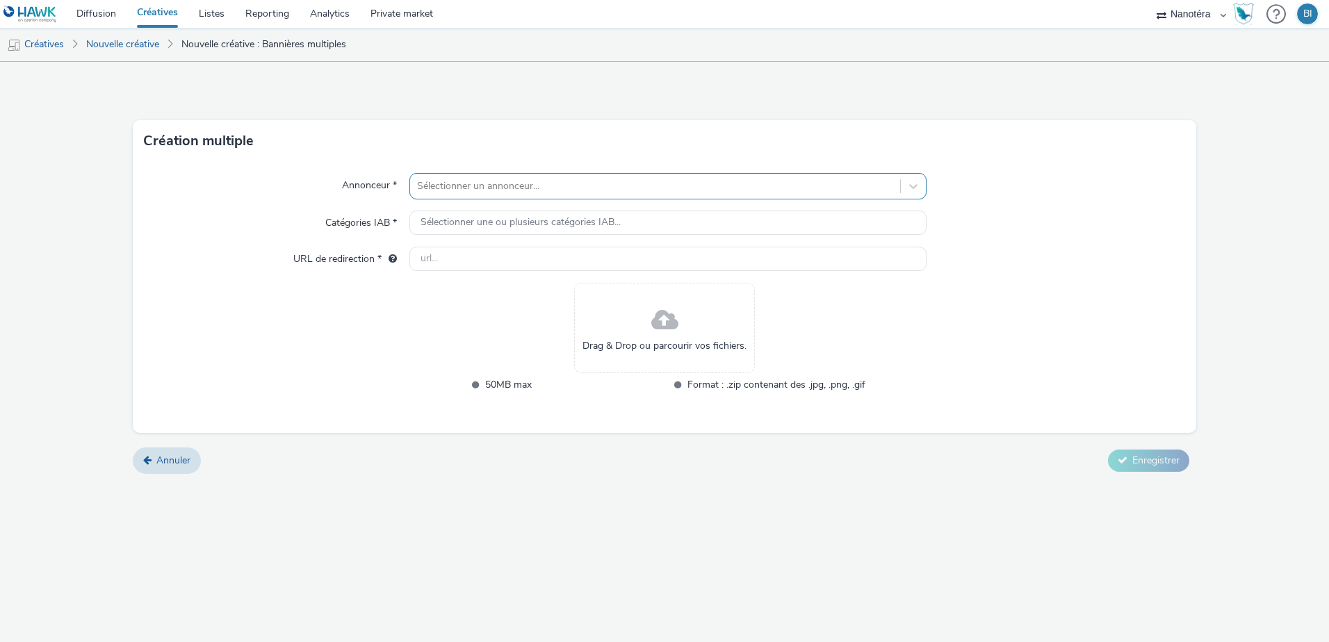
click at [532, 188] on div at bounding box center [655, 186] width 476 height 17
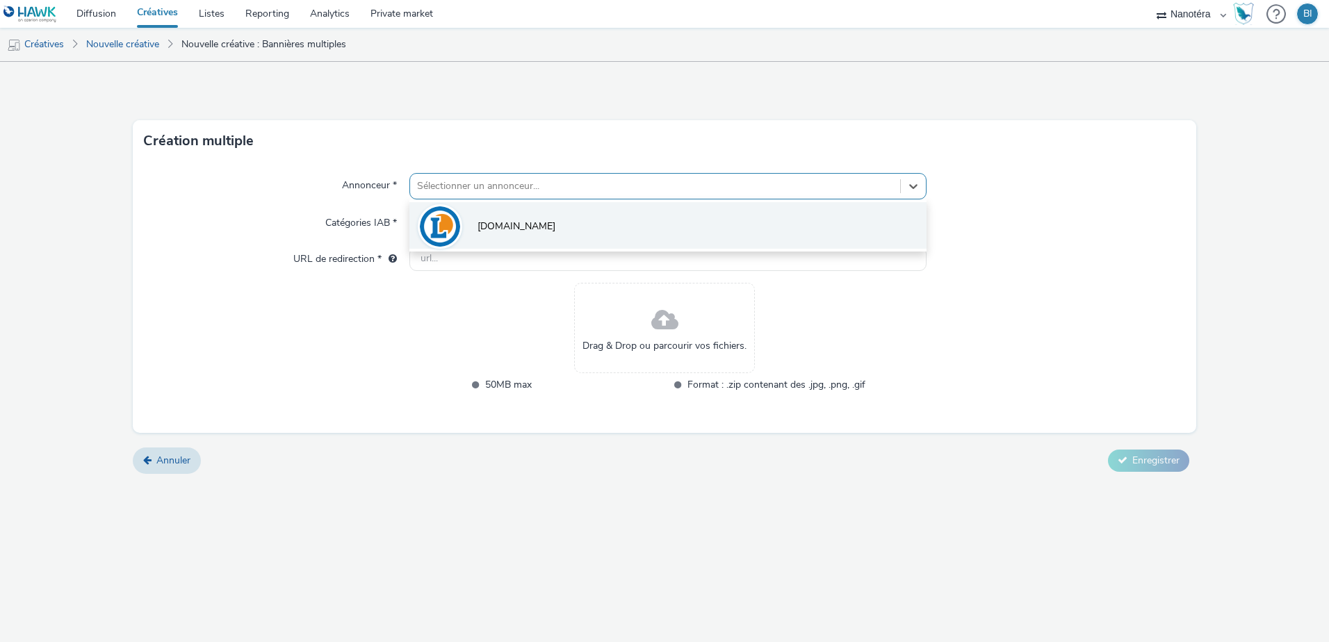
click at [526, 227] on li "[DOMAIN_NAME]" at bounding box center [667, 225] width 517 height 47
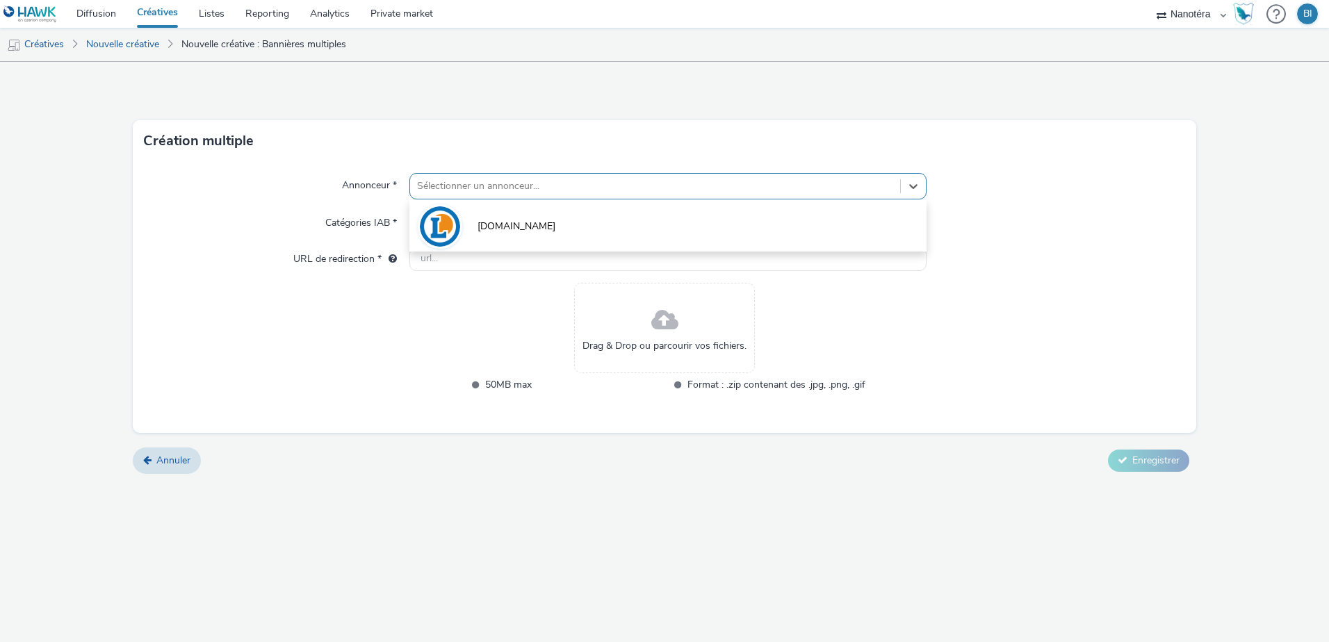
type input "[URL][DOMAIN_NAME]"
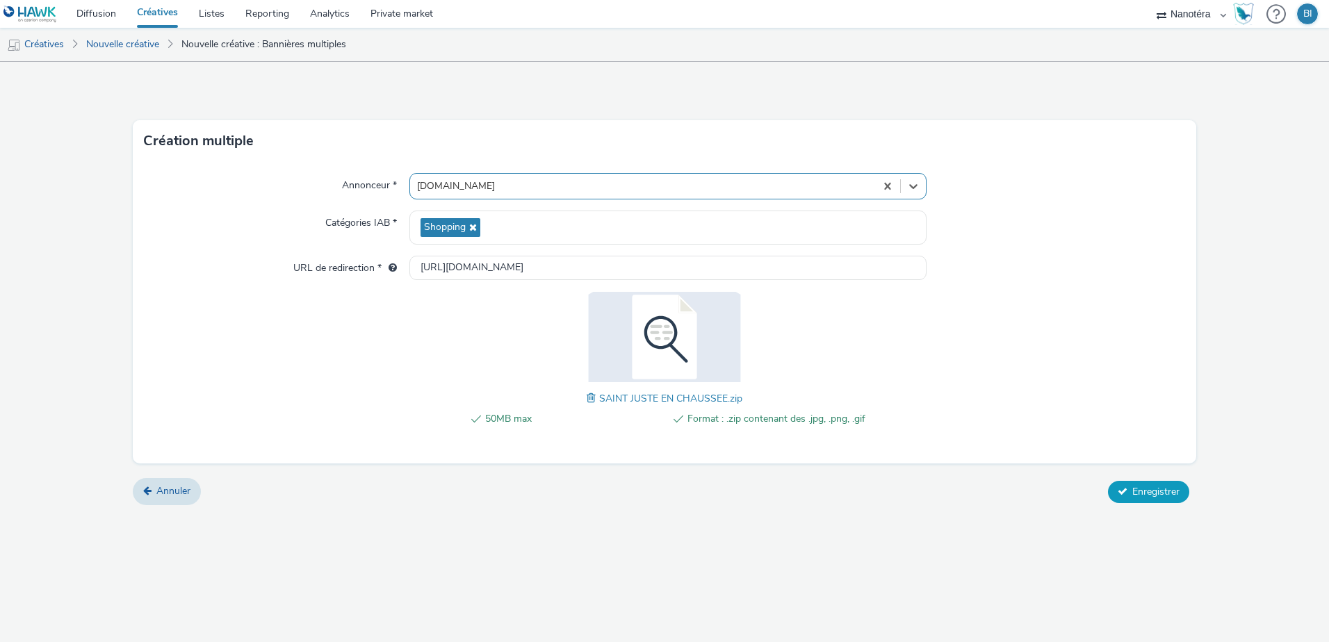
click at [1151, 491] on span "Enregistrer" at bounding box center [1155, 491] width 47 height 13
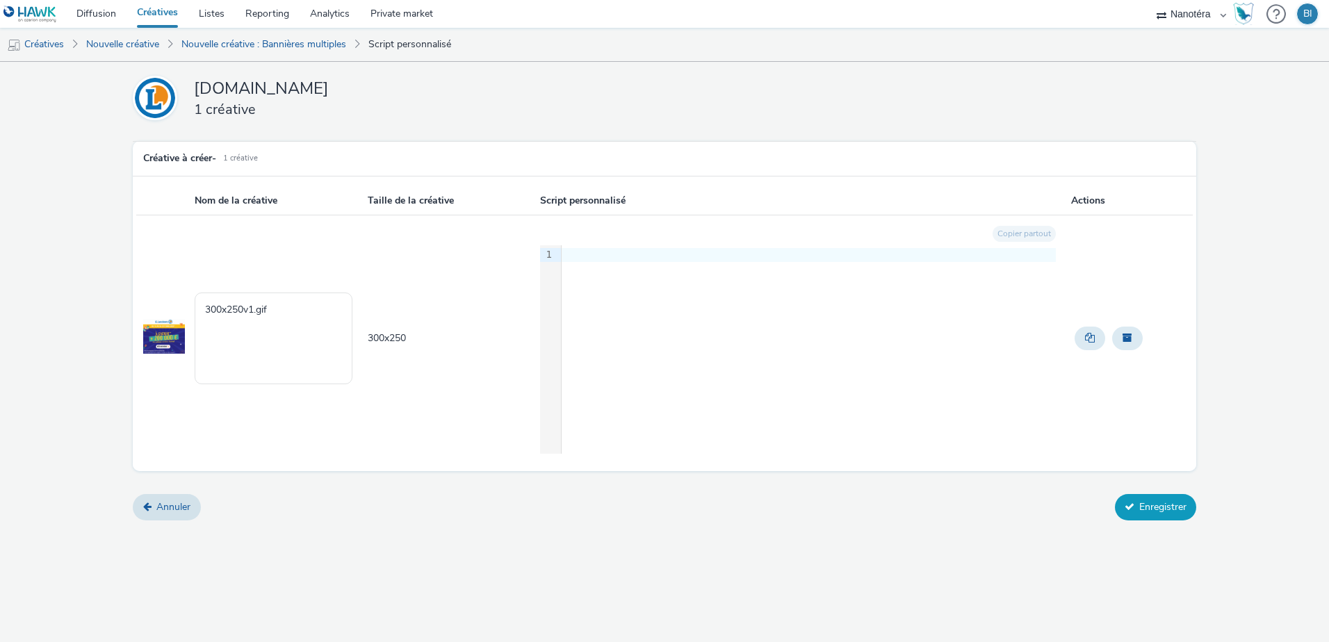
click at [1147, 503] on button "Enregistrer" at bounding box center [1155, 507] width 81 height 26
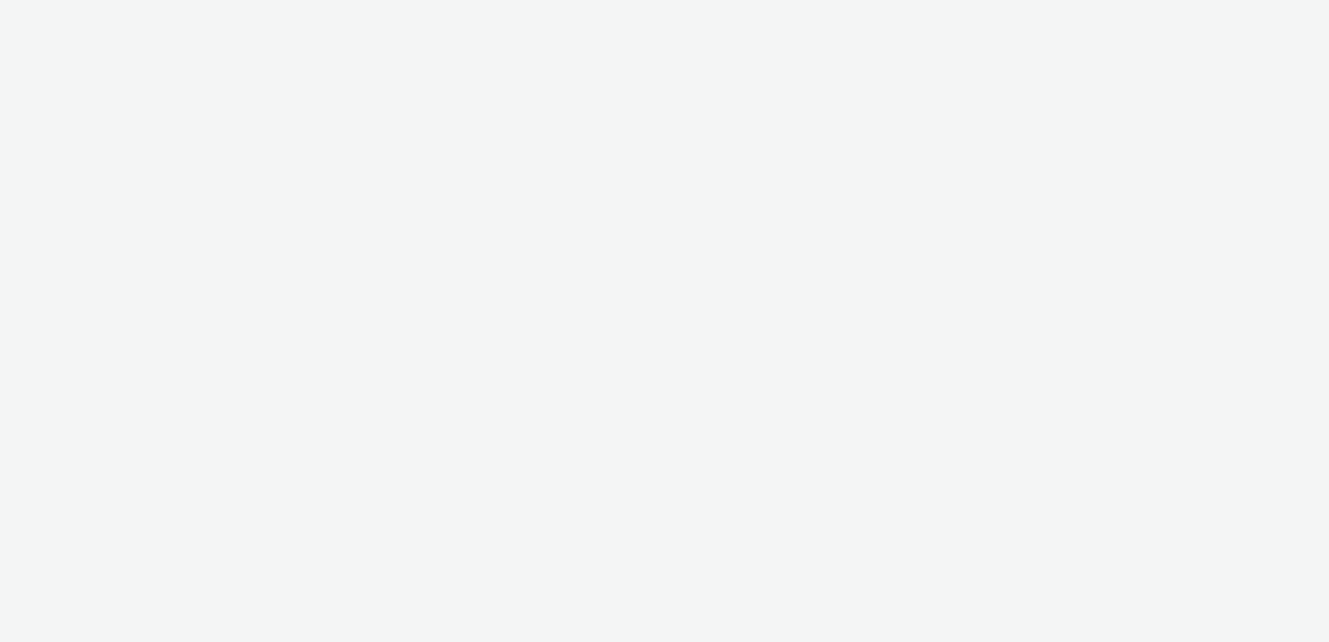
select select "7502541c-291d-438e-9ed0-28cfb675a45a"
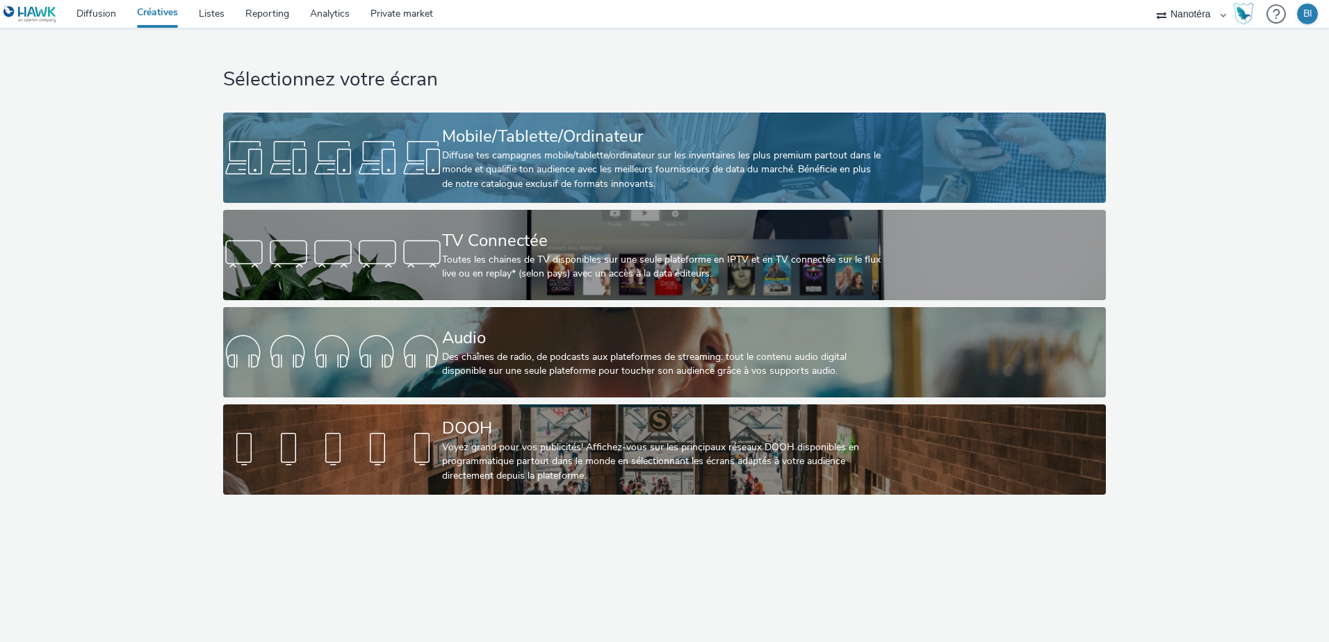
click at [583, 163] on div "Diffuse tes campagnes mobile/tablette/ordinateur sur les inventaires les plus p…" at bounding box center [661, 170] width 439 height 42
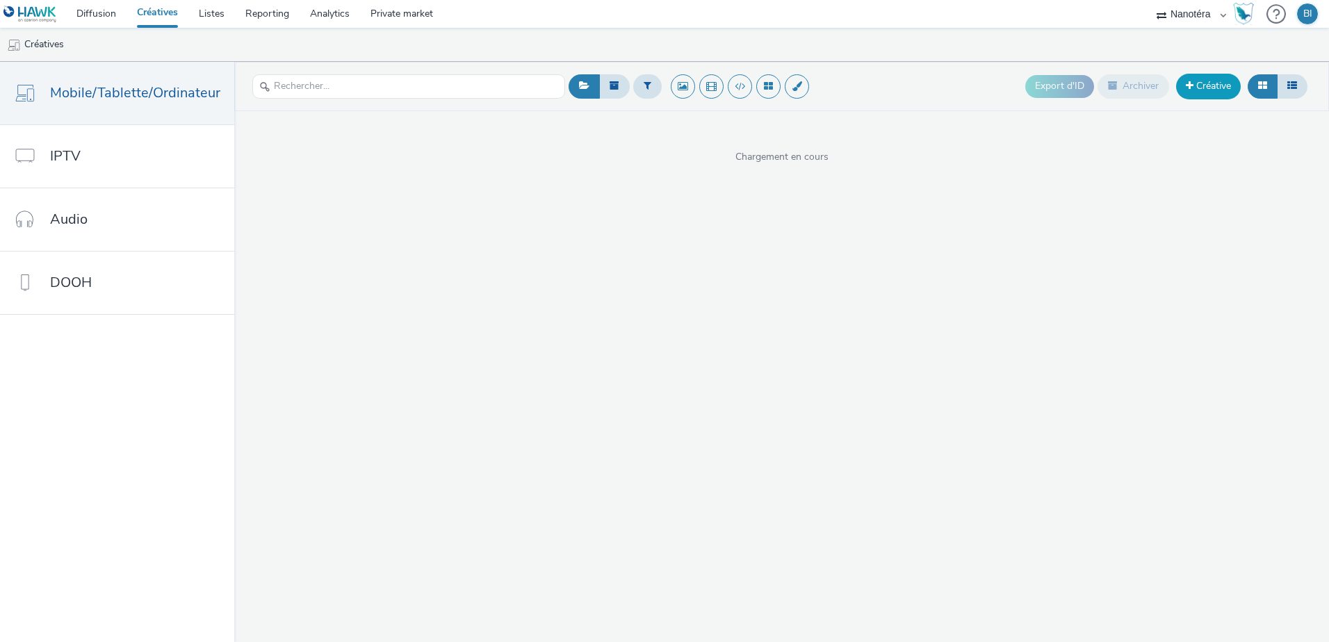
click at [1189, 89] on span at bounding box center [1190, 86] width 8 height 10
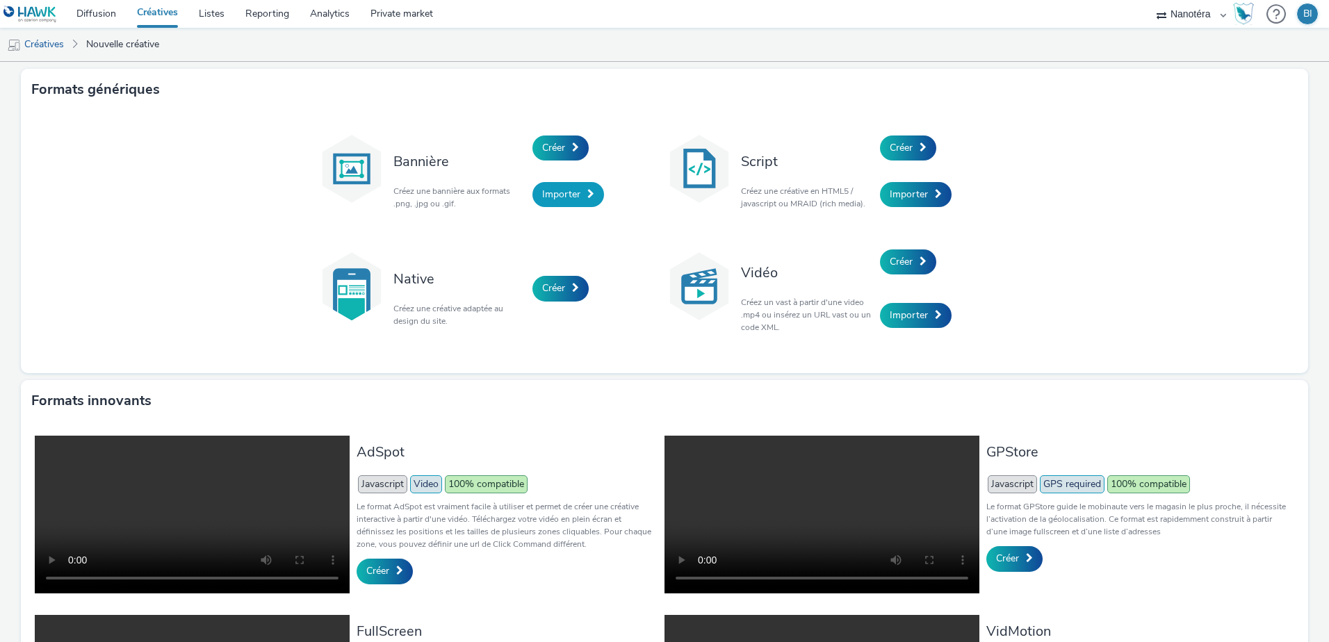
click at [562, 193] on span "Importer" at bounding box center [561, 194] width 38 height 13
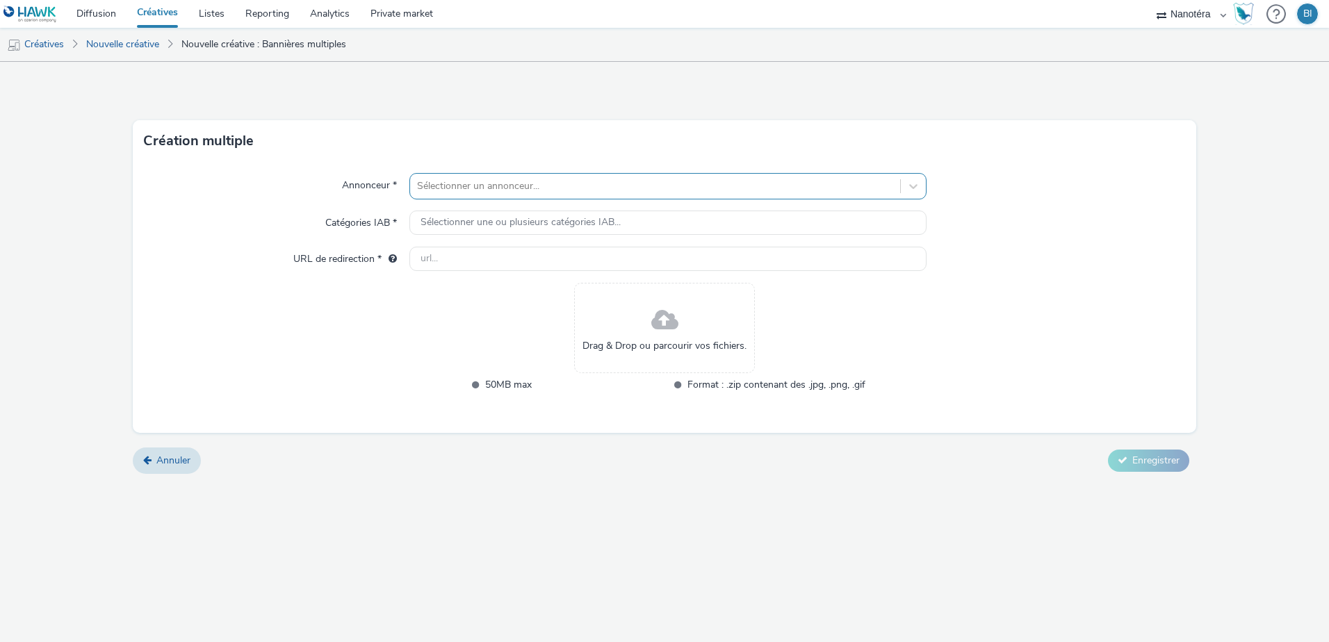
click at [546, 192] on div at bounding box center [655, 186] width 476 height 17
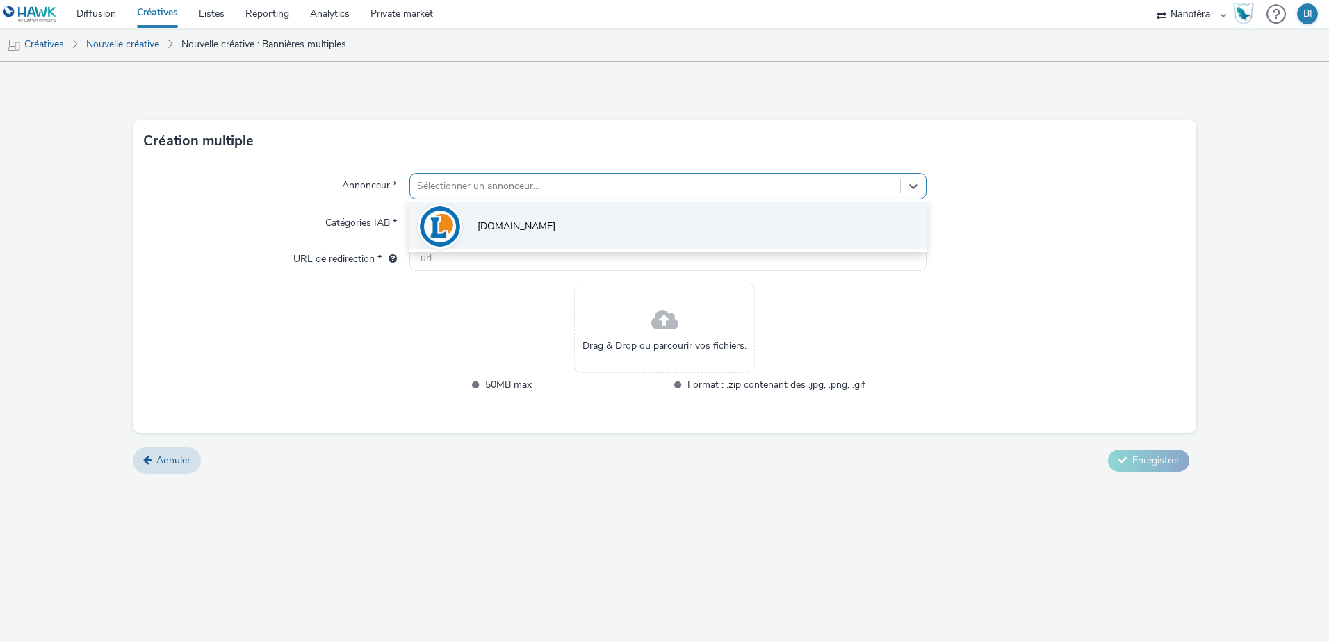
click at [526, 225] on li "[DOMAIN_NAME]" at bounding box center [667, 225] width 517 height 47
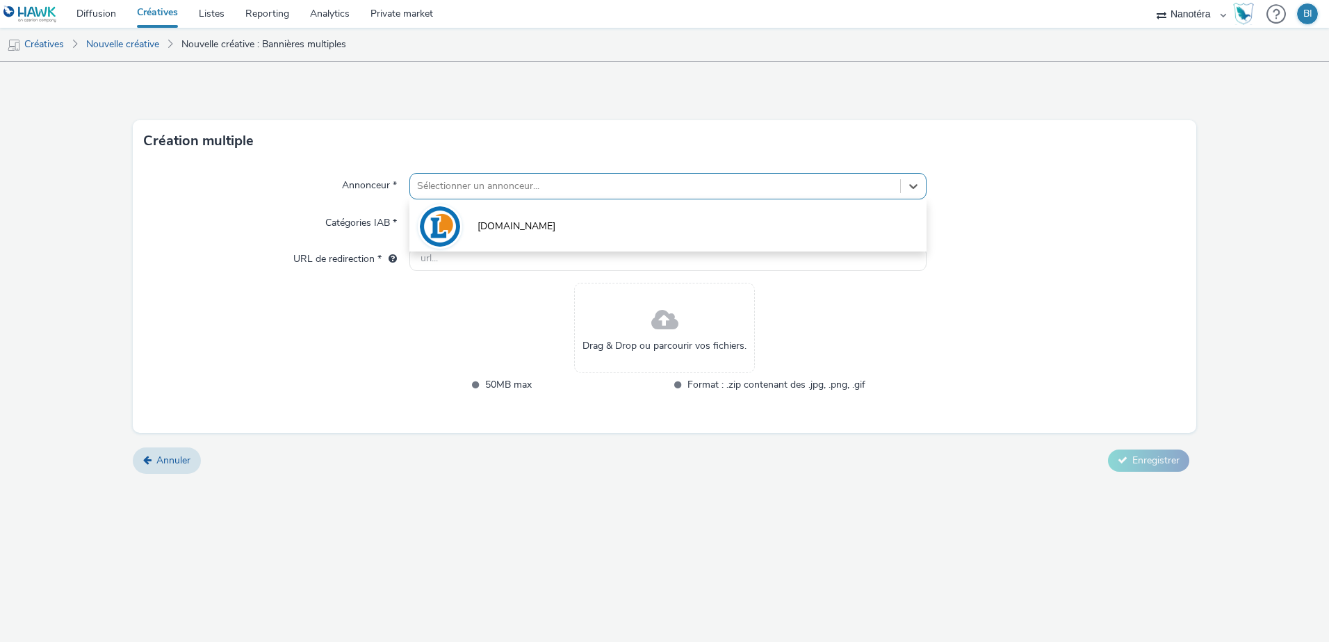
type input "[URL][DOMAIN_NAME]"
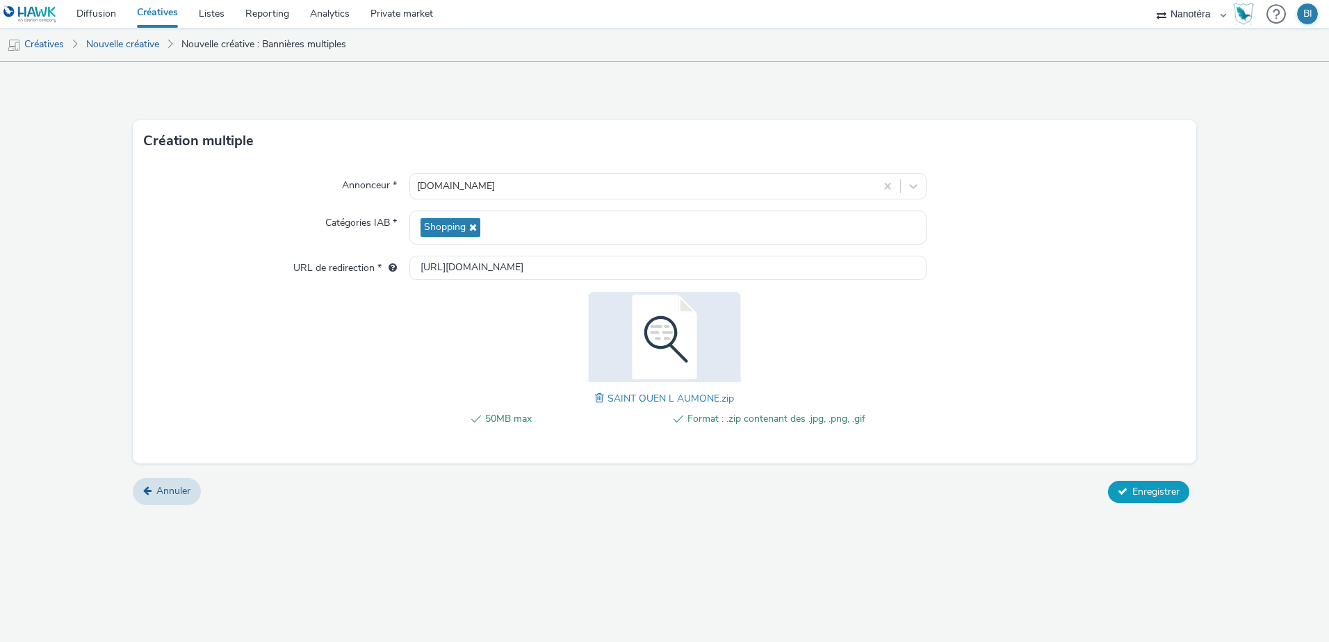
click at [1134, 495] on span "Enregistrer" at bounding box center [1155, 491] width 47 height 13
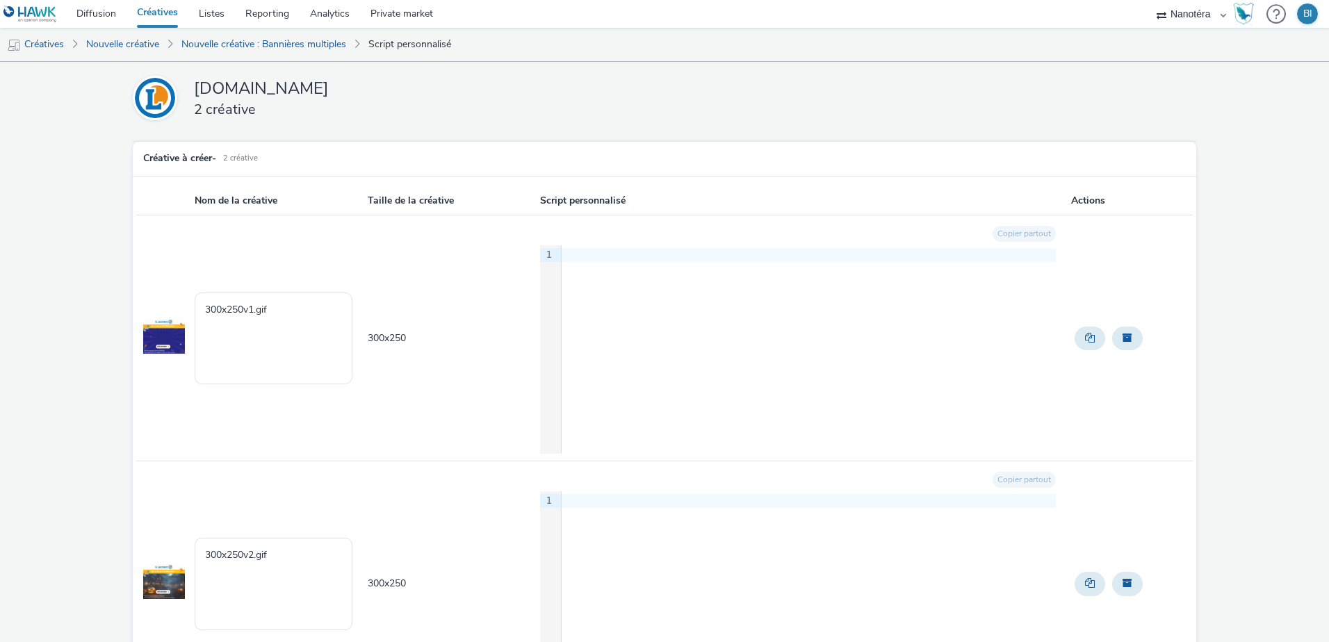
scroll to position [131, 0]
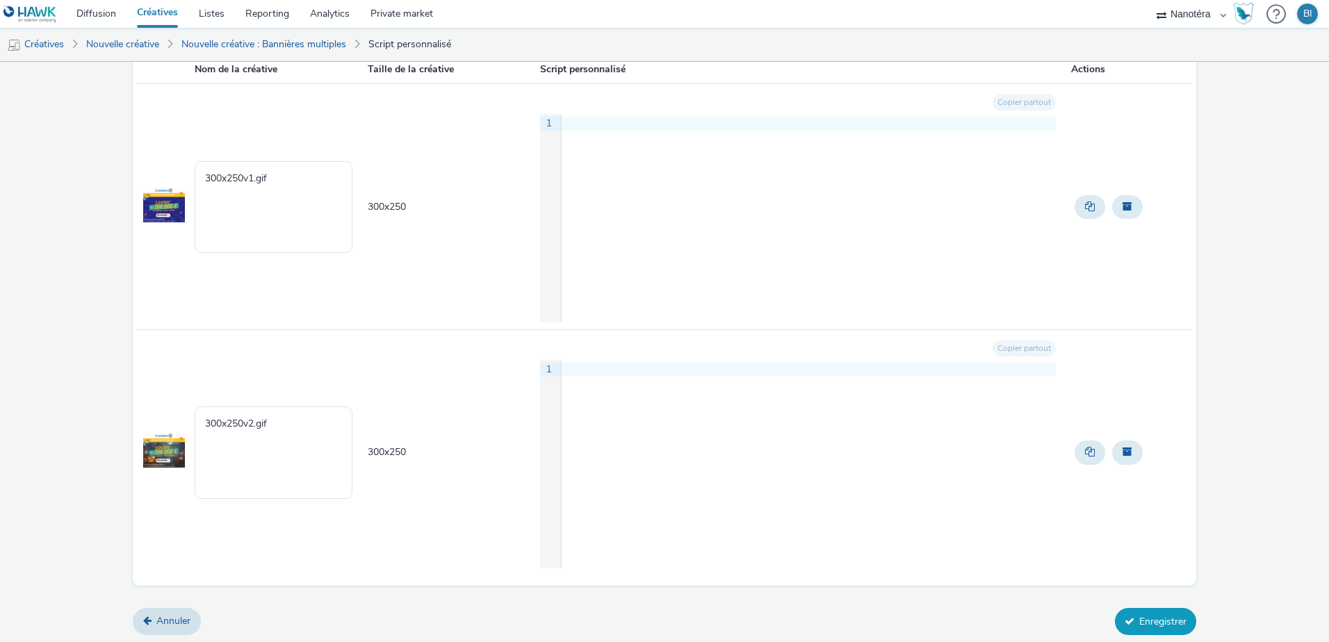
click at [1127, 622] on button "Enregistrer" at bounding box center [1155, 621] width 81 height 26
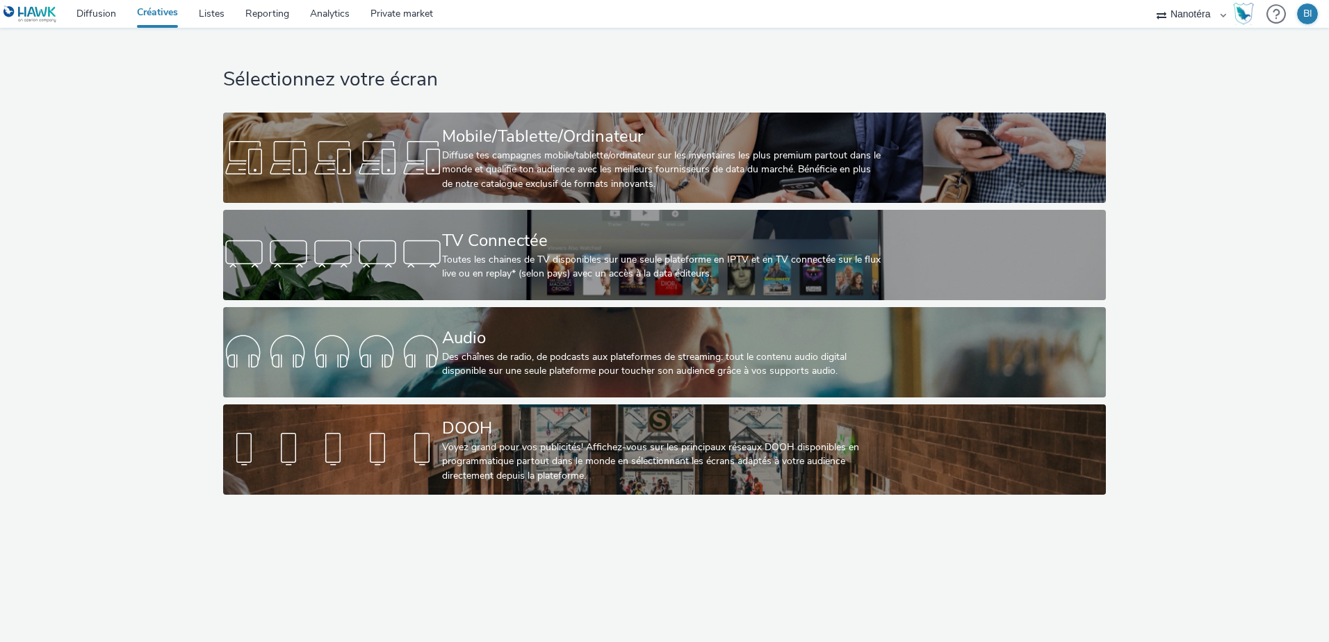
select select "7502541c-291d-438e-9ed0-28cfb675a45a"
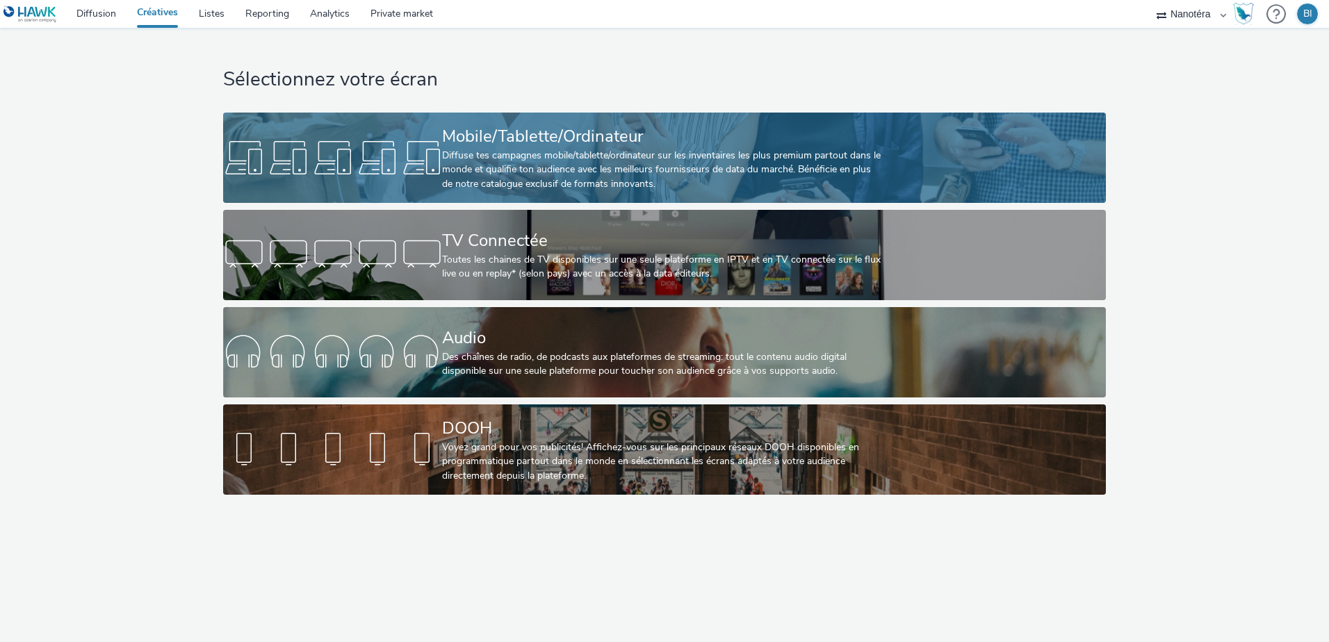
click at [464, 163] on div "Diffuse tes campagnes mobile/tablette/ordinateur sur les inventaires les plus p…" at bounding box center [661, 170] width 439 height 42
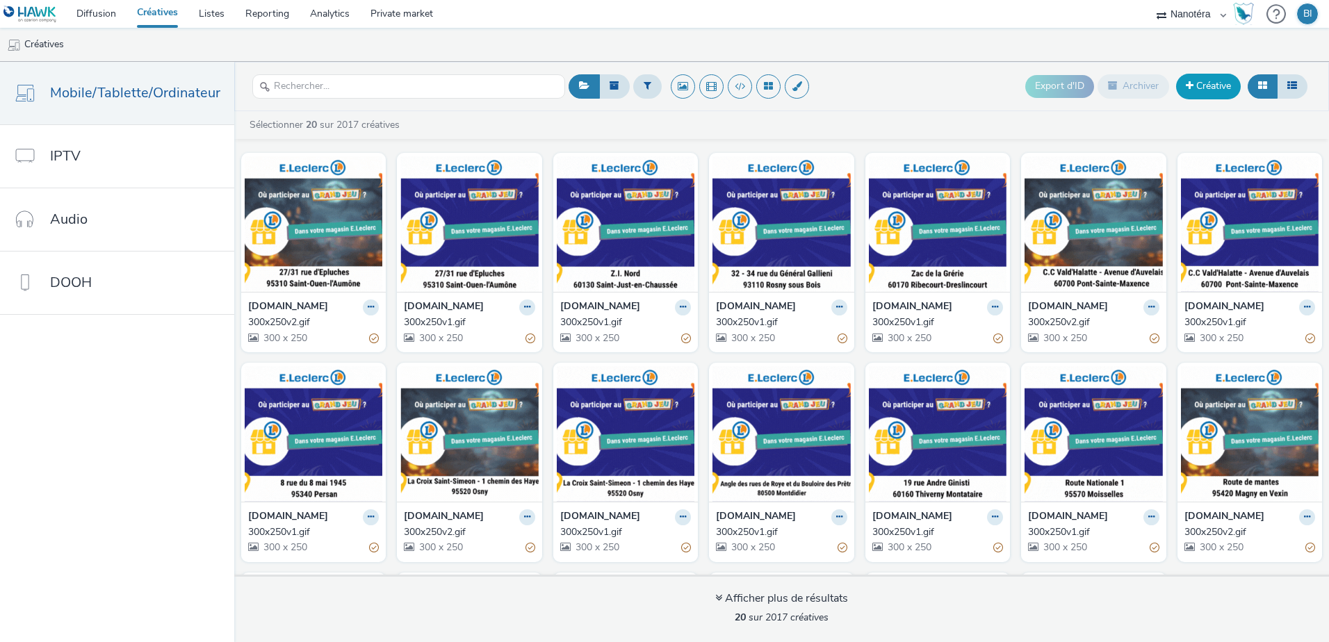
click at [1223, 81] on link "Créative" at bounding box center [1208, 86] width 65 height 25
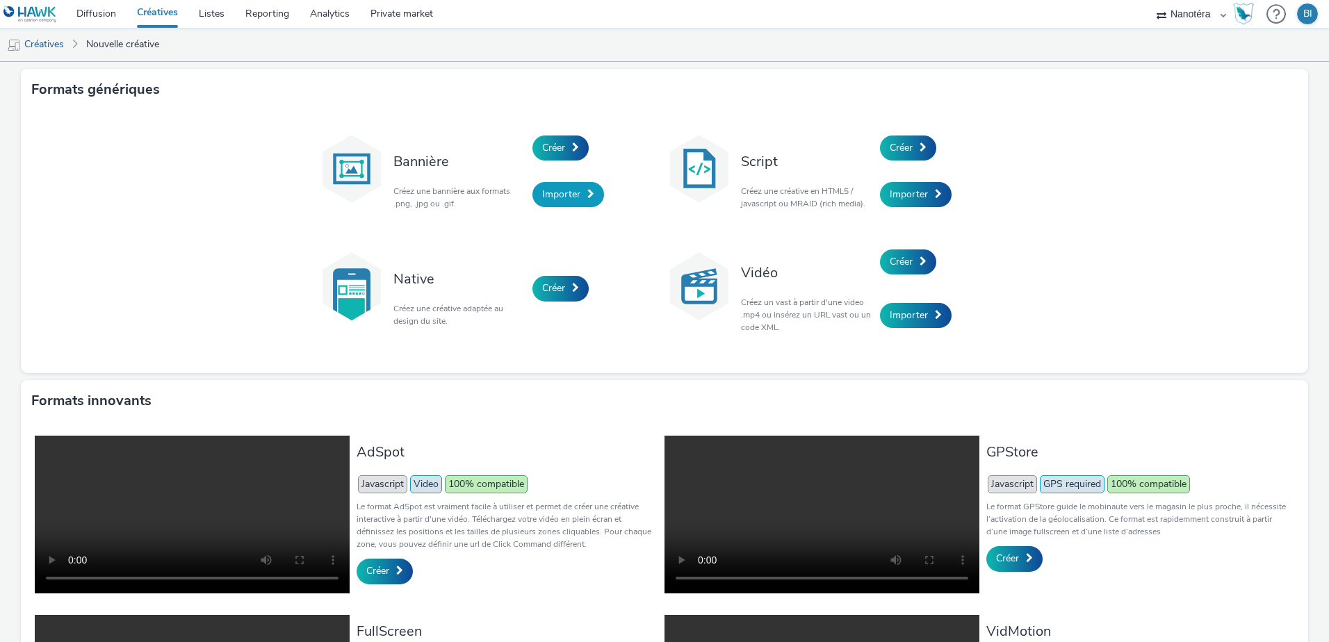
click at [557, 200] on span "Importer" at bounding box center [561, 194] width 38 height 13
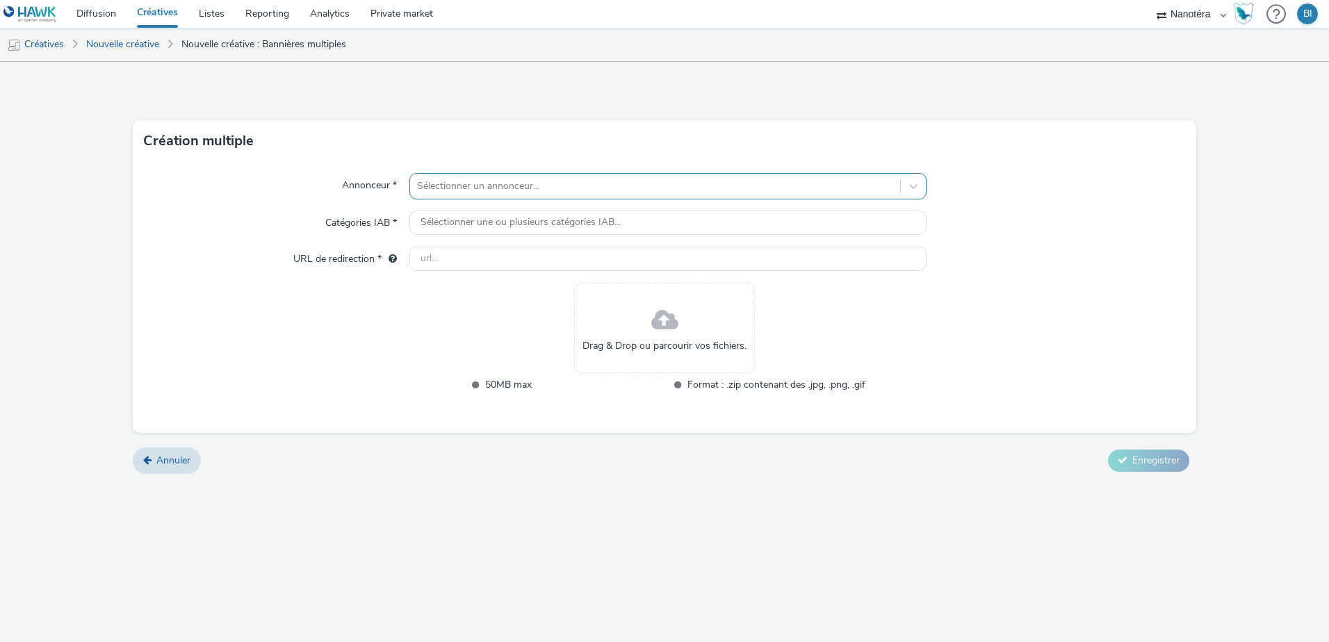
click at [511, 184] on div at bounding box center [655, 186] width 476 height 17
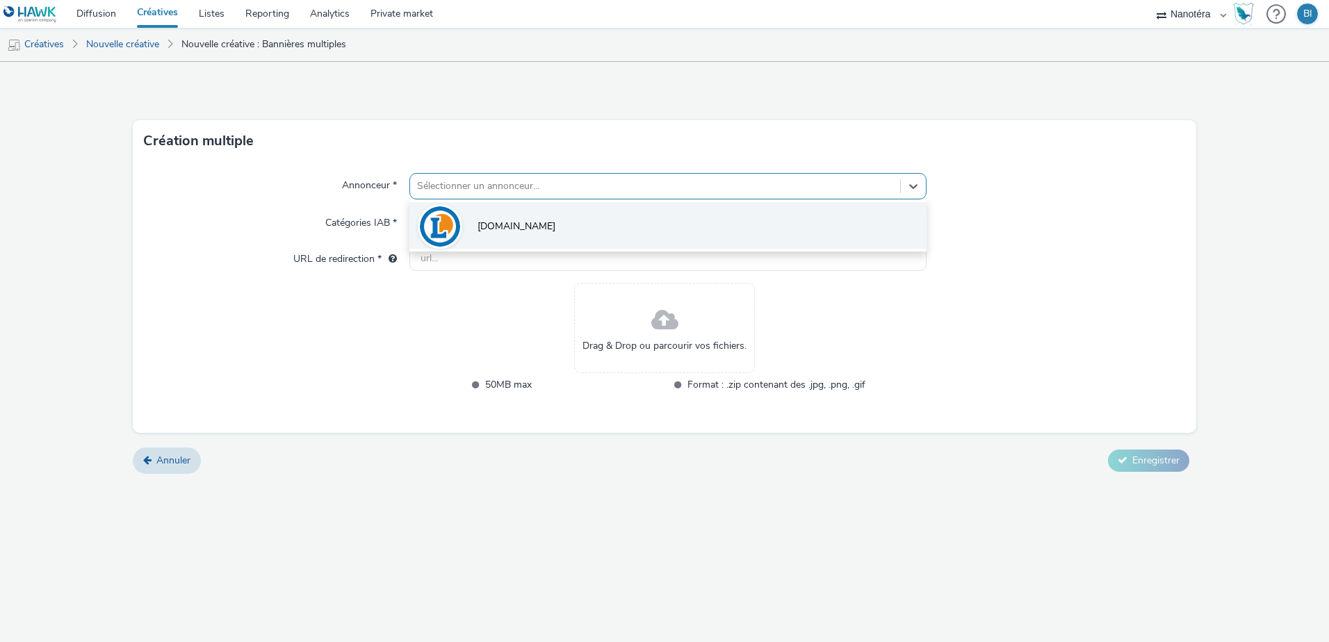
click at [502, 220] on span "[DOMAIN_NAME]" at bounding box center [517, 227] width 78 height 14
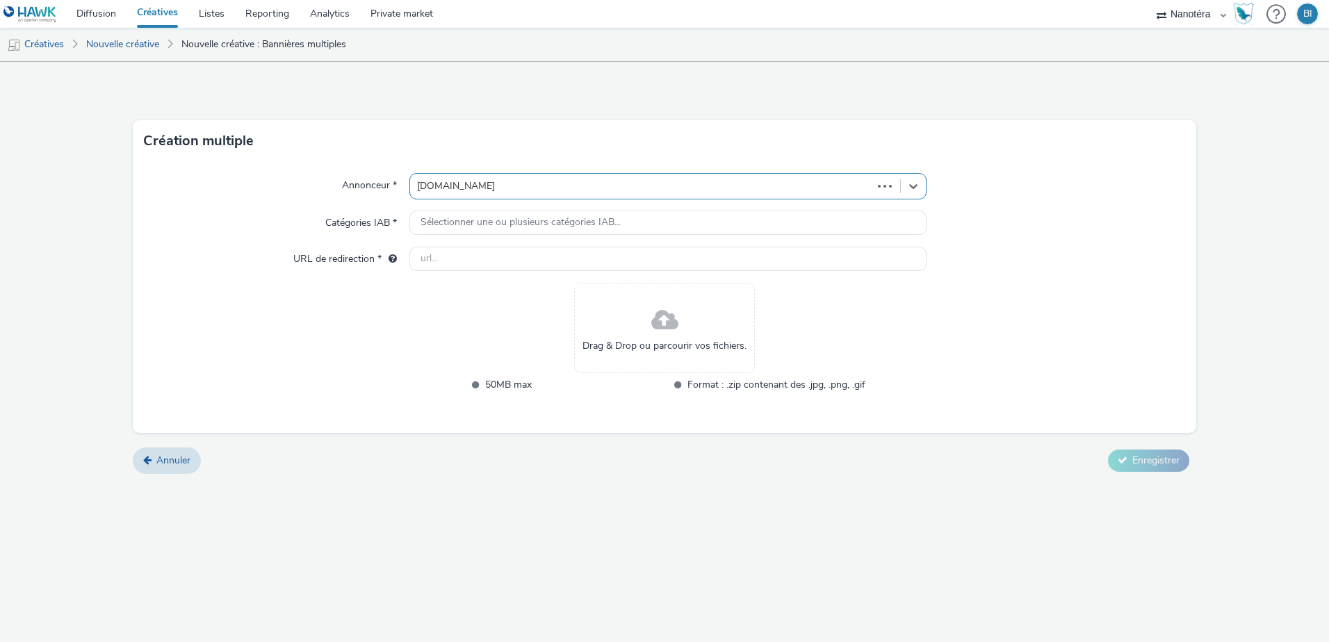
type input "[URL][DOMAIN_NAME]"
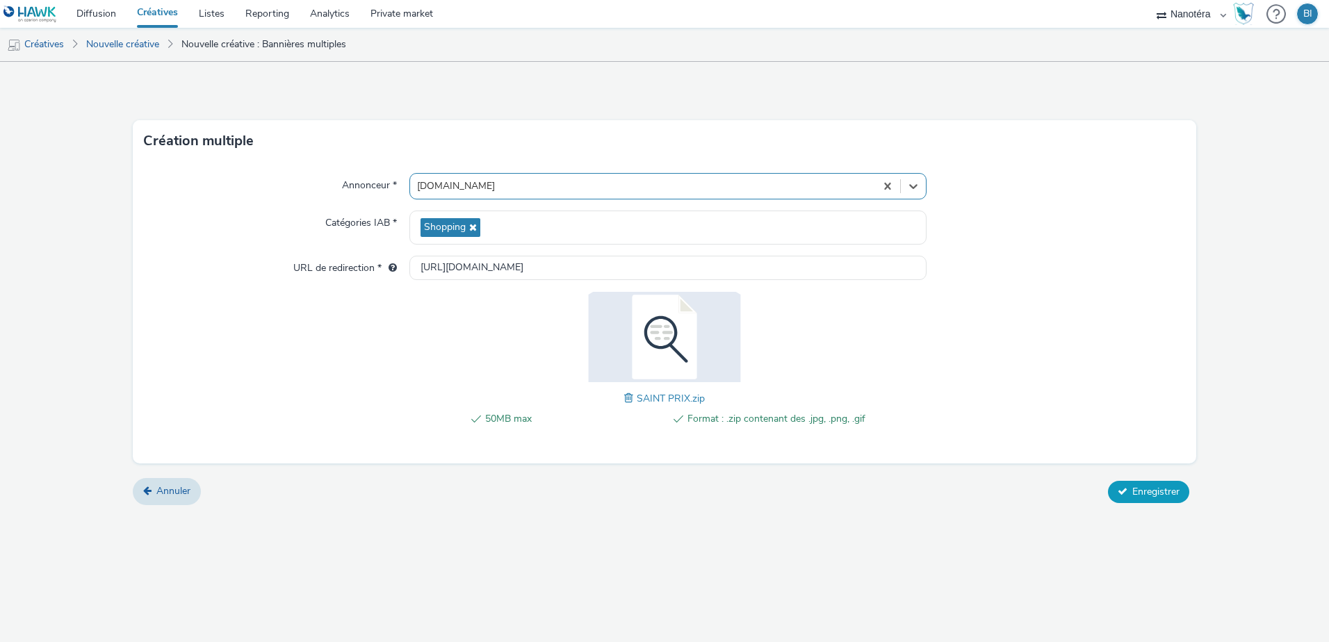
click at [1155, 494] on span "Enregistrer" at bounding box center [1155, 491] width 47 height 13
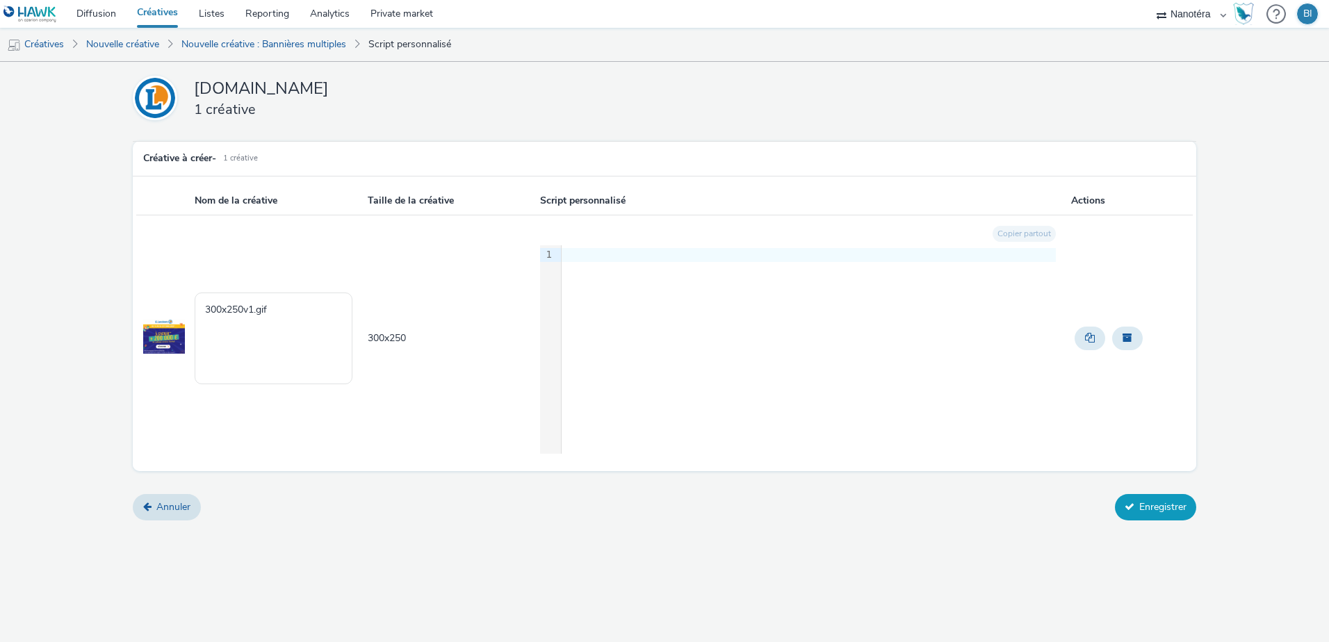
click at [1139, 505] on button "Enregistrer" at bounding box center [1155, 507] width 81 height 26
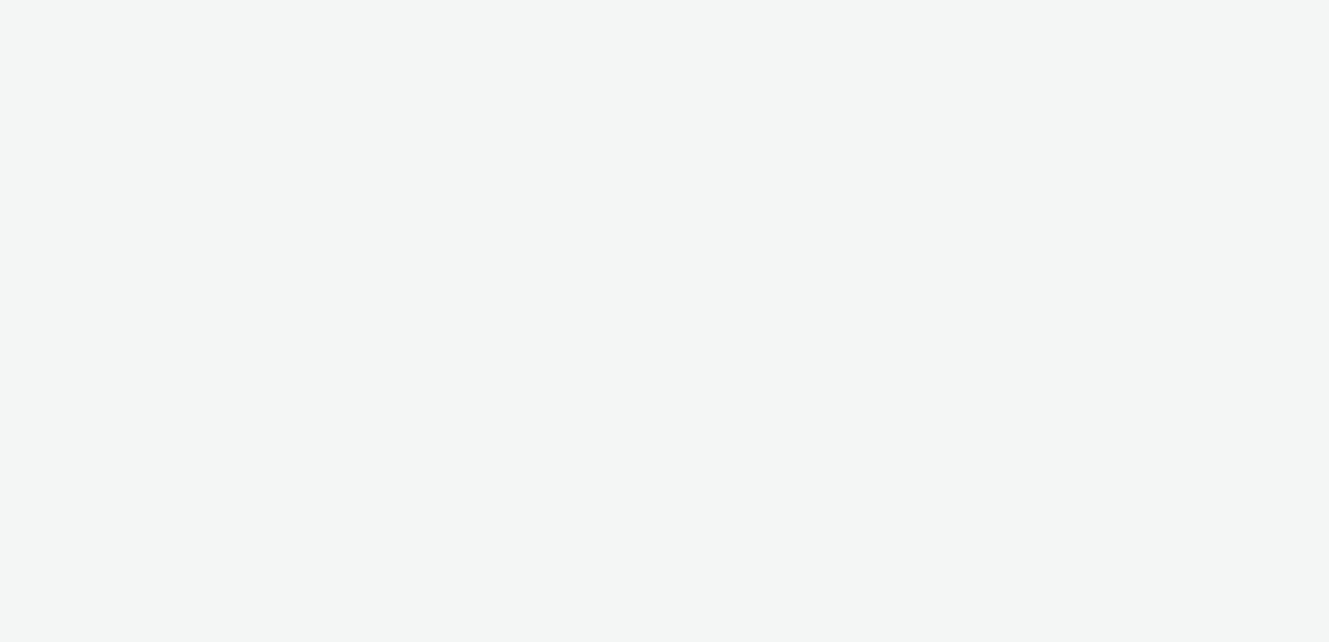
select select "7502541c-291d-438e-9ed0-28cfb675a45a"
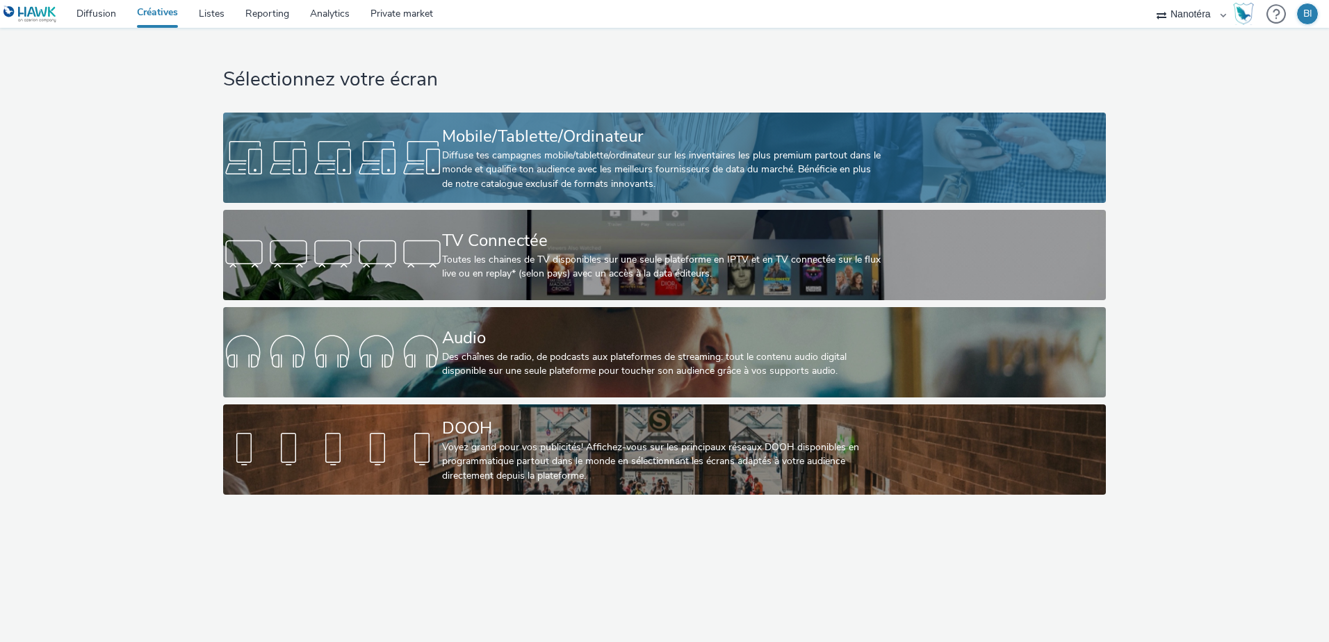
click at [521, 136] on div "Mobile/Tablette/Ordinateur" at bounding box center [661, 136] width 439 height 24
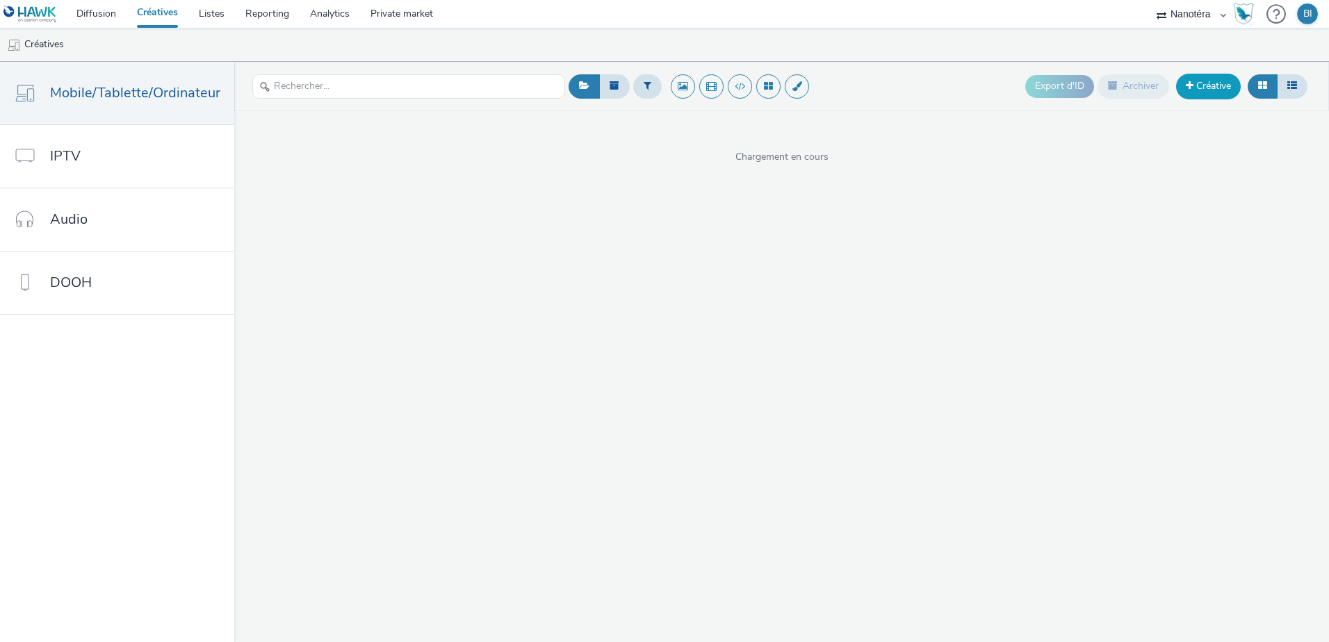
click at [1215, 88] on link "Créative" at bounding box center [1208, 86] width 65 height 25
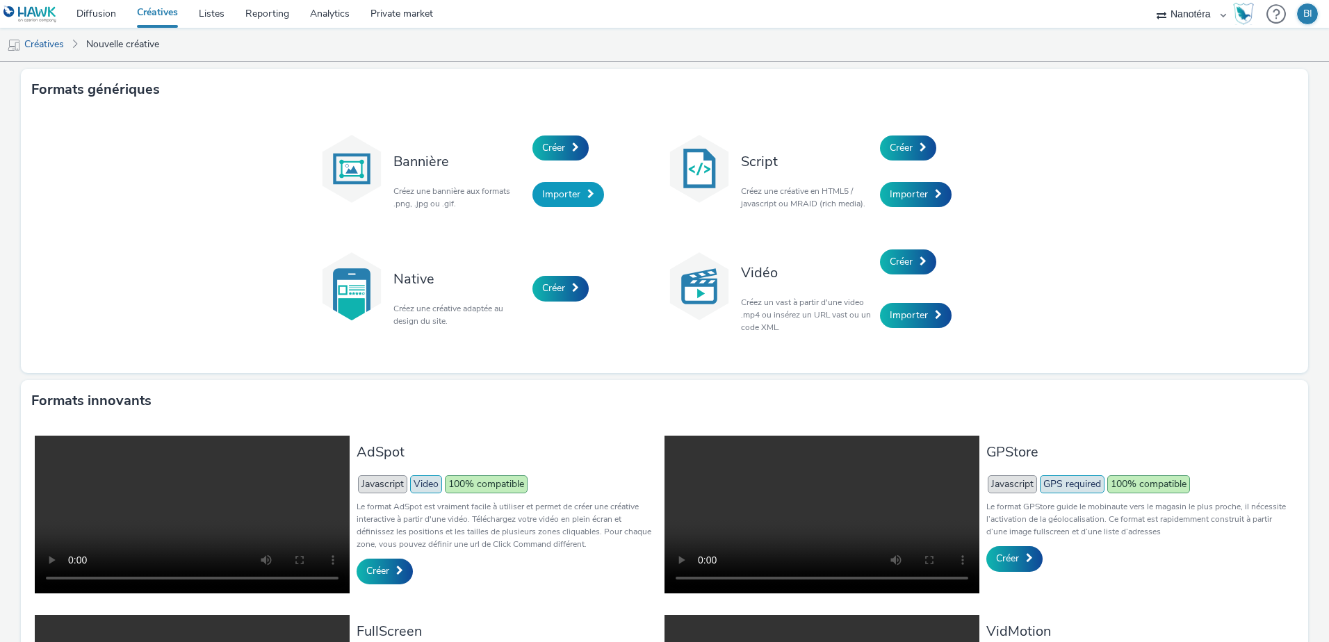
click at [543, 196] on span "Importer" at bounding box center [561, 194] width 38 height 13
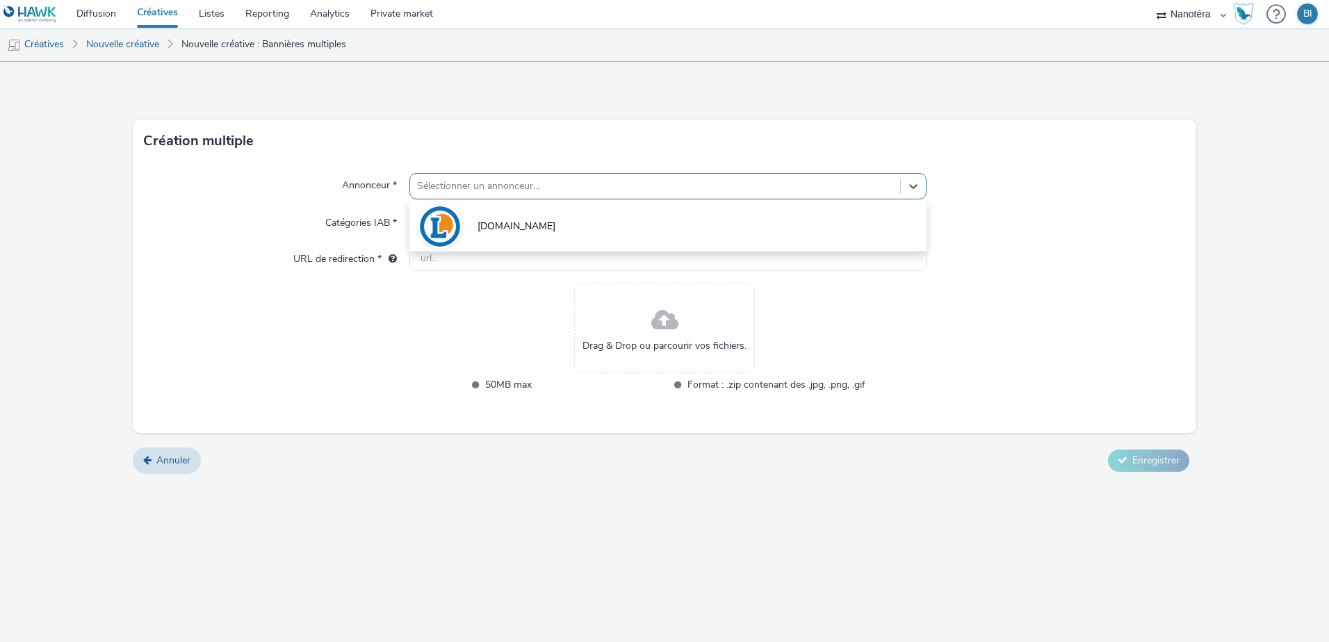
click at [518, 190] on div at bounding box center [655, 186] width 476 height 17
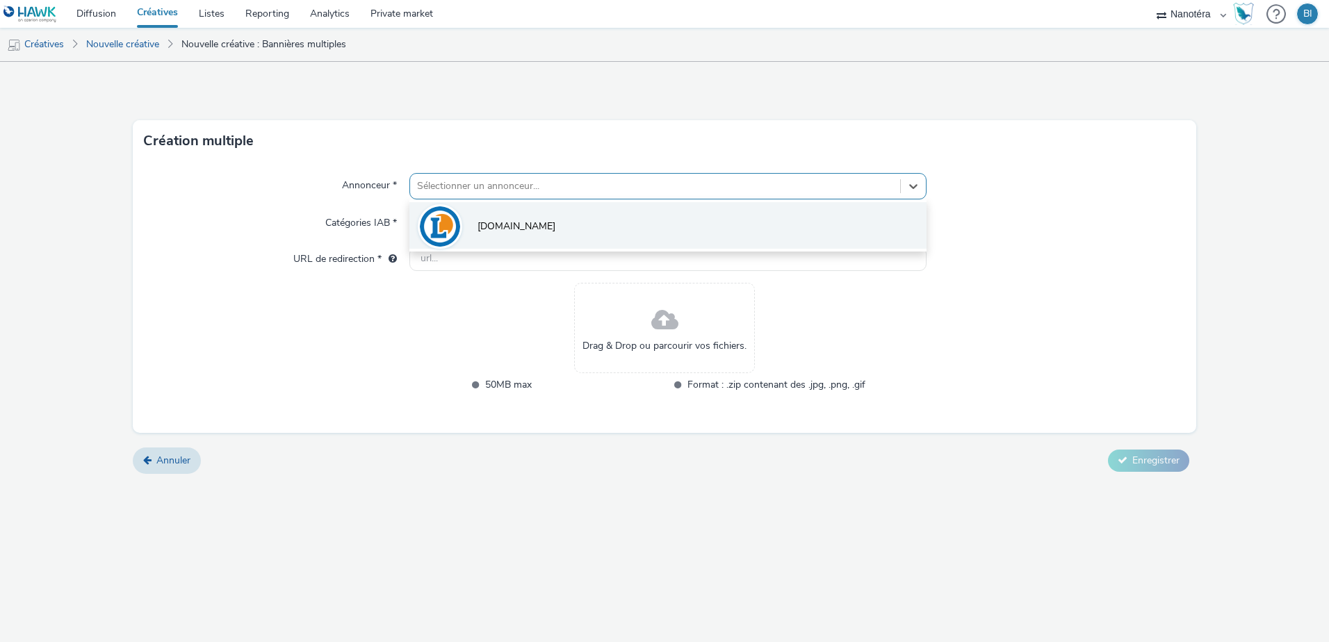
click at [496, 233] on span "[DOMAIN_NAME]" at bounding box center [517, 227] width 78 height 14
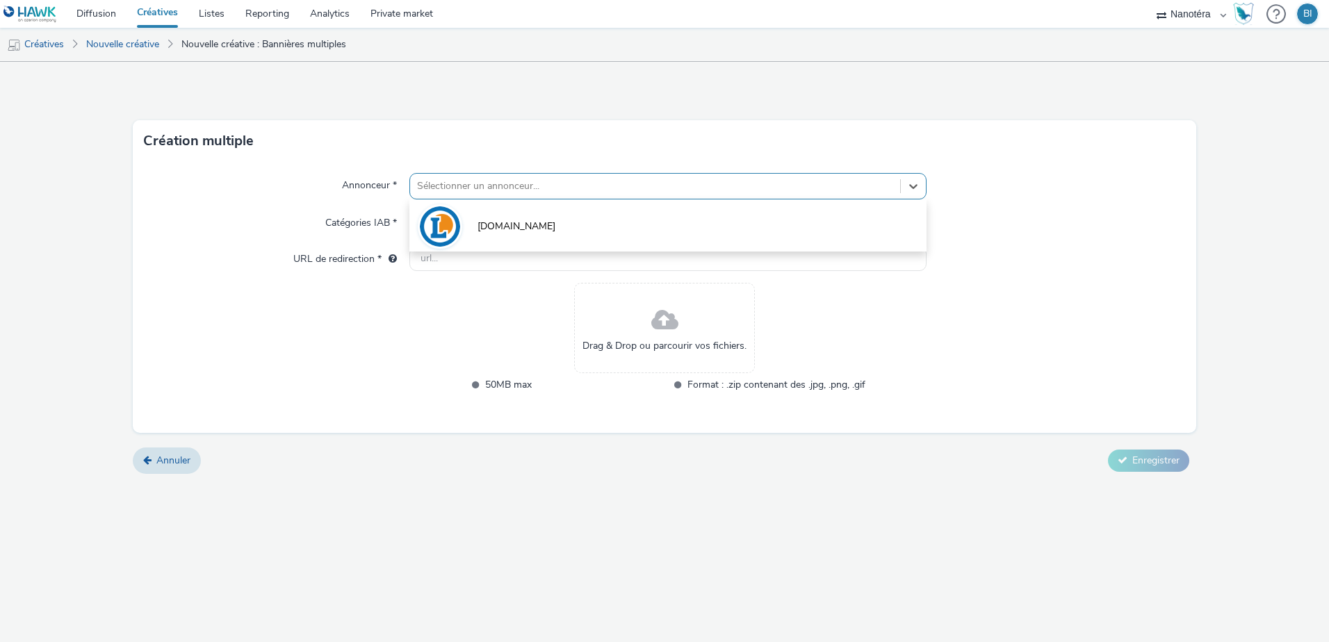
type input "[URL][DOMAIN_NAME]"
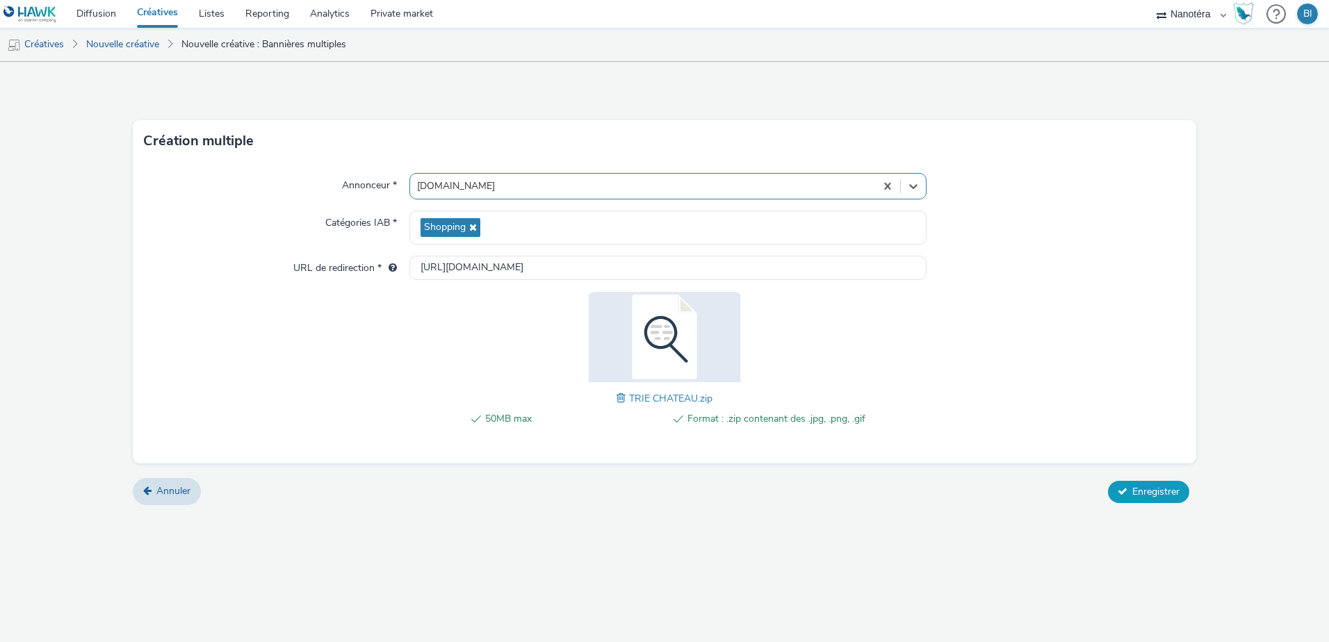
click at [1145, 491] on span "Enregistrer" at bounding box center [1155, 491] width 47 height 13
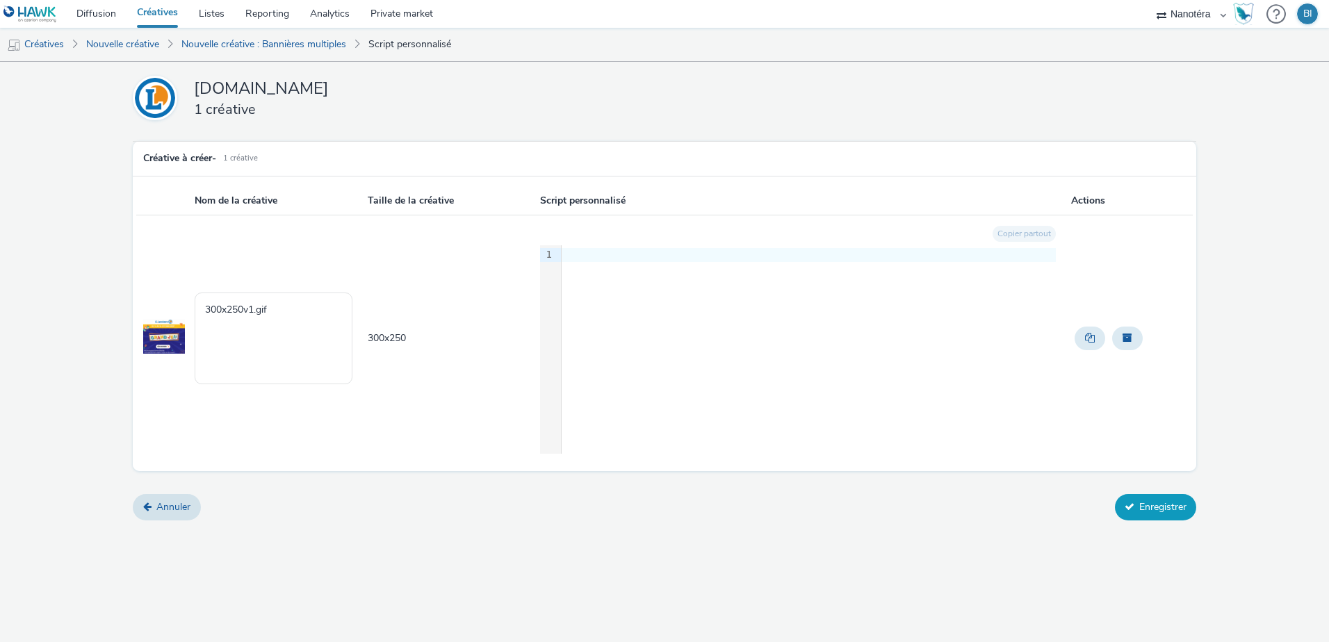
click at [1169, 503] on button "Enregistrer" at bounding box center [1155, 507] width 81 height 26
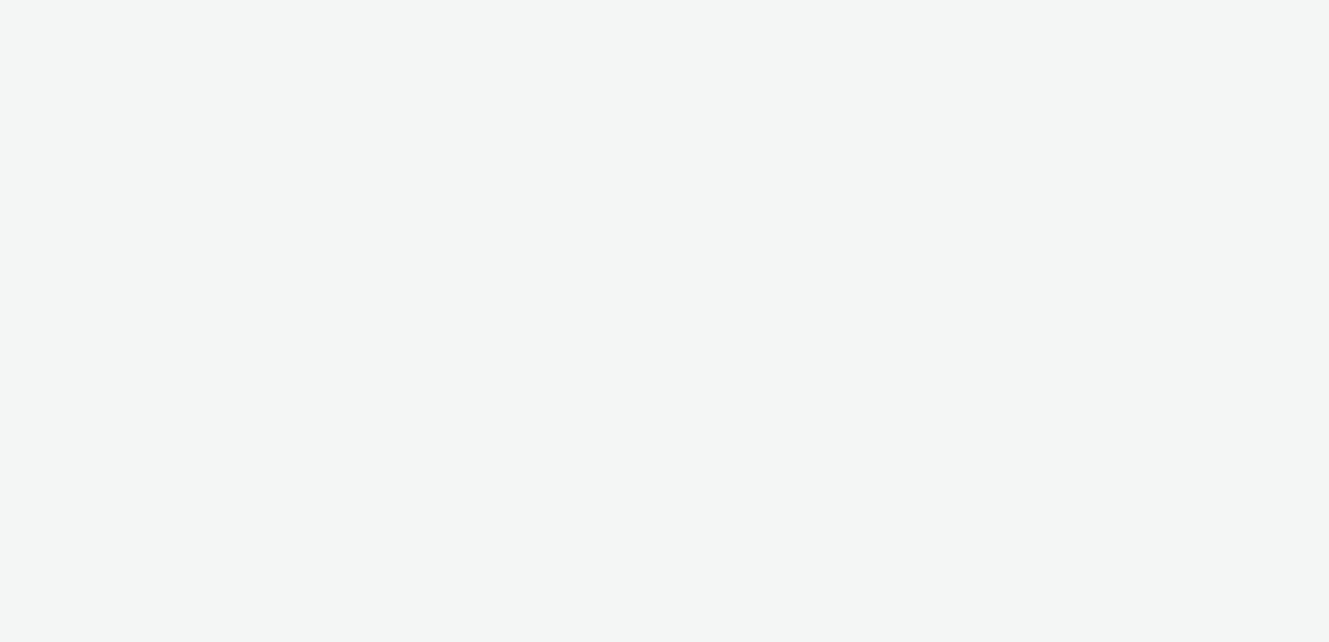
select select "7502541c-291d-438e-9ed0-28cfb675a45a"
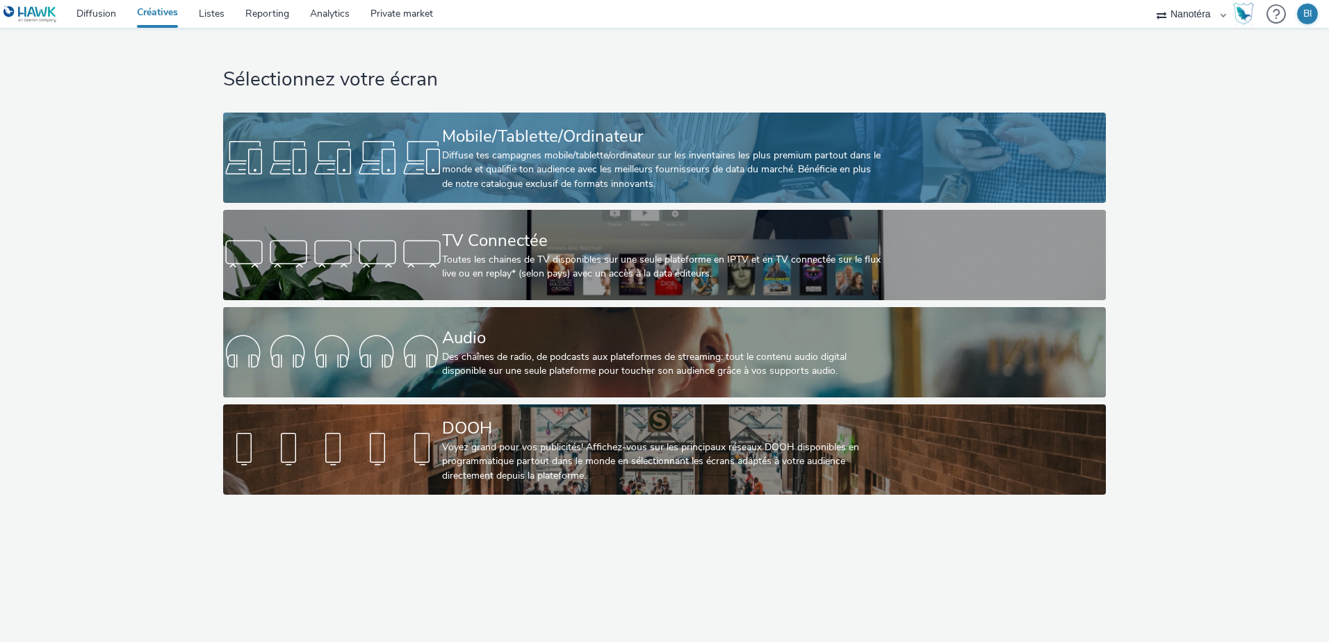
click at [636, 144] on div "Mobile/Tablette/Ordinateur" at bounding box center [661, 136] width 439 height 24
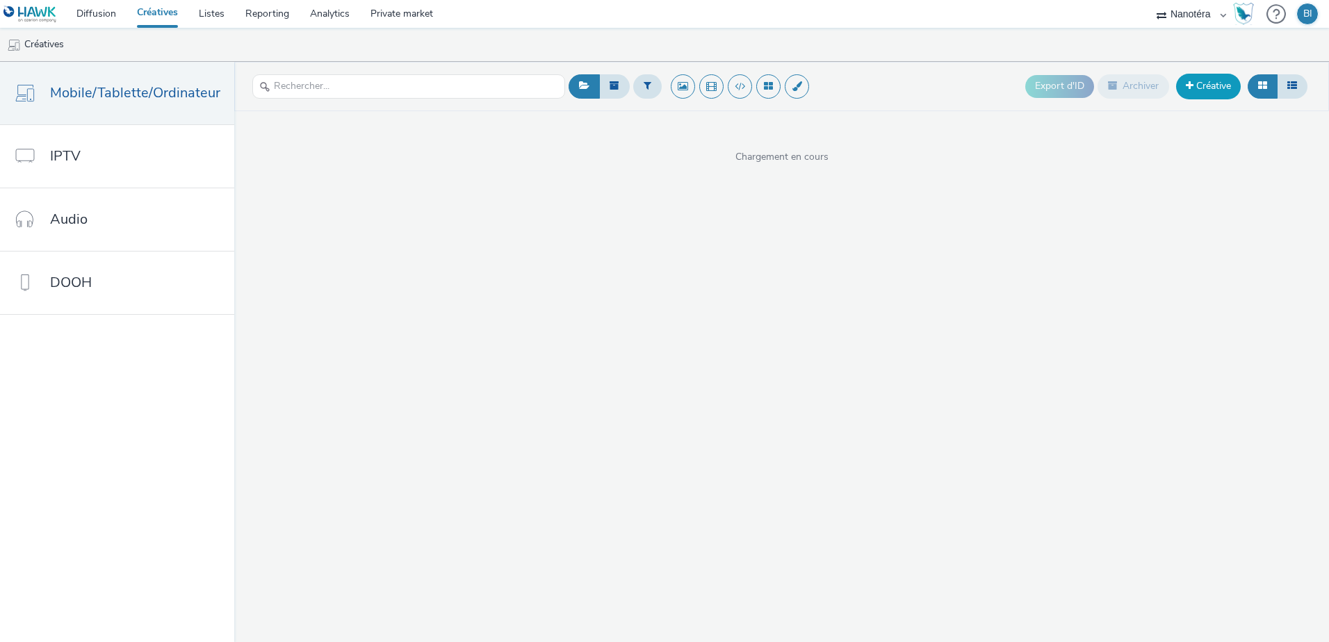
click at [1205, 94] on link "Créative" at bounding box center [1208, 86] width 65 height 25
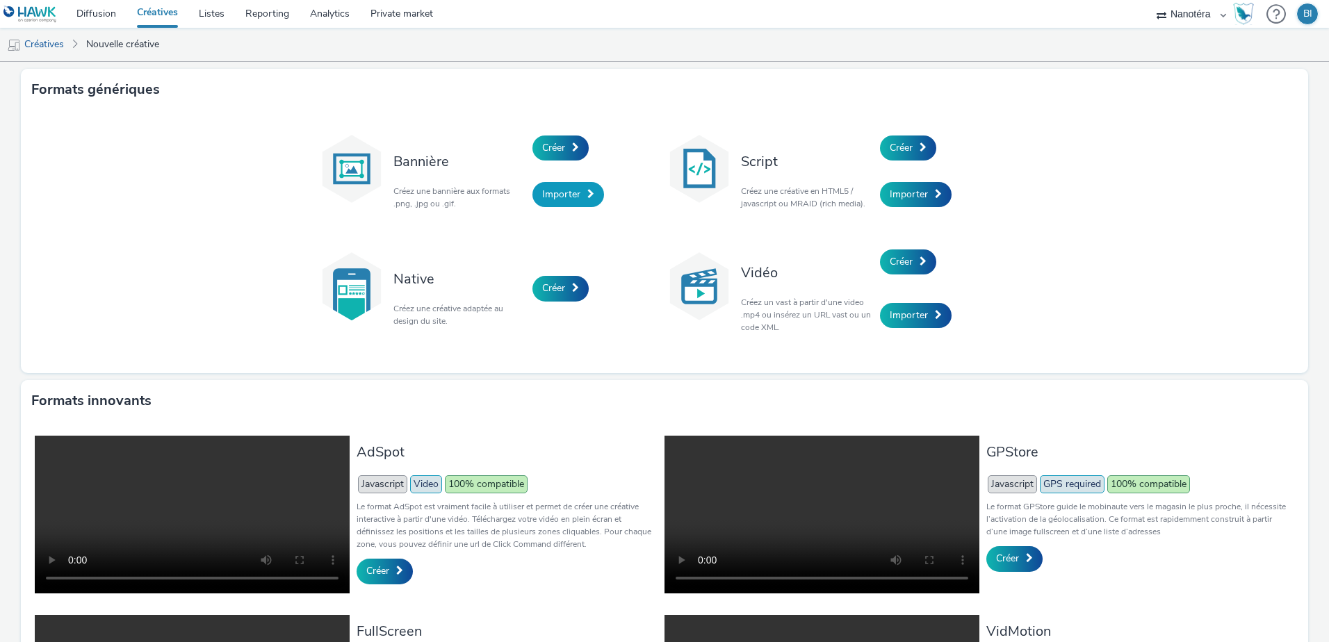
click at [562, 202] on link "Importer" at bounding box center [568, 194] width 72 height 25
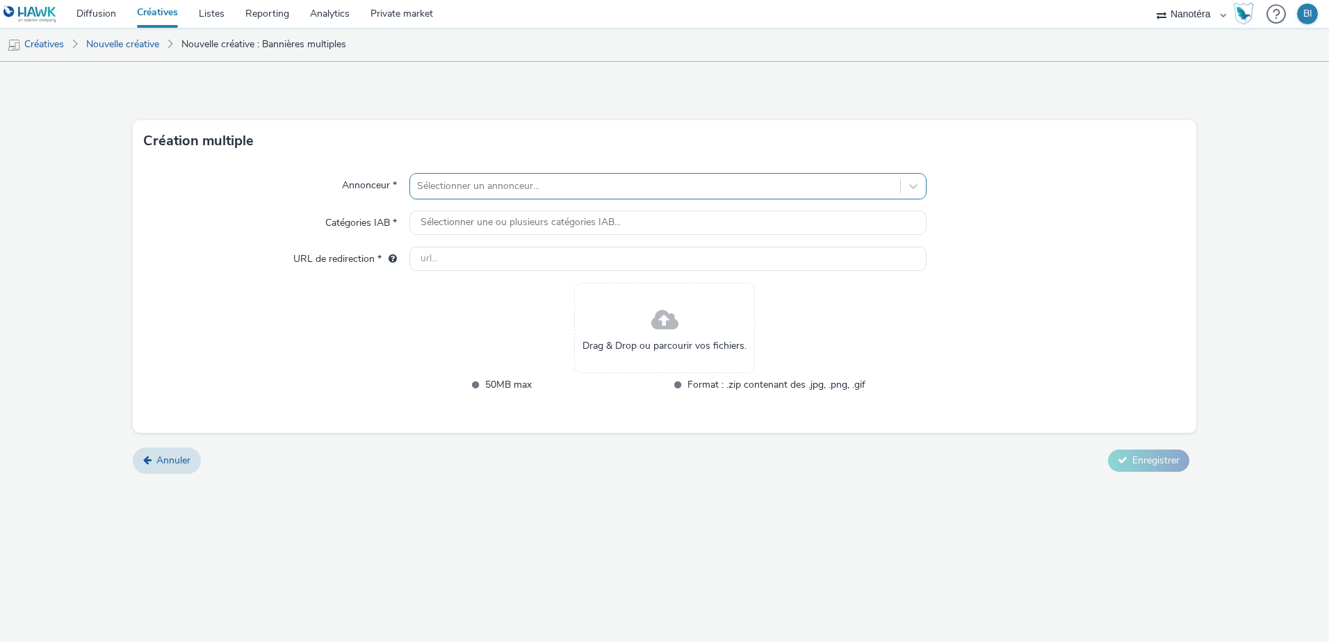
click at [569, 179] on div at bounding box center [655, 186] width 476 height 17
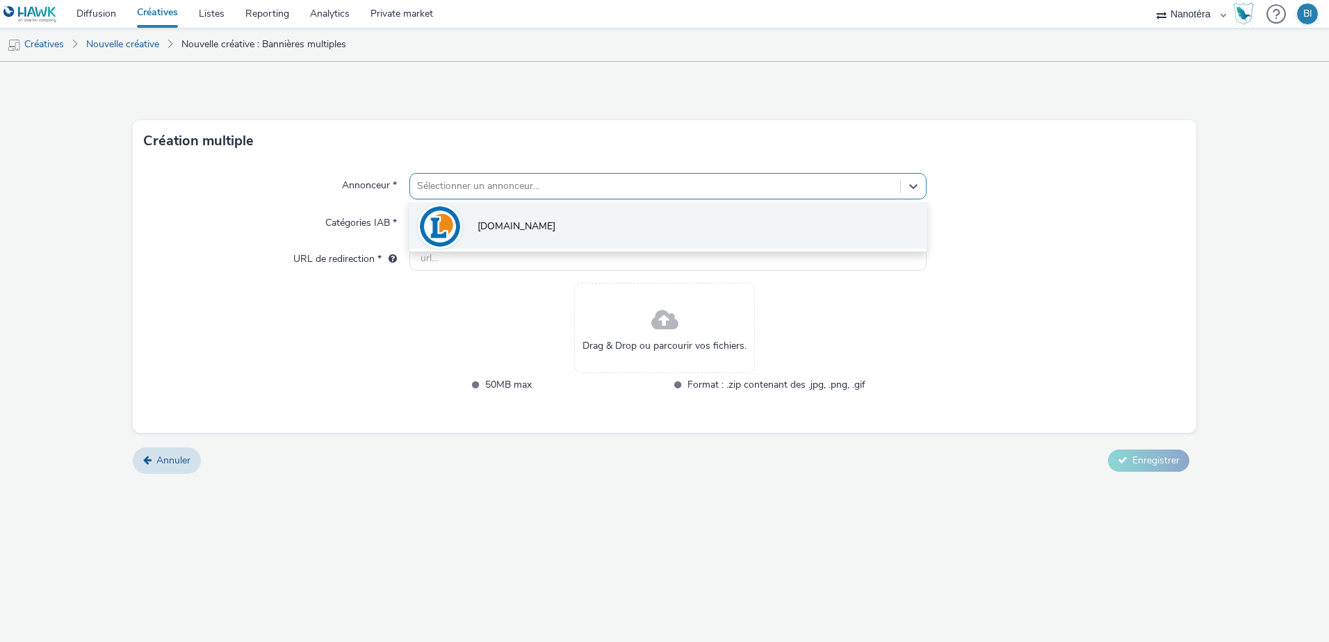
click at [551, 235] on li "[DOMAIN_NAME]" at bounding box center [667, 225] width 517 height 47
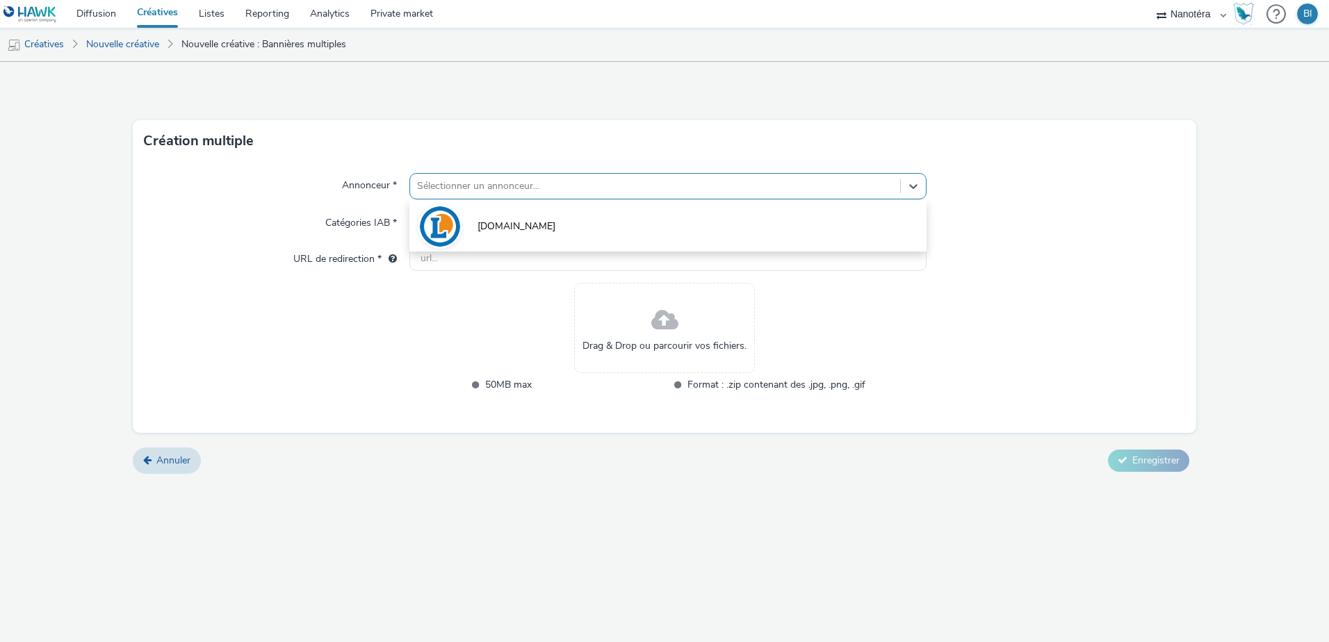
type input "[URL][DOMAIN_NAME]"
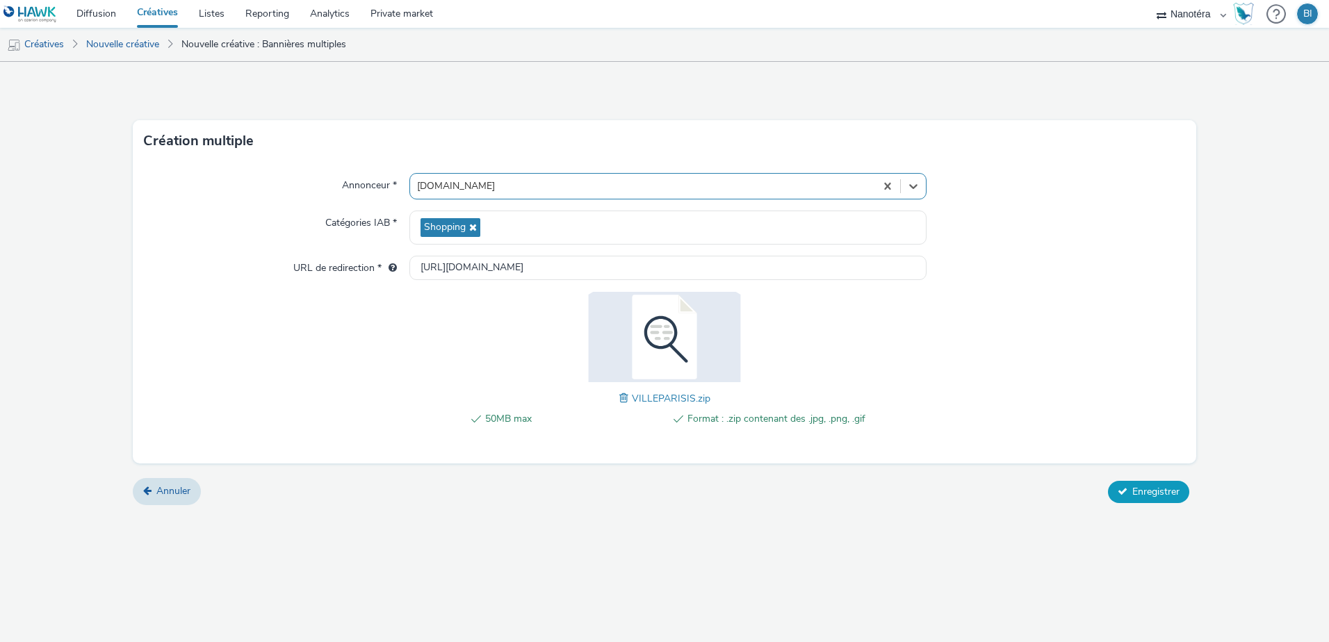
click at [1153, 481] on button "Enregistrer" at bounding box center [1148, 492] width 81 height 22
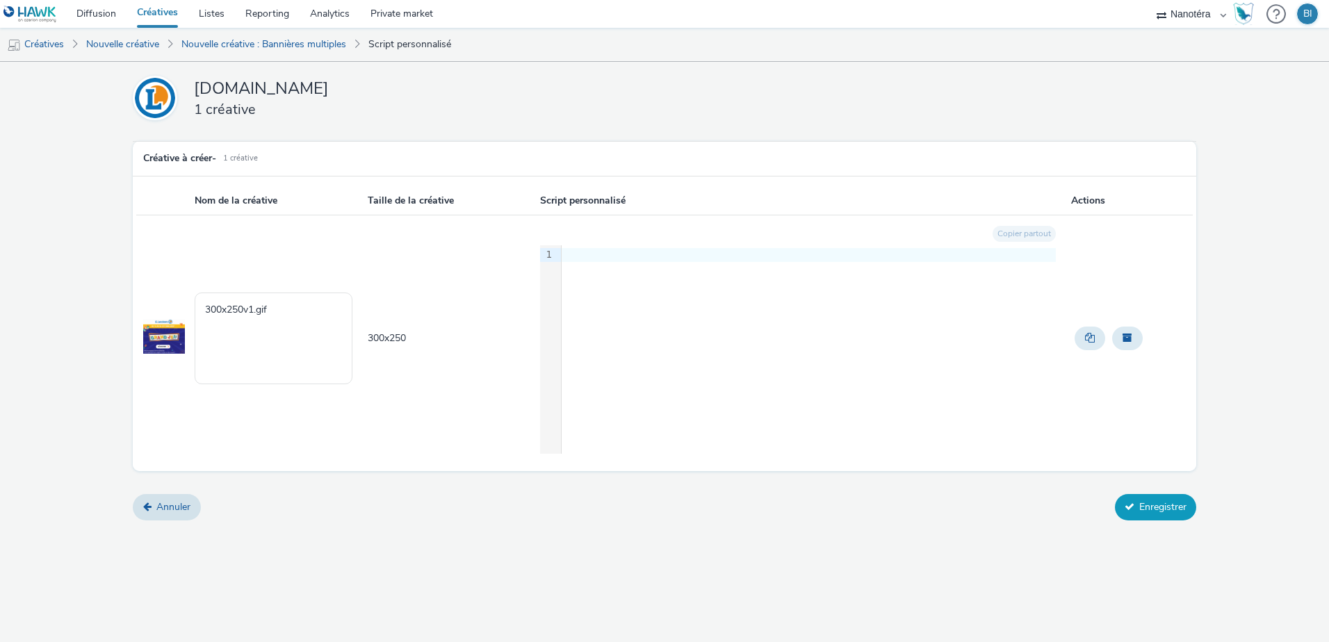
click at [1133, 514] on button "Enregistrer" at bounding box center [1155, 507] width 81 height 26
